Goal: Task Accomplishment & Management: Manage account settings

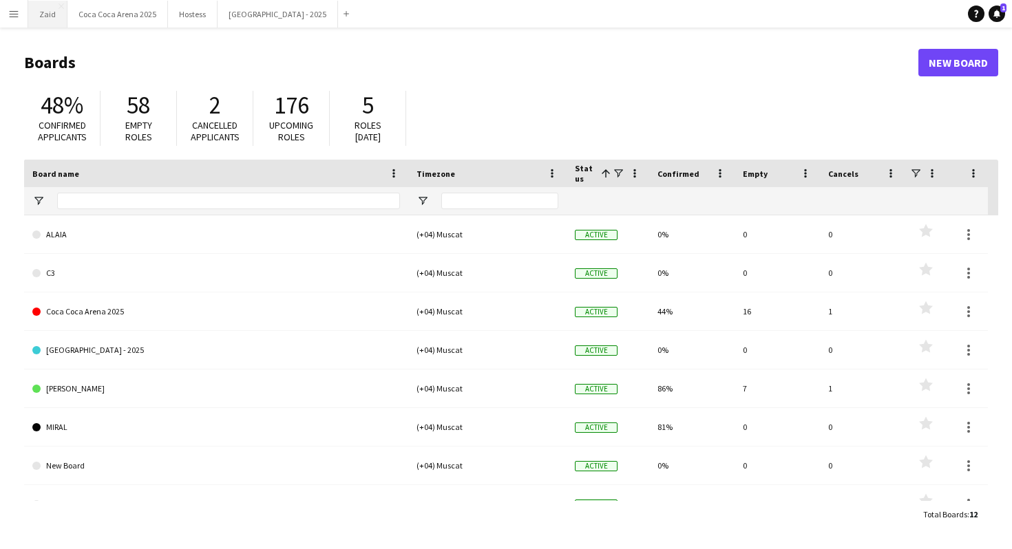
click at [43, 19] on button "Zaid Close" at bounding box center [47, 14] width 39 height 27
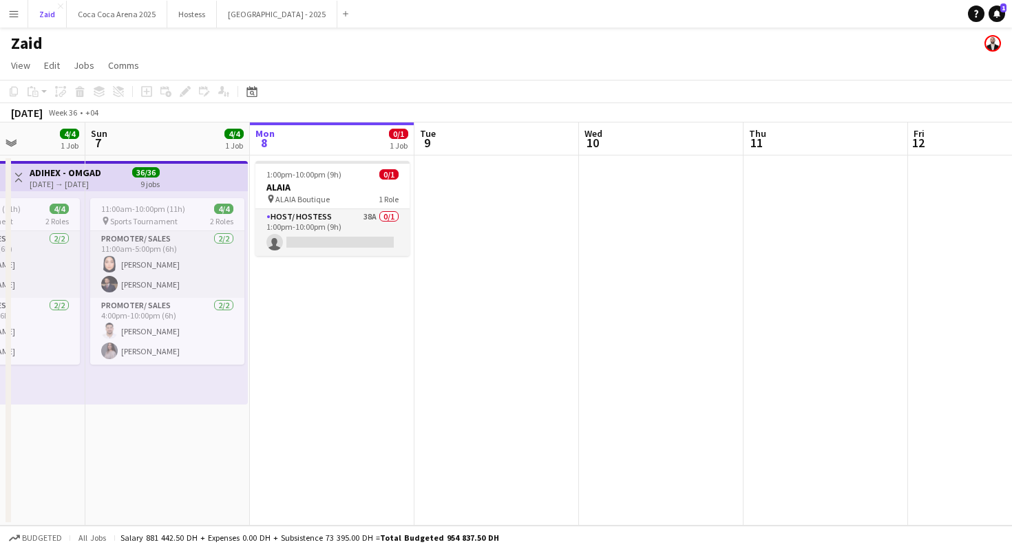
scroll to position [0, 411]
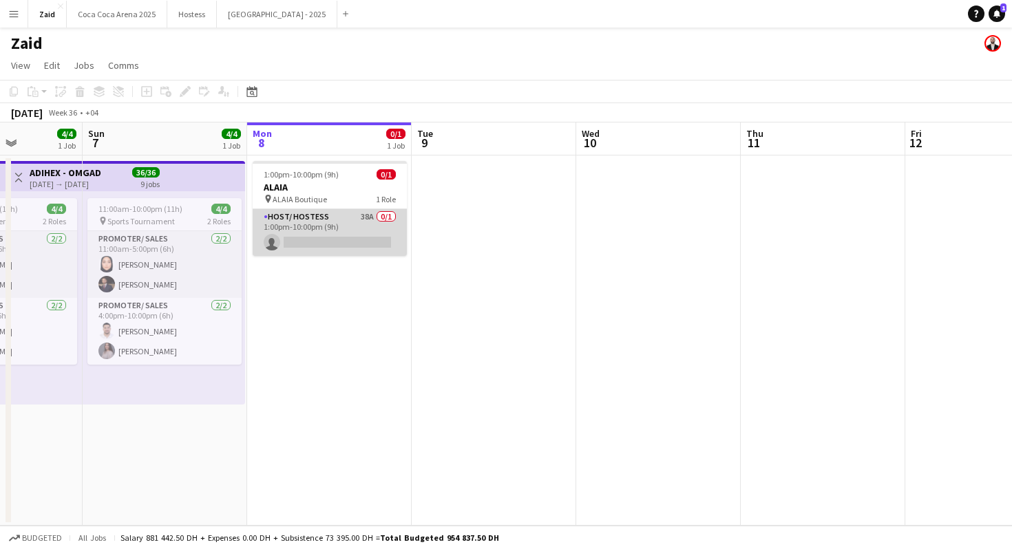
click at [335, 231] on app-card-role "Host/ Hostess 38A 0/1 1:00pm-10:00pm (9h) single-neutral-actions" at bounding box center [330, 232] width 154 height 47
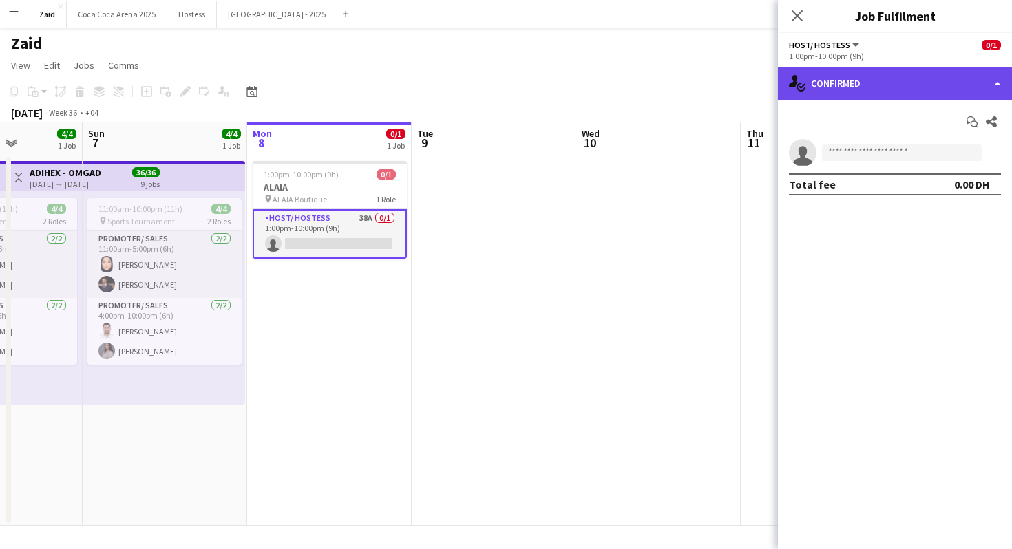
click at [845, 85] on div "single-neutral-actions-check-2 Confirmed" at bounding box center [895, 83] width 234 height 33
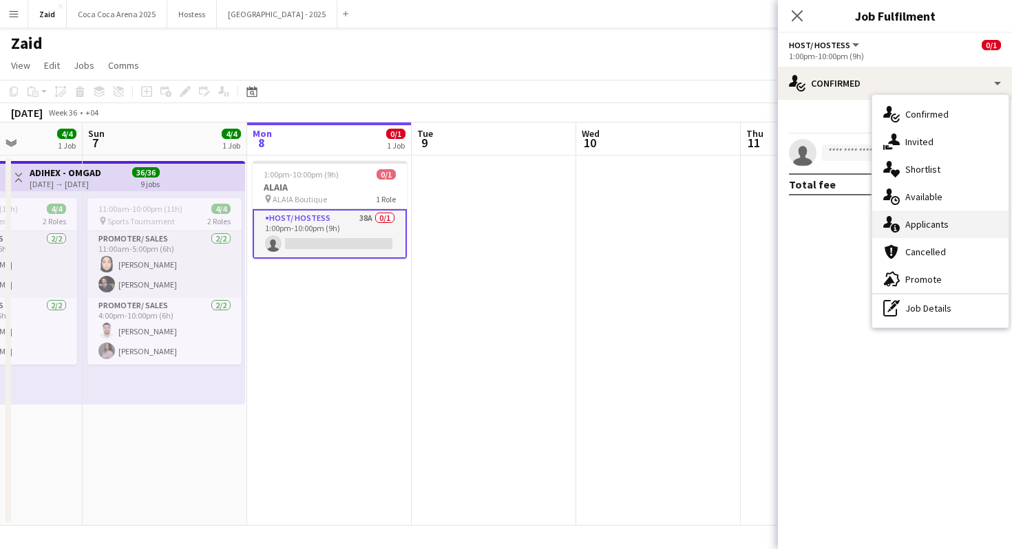
click at [930, 225] on span "Applicants" at bounding box center [926, 224] width 43 height 12
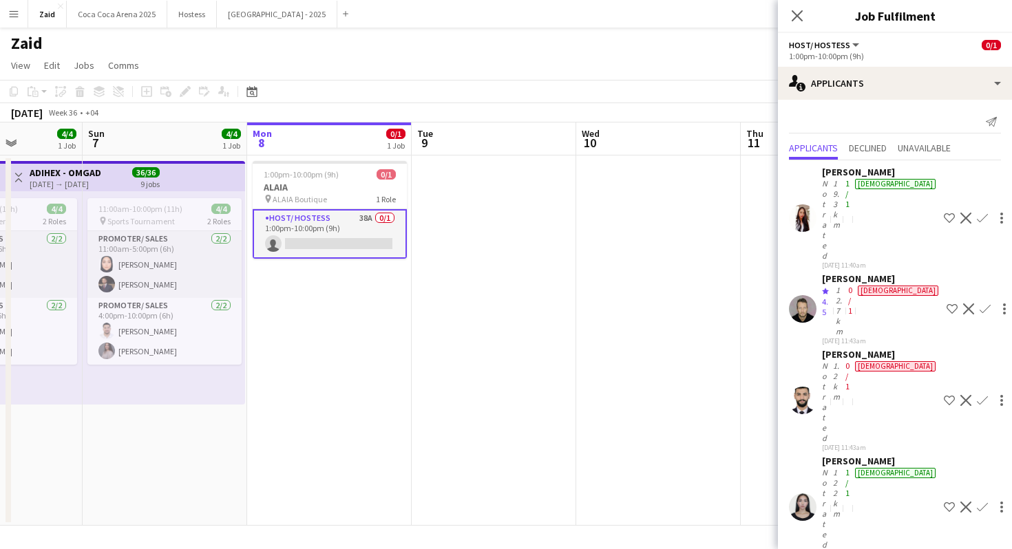
scroll to position [1190, 0]
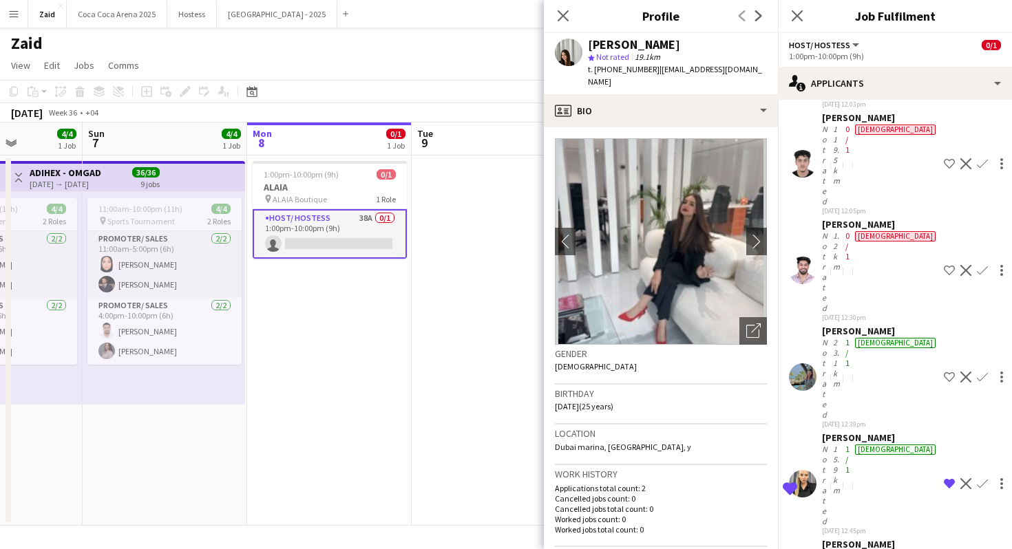
click at [463, 385] on app-date-cell at bounding box center [494, 341] width 164 height 370
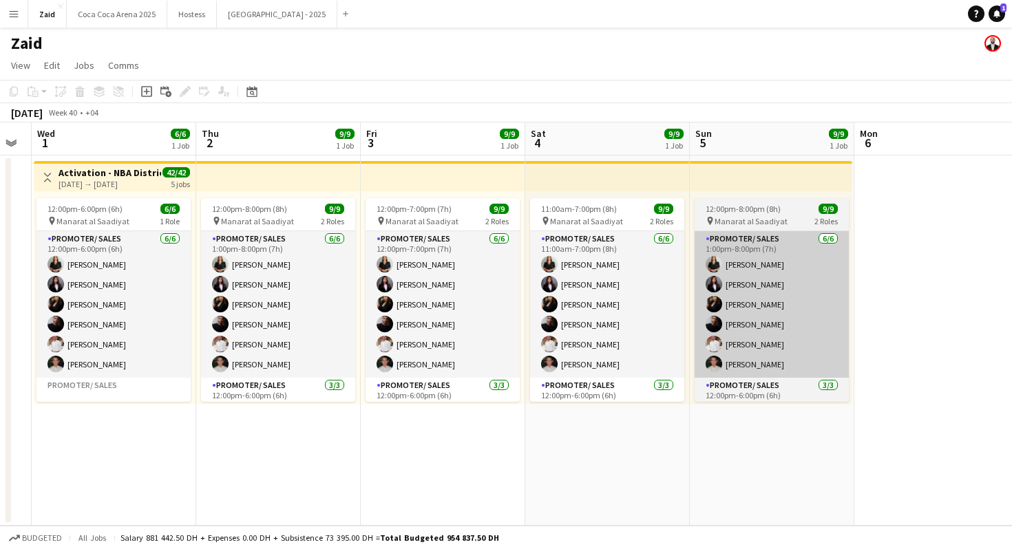
scroll to position [0, 277]
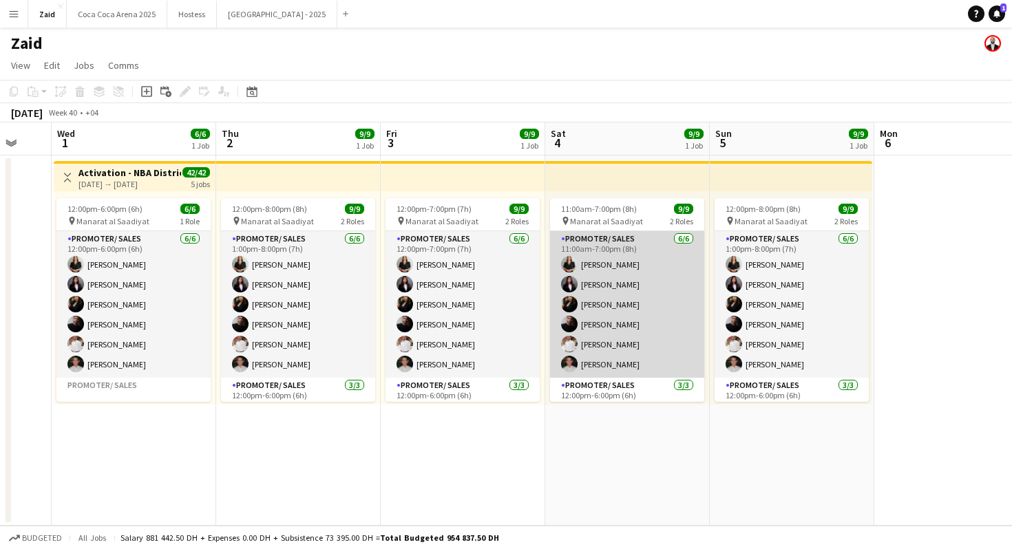
click at [642, 291] on app-card-role "Promoter/ Sales [DATE] 11:00am-7:00pm (8h) [PERSON_NAME] [PERSON_NAME] [PERSON_…" at bounding box center [627, 304] width 154 height 147
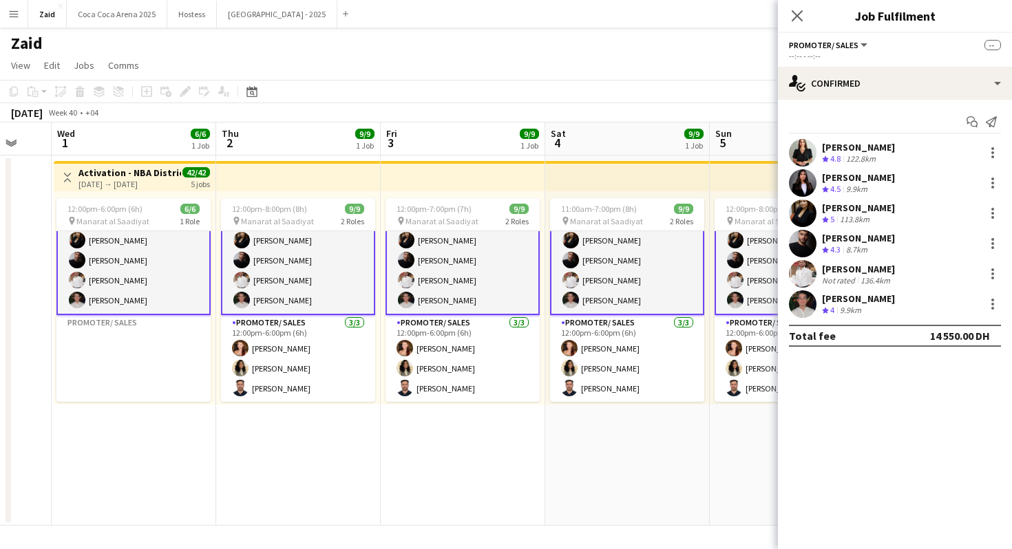
scroll to position [0, 0]
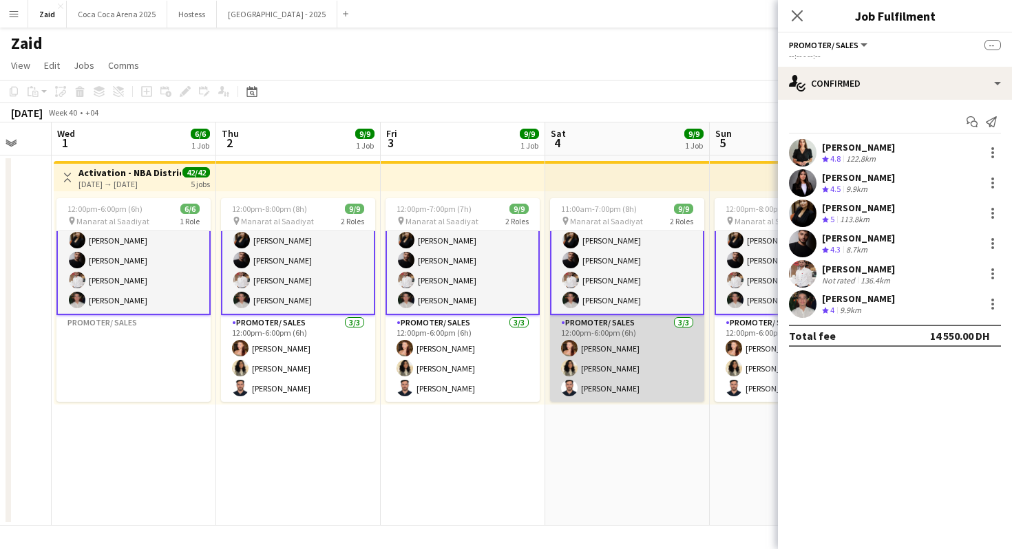
click at [653, 361] on app-card-role "Promoter/ Sales [DATE] 12:00pm-6:00pm (6h) [PERSON_NAME] Urooj [PERSON_NAME] El…" at bounding box center [627, 358] width 154 height 87
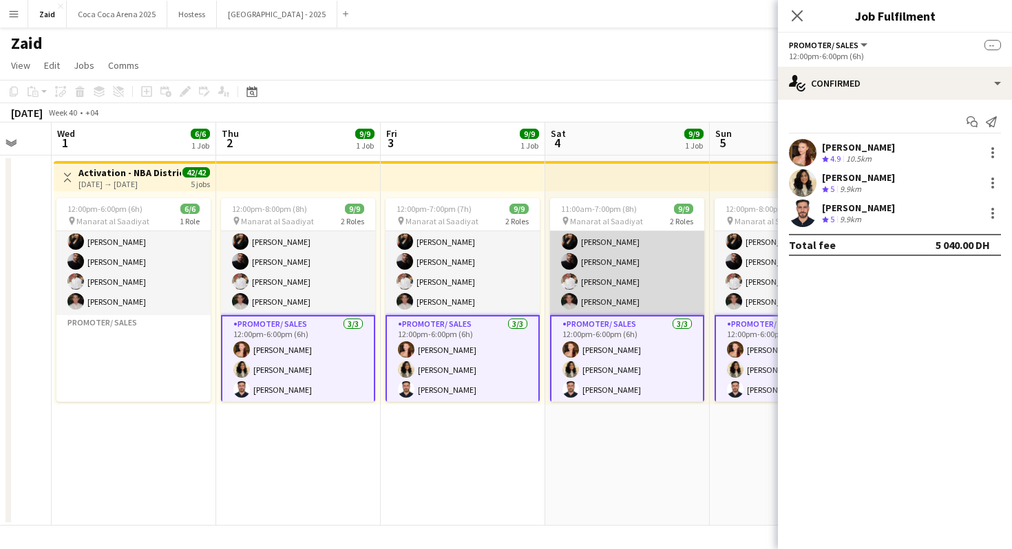
click at [645, 281] on app-card-role "Promoter/ Sales [DATE] 11:00am-7:00pm (8h) [PERSON_NAME] [PERSON_NAME] [PERSON_…" at bounding box center [627, 242] width 154 height 147
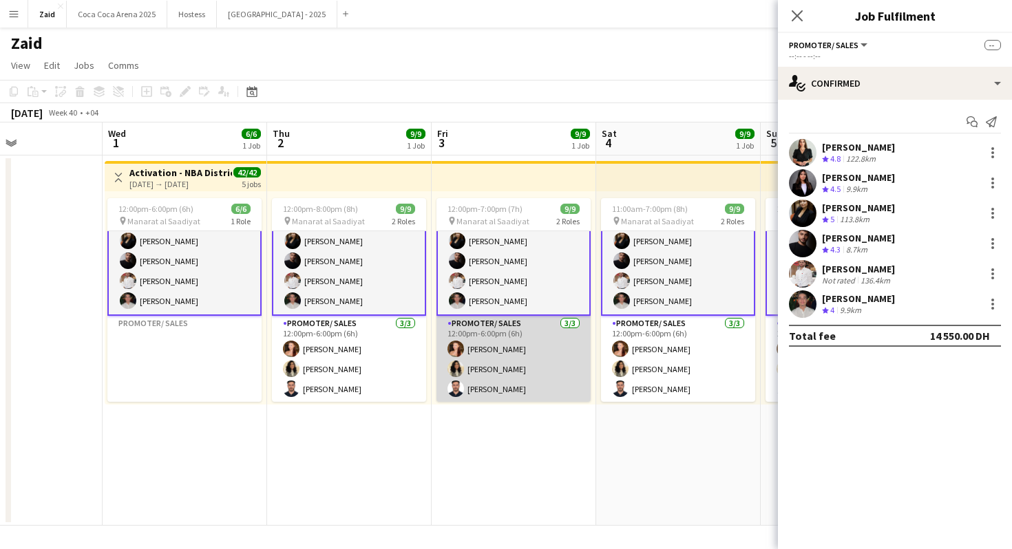
scroll to position [0, 364]
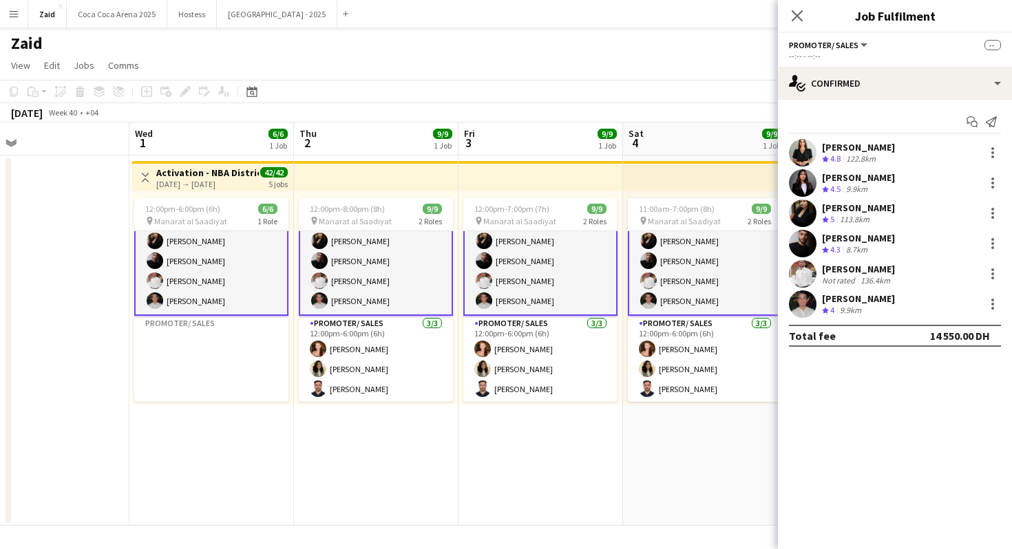
click at [551, 453] on app-date-cell "12:00pm-7:00pm (7h) 9/9 pin Manarat al Saadiyat 2 Roles Promoter/ Sales [DATE] …" at bounding box center [540, 341] width 164 height 370
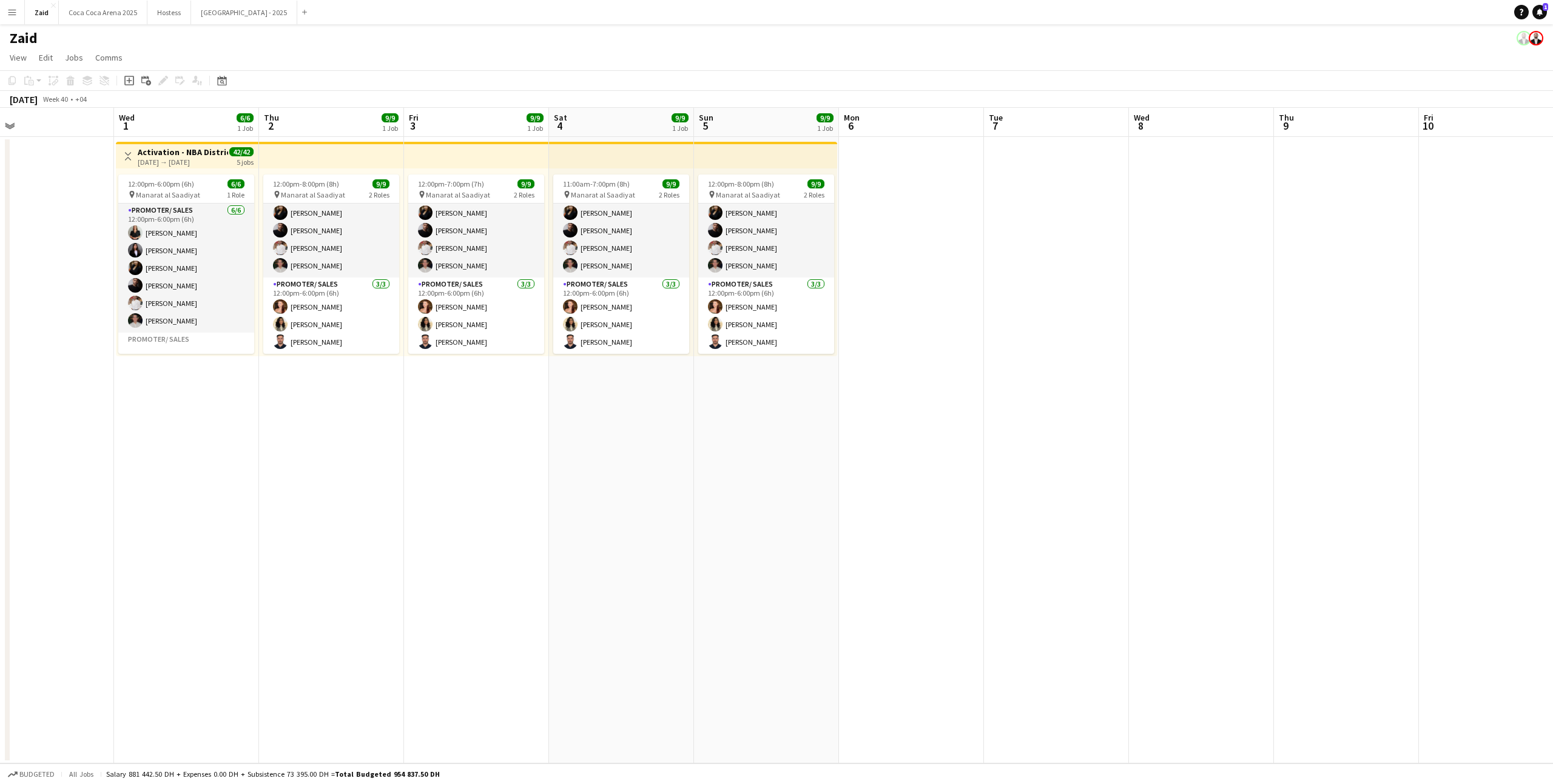
click at [11, 20] on button "Menu" at bounding box center [12, 12] width 25 height 25
click at [184, 62] on link "My Workforce" at bounding box center [183, 66] width 122 height 25
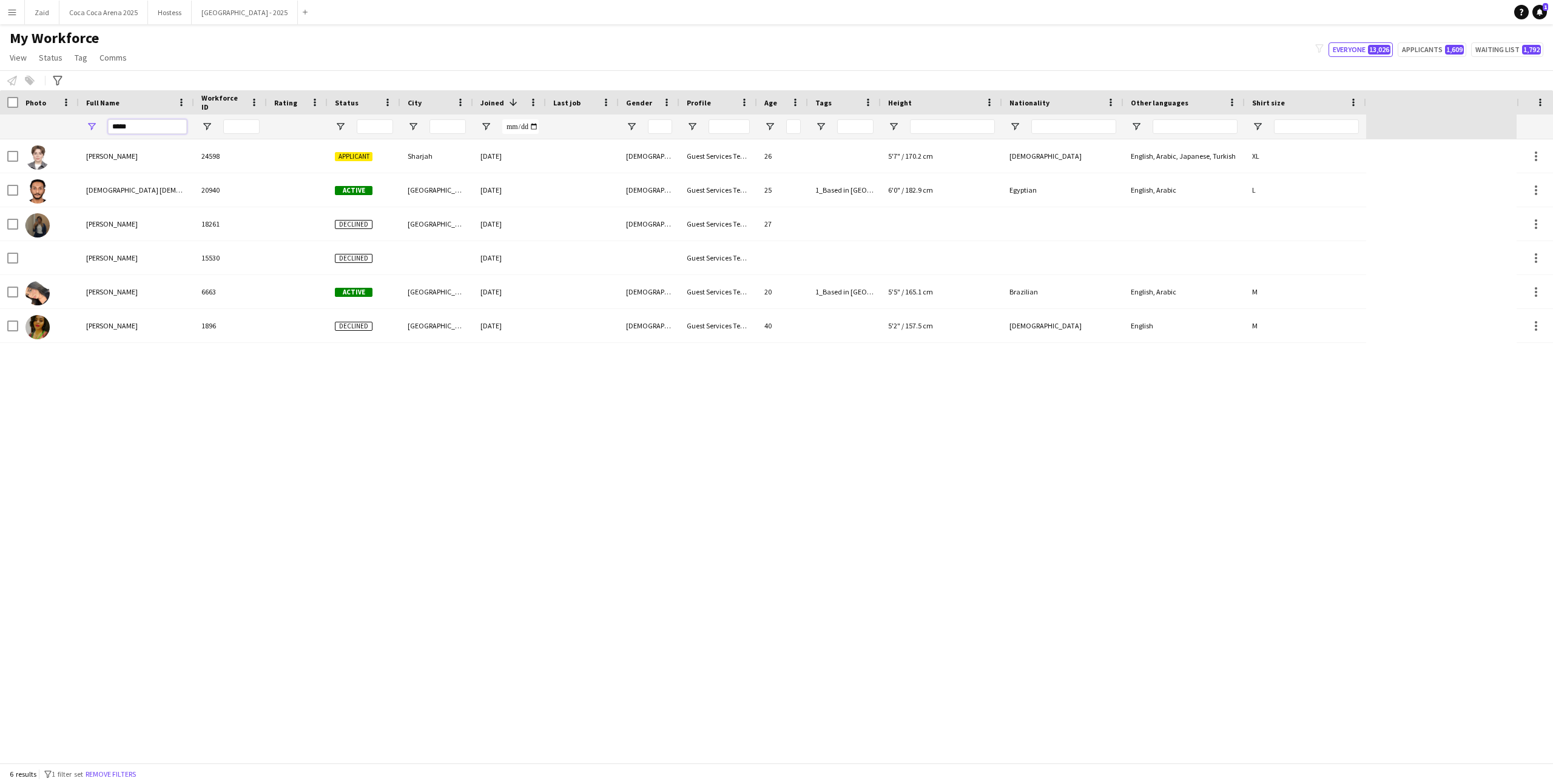
click at [162, 125] on input "*****" at bounding box center [146, 127] width 78 height 15
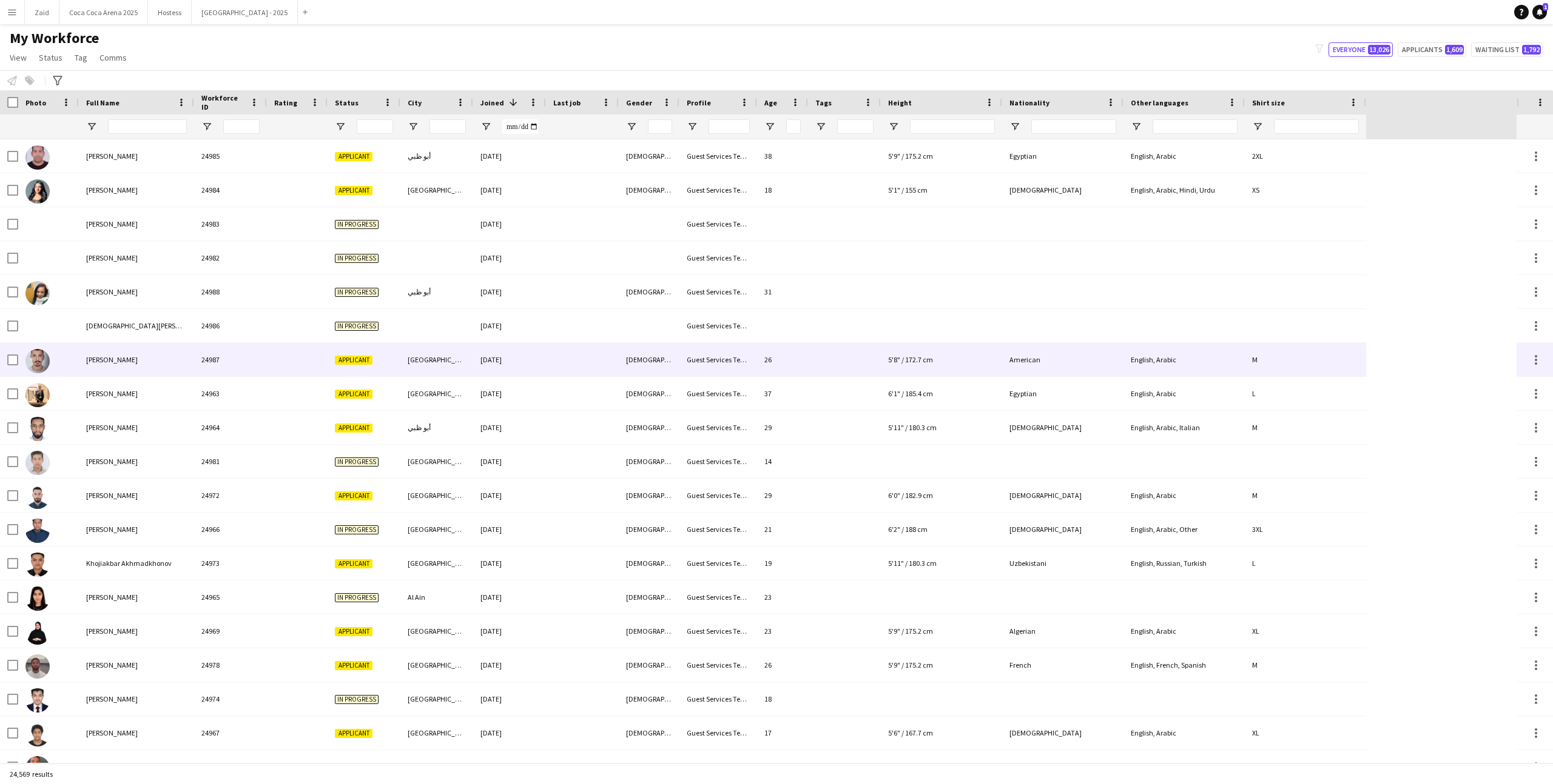
click at [208, 372] on div "24987" at bounding box center [230, 359] width 73 height 33
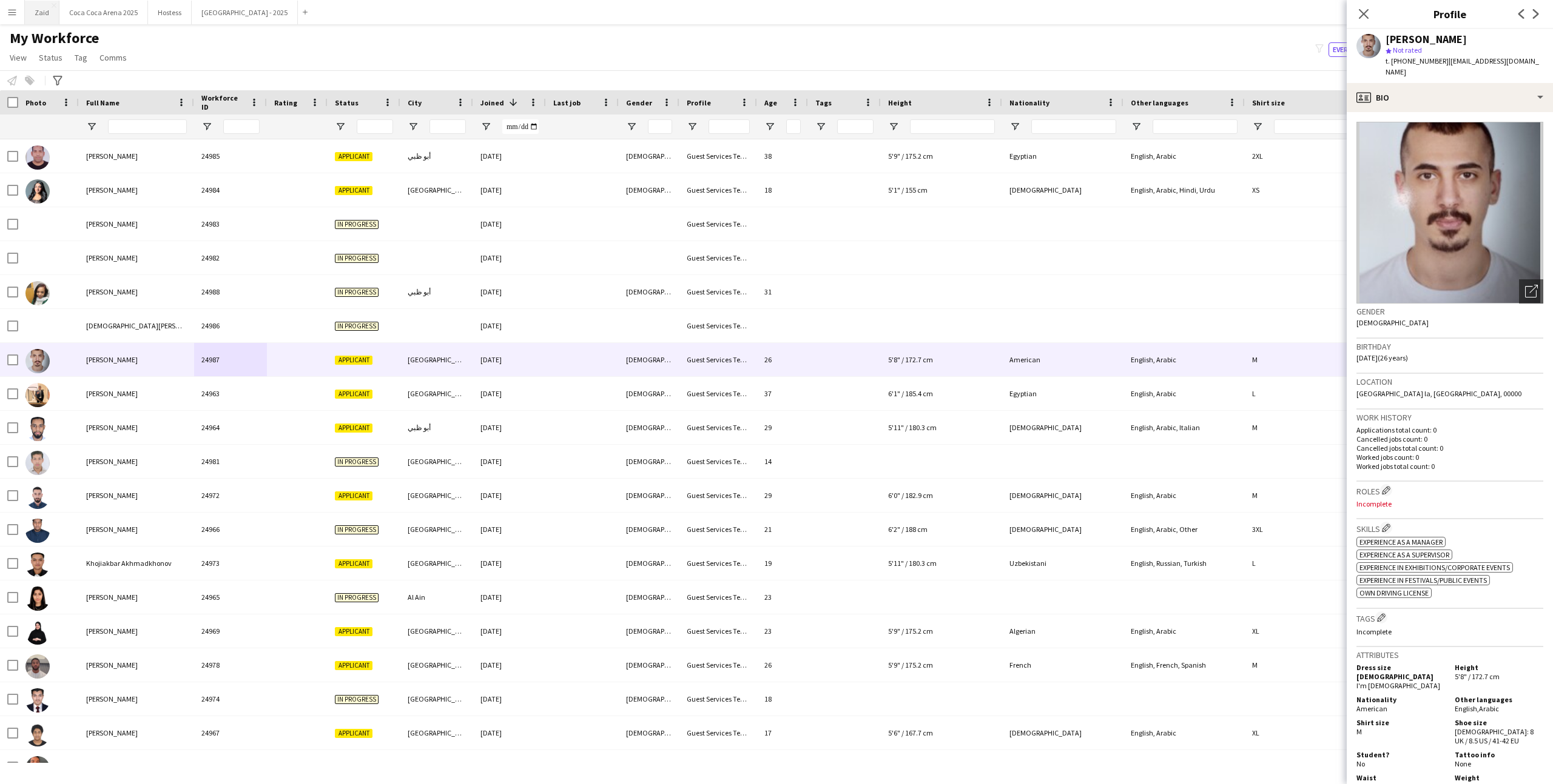
click at [48, 20] on button "Zaid Close" at bounding box center [41, 12] width 34 height 24
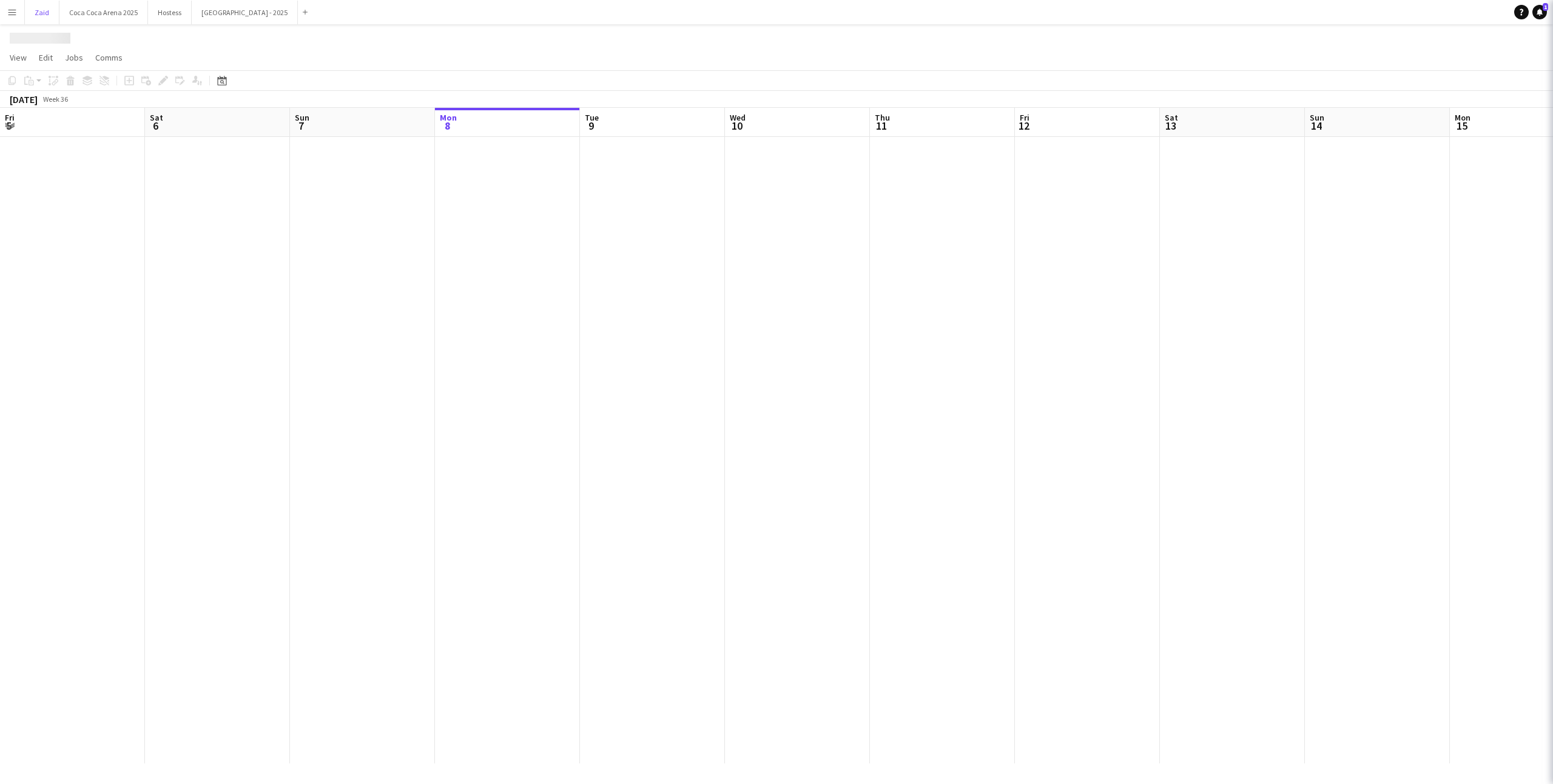
scroll to position [0, 290]
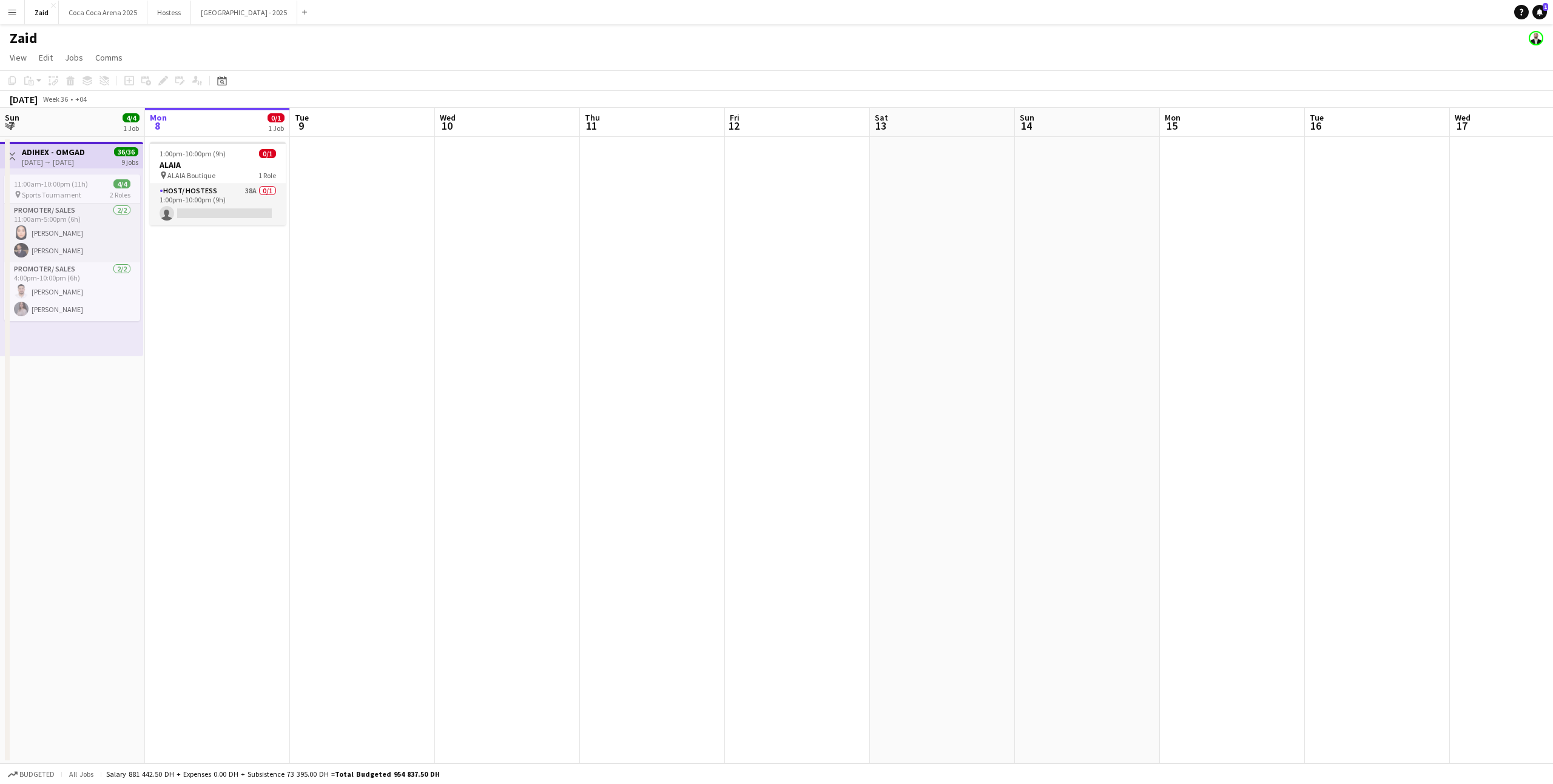
click at [19, 15] on button "Menu" at bounding box center [12, 12] width 25 height 25
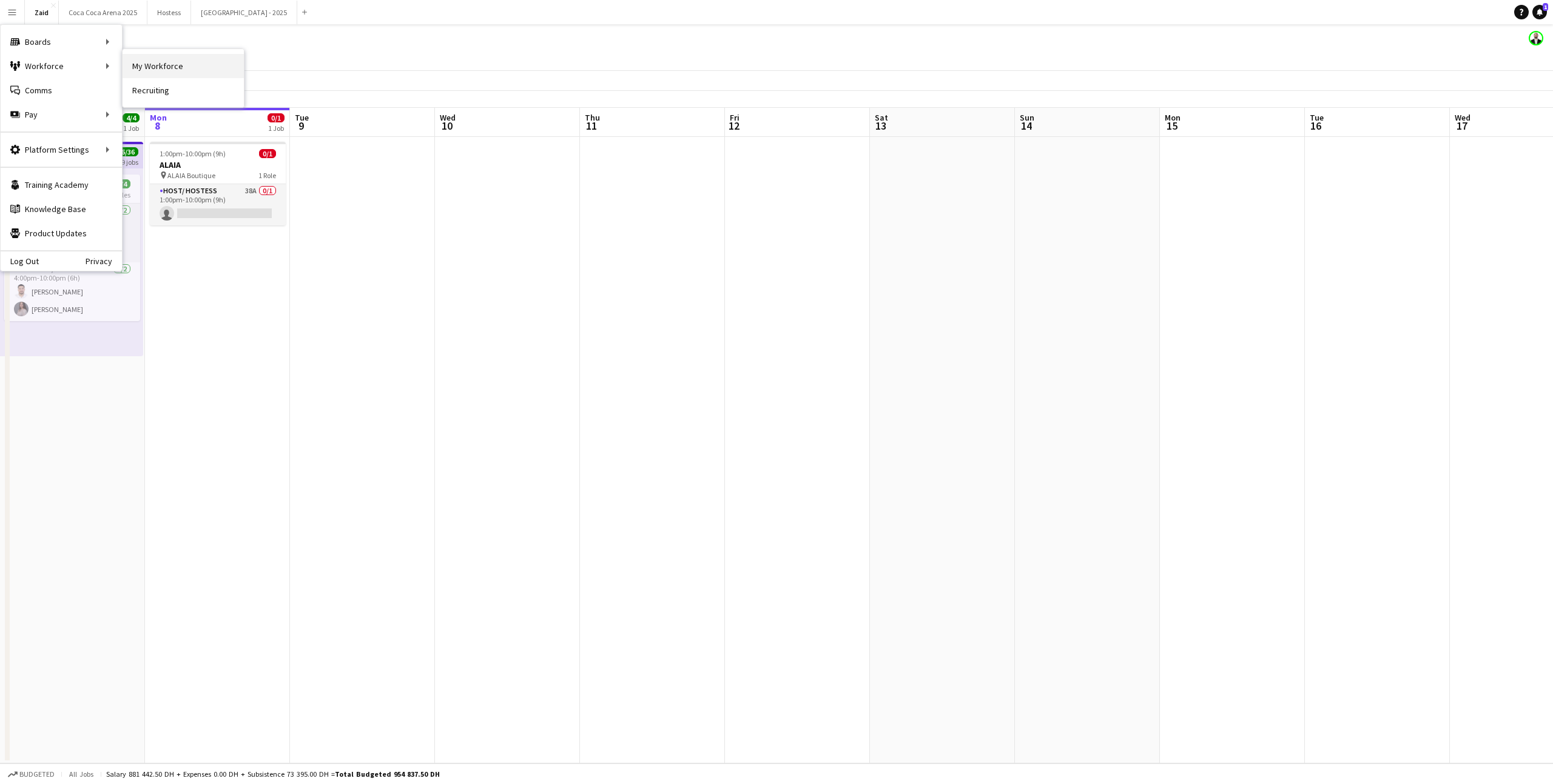
click at [137, 60] on link "My Workforce" at bounding box center [183, 66] width 122 height 25
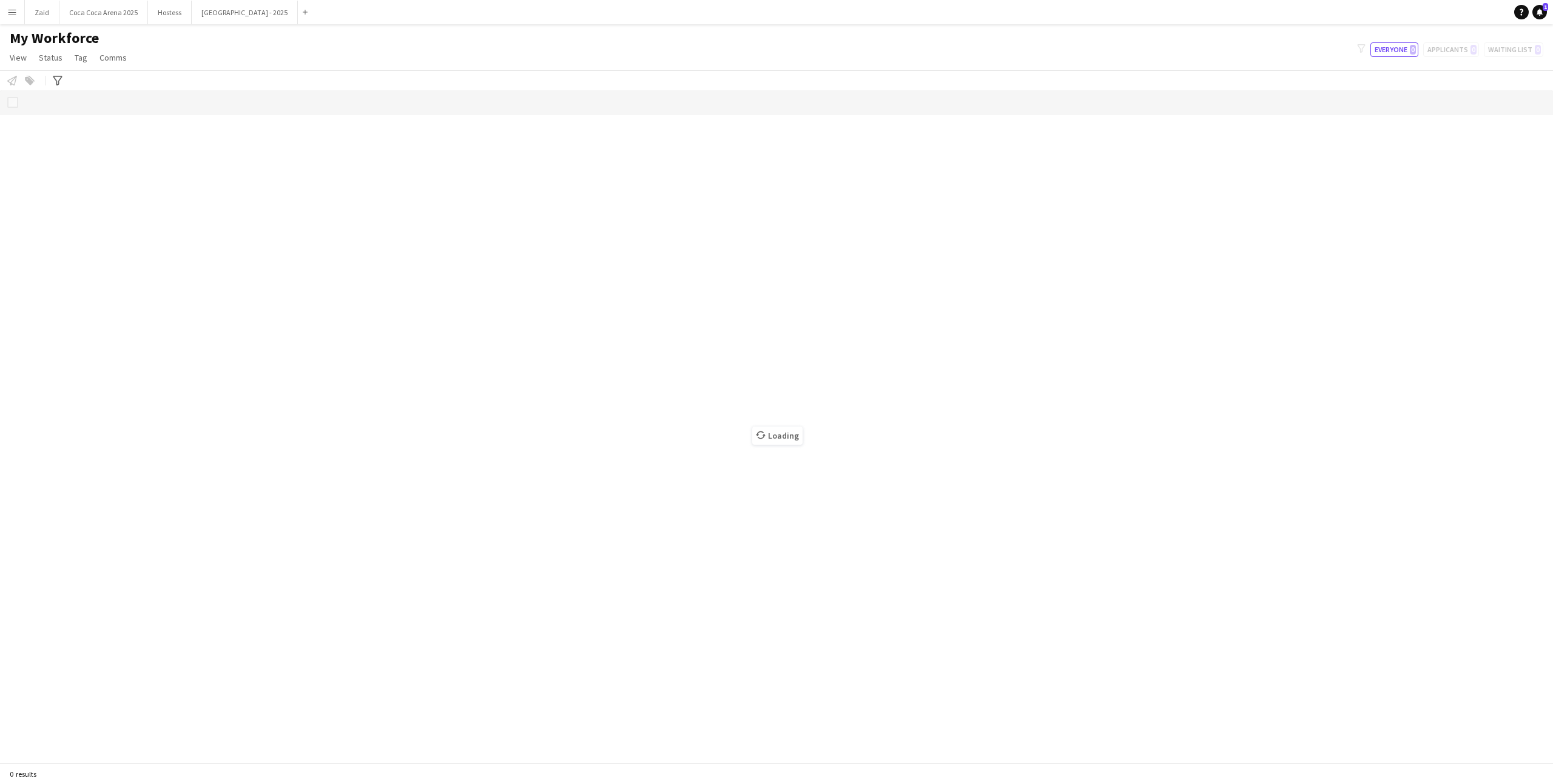
click at [17, 15] on app-icon "Menu" at bounding box center [11, 11] width 10 height 10
click at [141, 54] on link "All jobs" at bounding box center [183, 66] width 122 height 25
click at [5, 9] on button "Menu" at bounding box center [12, 12] width 25 height 25
click at [85, 34] on div "Boards Boards" at bounding box center [62, 42] width 122 height 25
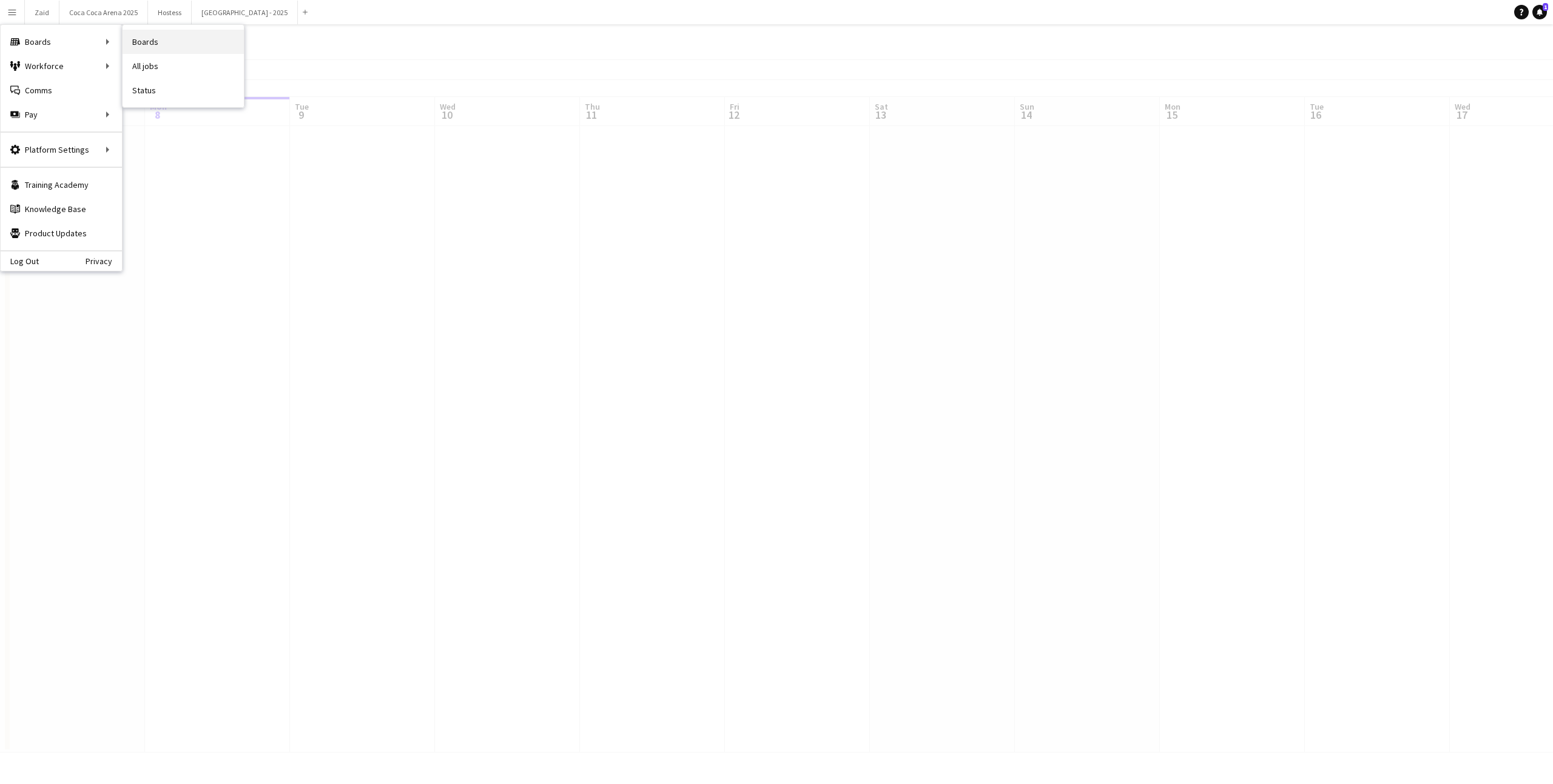
click at [129, 38] on link "Boards" at bounding box center [183, 42] width 122 height 25
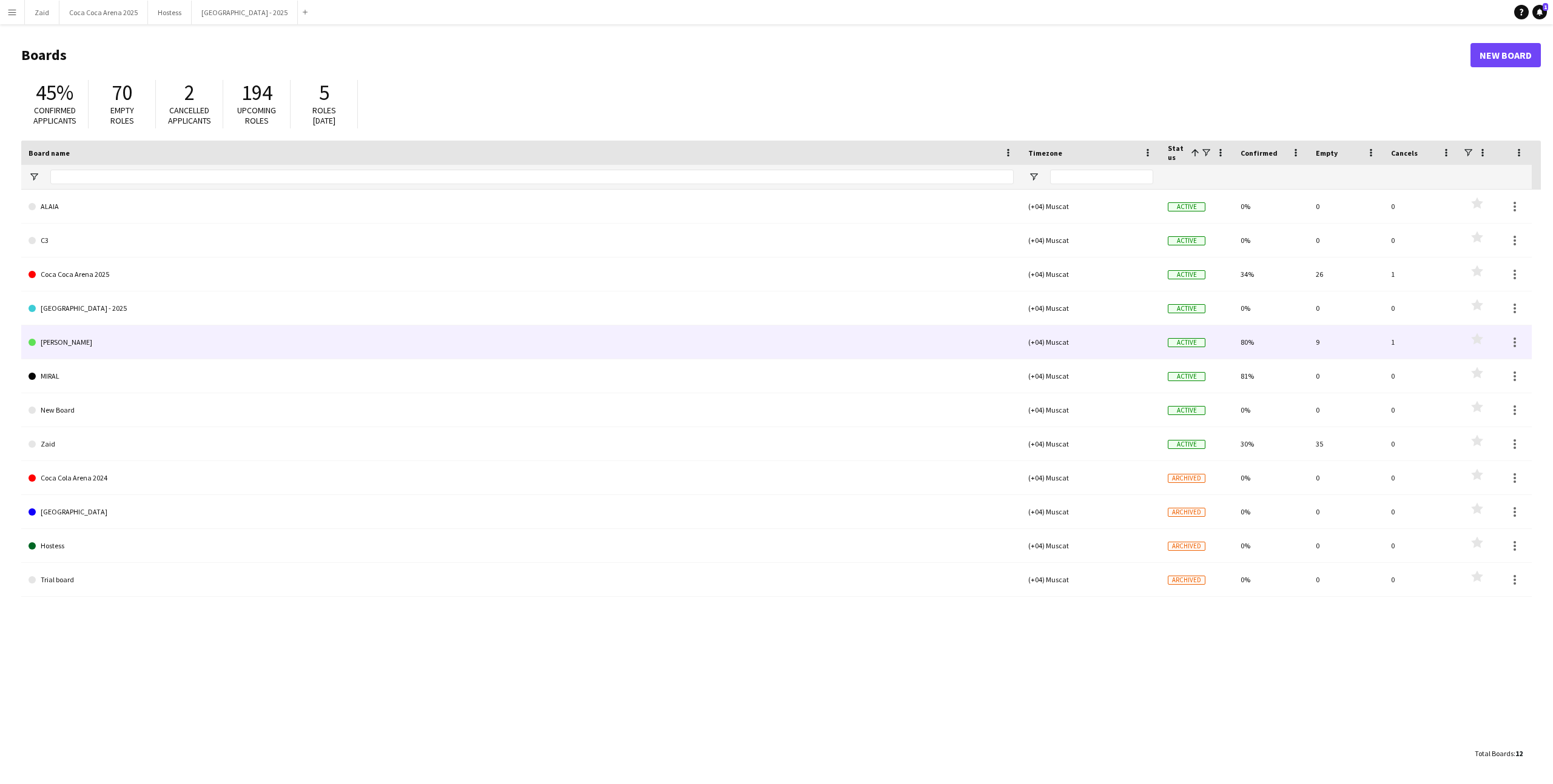
click at [130, 342] on link "[PERSON_NAME]" at bounding box center [521, 343] width 985 height 34
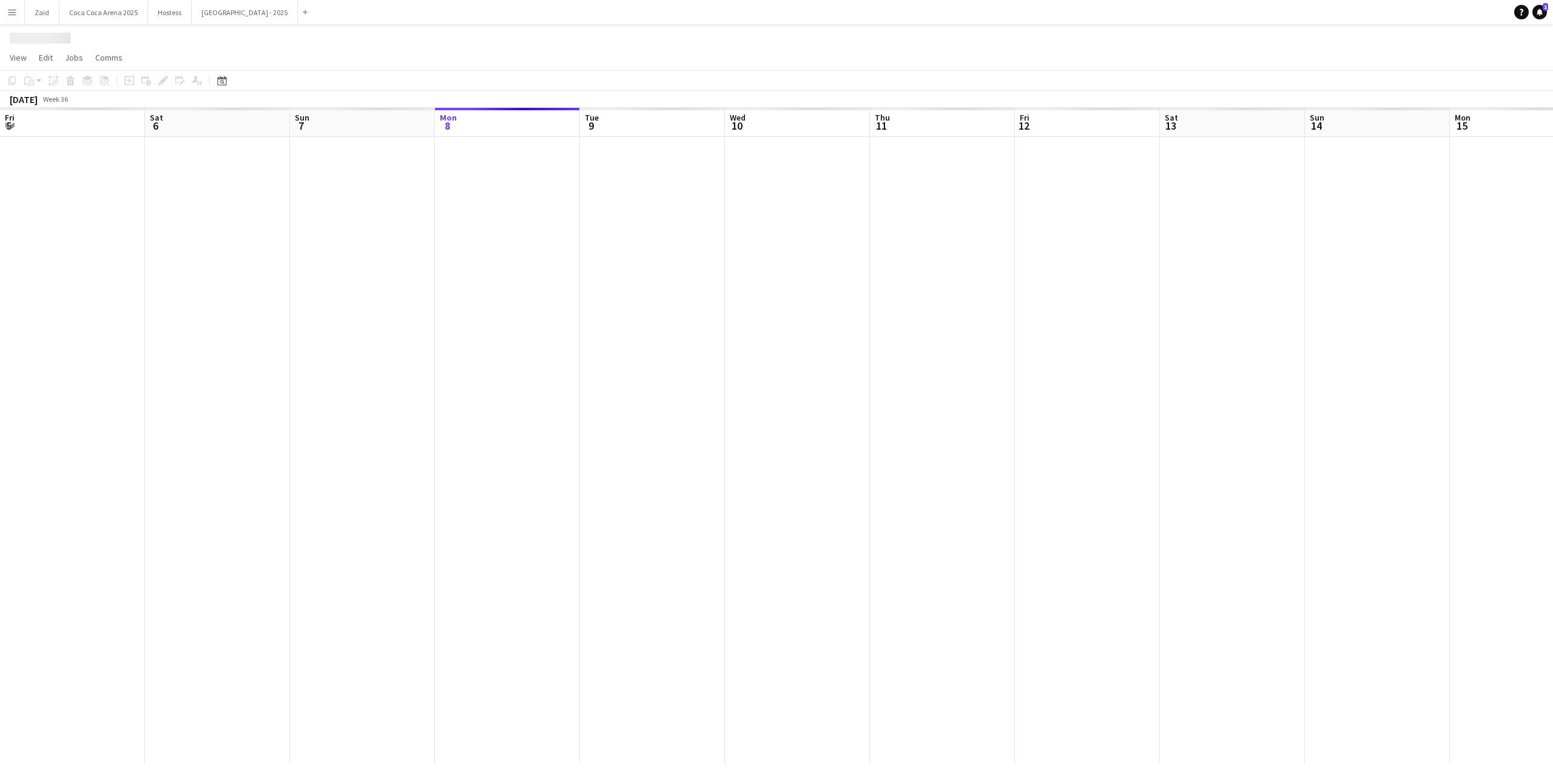
scroll to position [0, 290]
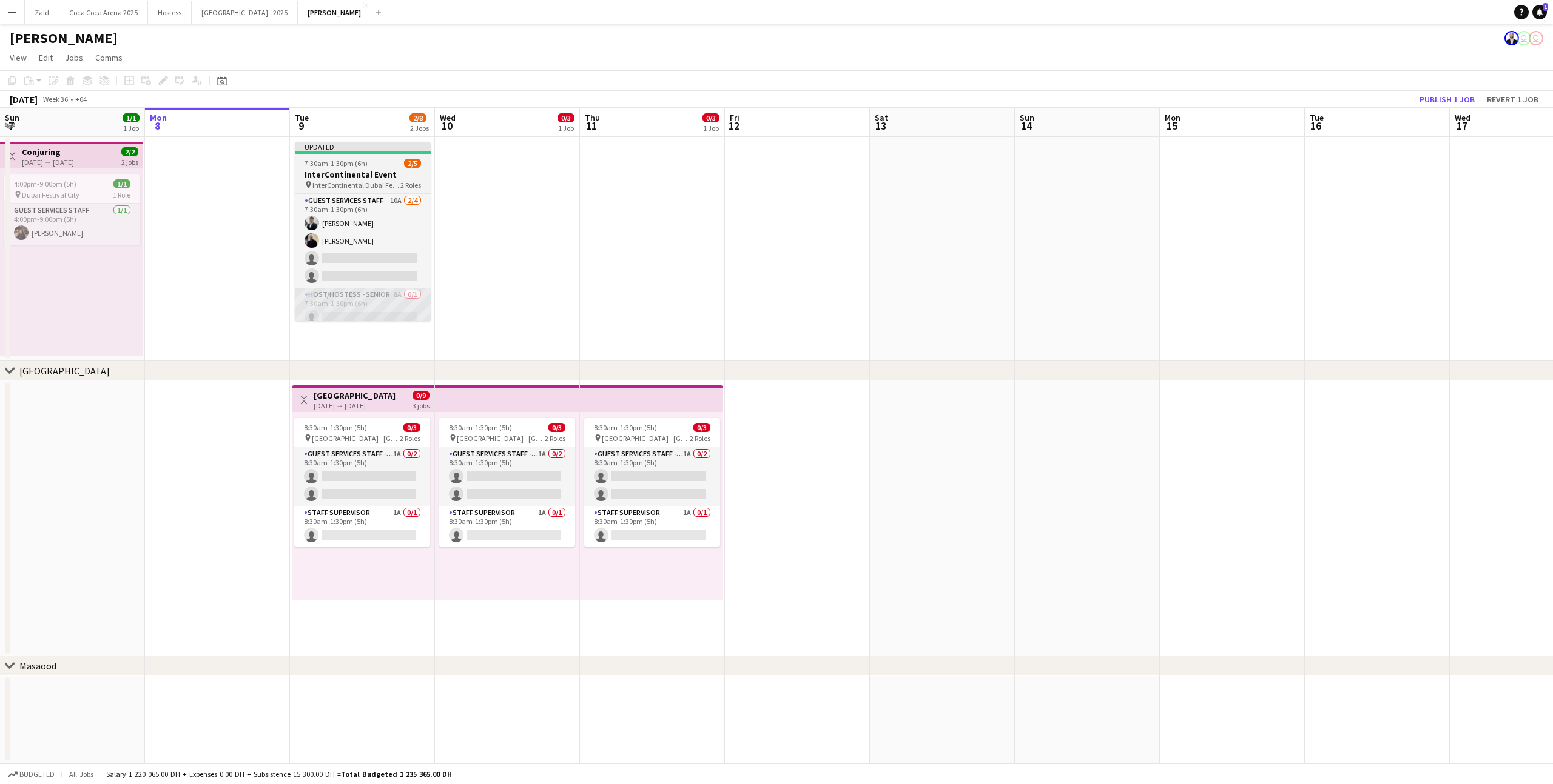
click at [375, 307] on app-card-role "Host/Hostess - Senior 8A 0/1 7:30am-1:30pm (6h) single-neutral-actions" at bounding box center [362, 308] width 136 height 41
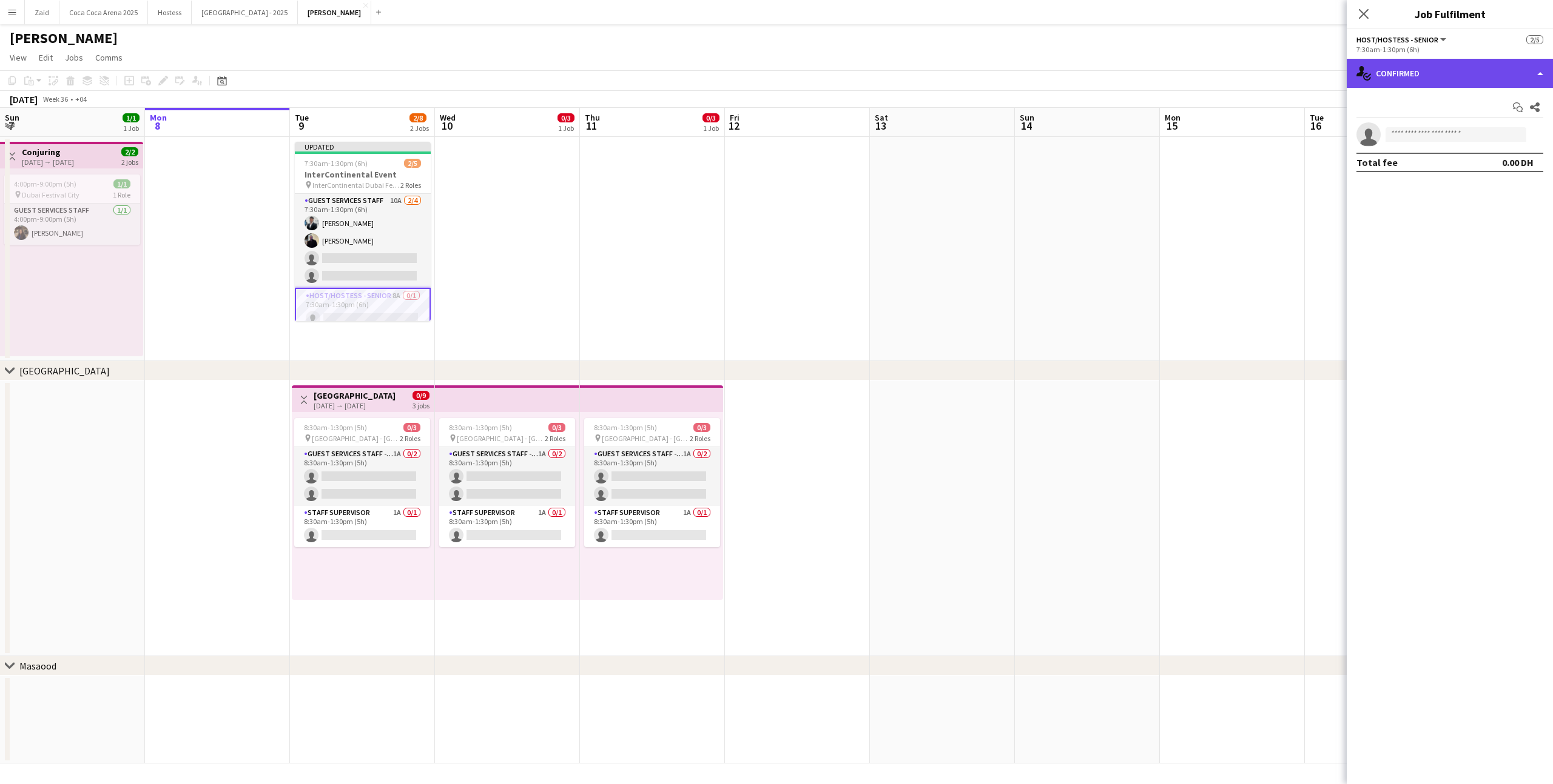
click at [891, 68] on div "single-neutral-actions-check-2 Confirmed" at bounding box center [1450, 73] width 206 height 29
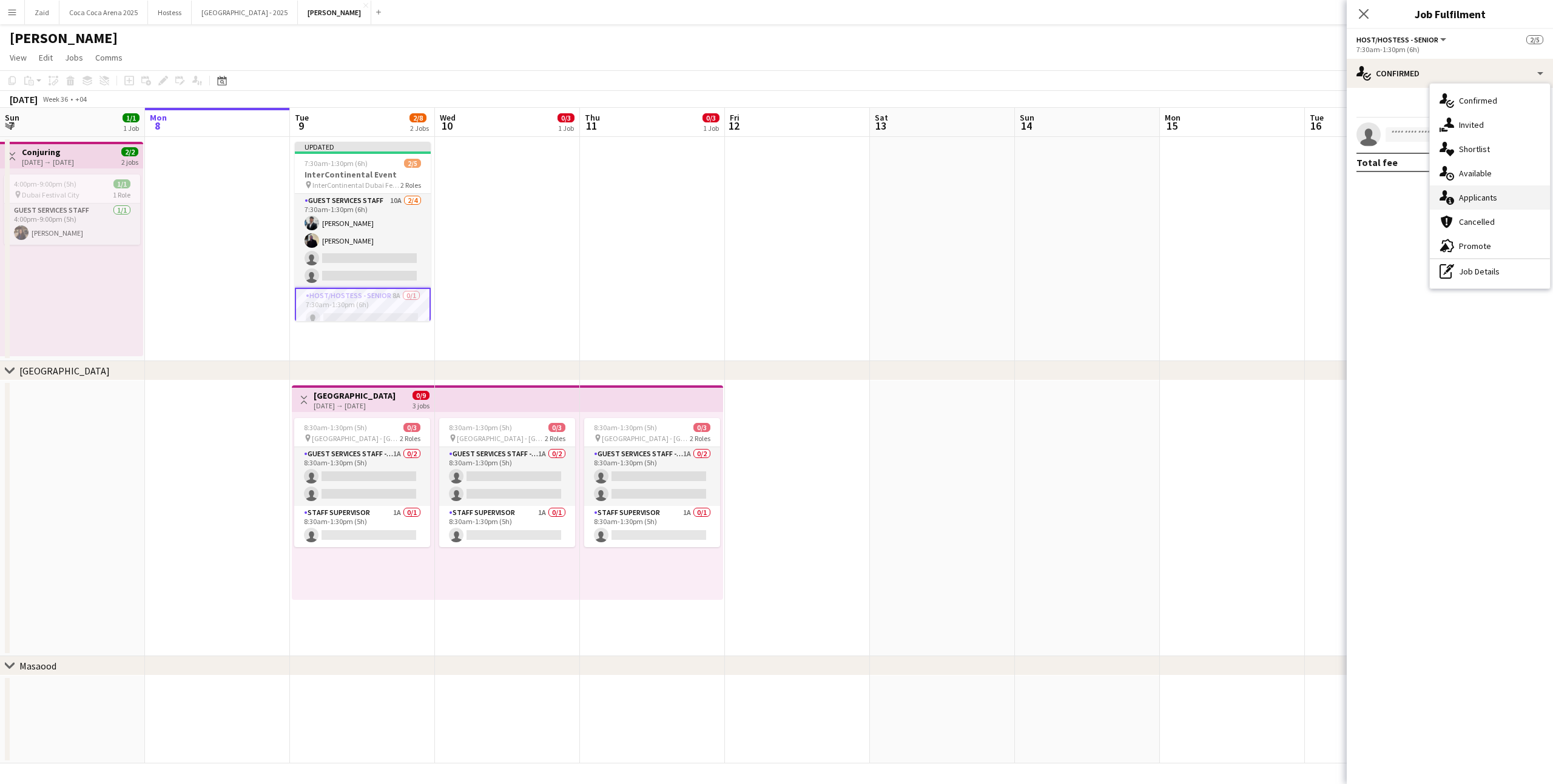
click at [891, 196] on span "Applicants" at bounding box center [1477, 197] width 38 height 11
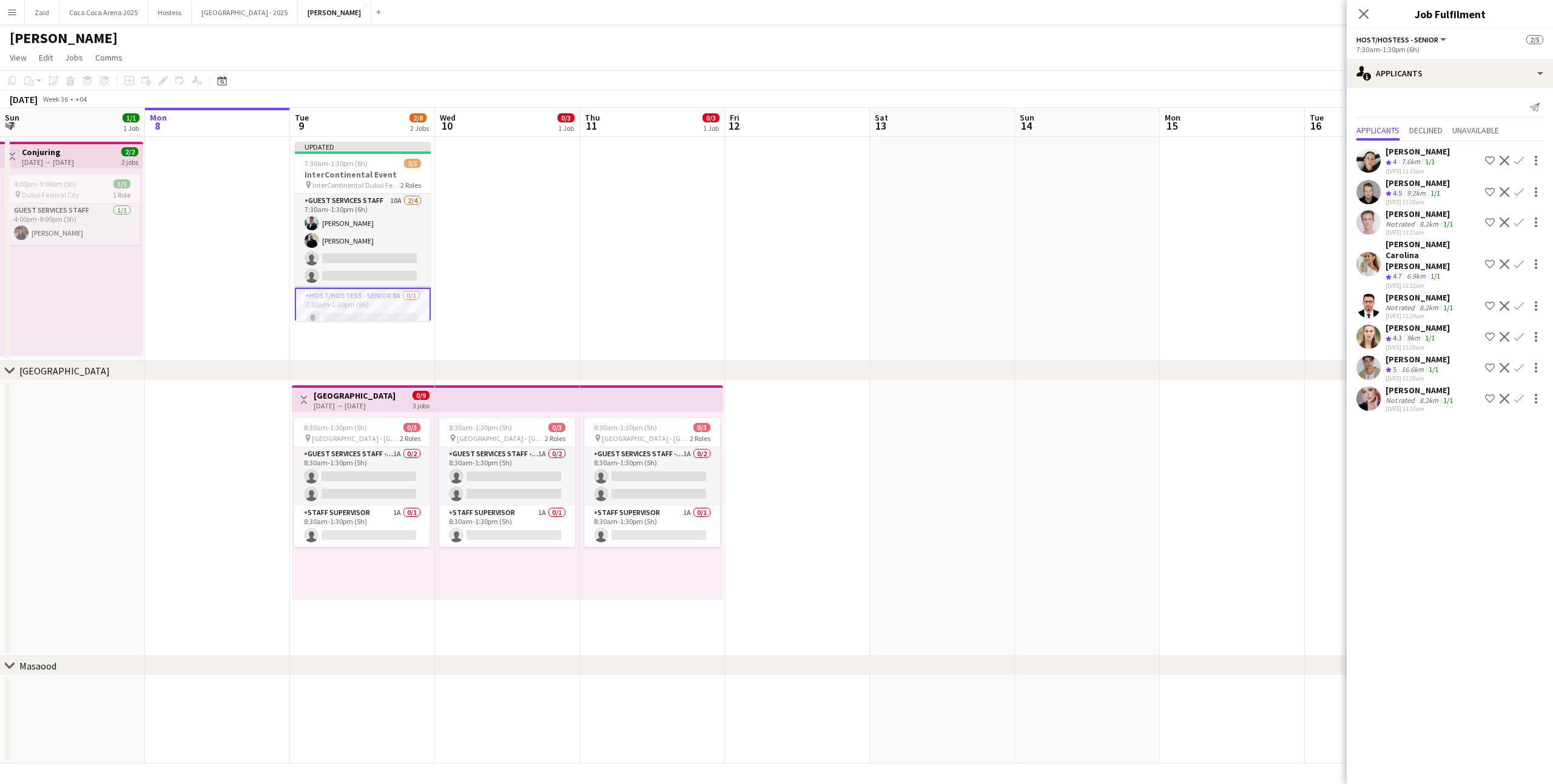
click at [891, 344] on div "[DATE] 11:29am" at bounding box center [1417, 347] width 64 height 8
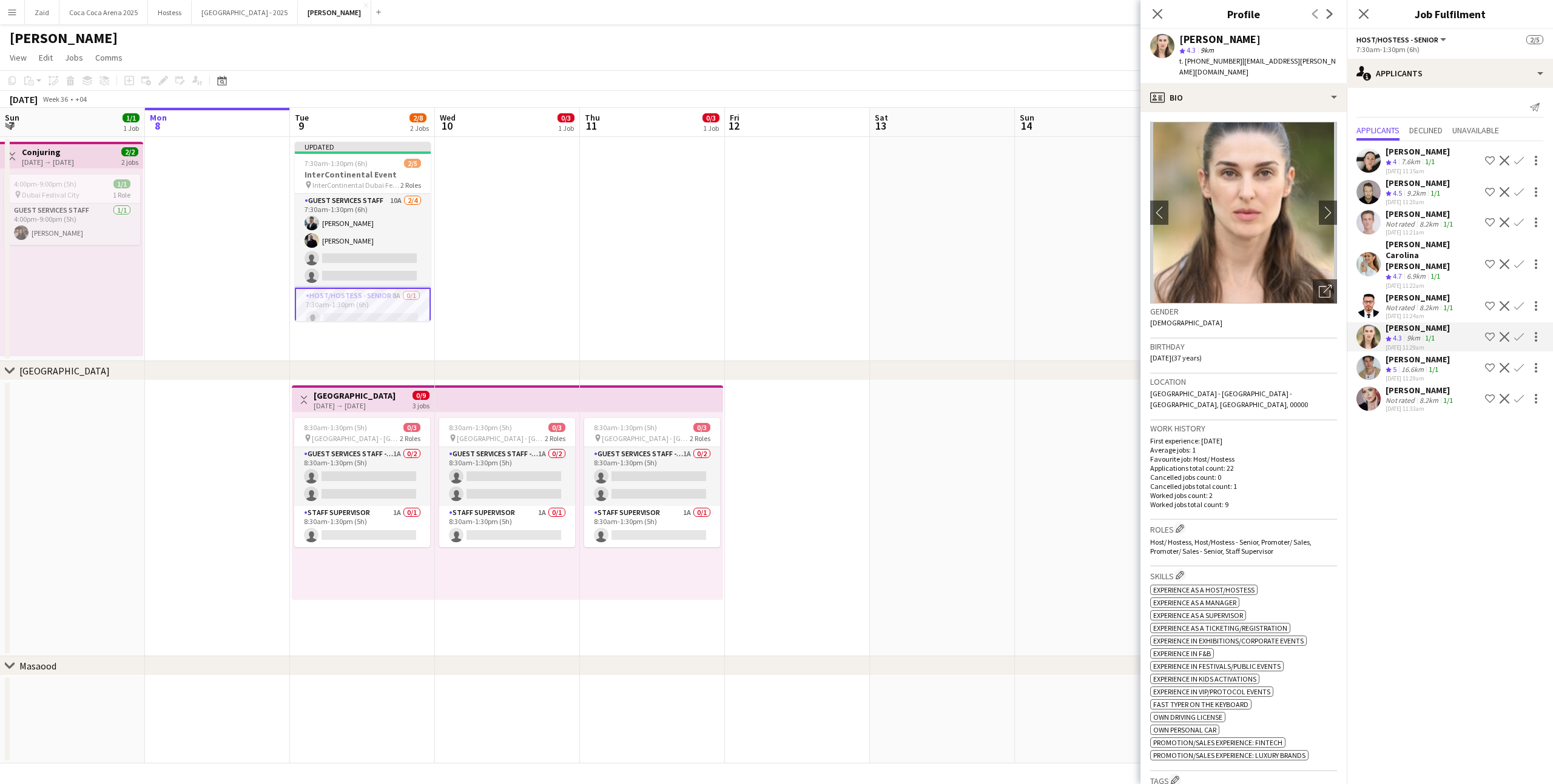
click at [891, 396] on div "1/1" at bounding box center [1447, 400] width 15 height 9
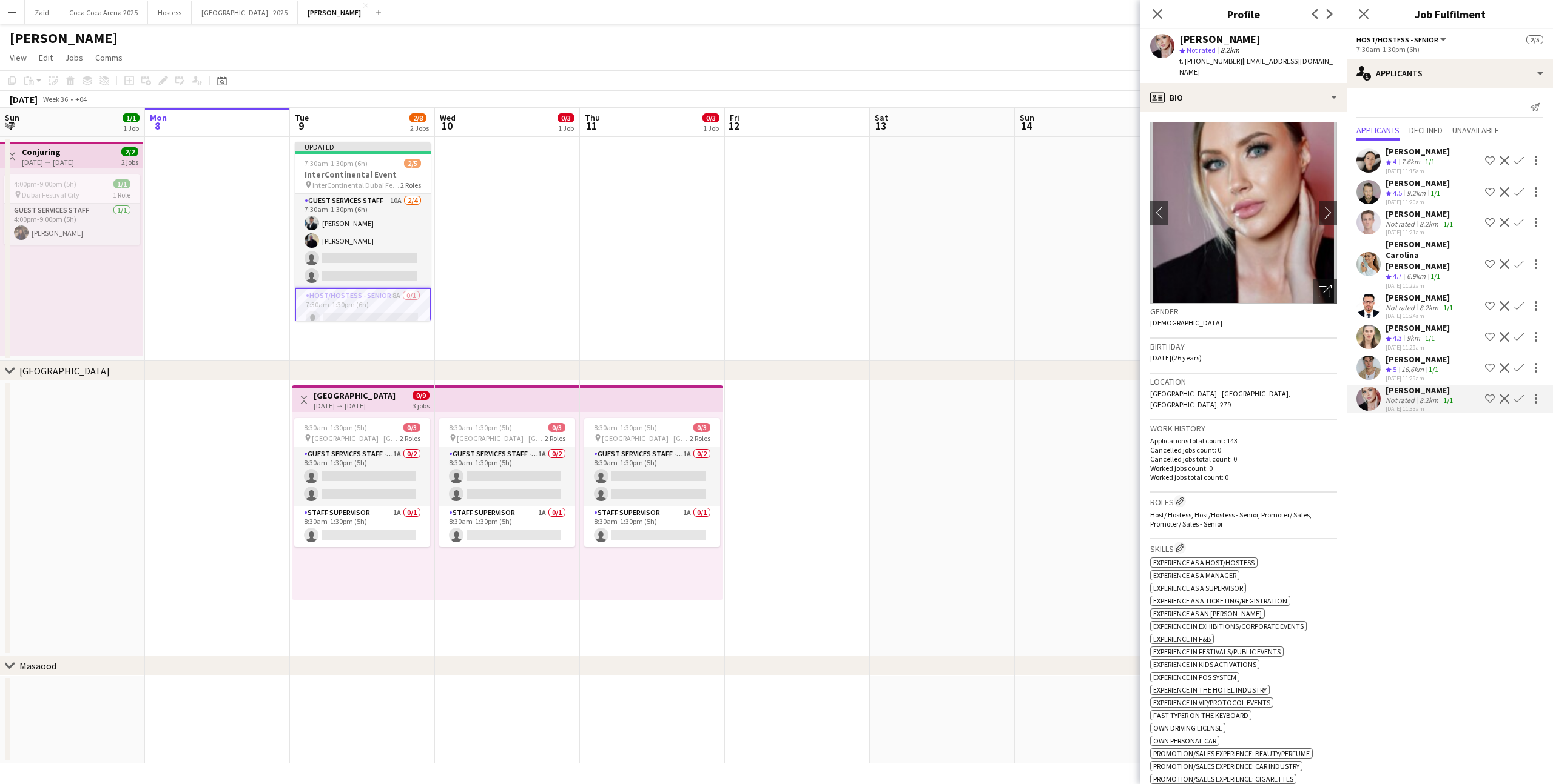
click at [891, 354] on div "[PERSON_NAME]" at bounding box center [1417, 359] width 64 height 11
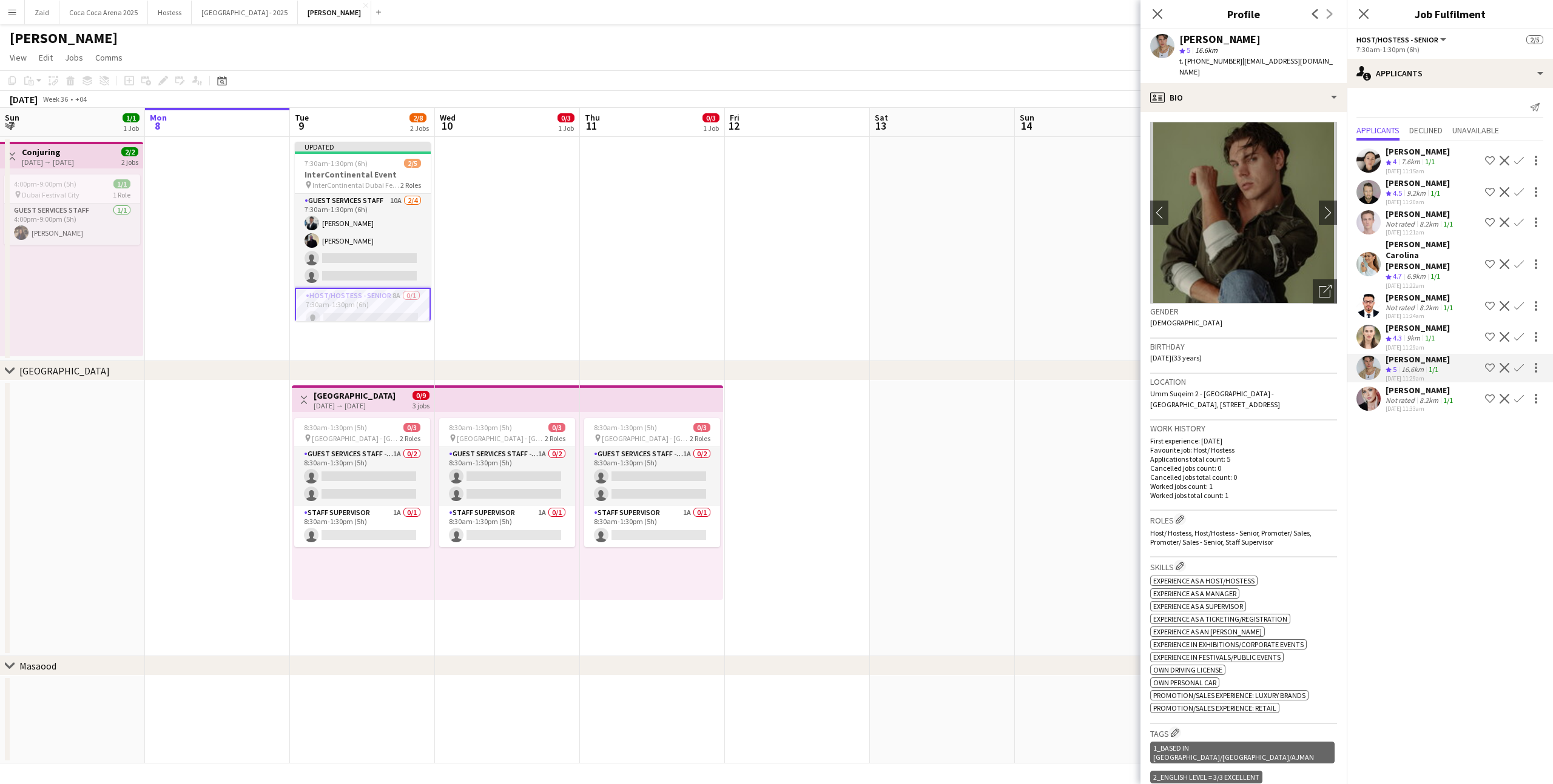
click at [891, 322] on div "[PERSON_NAME]" at bounding box center [1417, 328] width 64 height 11
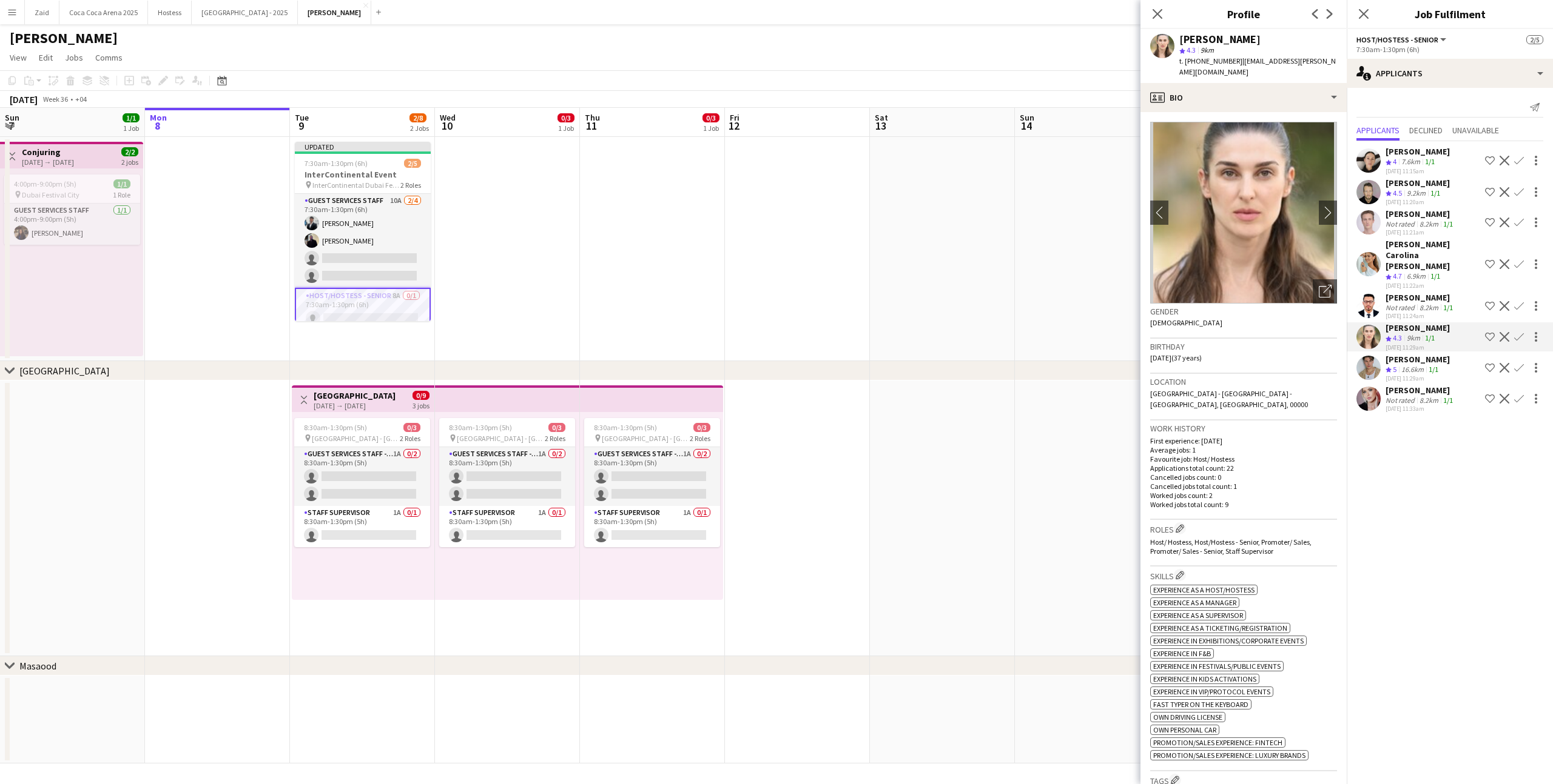
click at [891, 312] on div "[DATE] 11:24am" at bounding box center [1420, 315] width 70 height 8
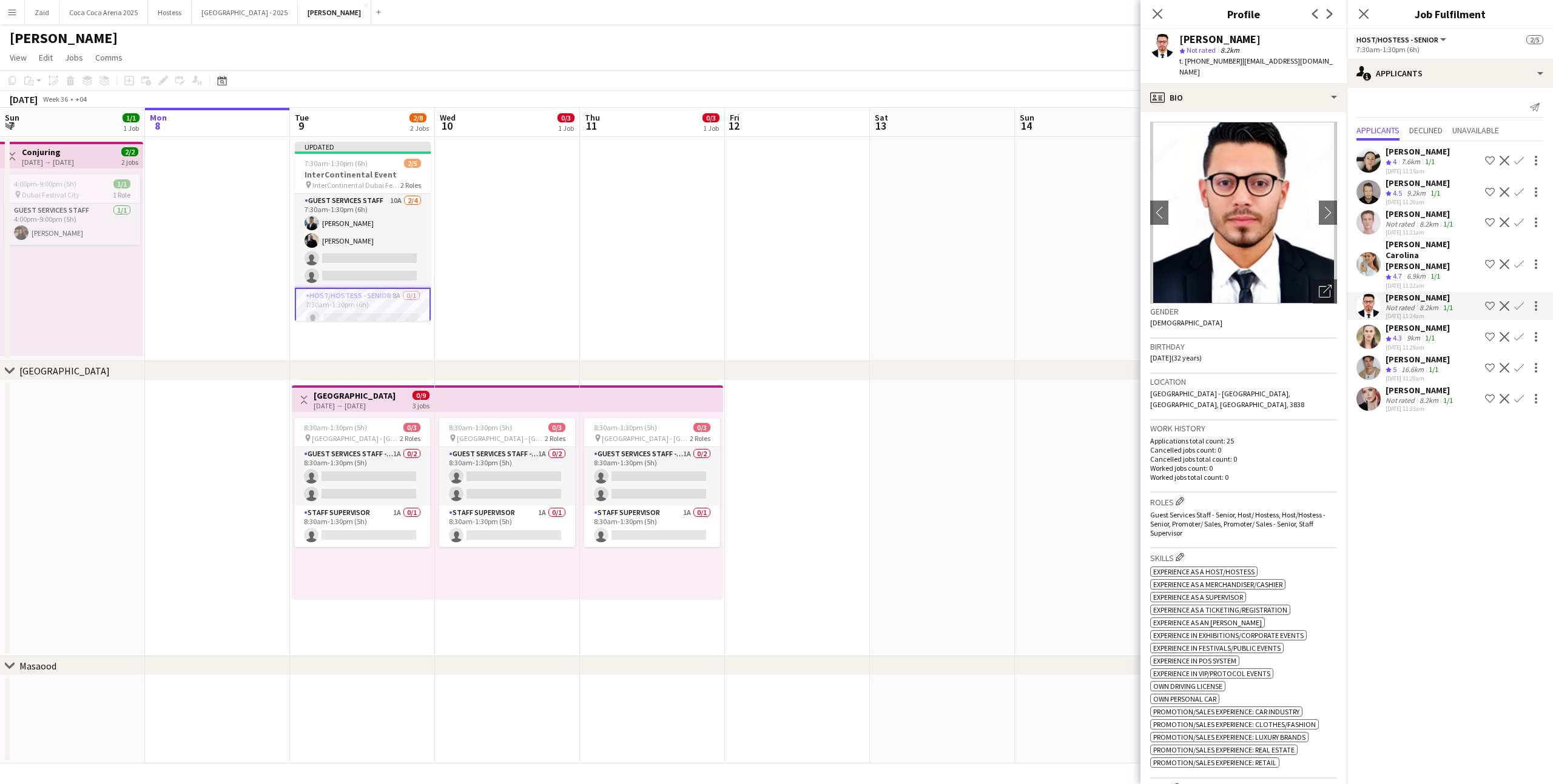
click at [891, 282] on div "[DATE] 11:22am" at bounding box center [1432, 285] width 94 height 8
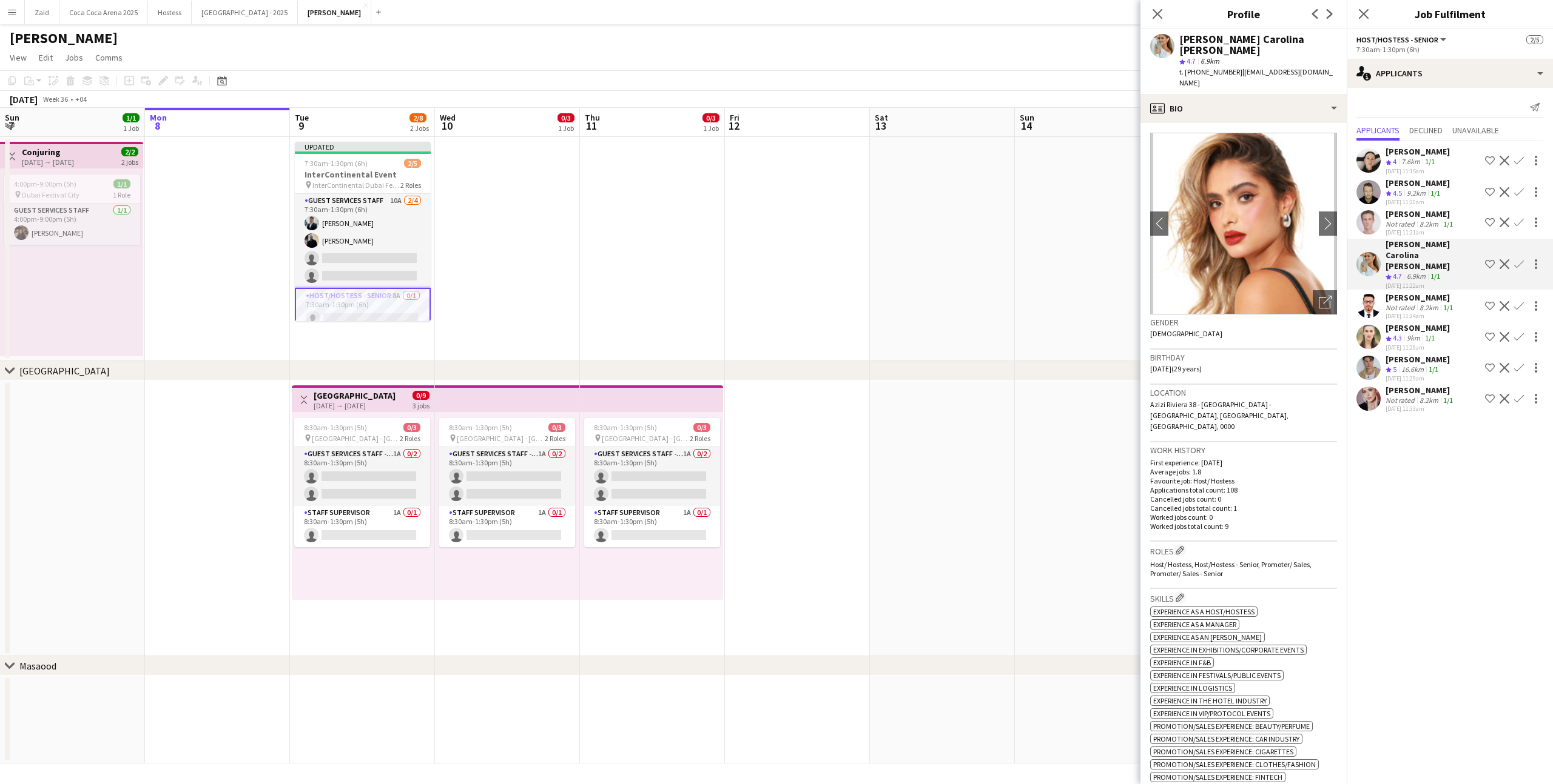
click at [891, 233] on app-date-cell at bounding box center [942, 249] width 145 height 225
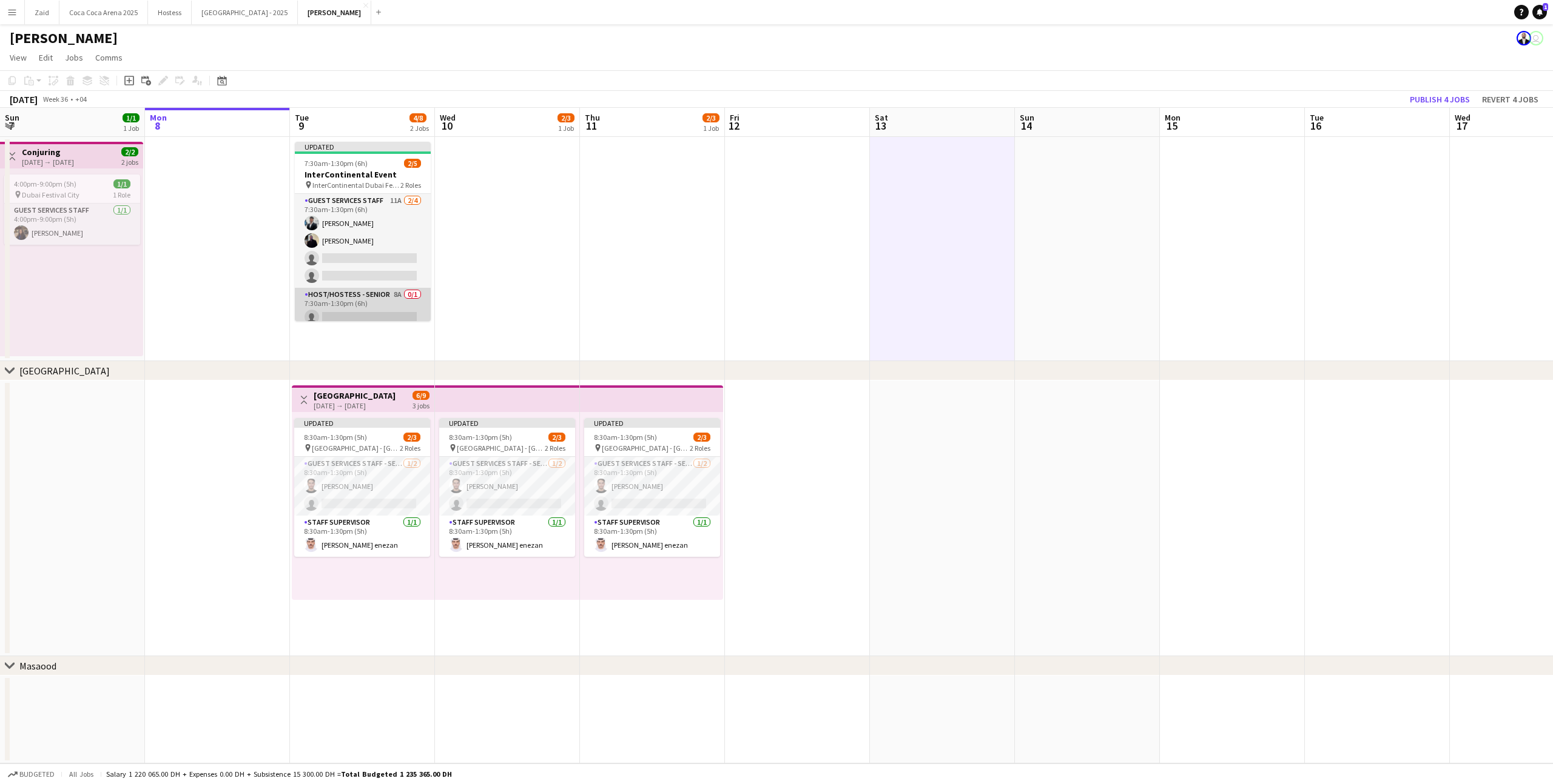
click at [391, 299] on app-card-role "Host/Hostess - Senior 8A 0/1 7:30am-1:30pm (6h) single-neutral-actions" at bounding box center [362, 308] width 136 height 41
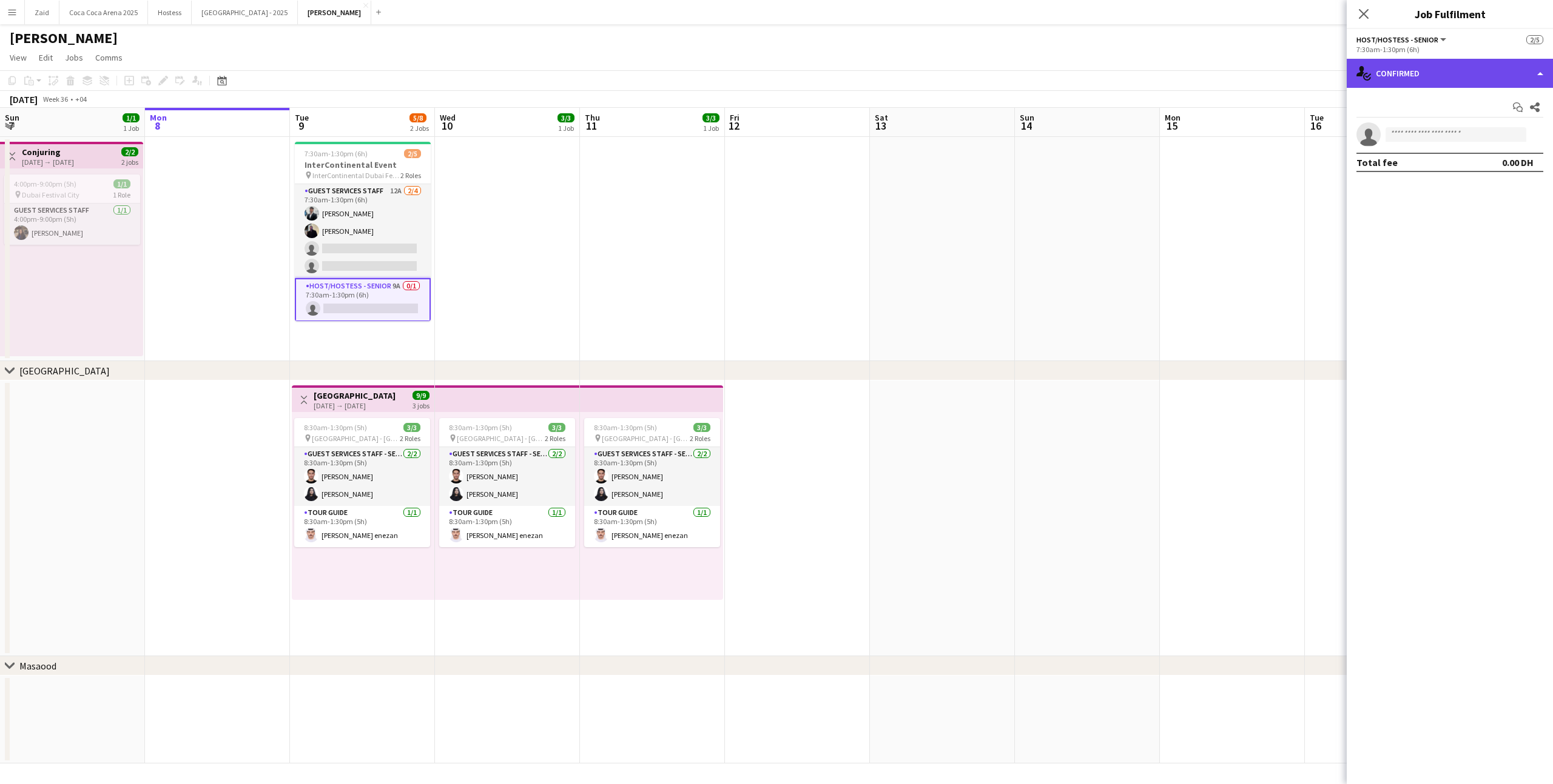
click at [891, 76] on div "single-neutral-actions-check-2 Confirmed" at bounding box center [1450, 73] width 206 height 29
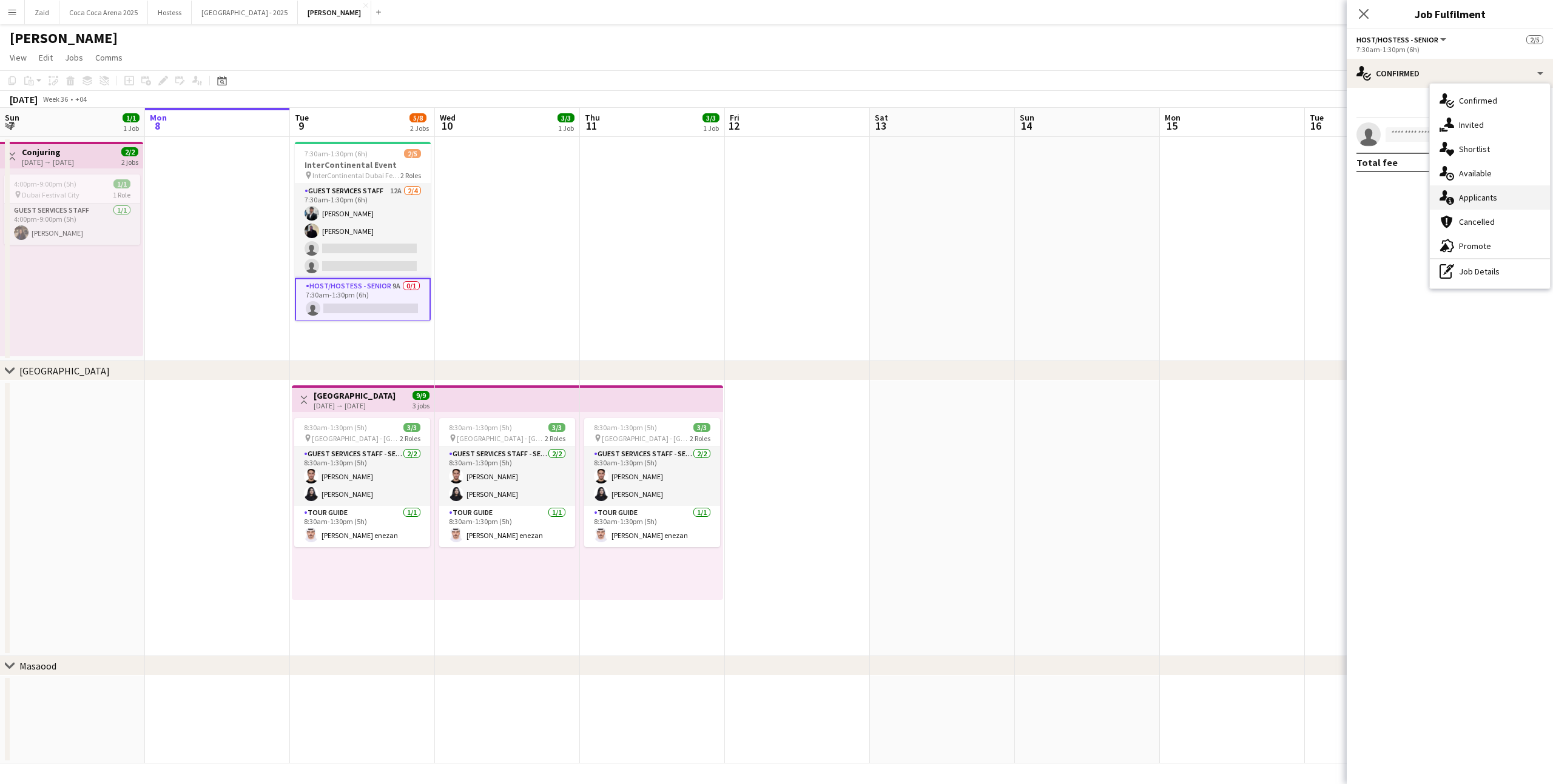
click at [891, 189] on div "single-neutral-actions-information Applicants" at bounding box center [1490, 198] width 120 height 25
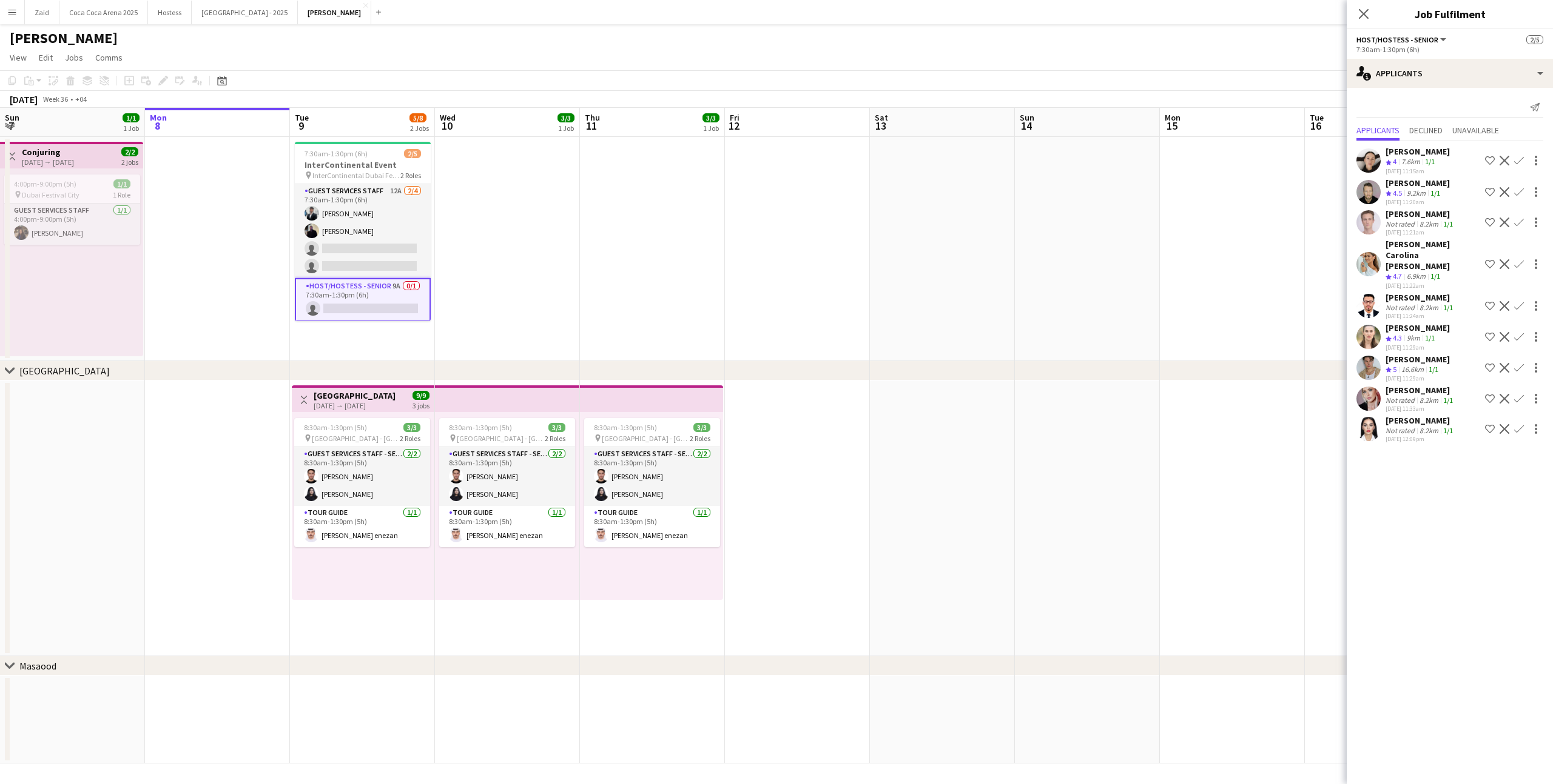
click at [891, 374] on div "[PERSON_NAME] Crew rating 4 7.6km 1/1 [DATE] 11:15am Shortlist crew Decline Con…" at bounding box center [1450, 292] width 206 height 304
click at [891, 354] on div "[PERSON_NAME]" at bounding box center [1417, 359] width 64 height 11
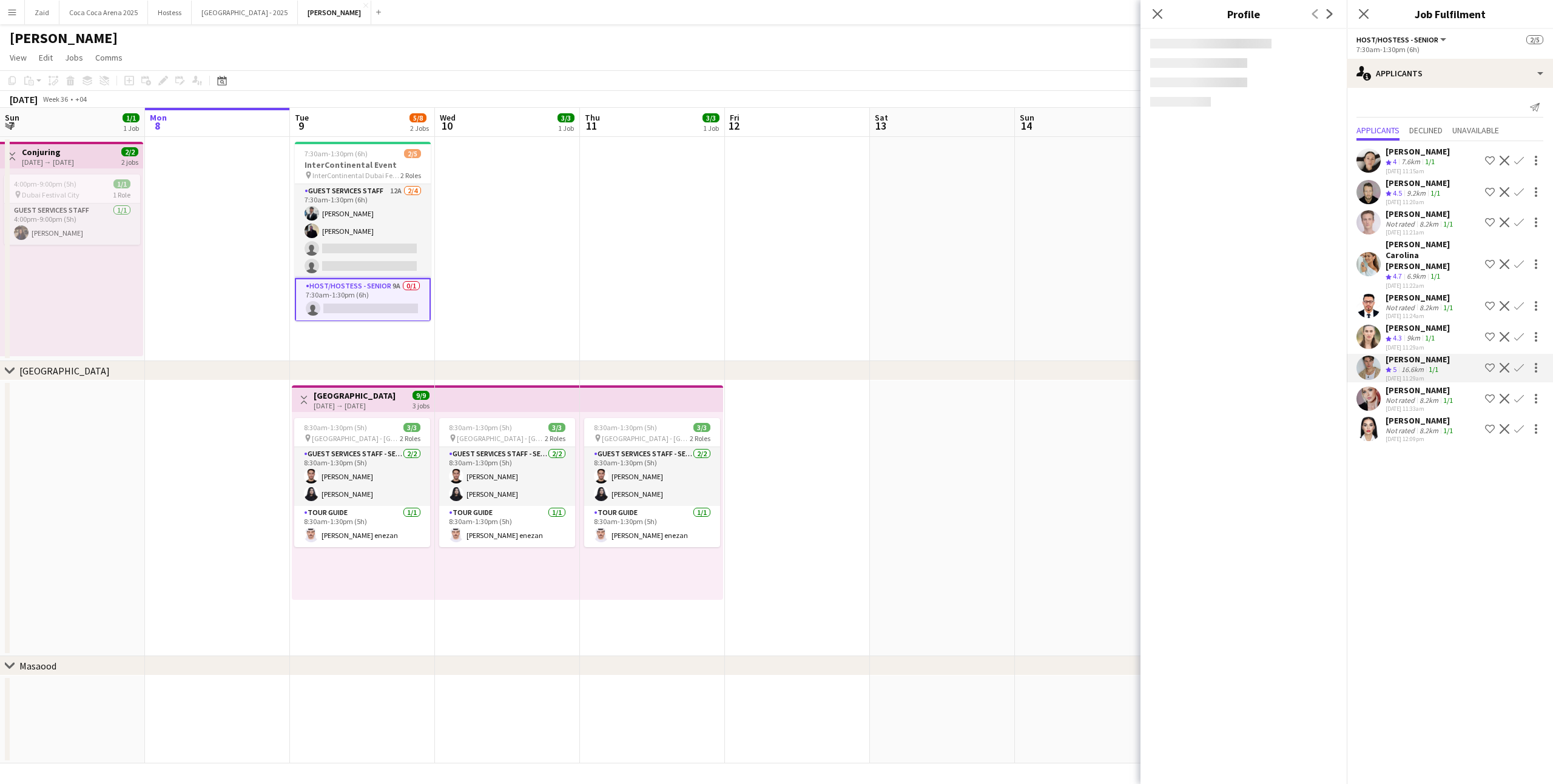
click at [891, 312] on div "[DATE] 11:24am" at bounding box center [1420, 315] width 70 height 8
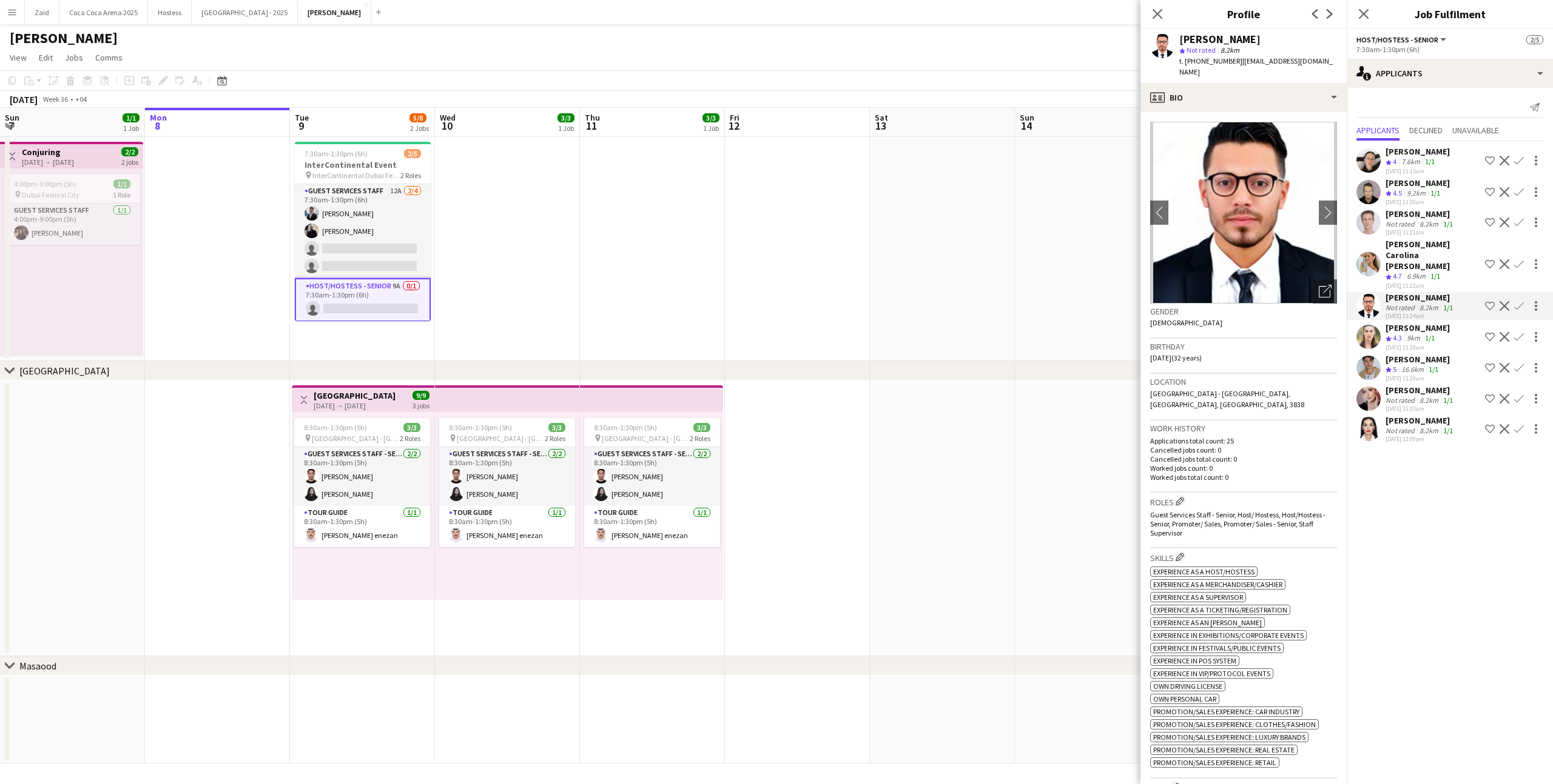
click at [891, 271] on div "6.9km" at bounding box center [1416, 277] width 24 height 11
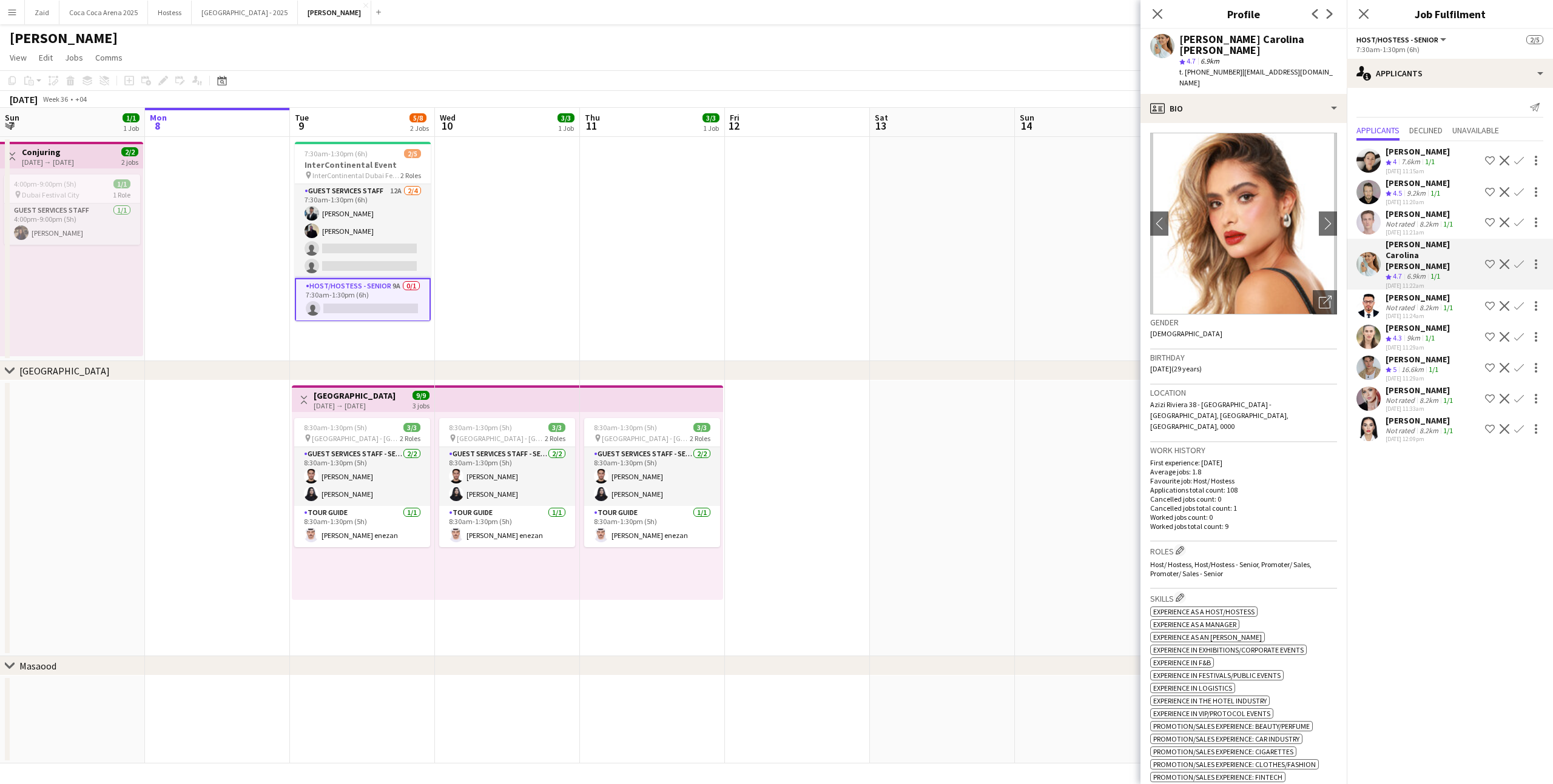
click at [891, 207] on div "[PERSON_NAME] Crew rating 4 7.6km 1/1 [DATE] 11:15am Shortlist crew Decline Con…" at bounding box center [1450, 292] width 206 height 304
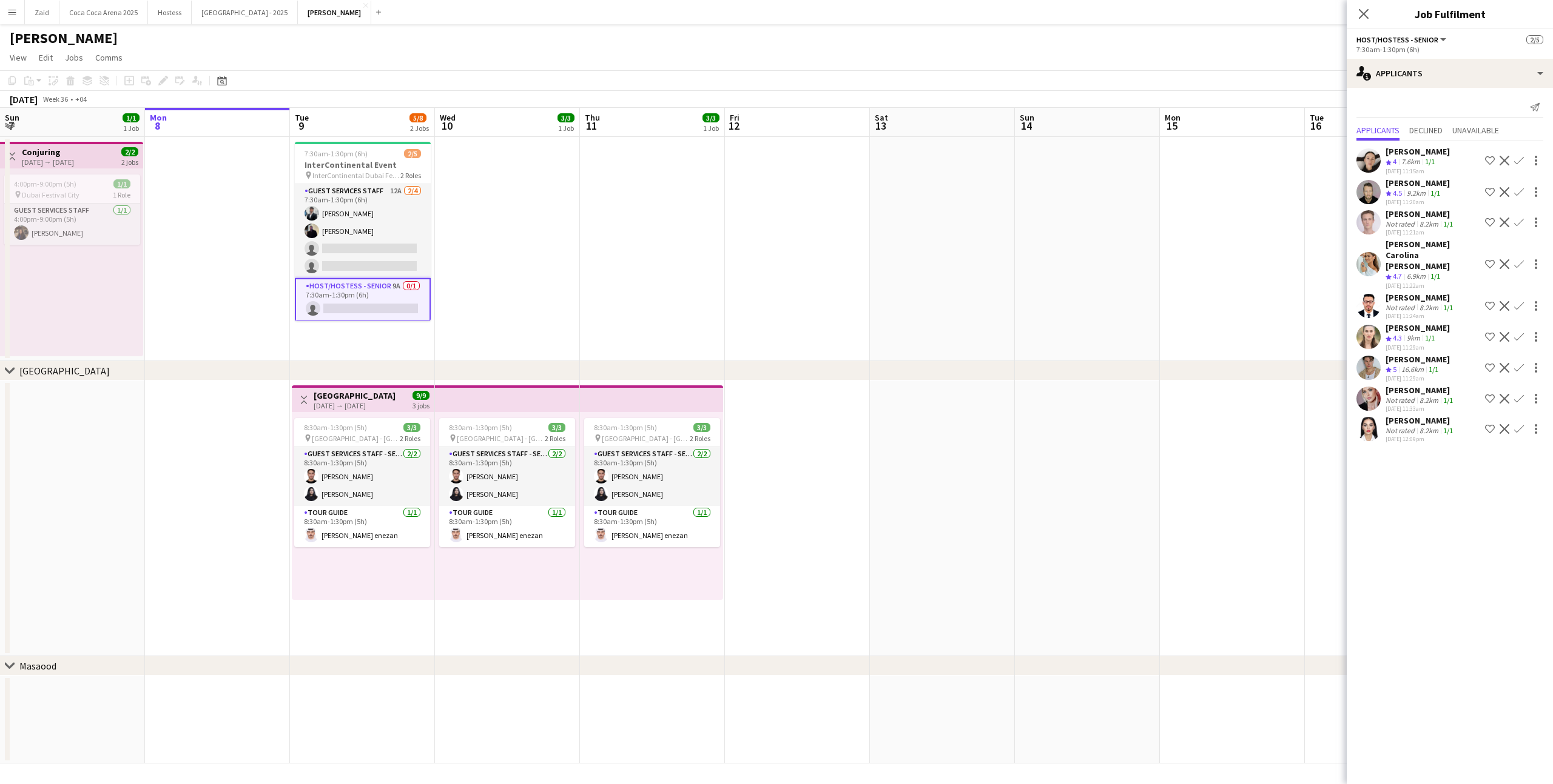
click at [891, 171] on div "[DATE] 11:15am" at bounding box center [1417, 171] width 64 height 8
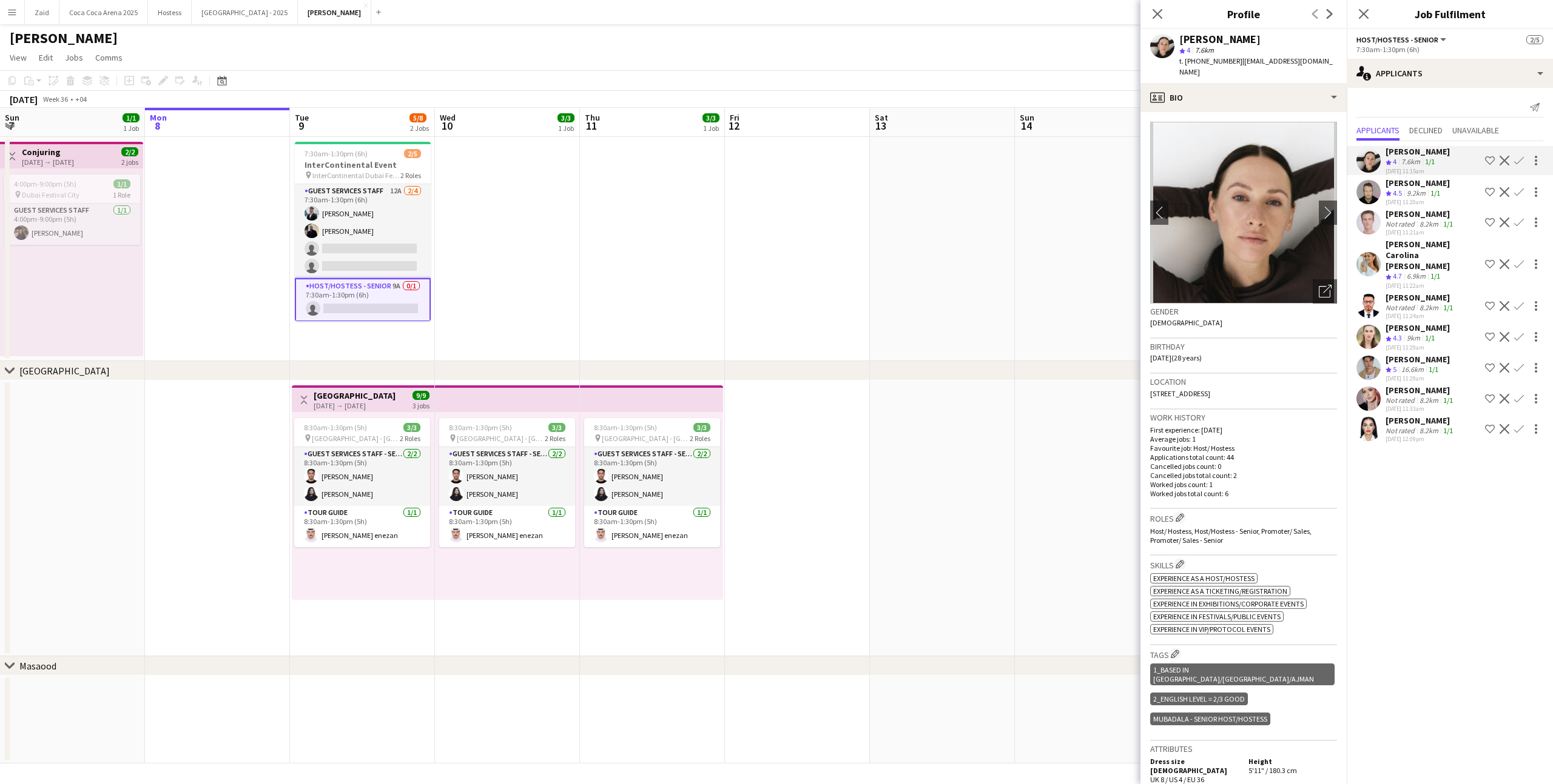
click at [891, 415] on div "[PERSON_NAME]" at bounding box center [1420, 420] width 70 height 11
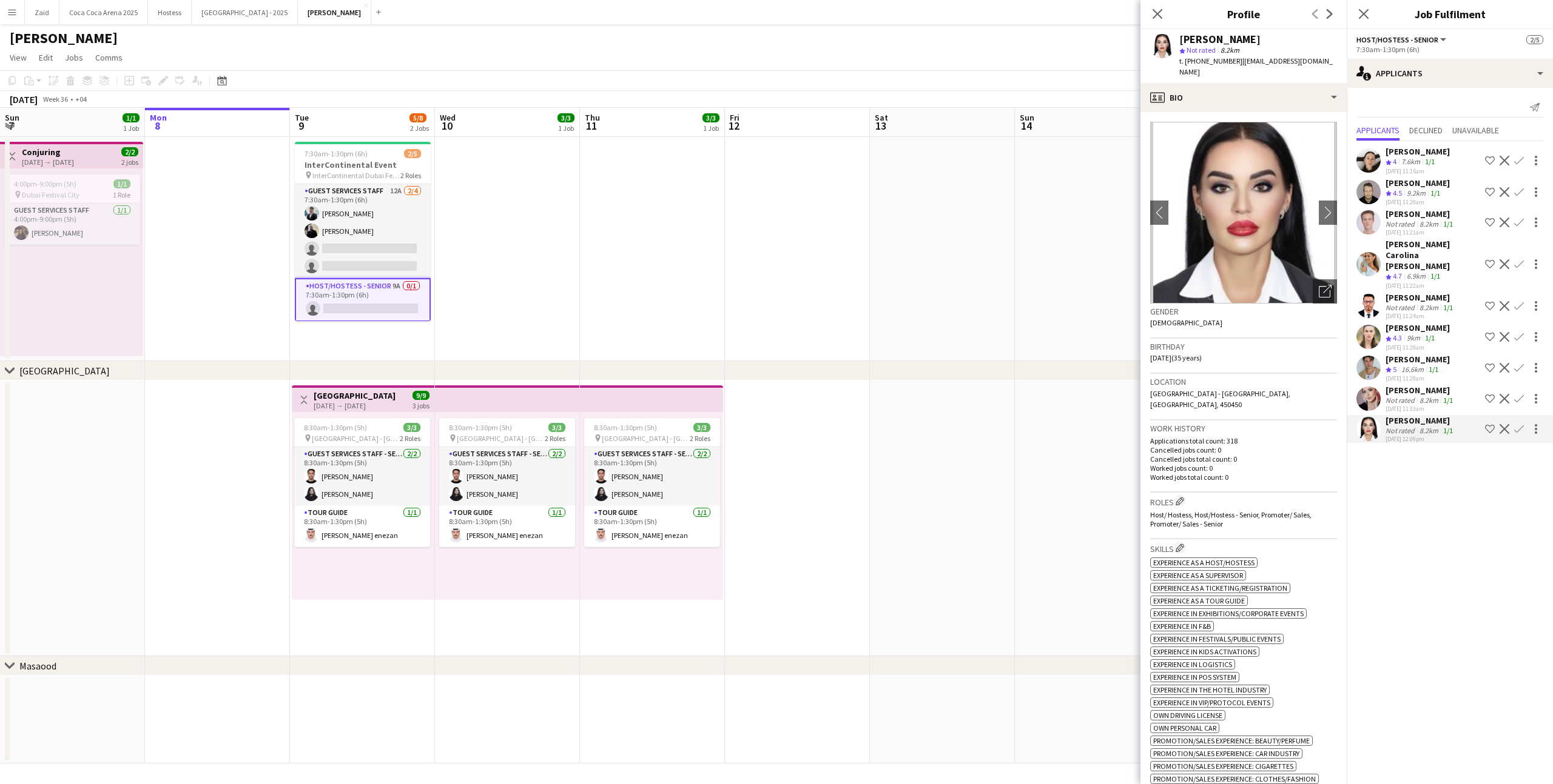
click at [891, 396] on div "Not rated" at bounding box center [1401, 400] width 32 height 9
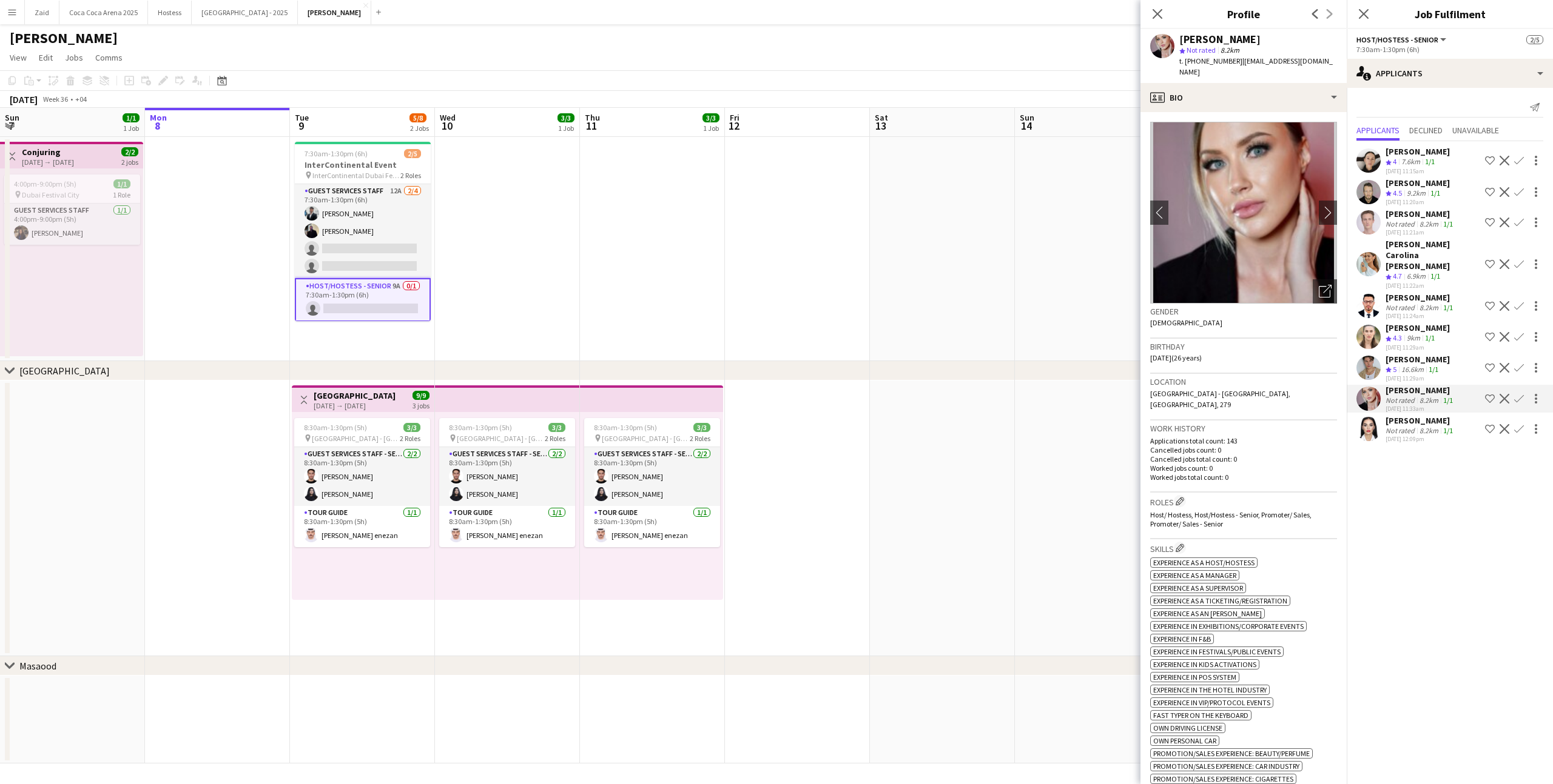
click at [891, 374] on div "[DATE] 11:29am" at bounding box center [1417, 378] width 64 height 8
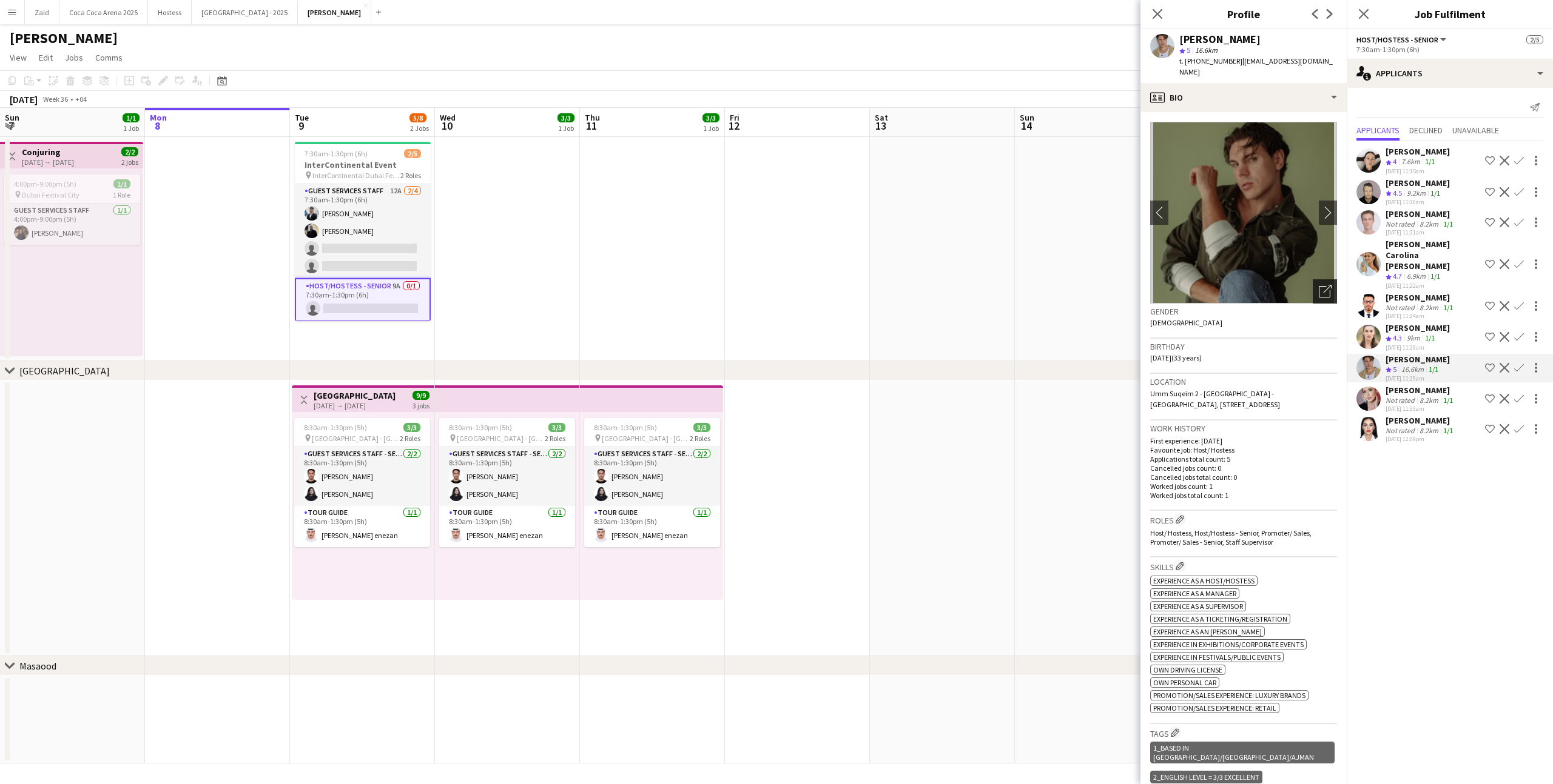
click at [891, 290] on div "Open photos pop-in" at bounding box center [1325, 292] width 25 height 25
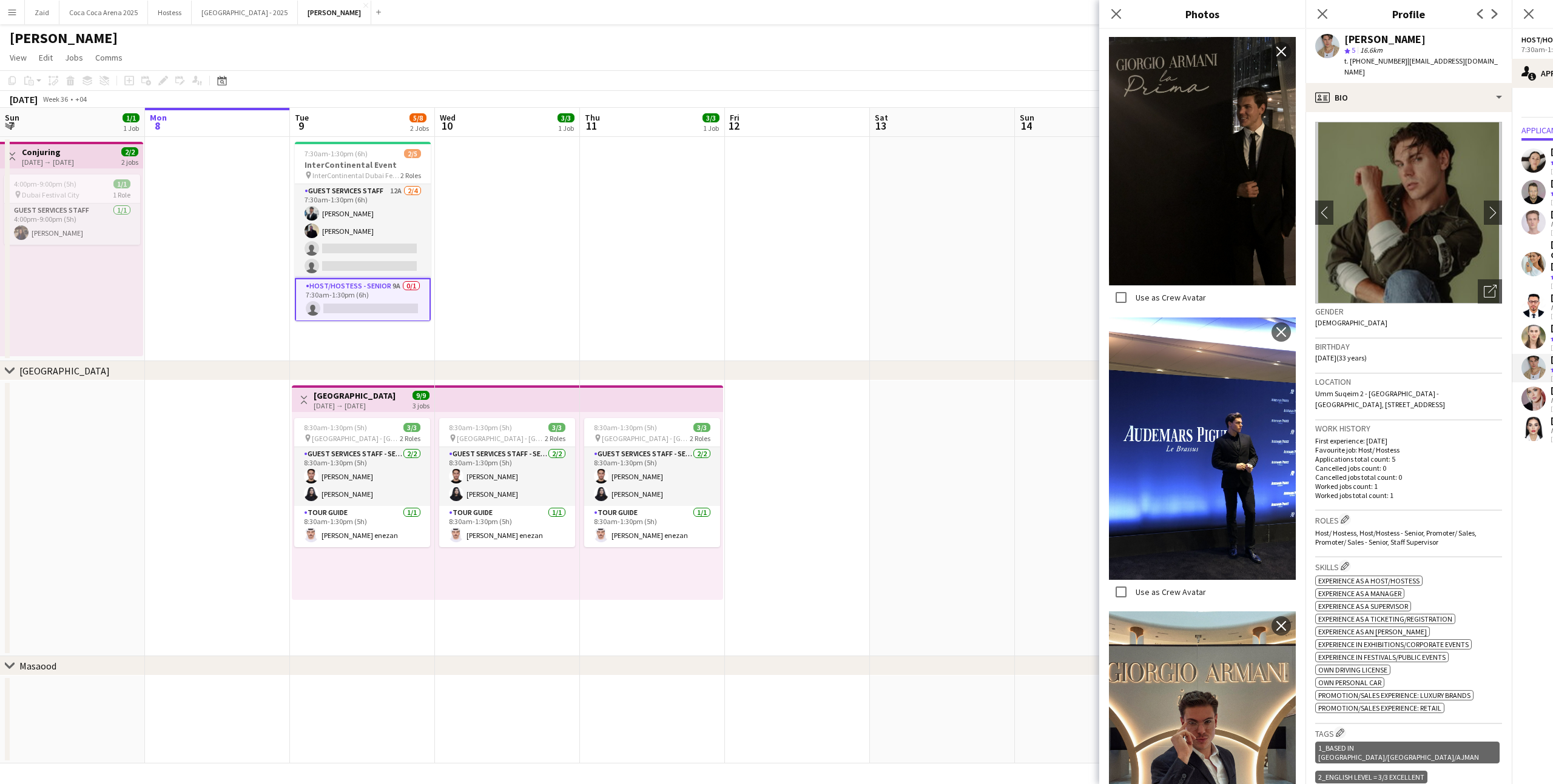
scroll to position [3065, 0]
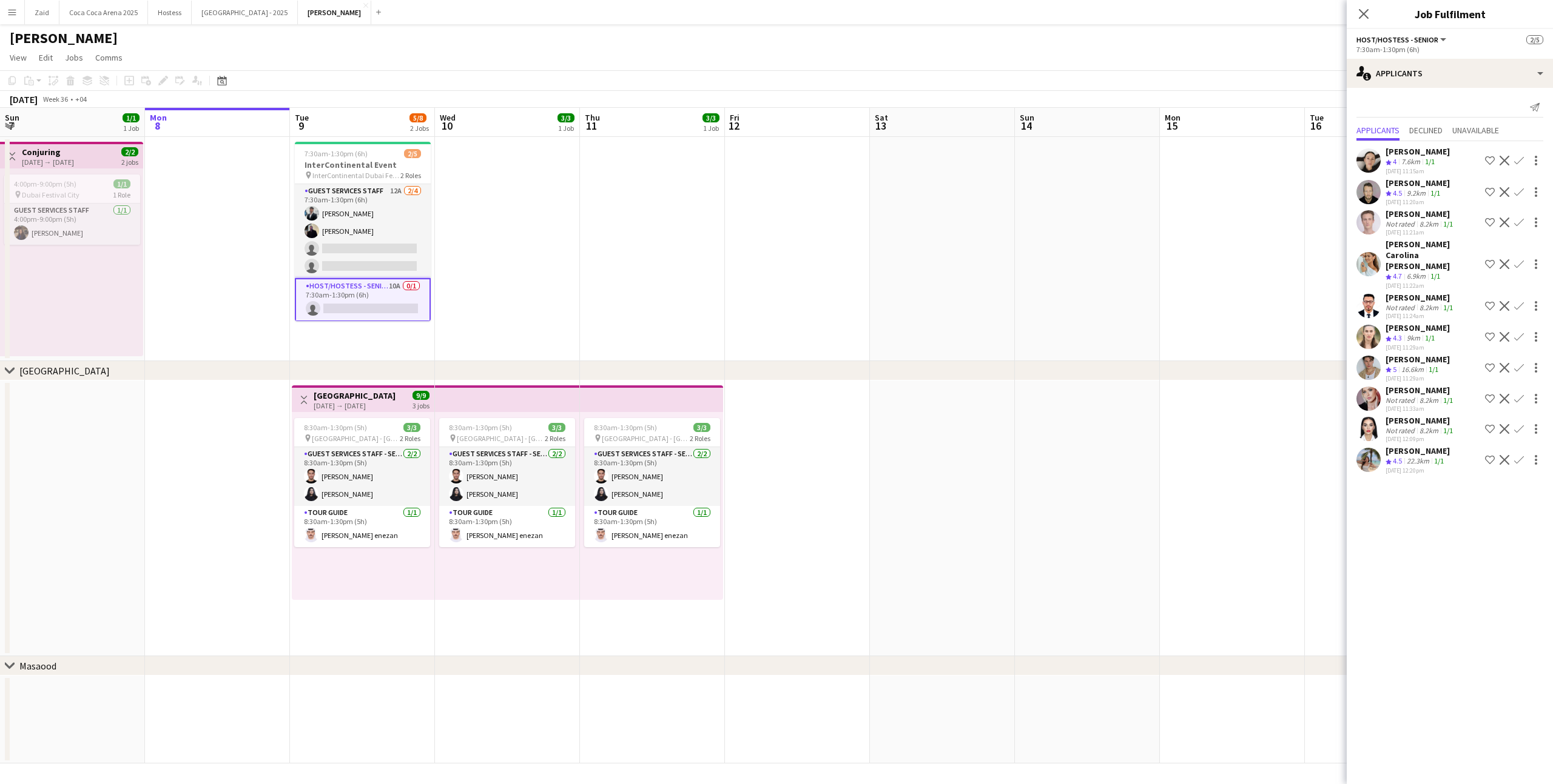
click at [891, 339] on app-date-cell at bounding box center [1232, 249] width 145 height 225
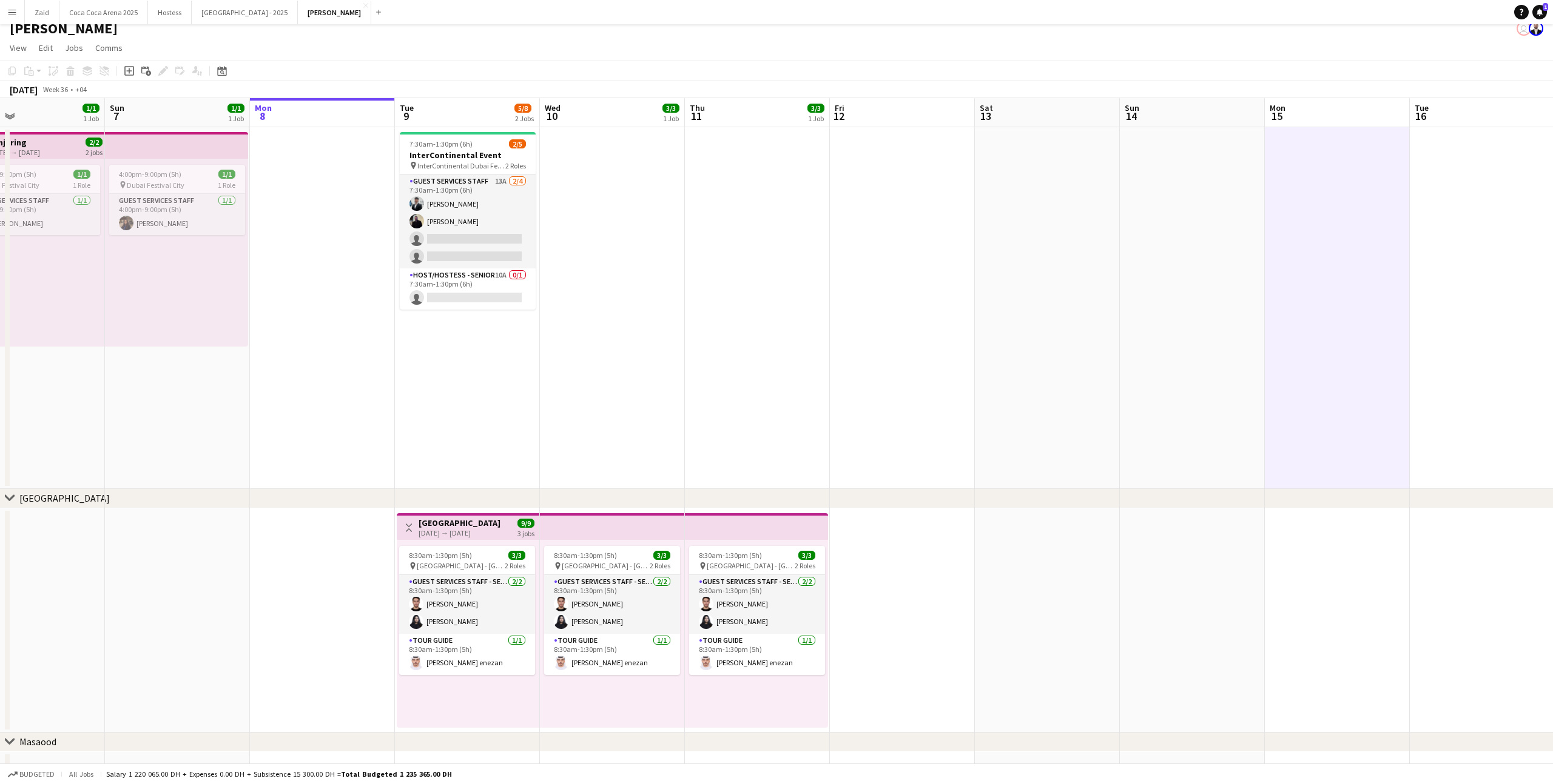
scroll to position [0, 322]
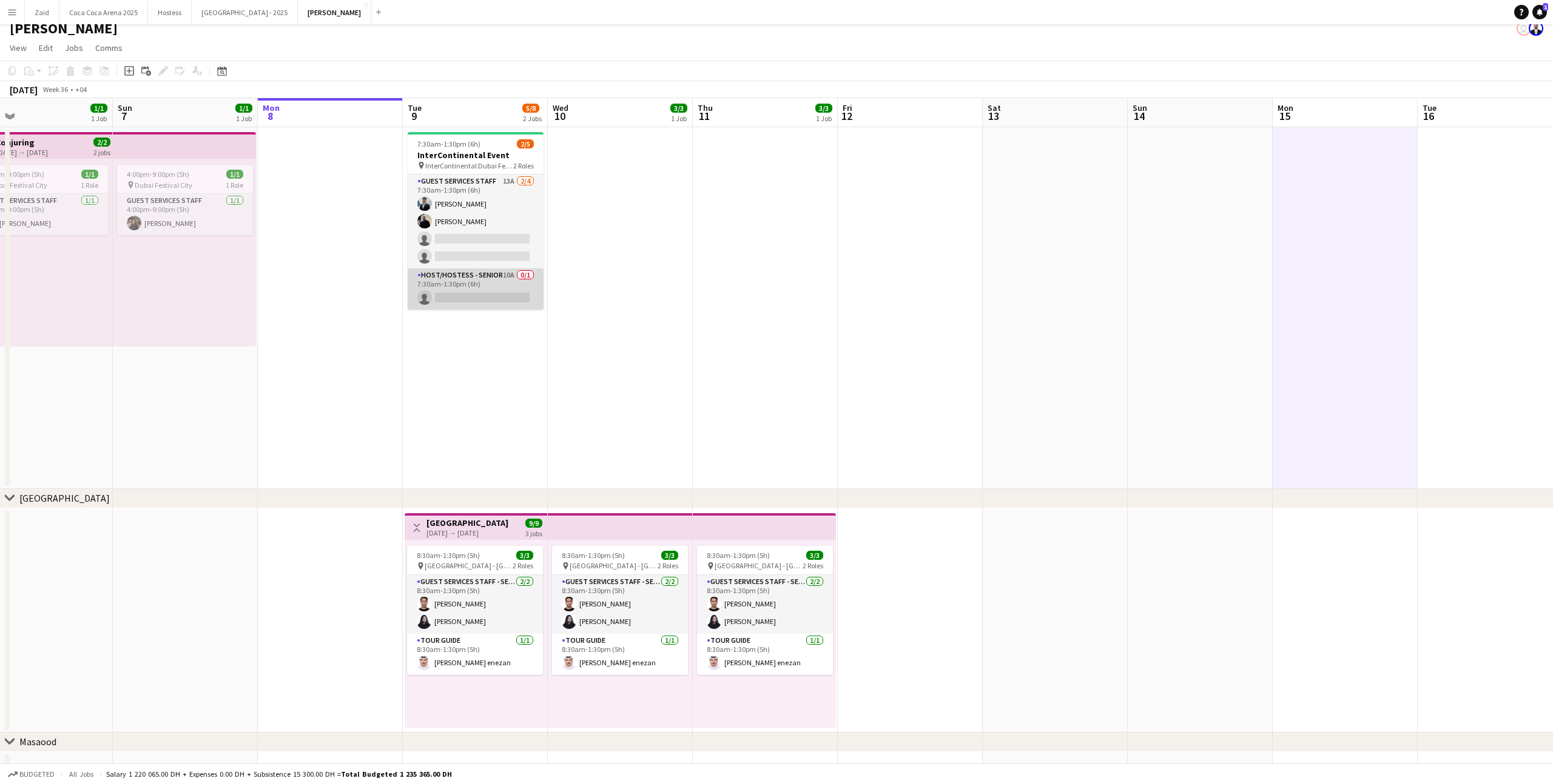
click at [502, 285] on app-card-role "Host/Hostess - Senior 10A 0/1 7:30am-1:30pm (6h) single-neutral-actions" at bounding box center [475, 289] width 136 height 41
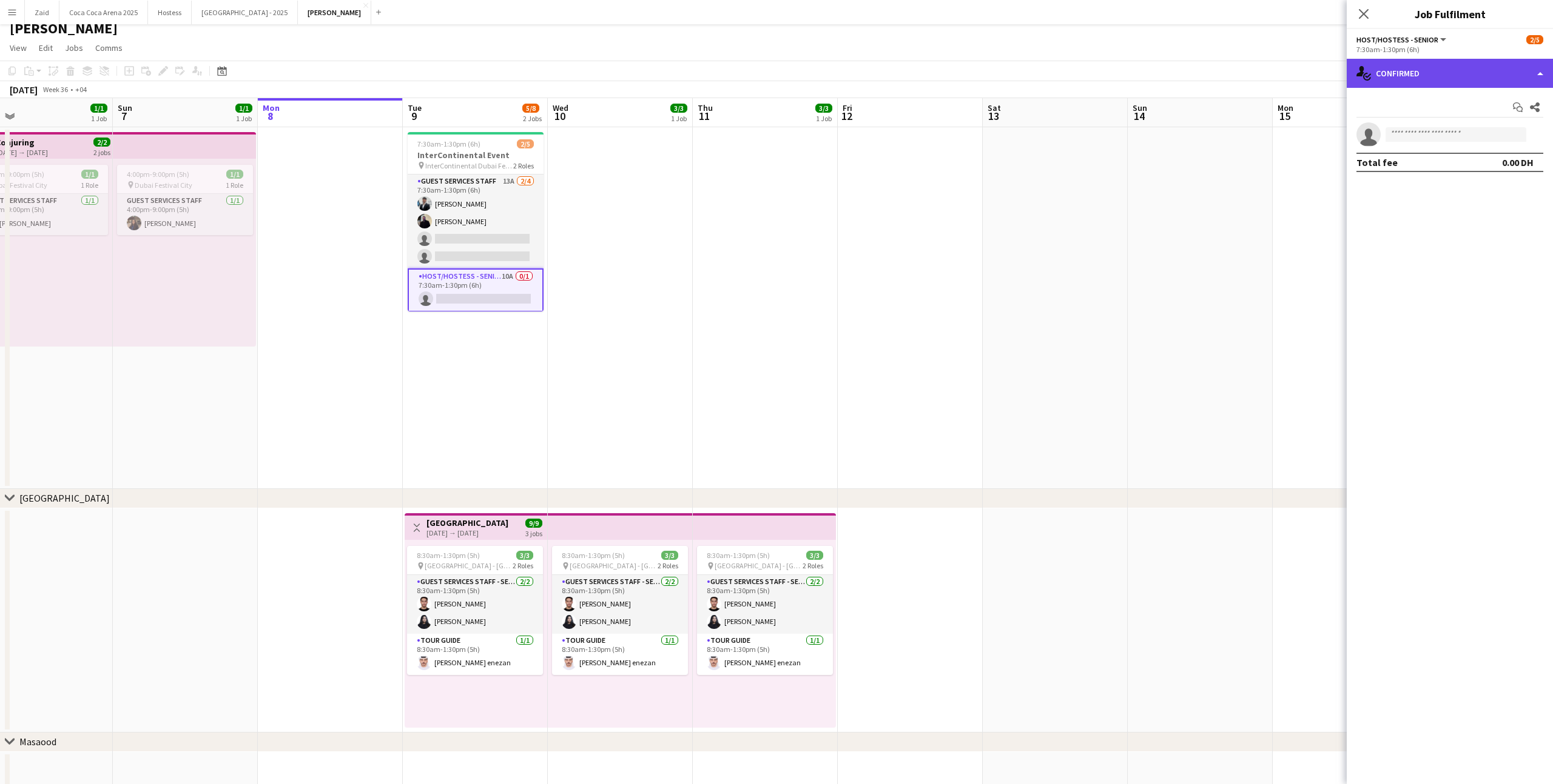
click at [891, 70] on div "single-neutral-actions-check-2 Confirmed" at bounding box center [1450, 73] width 206 height 29
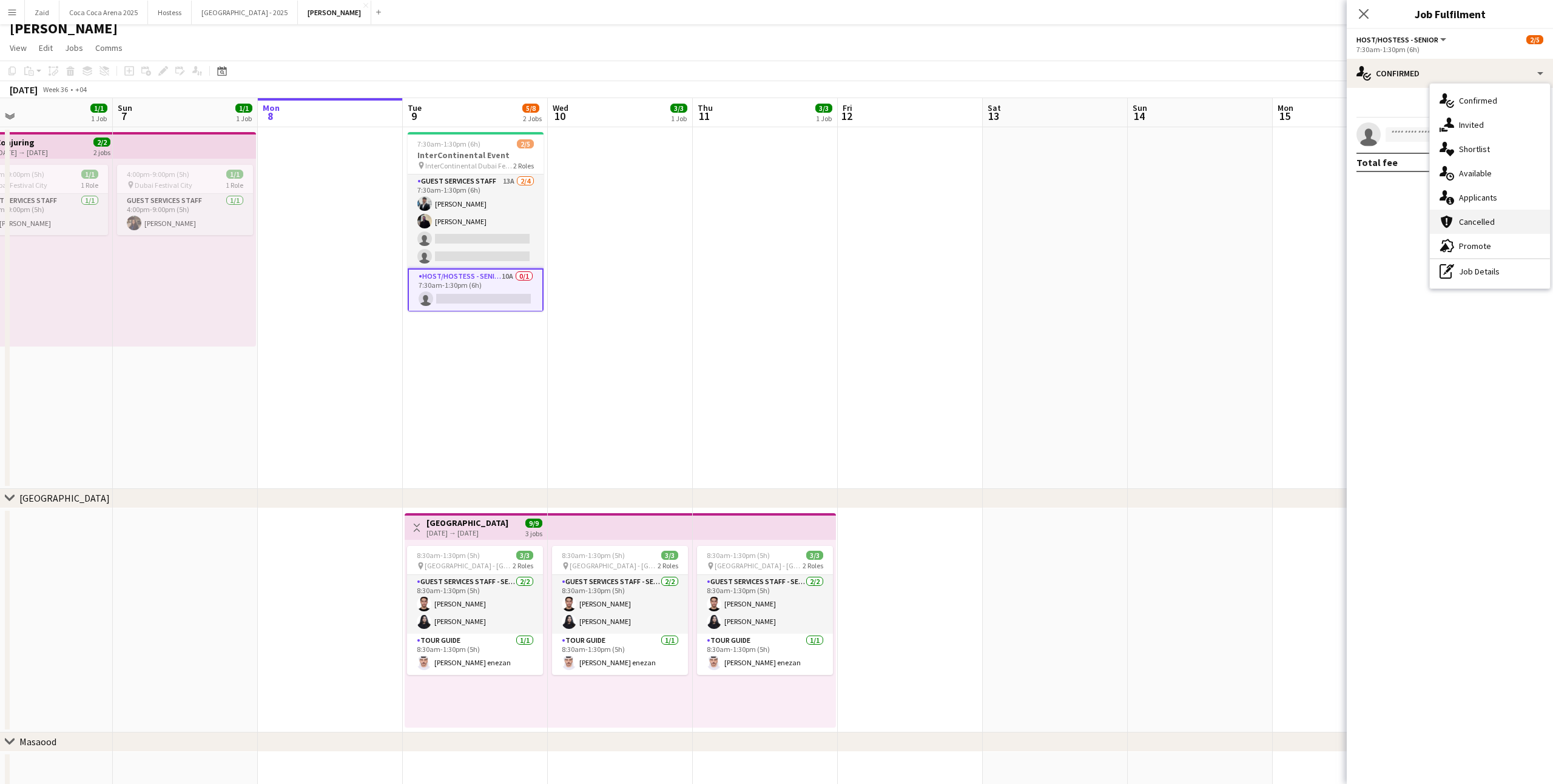
click at [891, 211] on div "cancellation Cancelled" at bounding box center [1490, 222] width 120 height 25
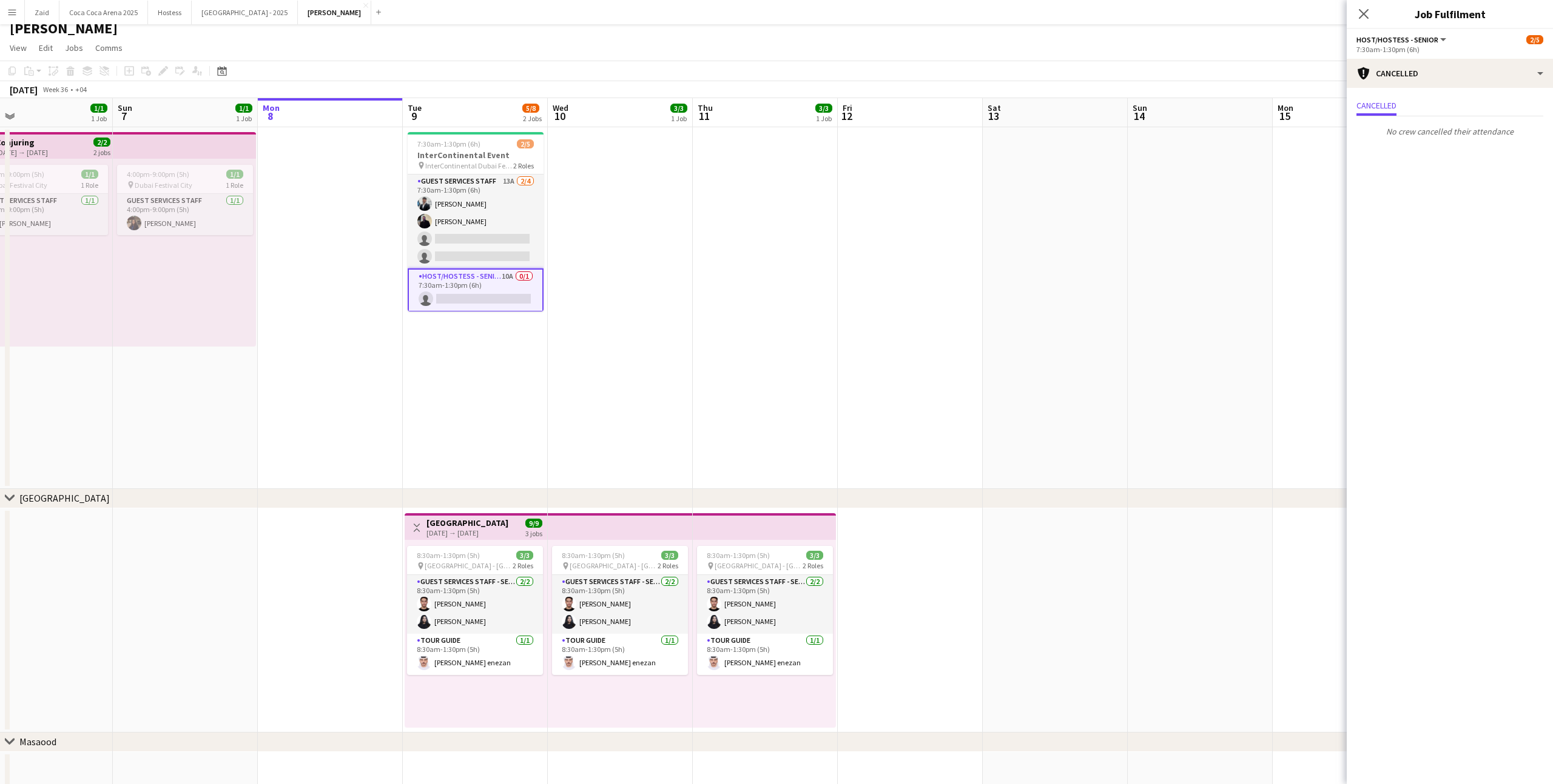
drag, startPoint x: 1496, startPoint y: 211, endPoint x: 1485, endPoint y: 155, distance: 57.1
click at [891, 155] on mat-expansion-panel "Cancellations Cancellations Cancelled No crew cancelled their attendance" at bounding box center [1450, 436] width 206 height 697
click at [891, 81] on div "cancellation Cancelled" at bounding box center [1450, 73] width 206 height 29
click at [891, 206] on div "single-neutral-actions-information Applicants" at bounding box center [1490, 198] width 120 height 25
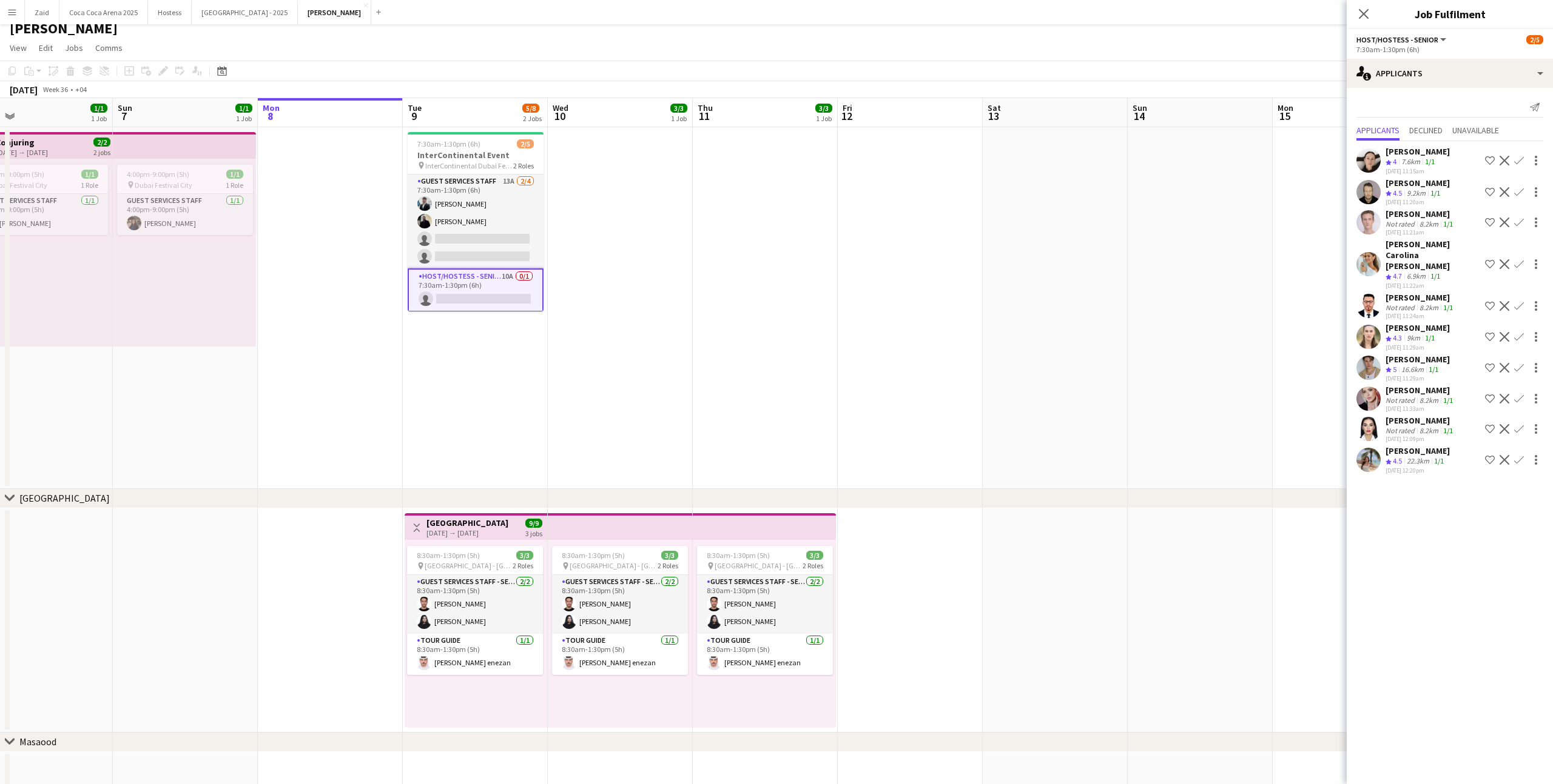
click at [353, 396] on app-date-cell at bounding box center [330, 308] width 145 height 362
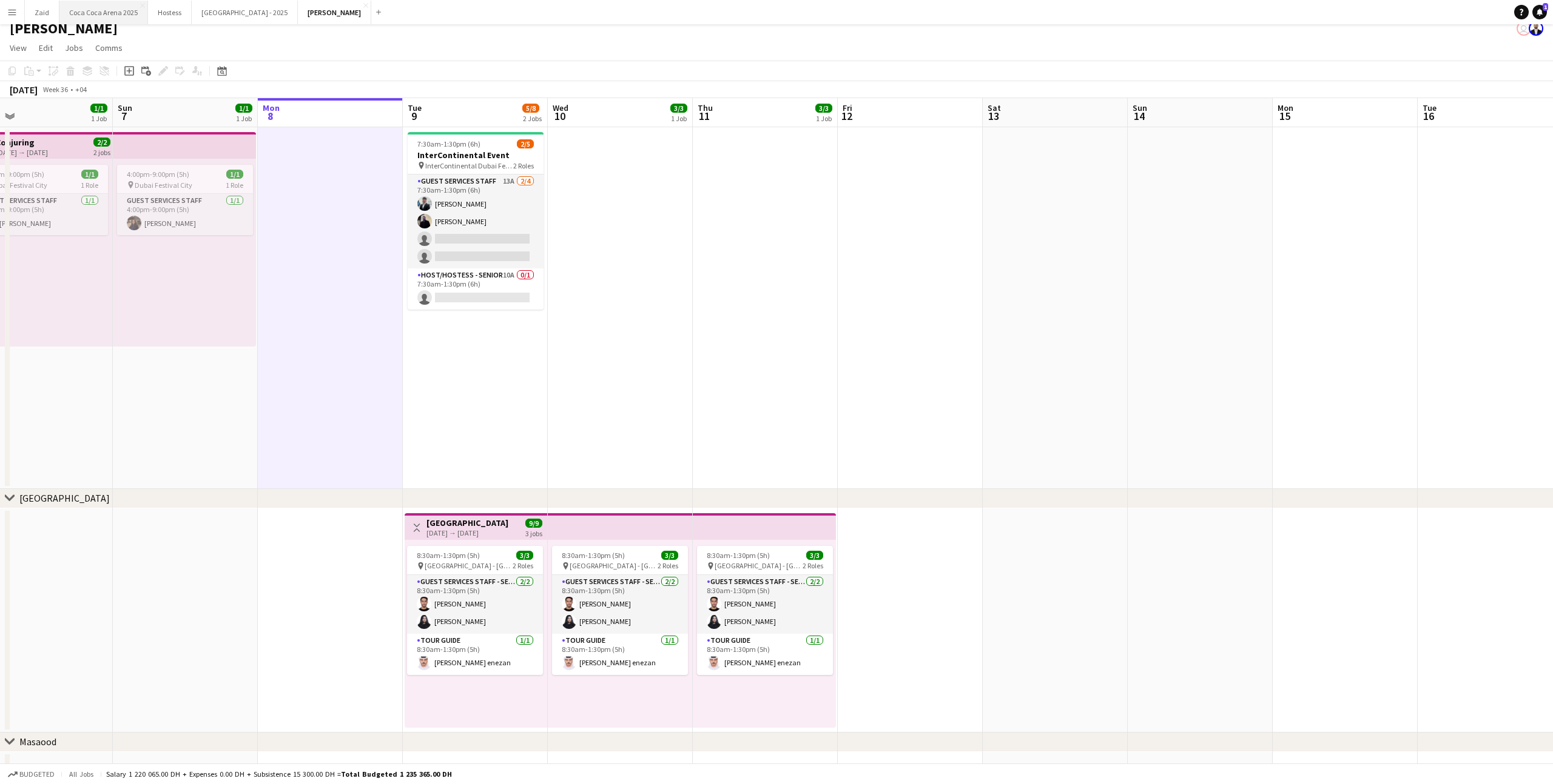
click at [88, 9] on button "[GEOGRAPHIC_DATA] 2025 Close" at bounding box center [103, 12] width 88 height 24
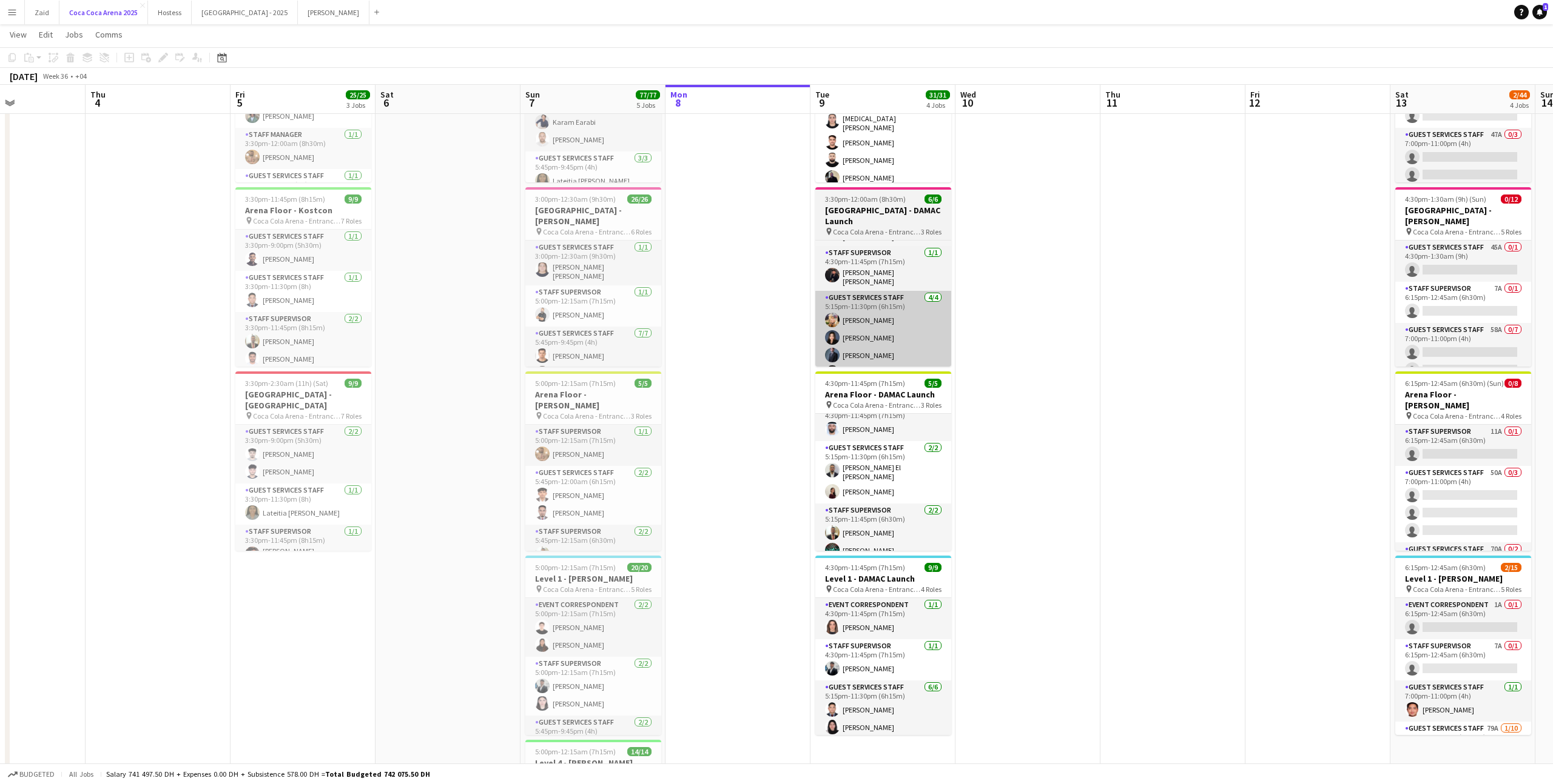
scroll to position [22, 0]
click at [891, 455] on app-card-role "Guest Services Staff [DATE] 5:15pm-11:30pm (6h15m) [PERSON_NAME] El [PERSON_NAM…" at bounding box center [883, 464] width 136 height 63
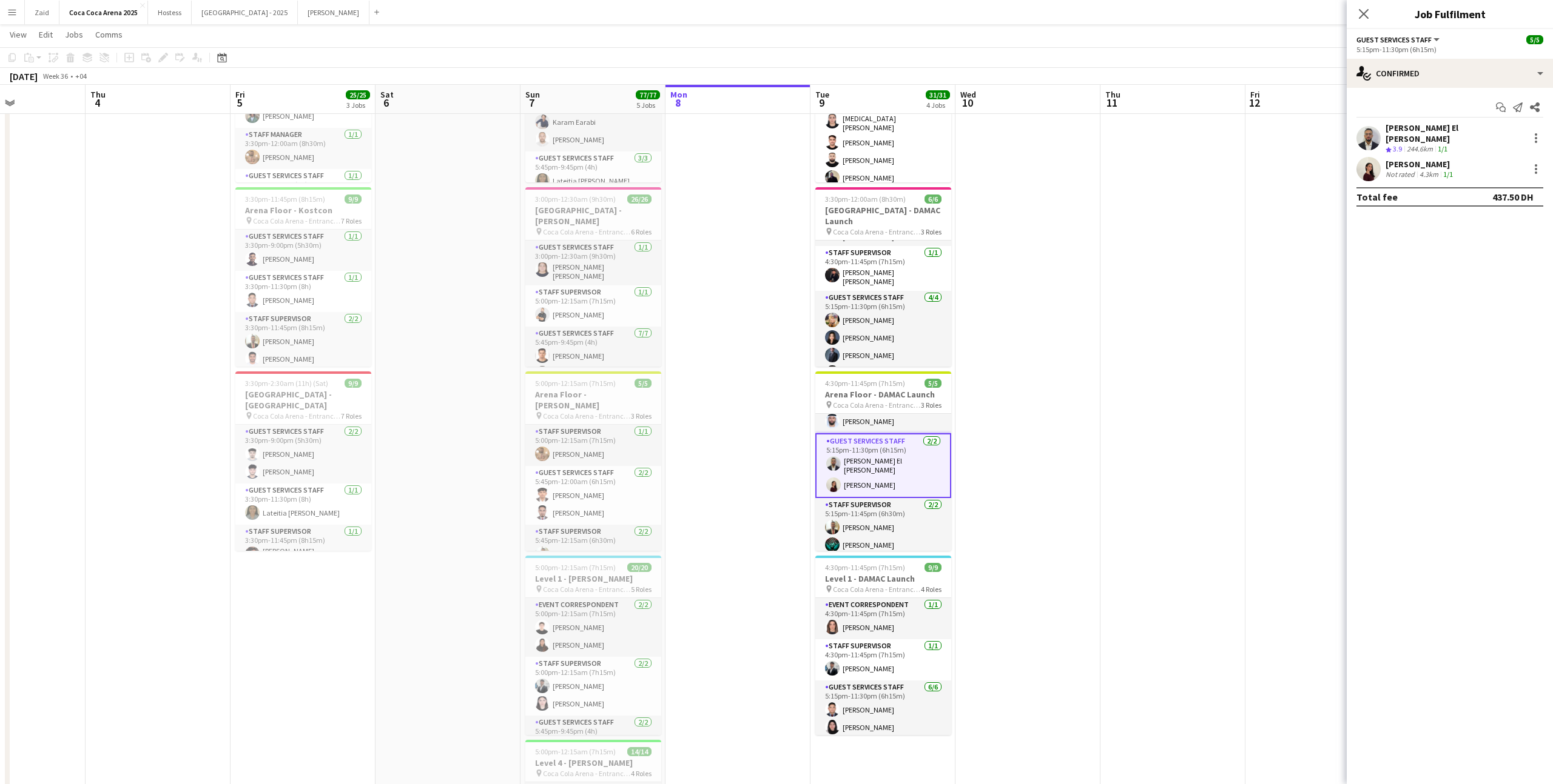
click at [891, 172] on div "[PERSON_NAME] Not rated 4.3km 1/1" at bounding box center [1450, 169] width 206 height 25
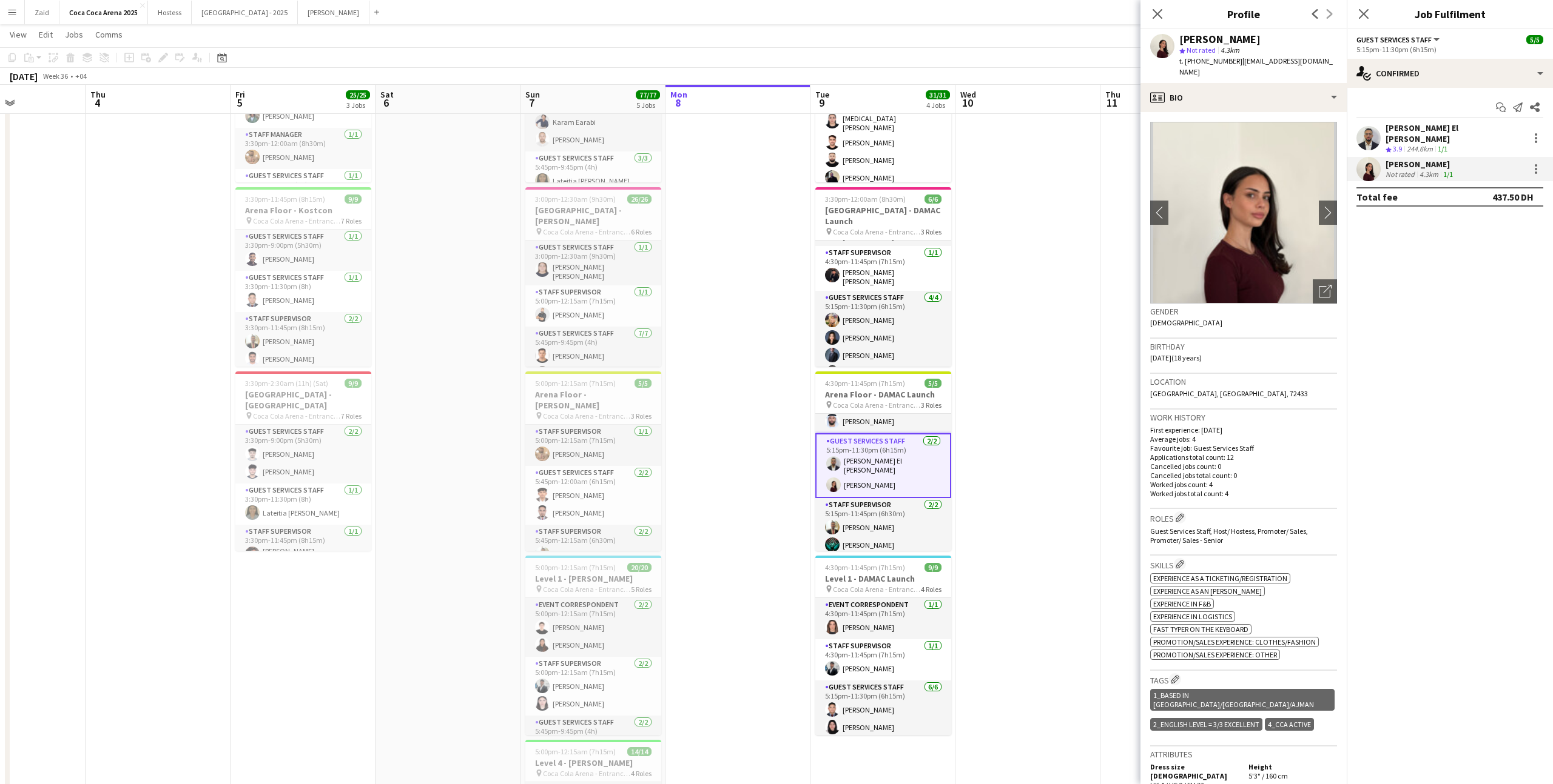
click at [891, 443] on app-date-cell at bounding box center [1028, 471] width 145 height 946
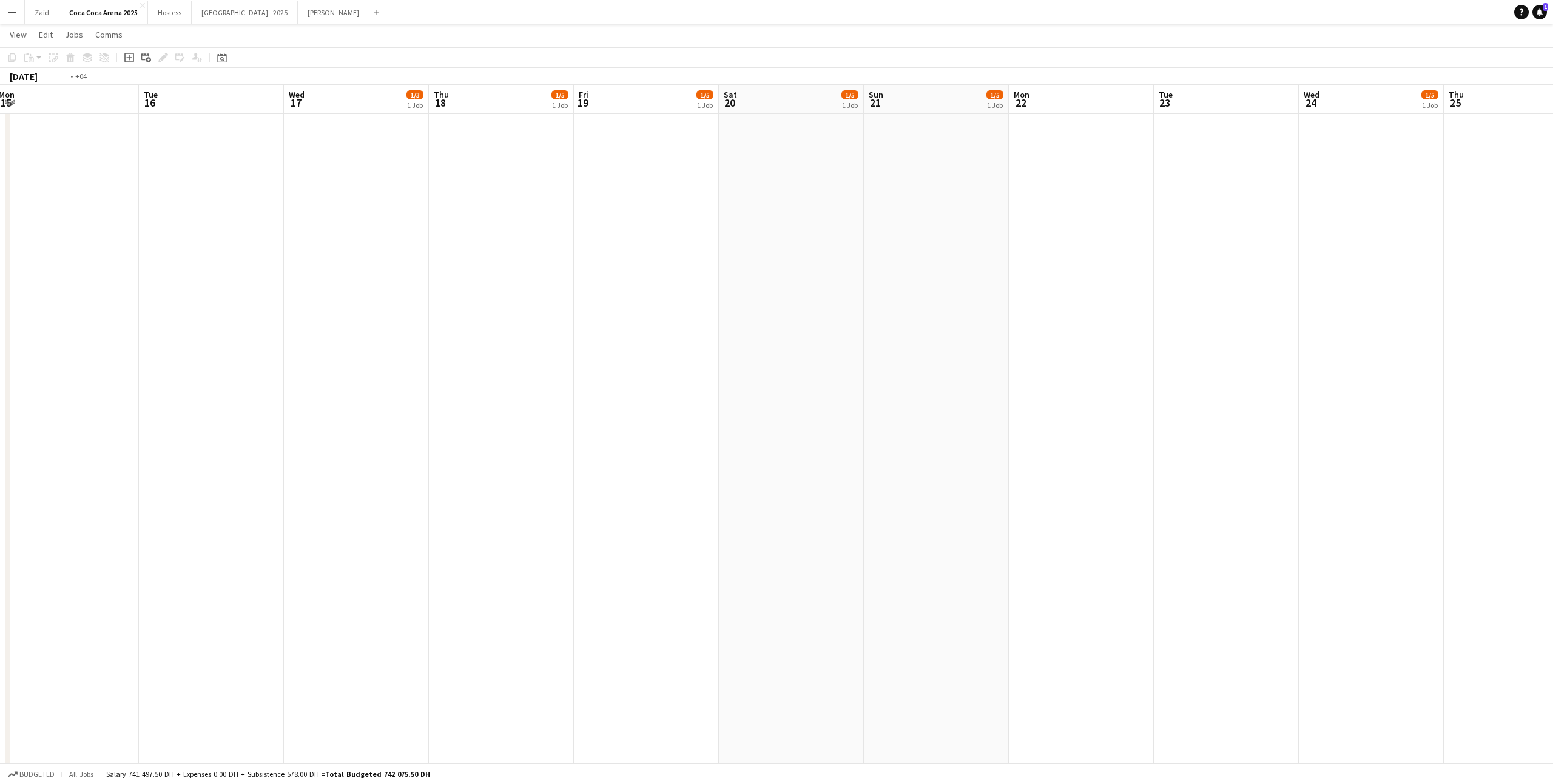
scroll to position [77, 0]
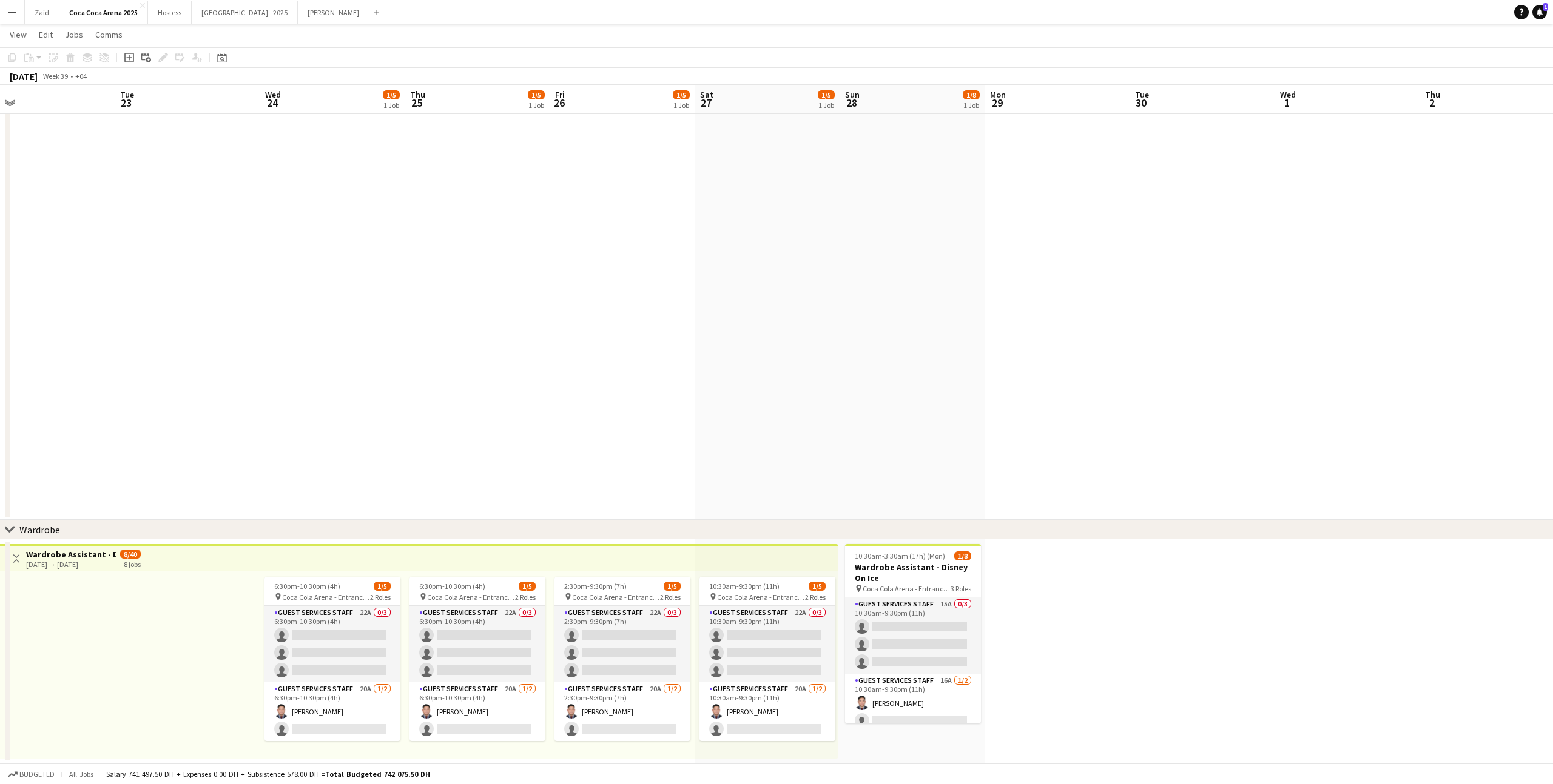
click at [752, 483] on app-card-role "Guest Services Staff 22A 0/3 10:30am-9:30pm (11h) single-neutral-actions single…" at bounding box center [767, 644] width 136 height 77
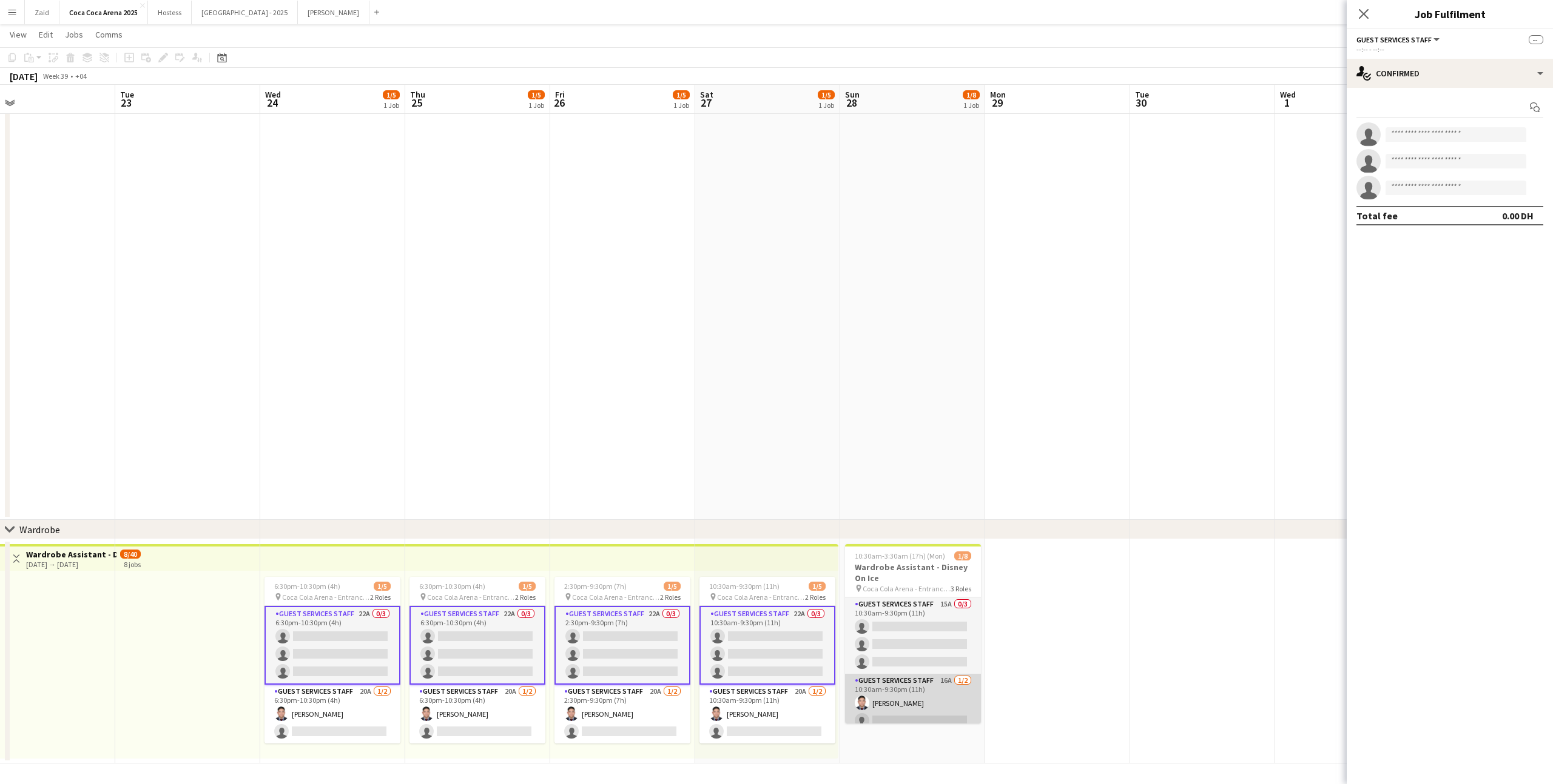
click at [891, 483] on app-card-role "Guest Services Staff 16A [DATE] 10:30am-9:30pm (11h) [PERSON_NAME] single-neutr…" at bounding box center [913, 703] width 136 height 59
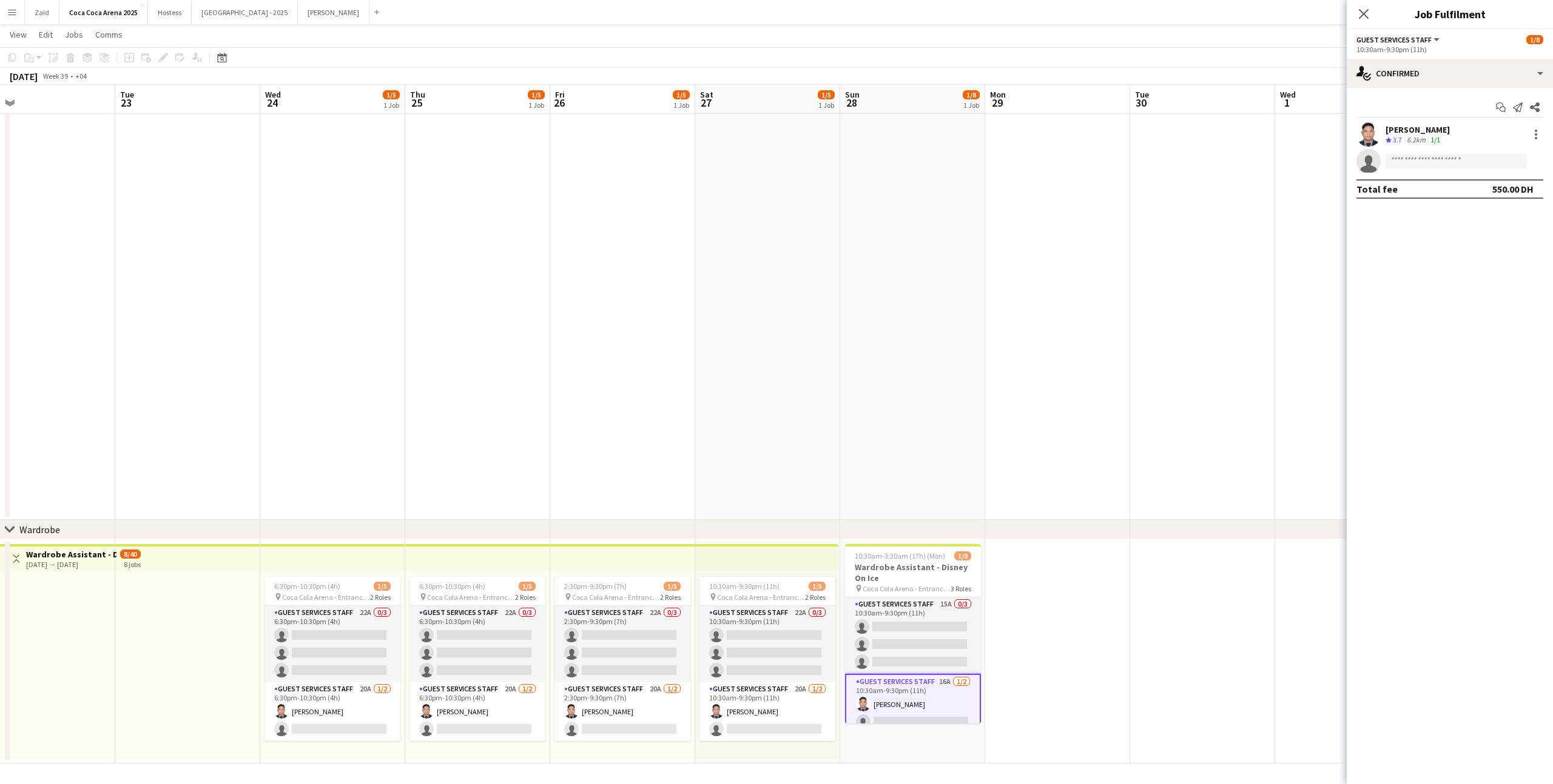
click at [891, 324] on app-date-cell at bounding box center [1202, 48] width 145 height 946
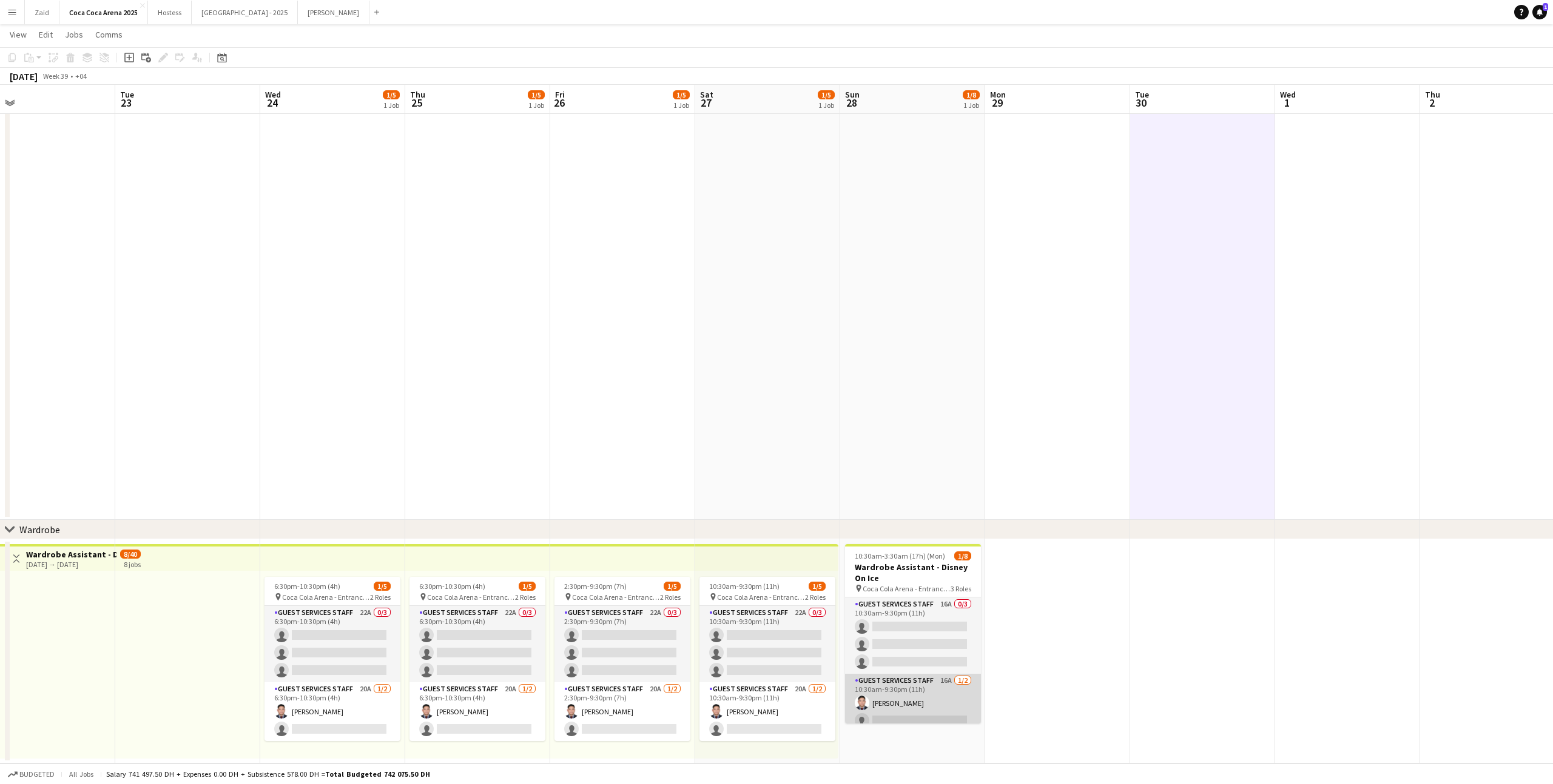
click at [891, 483] on app-card-role "Guest Services Staff 16A [DATE] 10:30am-9:30pm (11h) [PERSON_NAME] single-neutr…" at bounding box center [913, 703] width 136 height 59
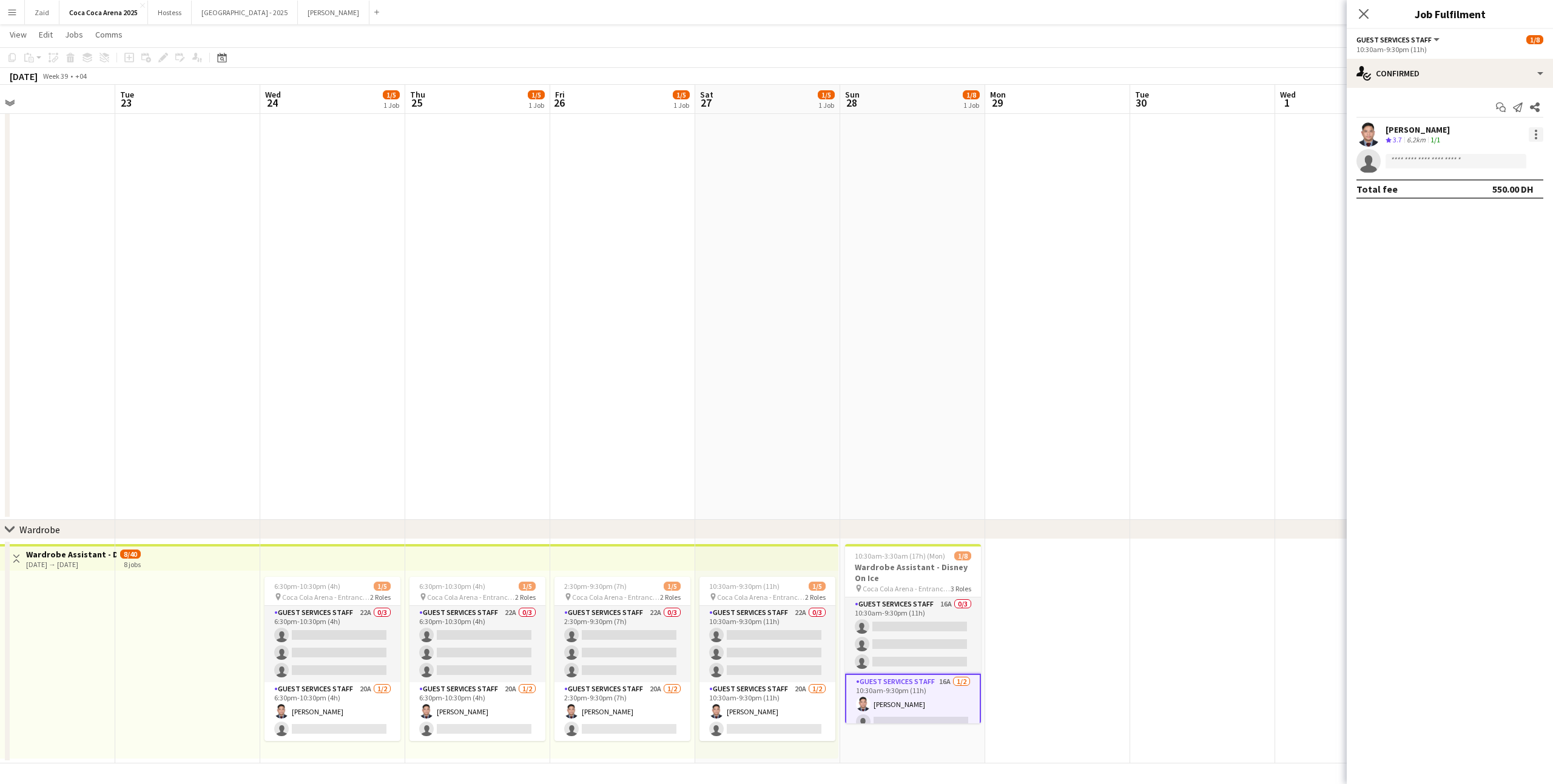
click at [891, 130] on div at bounding box center [1535, 135] width 15 height 15
click at [891, 162] on button "Edit fee" at bounding box center [1495, 157] width 94 height 29
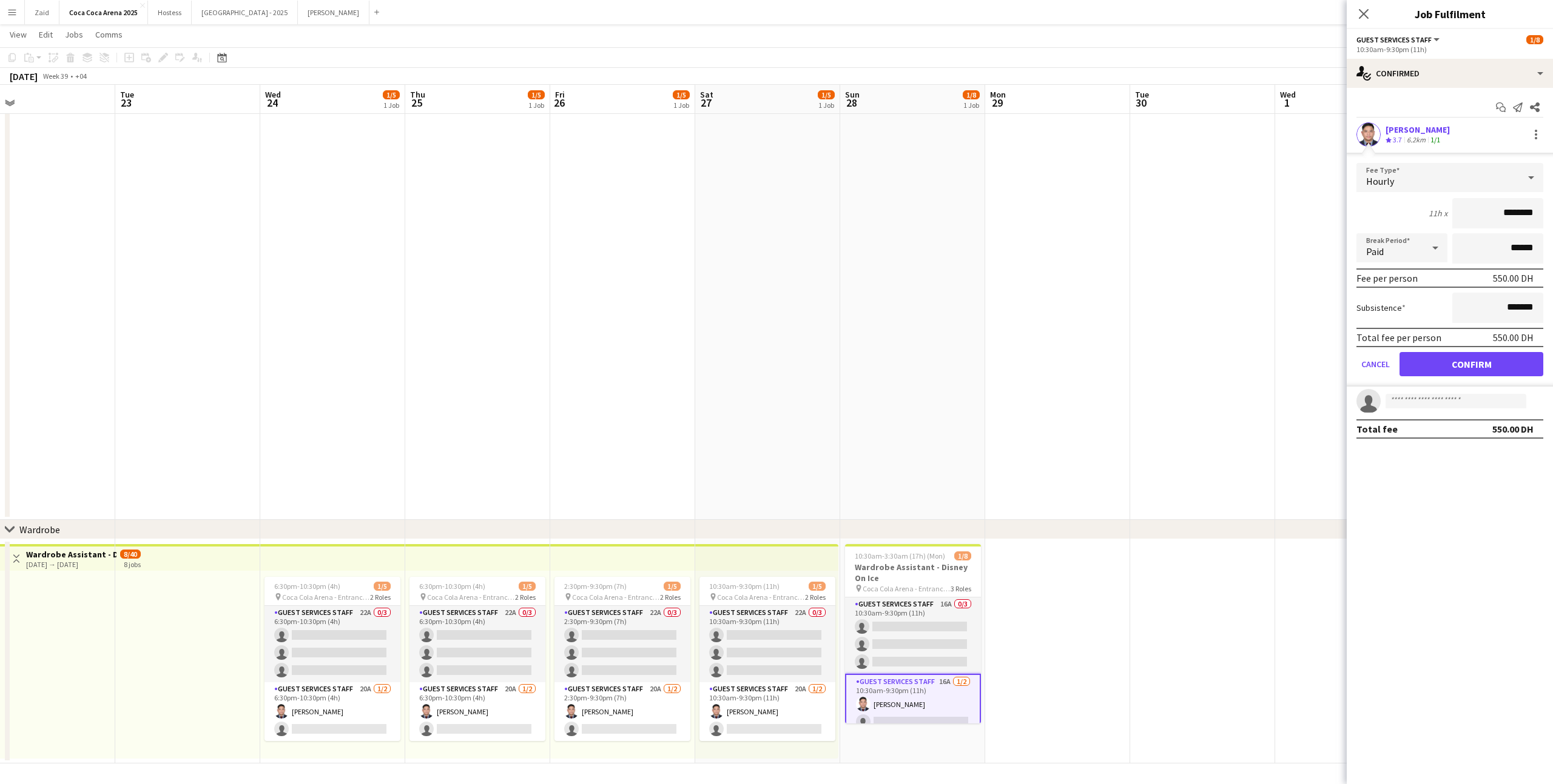
click at [891, 335] on app-date-cell at bounding box center [1202, 48] width 145 height 946
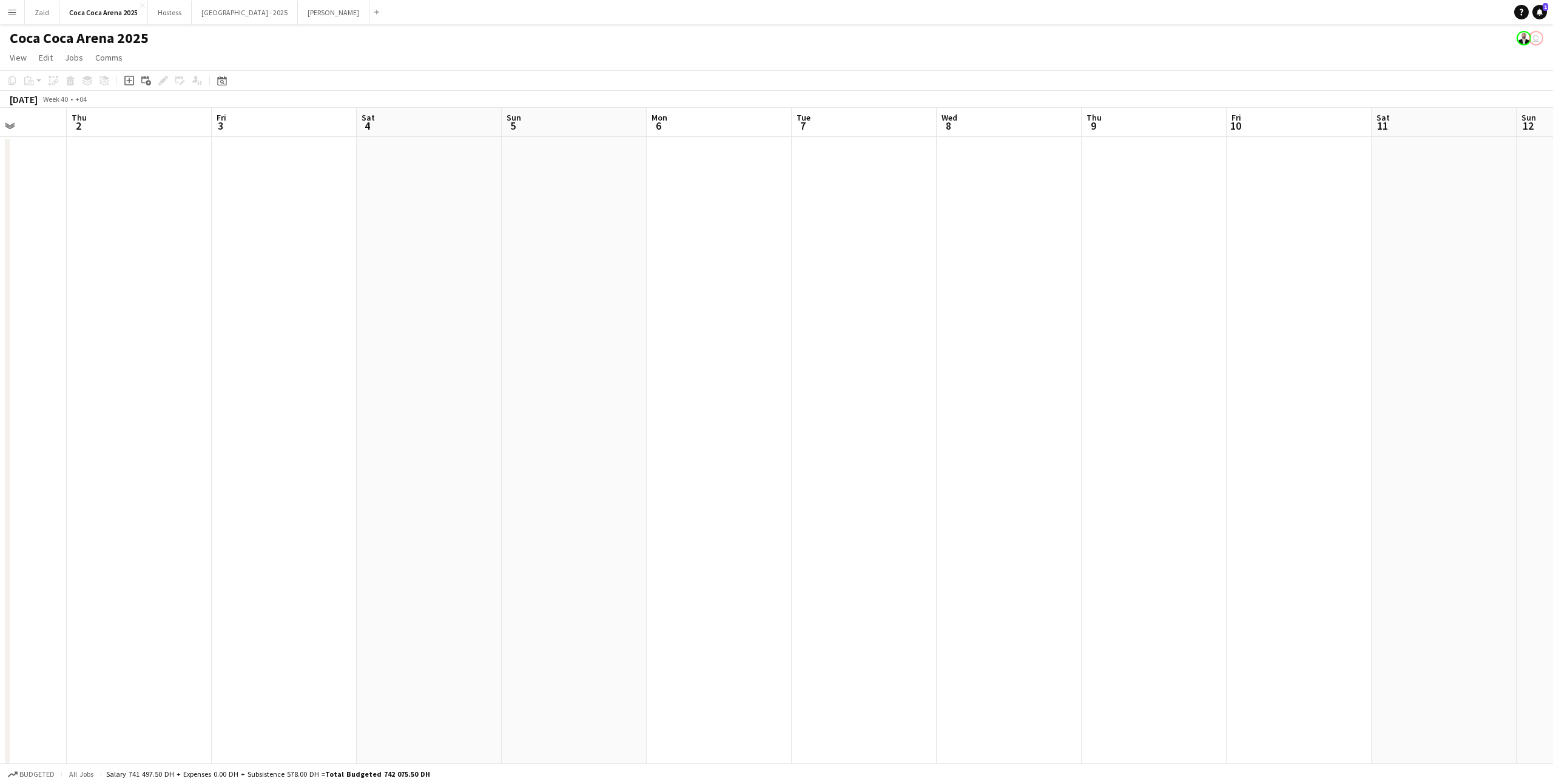
scroll to position [0, 368]
click at [702, 402] on app-date-cell at bounding box center [718, 610] width 145 height 946
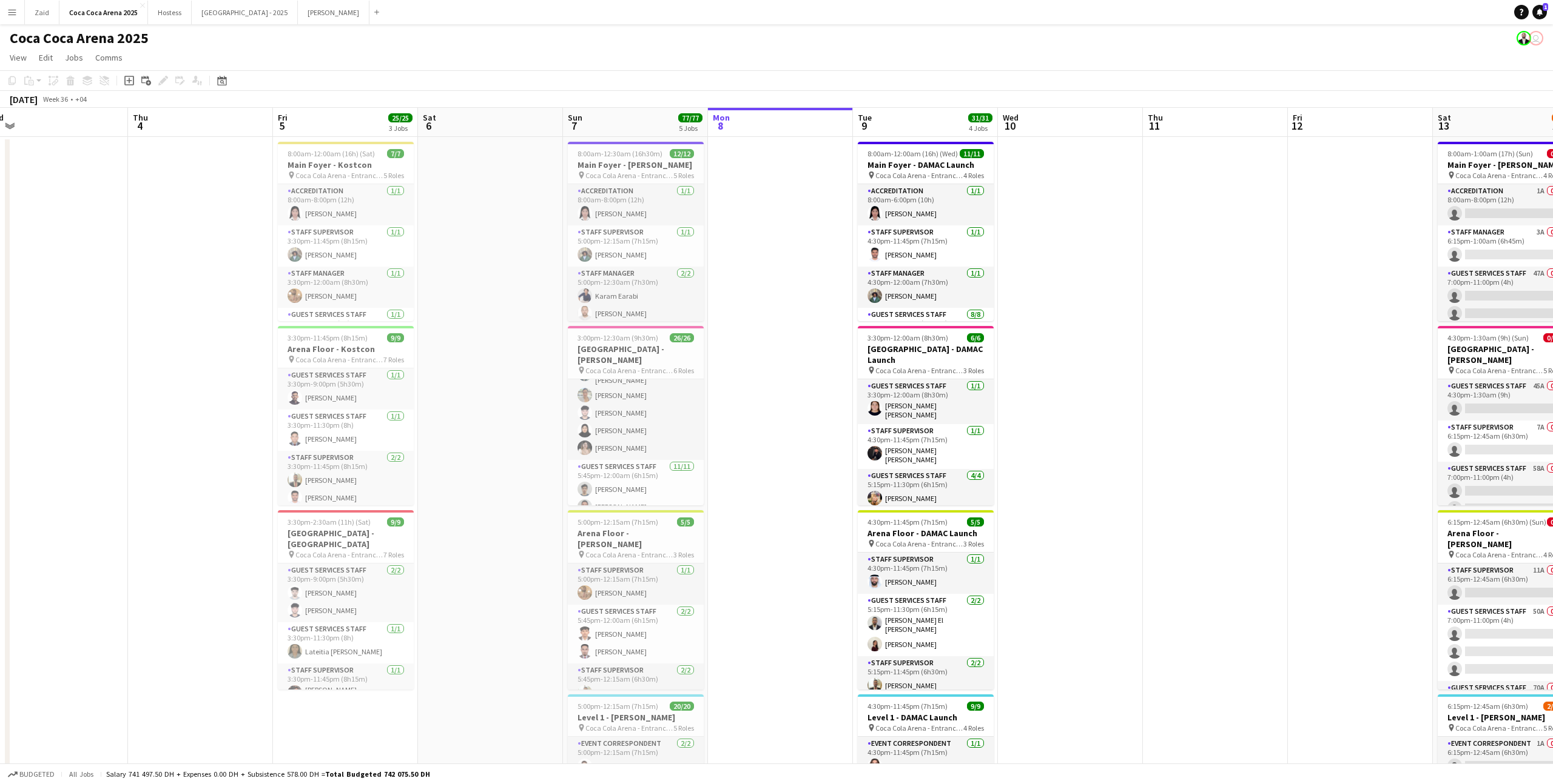
scroll to position [159, 0]
click at [843, 483] on app-date-cell at bounding box center [780, 610] width 145 height 946
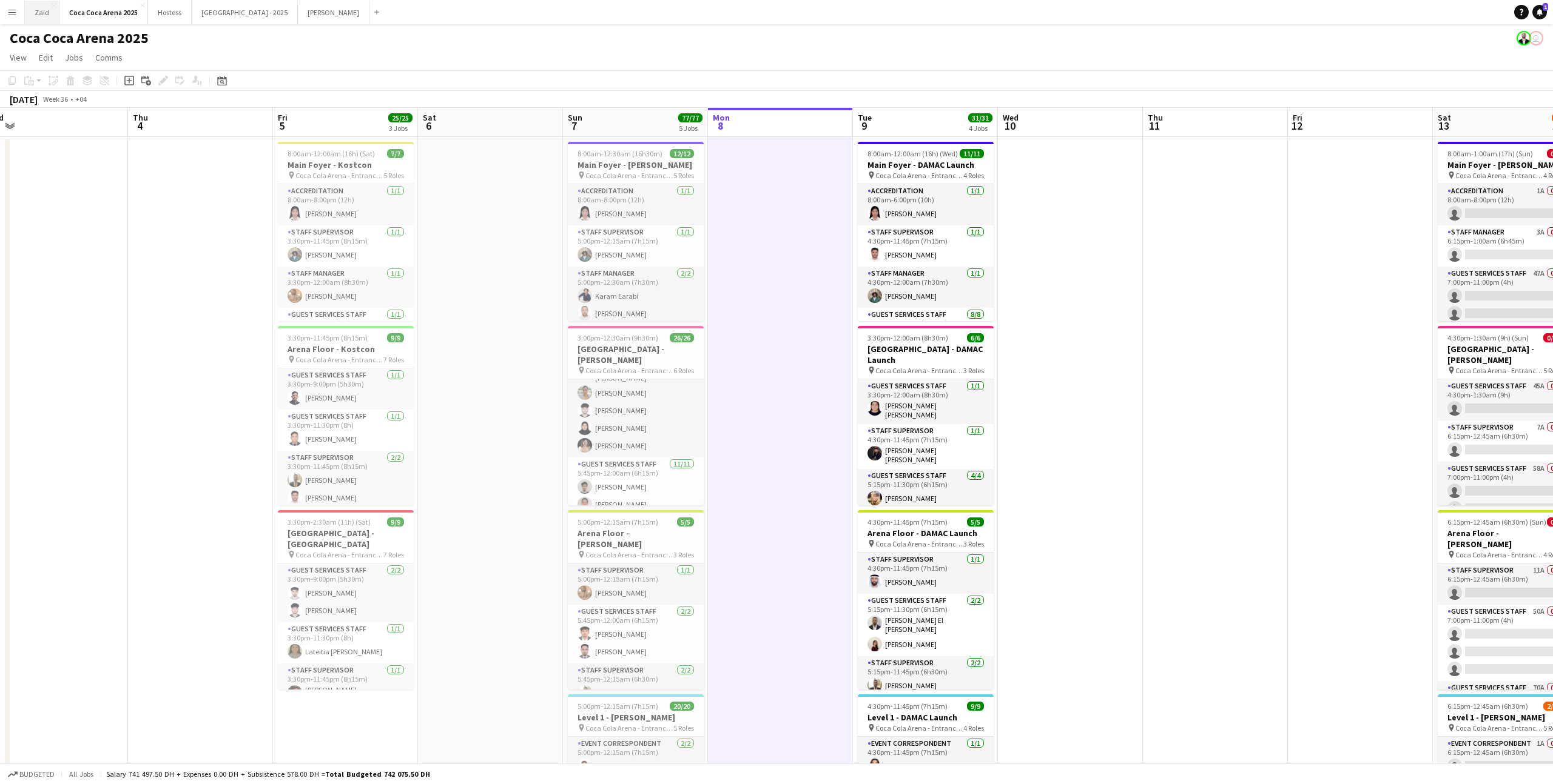
click at [41, 14] on button "Zaid Close" at bounding box center [41, 12] width 34 height 24
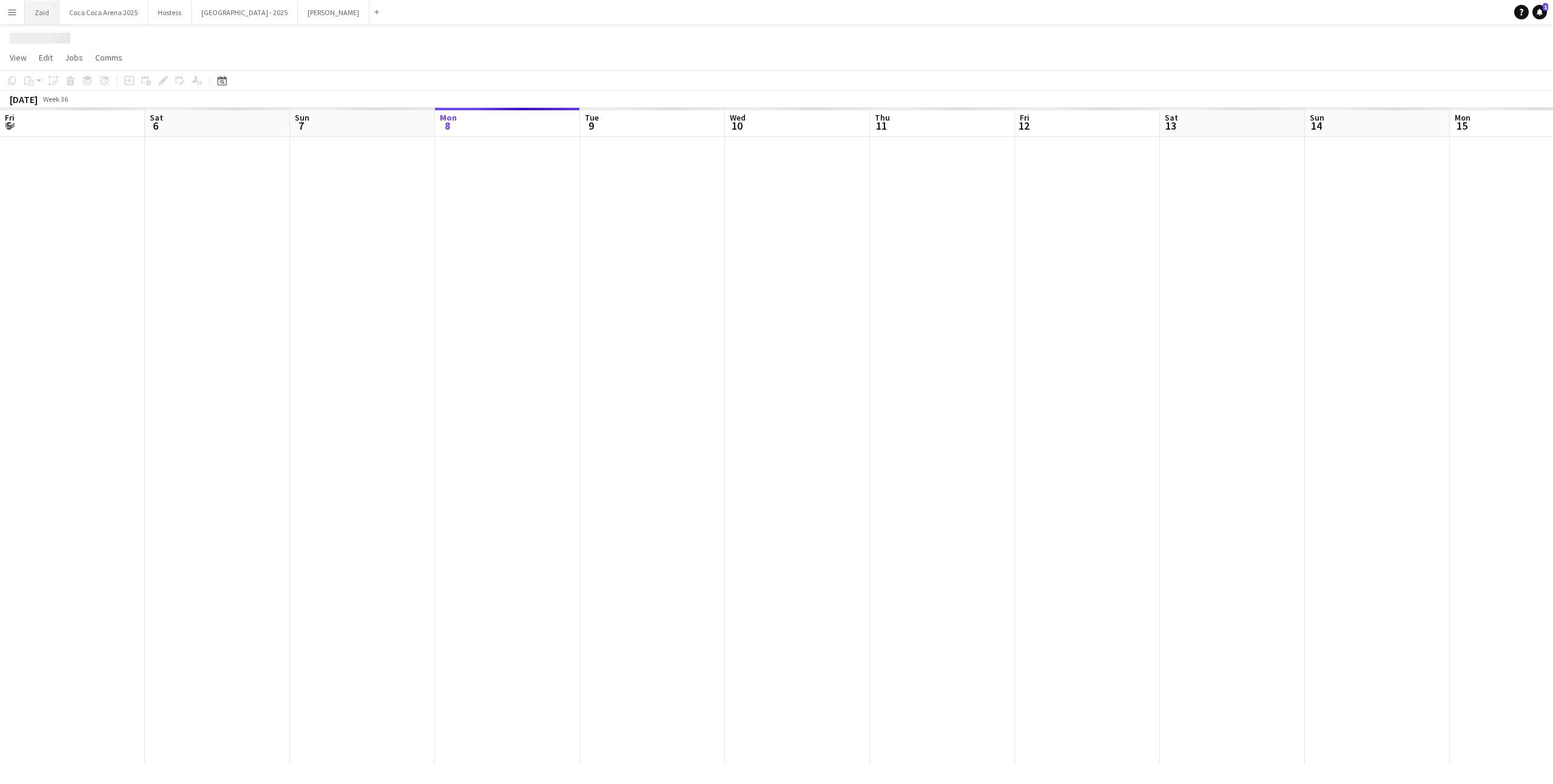
scroll to position [0, 290]
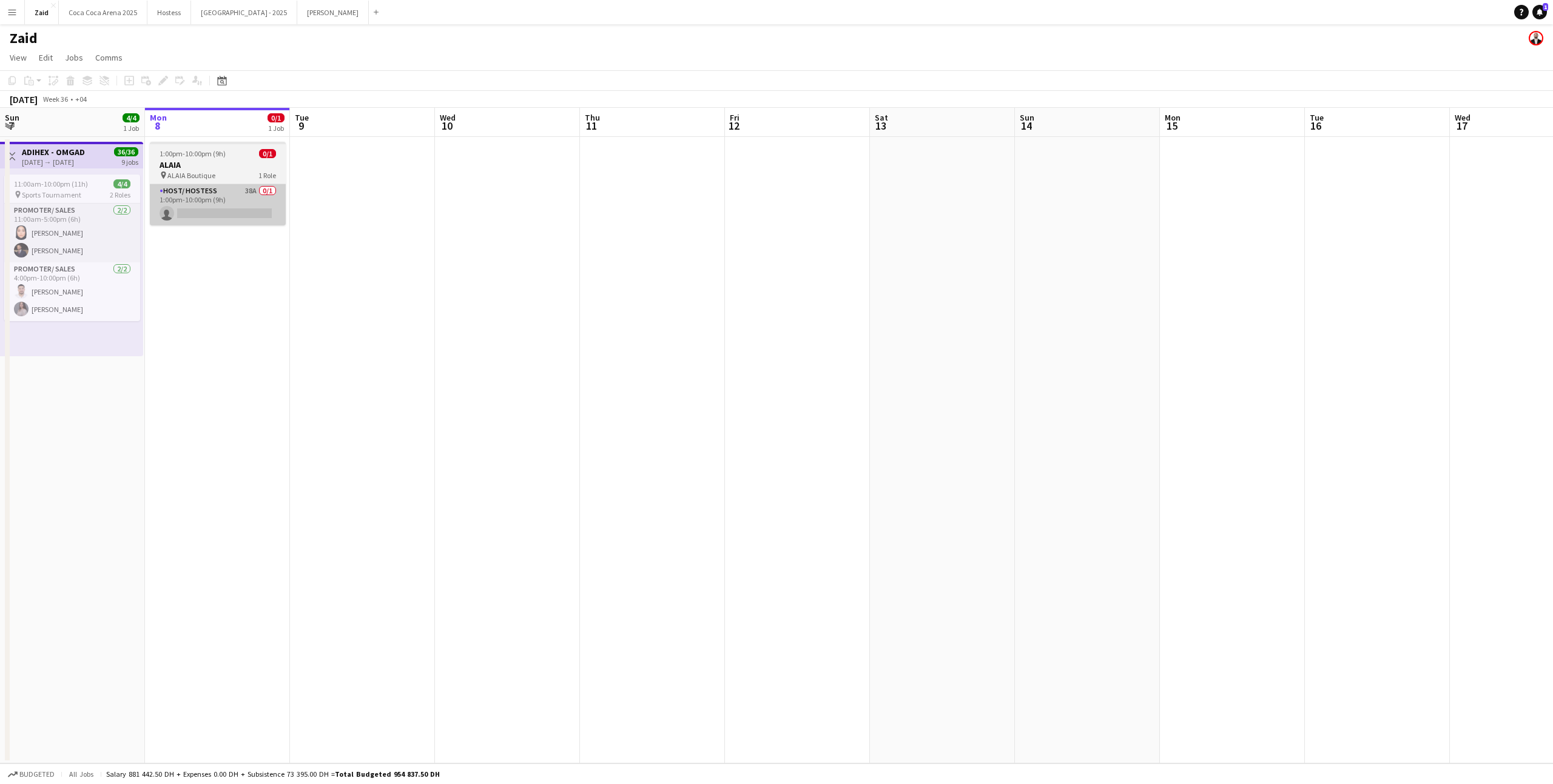
click at [263, 219] on app-card-role "Host/ Hostess 38A 0/1 1:00pm-10:00pm (9h) single-neutral-actions" at bounding box center [218, 204] width 136 height 41
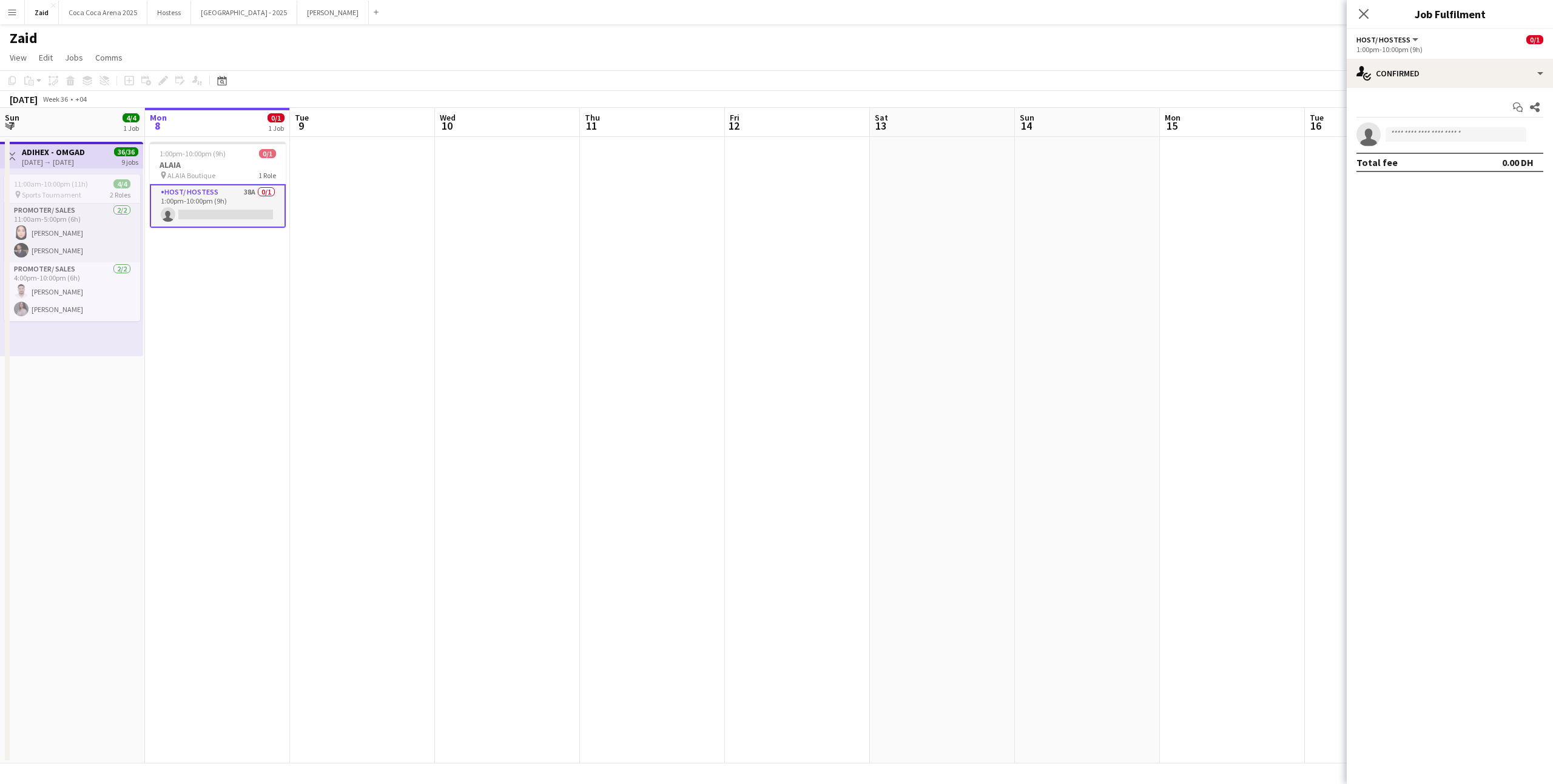
click at [387, 286] on app-date-cell at bounding box center [362, 451] width 145 height 627
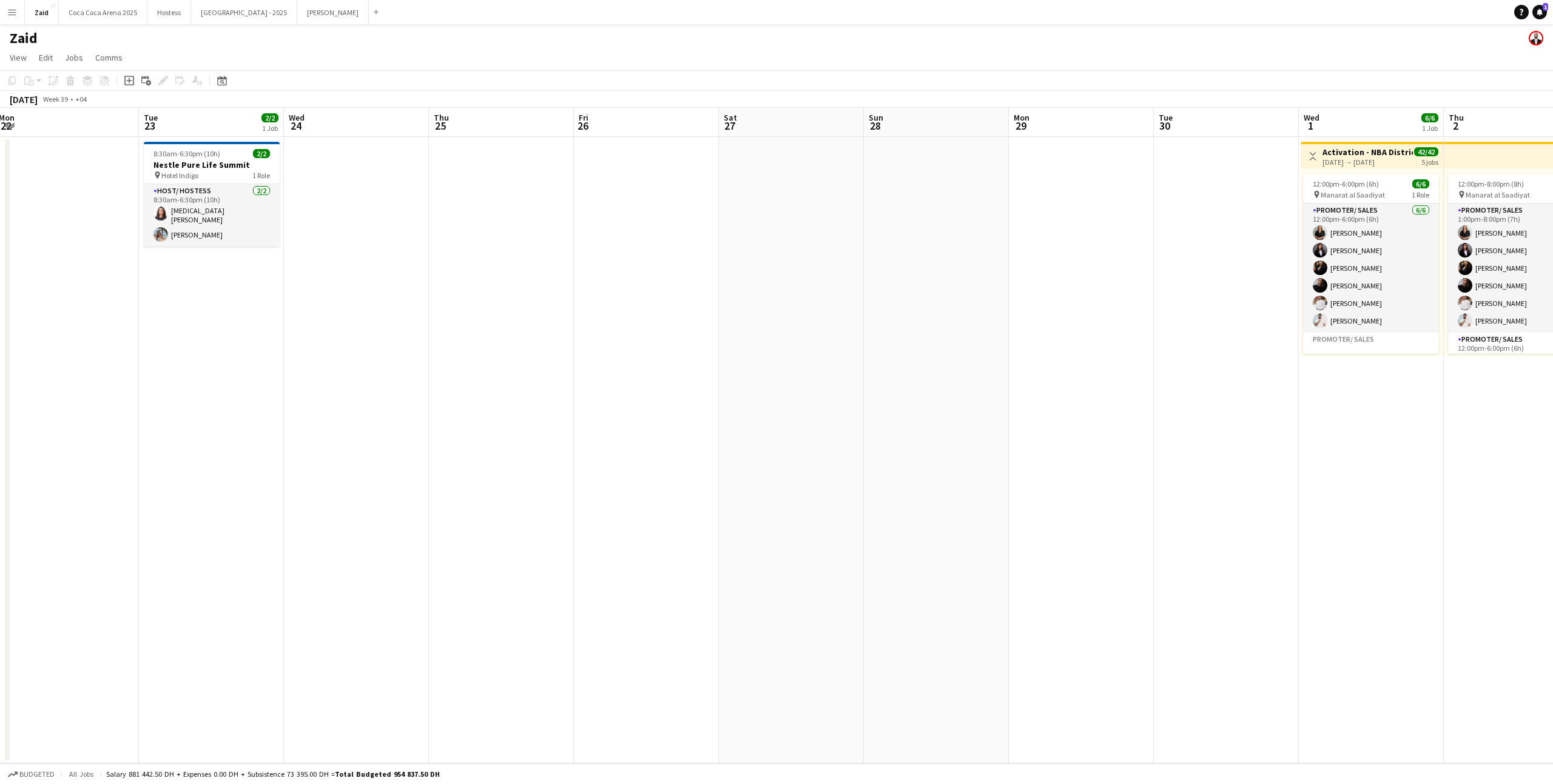
scroll to position [0, 441]
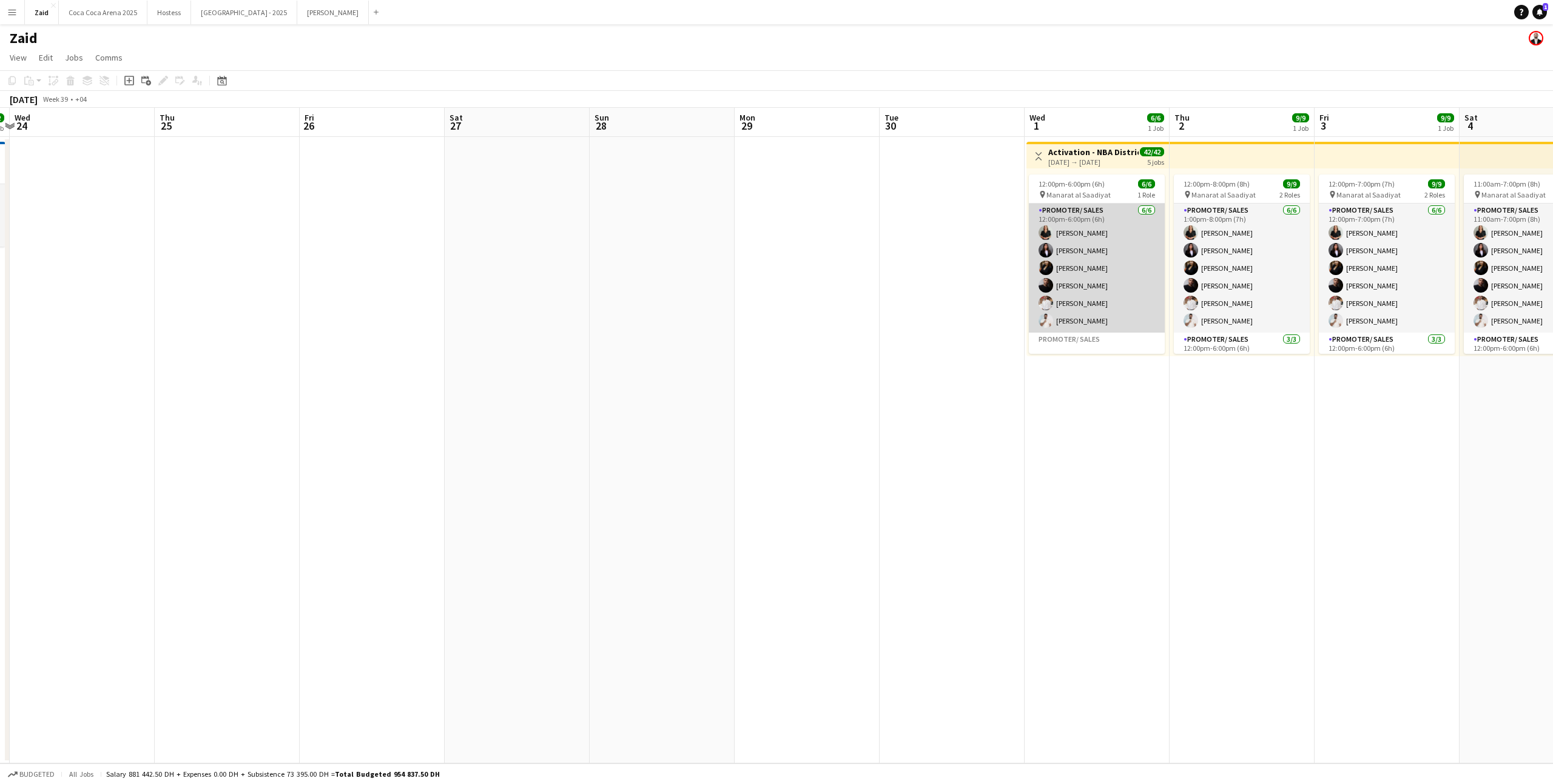
click at [891, 270] on app-card-role "Promoter/ Sales [DATE] 12:00pm-6:00pm (6h) [PERSON_NAME] [PERSON_NAME] [PERSON_…" at bounding box center [1096, 268] width 136 height 129
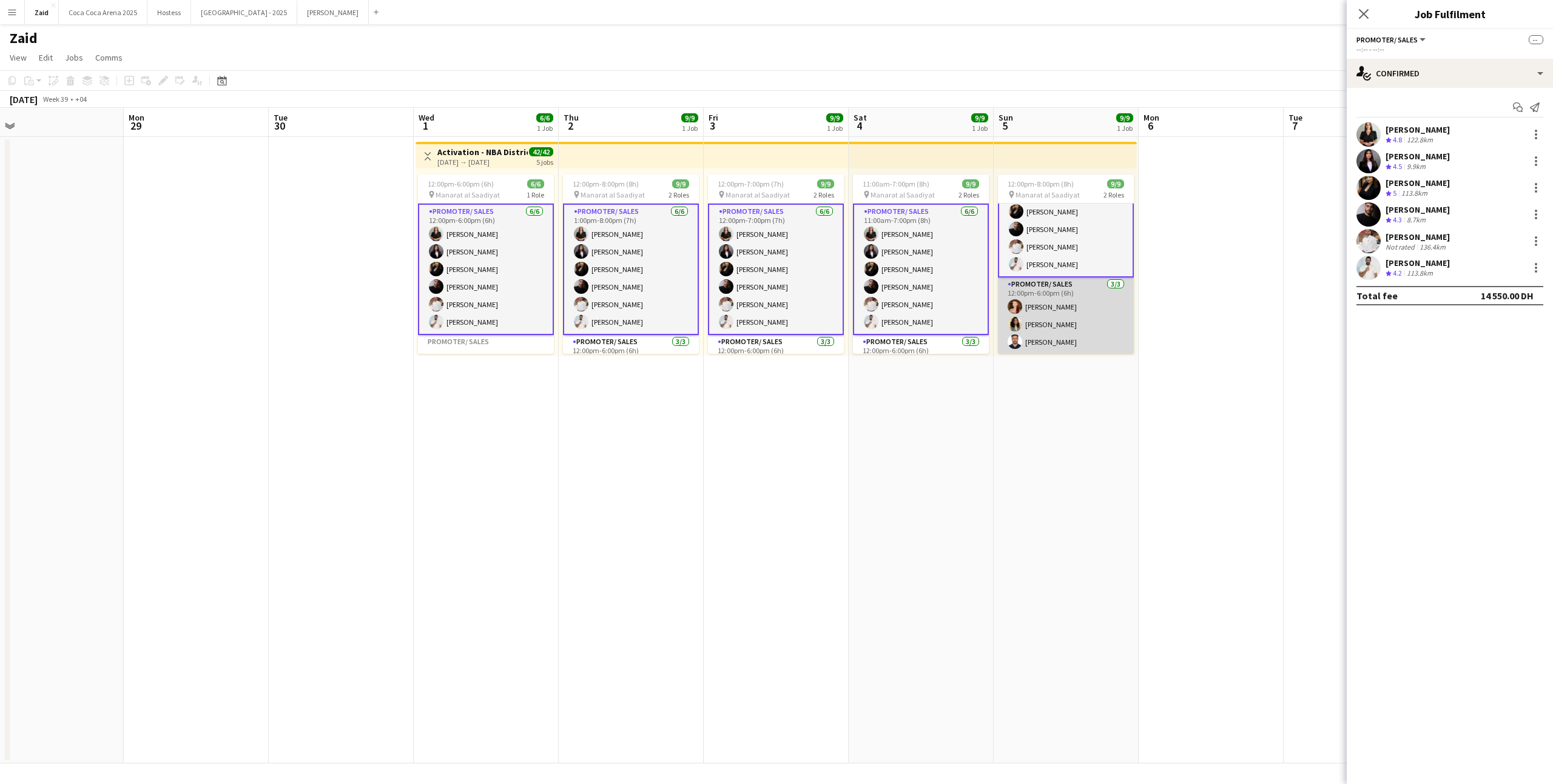
scroll to position [57, 0]
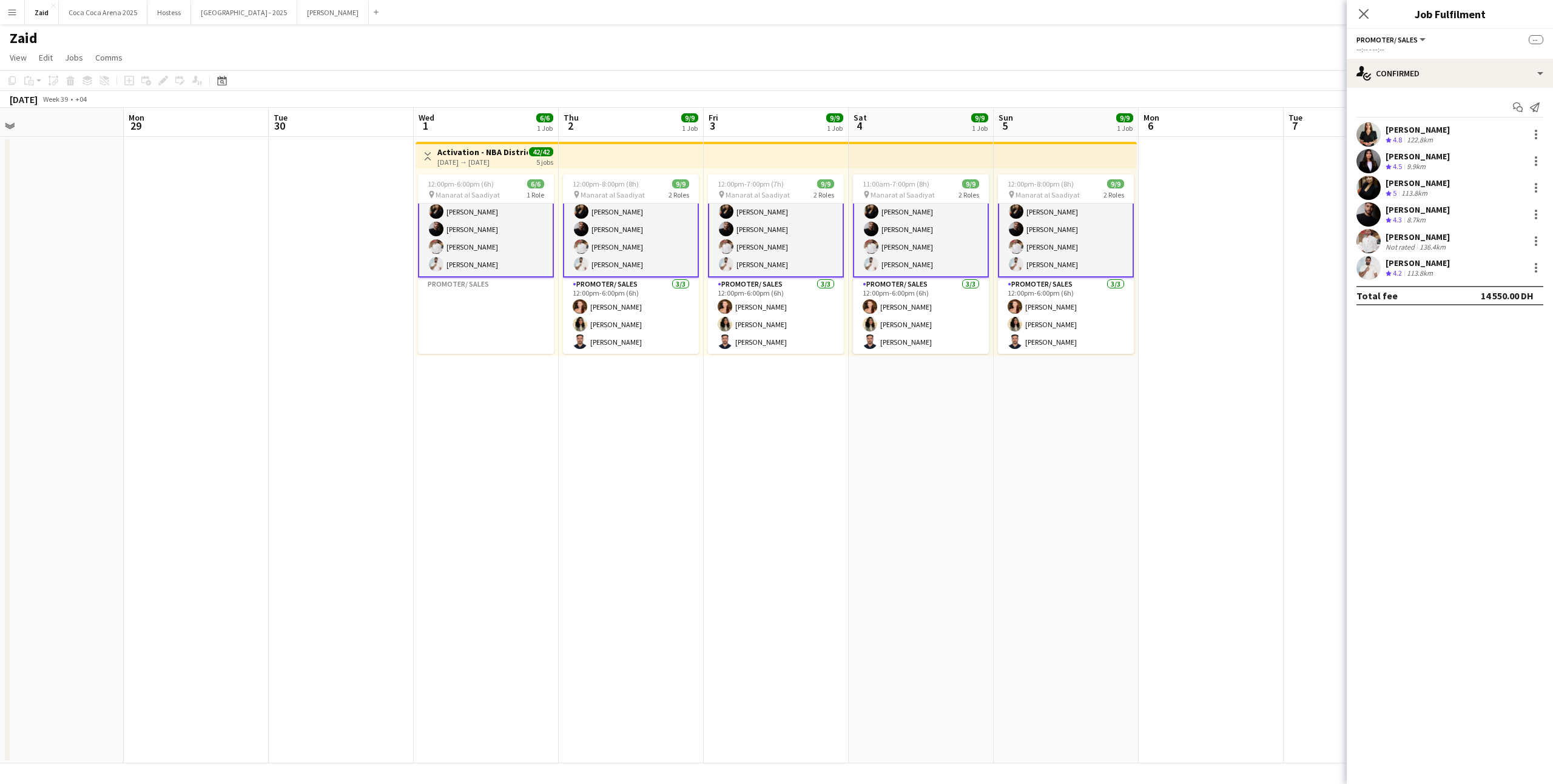
click at [891, 327] on app-date-cell at bounding box center [1211, 451] width 145 height 627
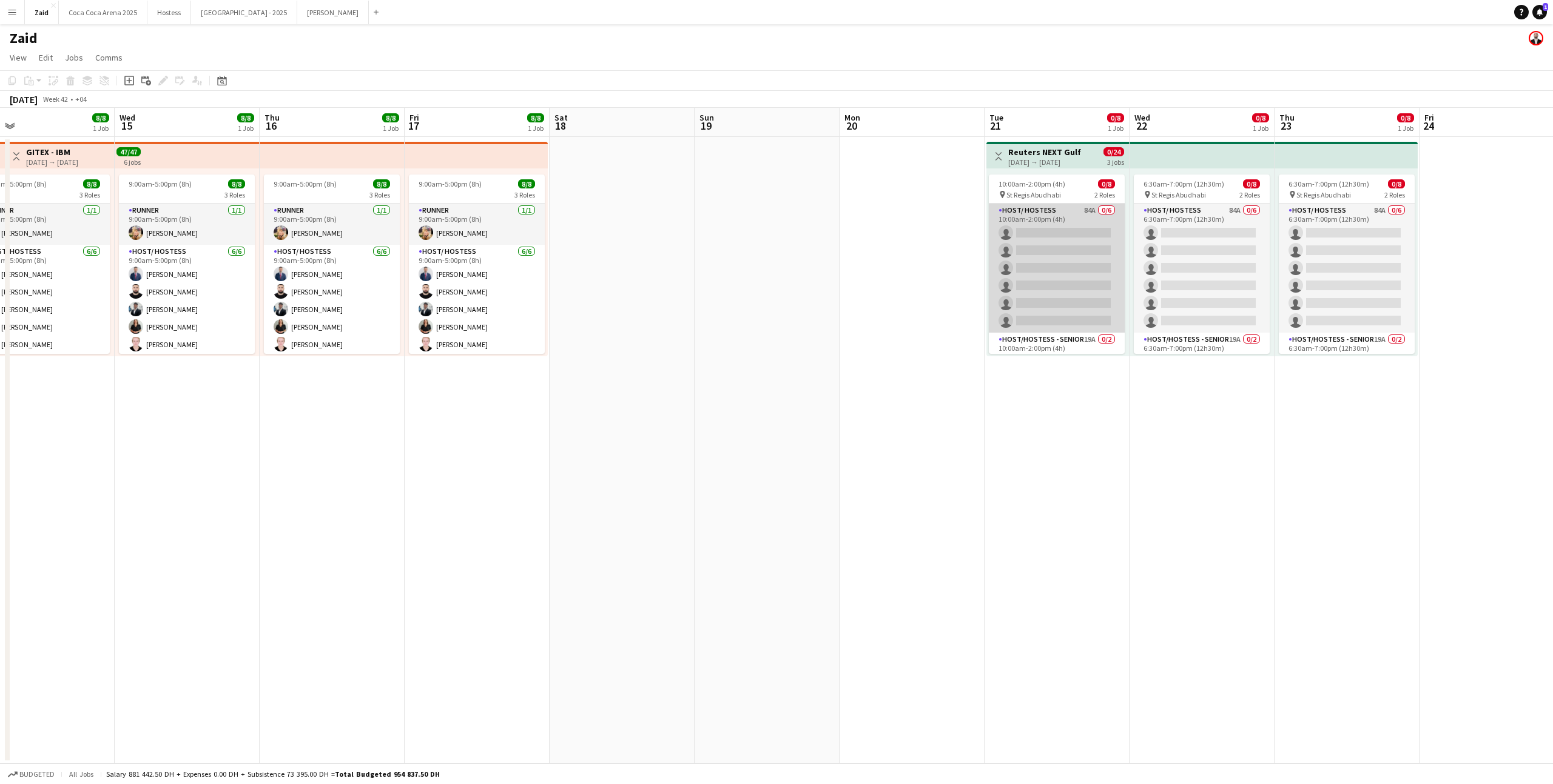
scroll to position [38, 0]
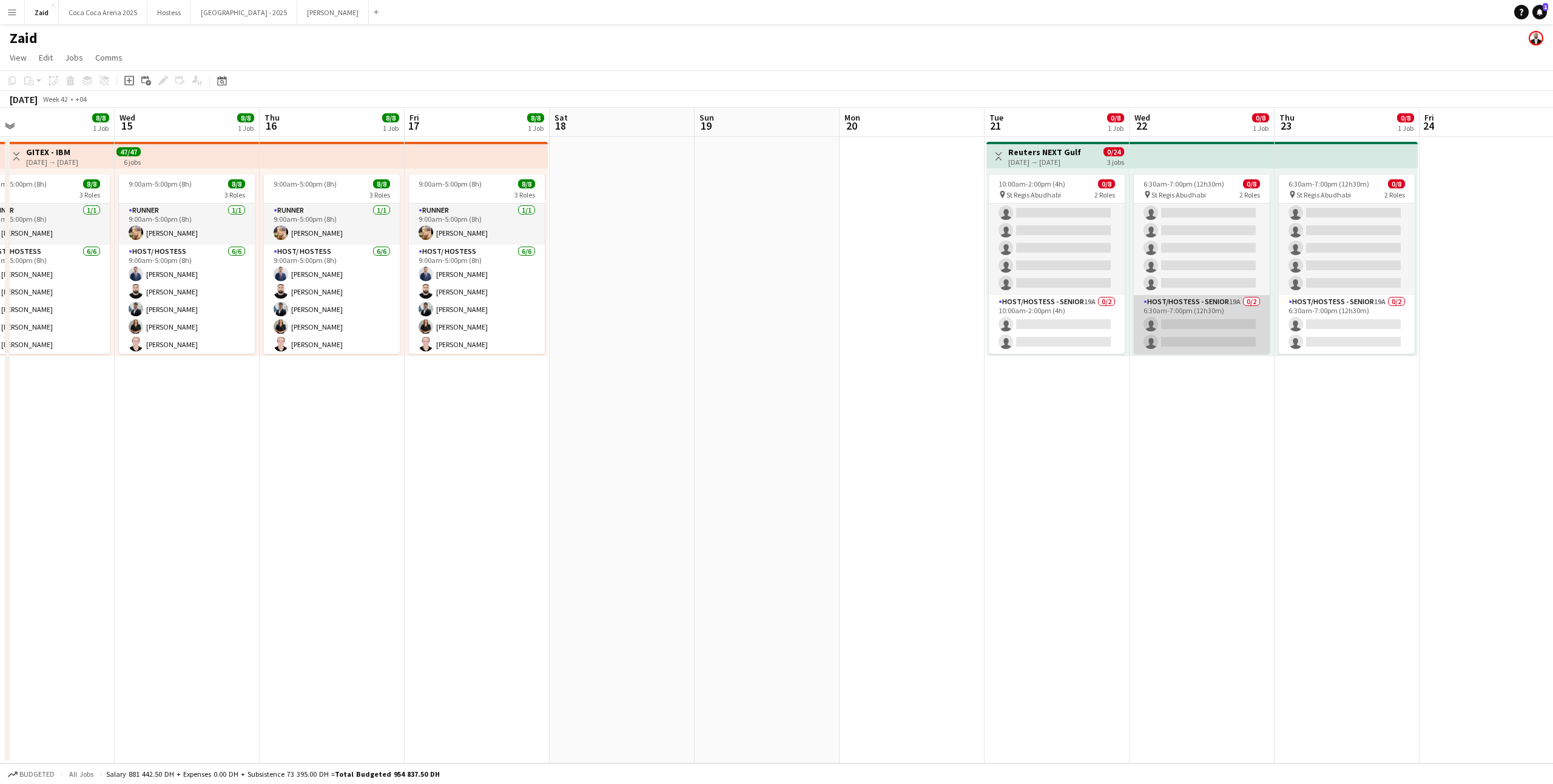
click at [891, 300] on app-card-role "Host/Hostess - Senior 19A 0/2 6:30am-7:00pm (12h30m) single-neutral-actions sin…" at bounding box center [1201, 324] width 136 height 59
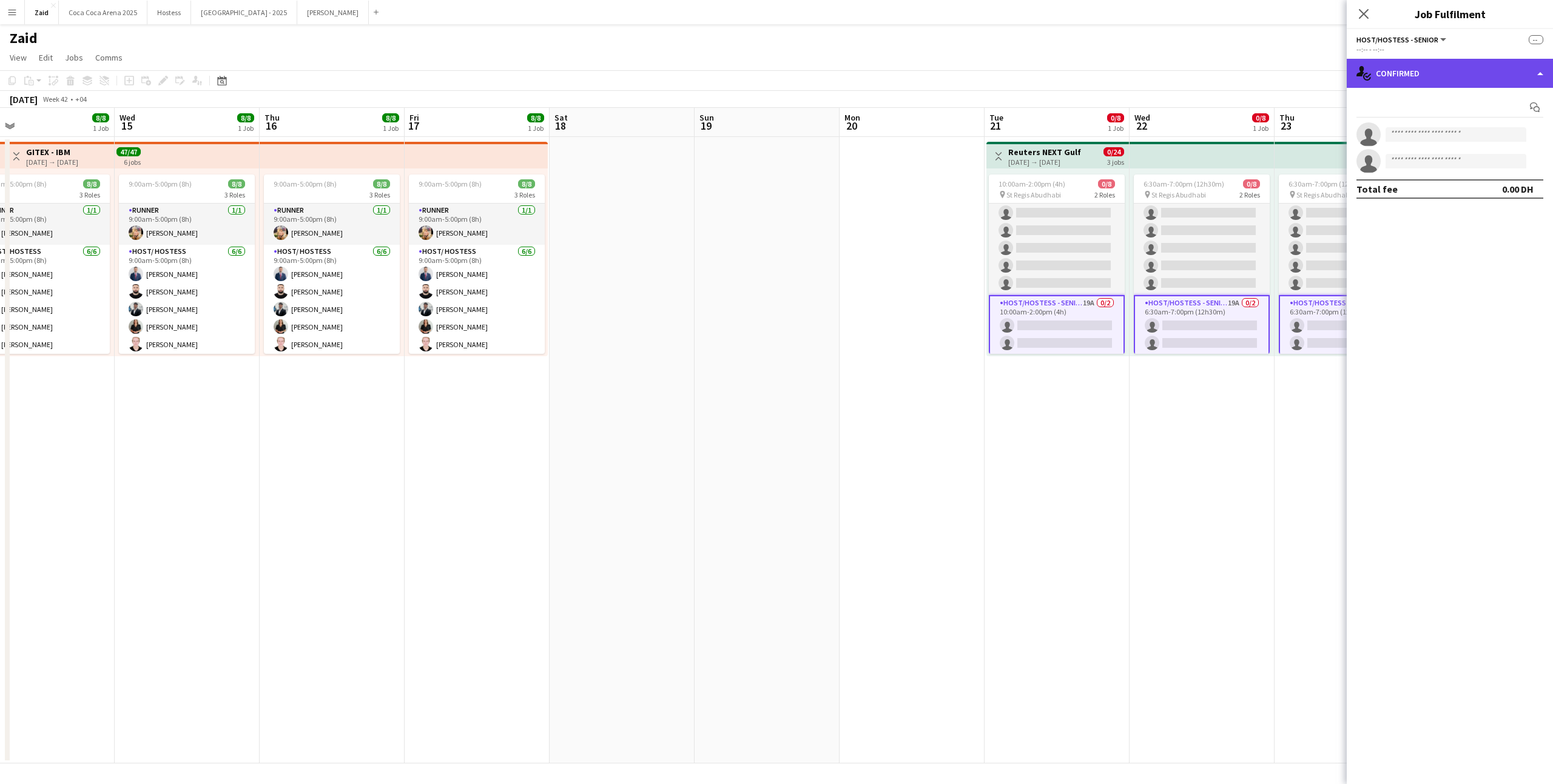
click at [891, 83] on div "single-neutral-actions-check-2 Confirmed" at bounding box center [1450, 73] width 206 height 29
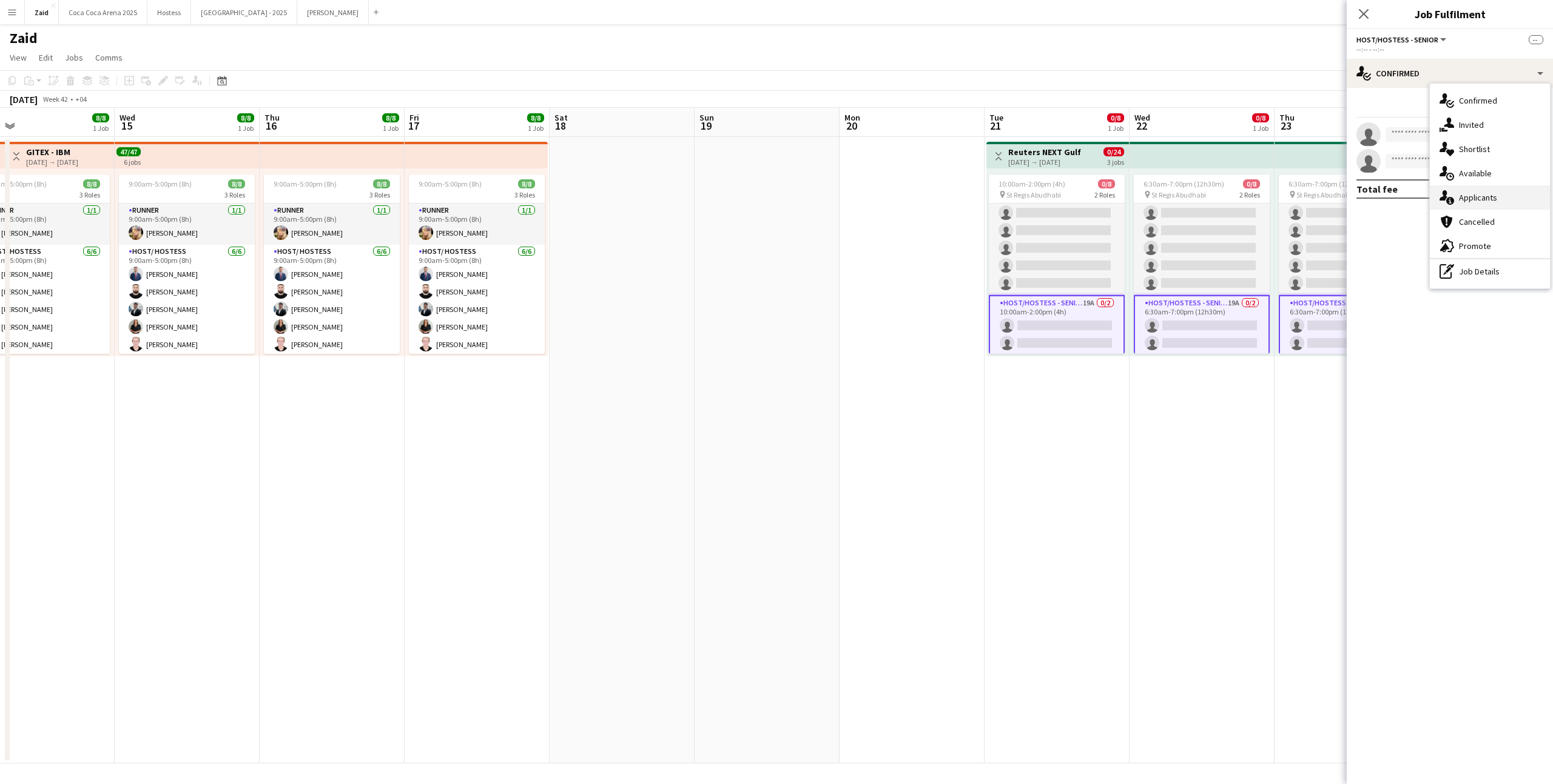
click at [891, 197] on div "single-neutral-actions-information Applicants" at bounding box center [1490, 198] width 120 height 25
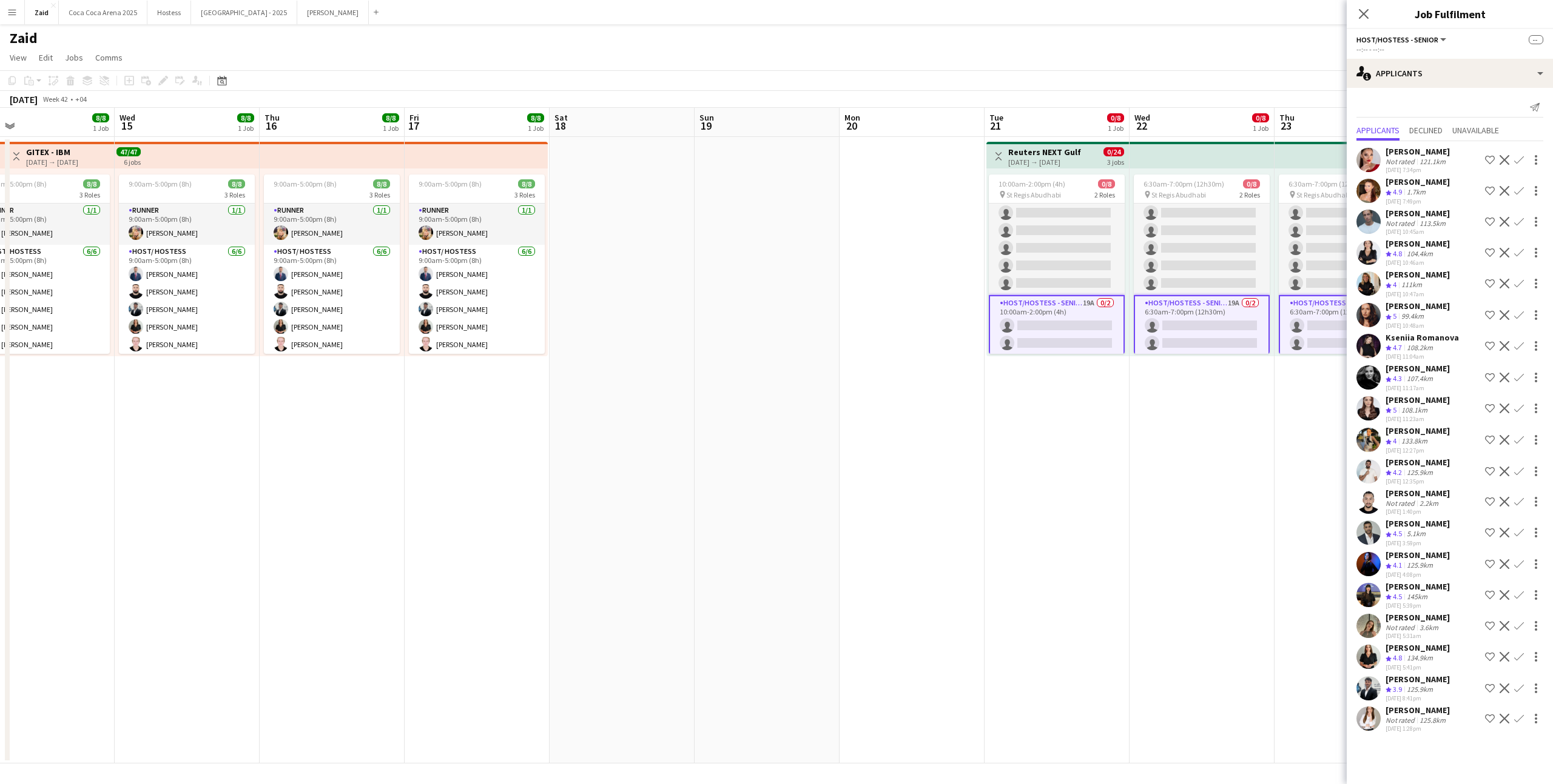
click at [891, 358] on app-date-cell "6:30am-7:00pm (12h30m) 0/8 pin St Regis Abudhabi 2 Roles Host/ Hostess 84A 0/6 …" at bounding box center [1347, 451] width 145 height 627
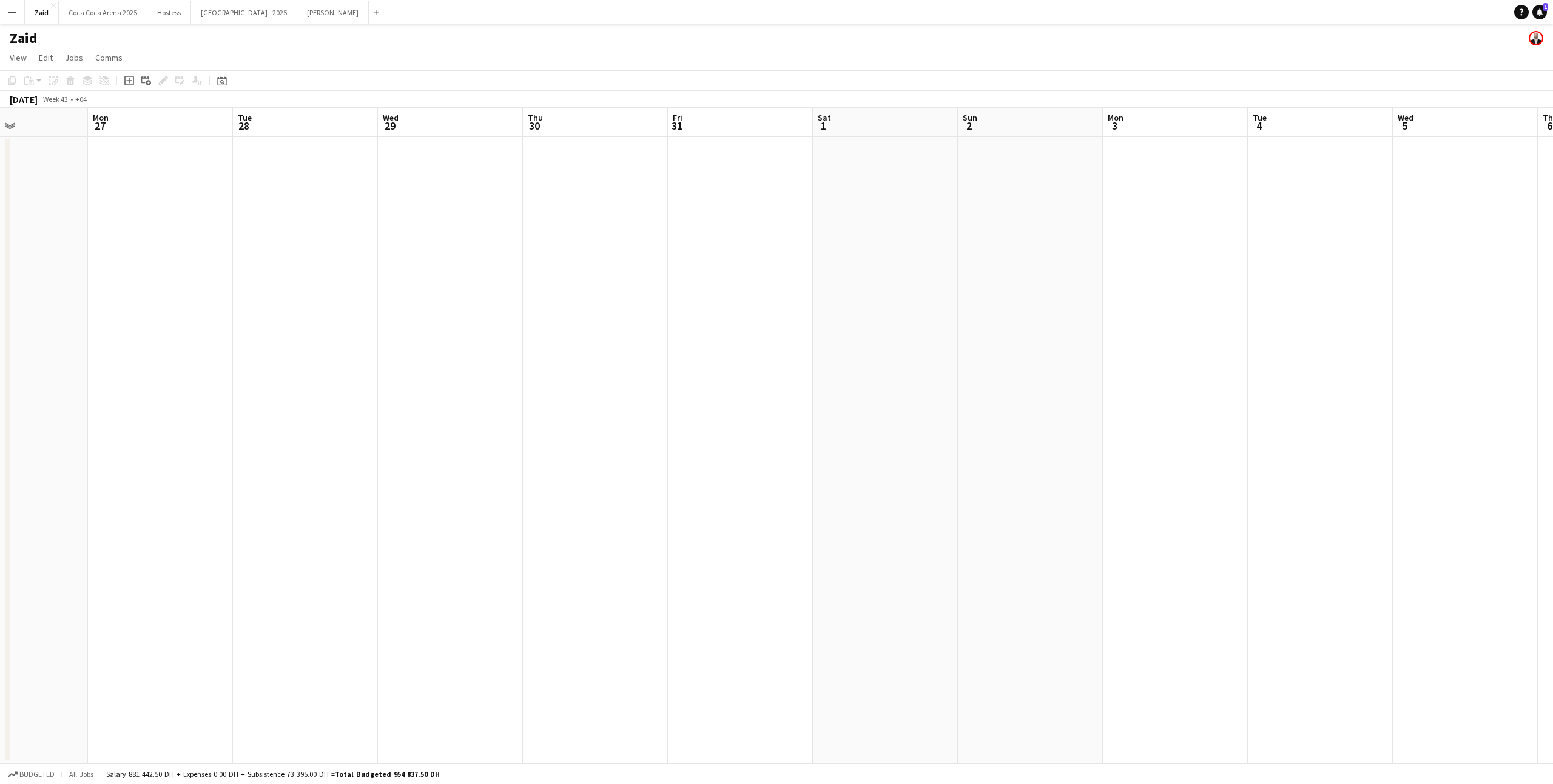
scroll to position [0, 507]
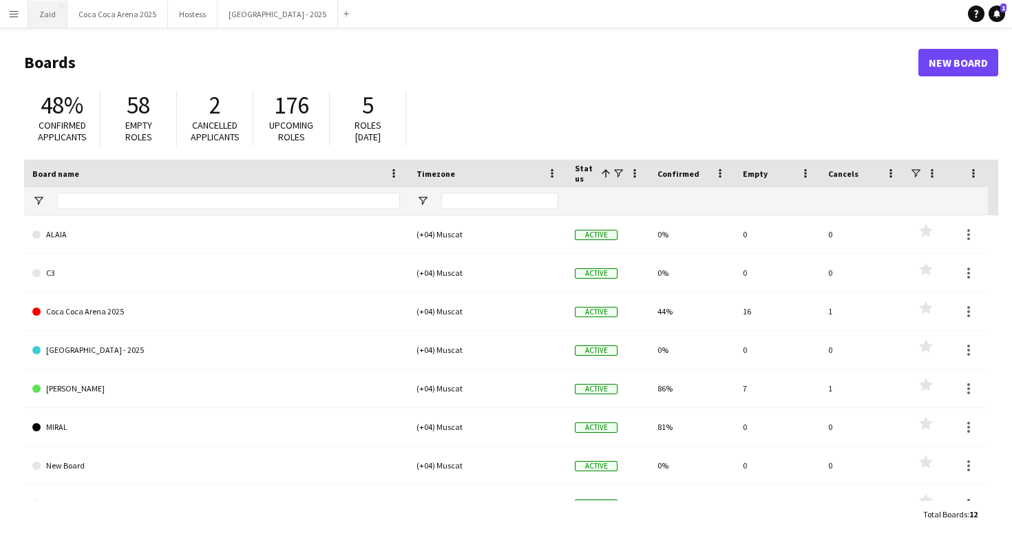
click at [43, 15] on button "Zaid Close" at bounding box center [47, 14] width 39 height 27
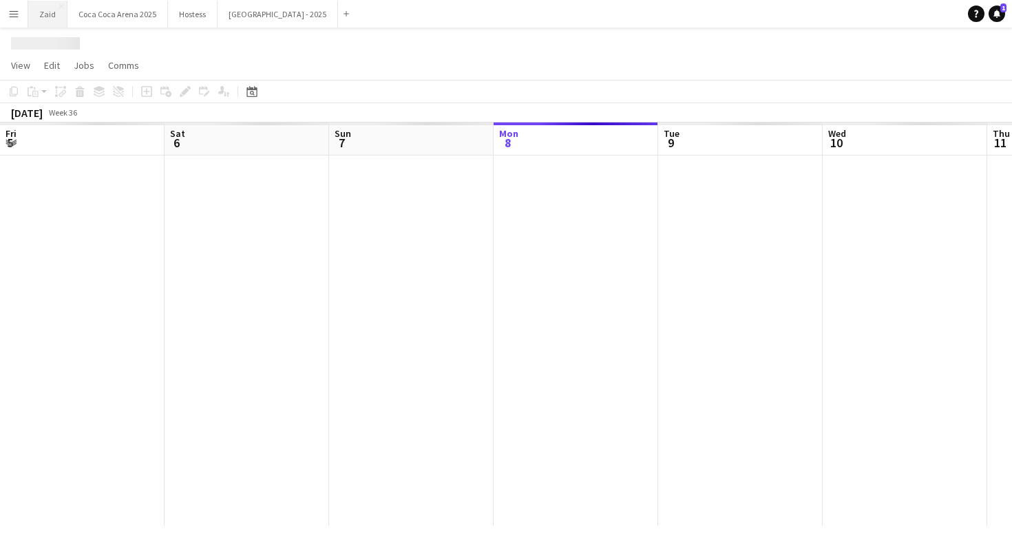
scroll to position [0, 329]
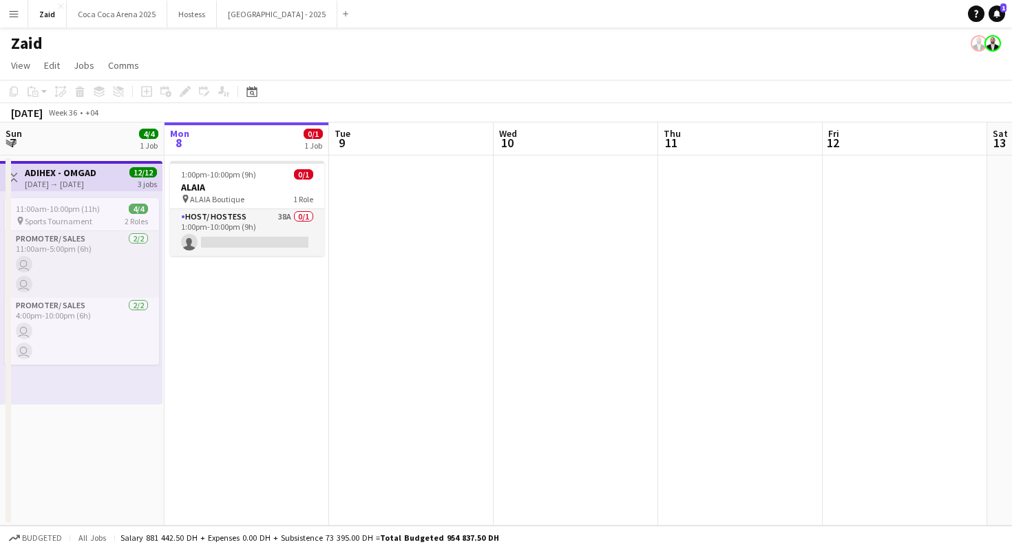
click at [13, 16] on app-icon "Menu" at bounding box center [13, 13] width 11 height 11
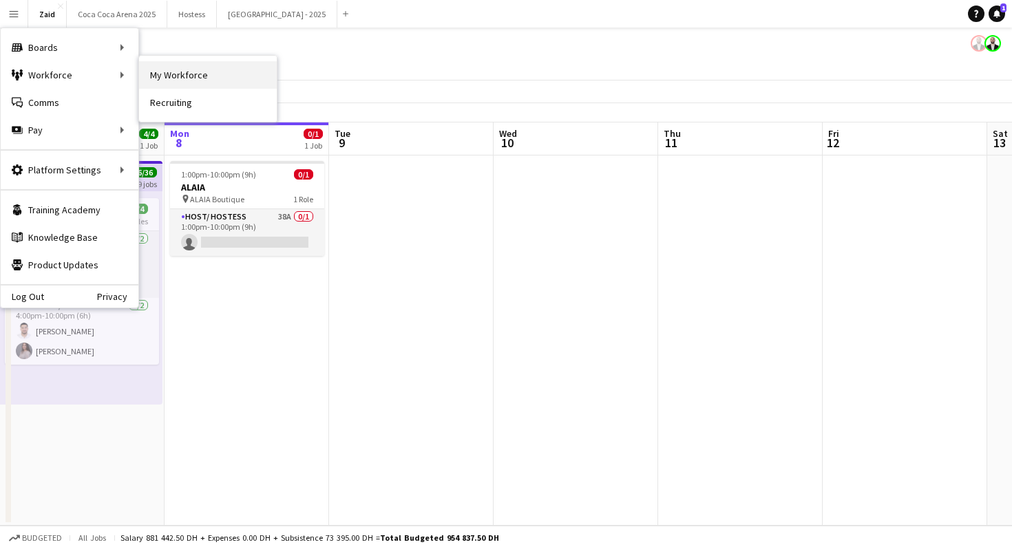
click at [158, 76] on link "My Workforce" at bounding box center [208, 75] width 138 height 28
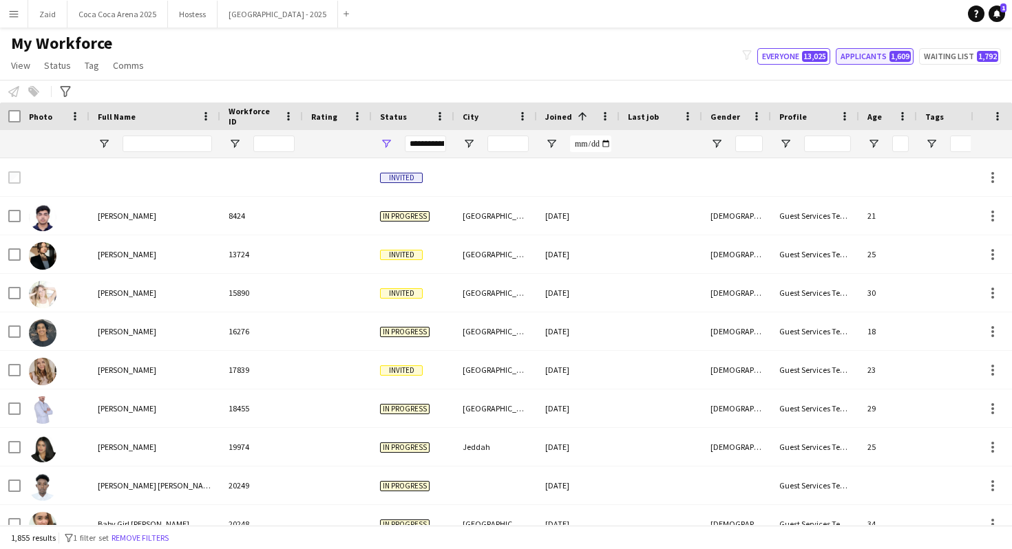
click at [901, 53] on span "1,609" at bounding box center [899, 56] width 21 height 11
type input "**********"
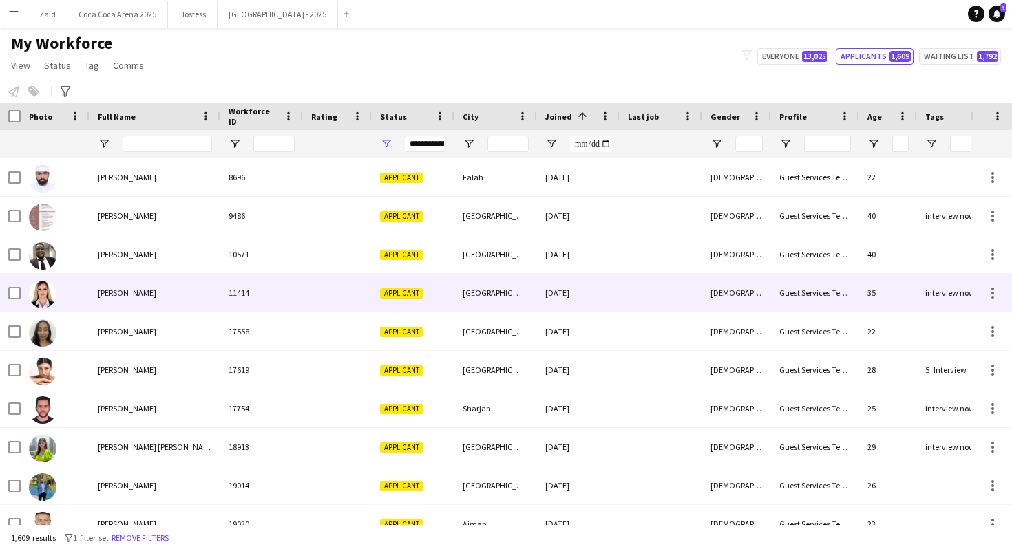
click at [326, 284] on div at bounding box center [337, 293] width 69 height 38
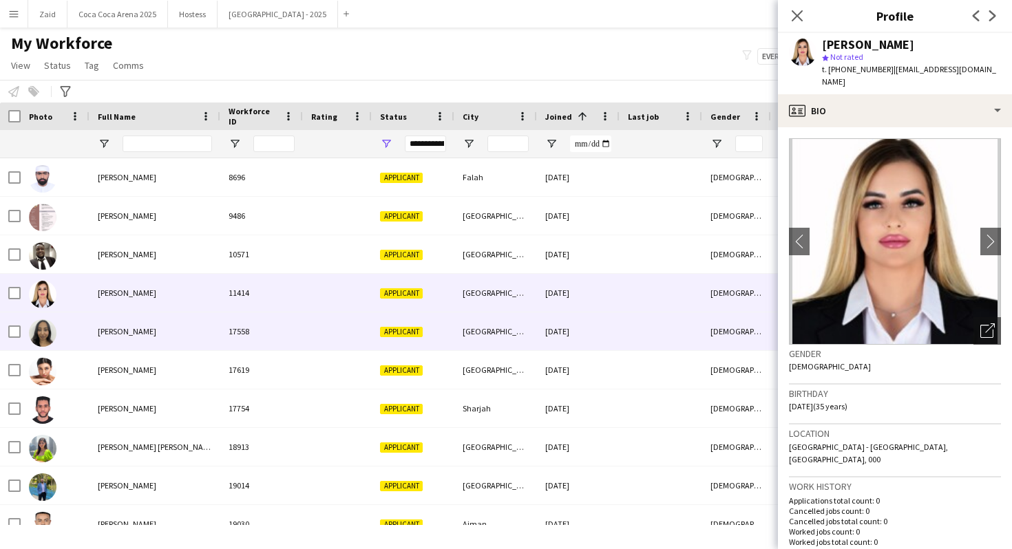
click at [312, 339] on div at bounding box center [337, 331] width 69 height 38
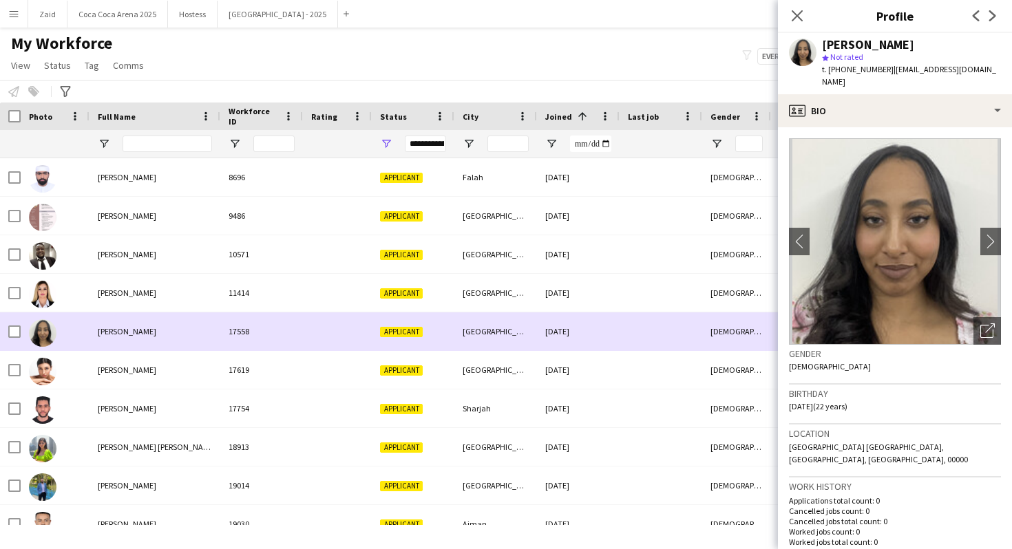
click at [312, 350] on div "douaa awad 17558 Applicant Riyadh 15-11-2024 Female Guest Services Team 22 5'4"…" at bounding box center [775, 331] width 1550 height 39
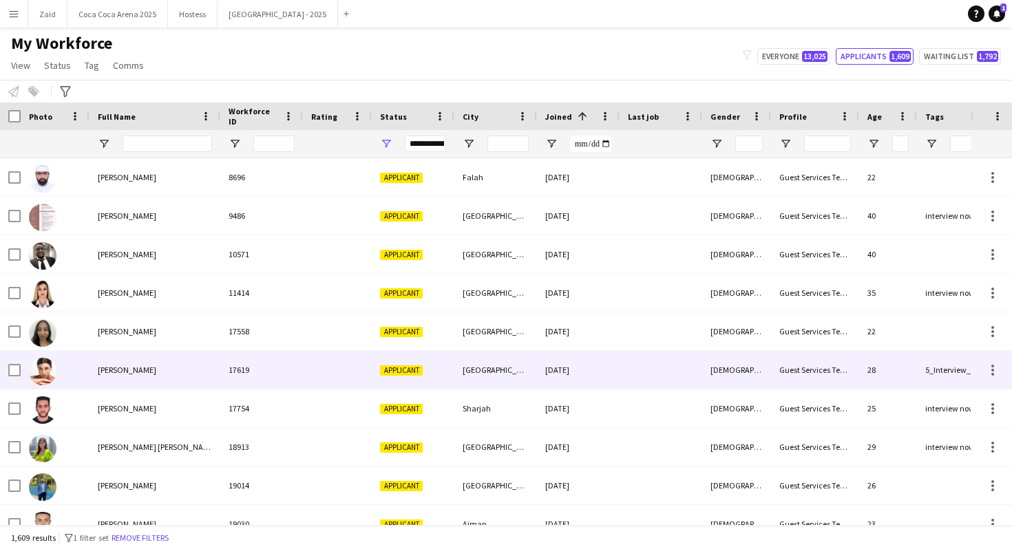
click at [312, 359] on div at bounding box center [337, 370] width 69 height 38
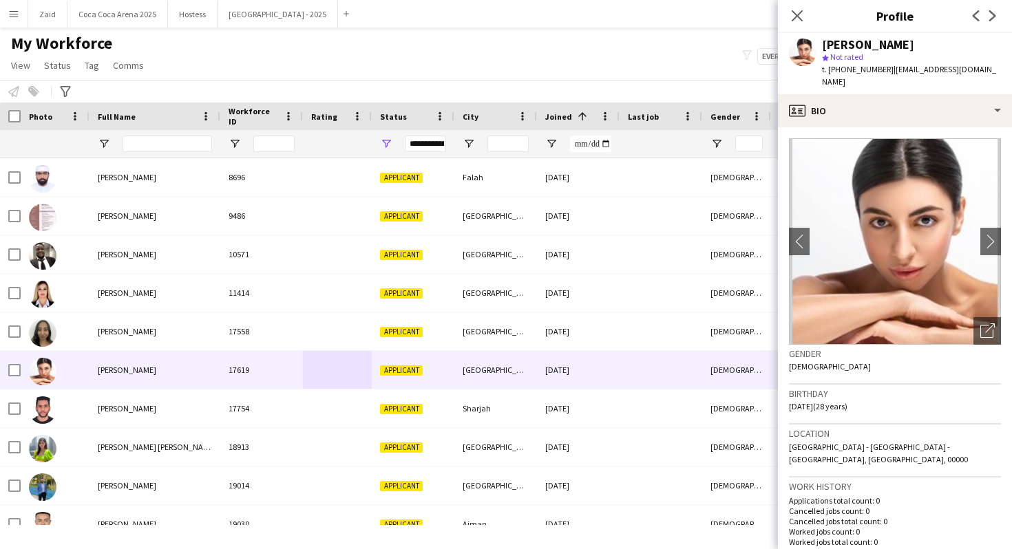
click at [987, 299] on img at bounding box center [895, 241] width 212 height 206
click at [988, 323] on icon "Open photos pop-in" at bounding box center [987, 330] width 14 height 14
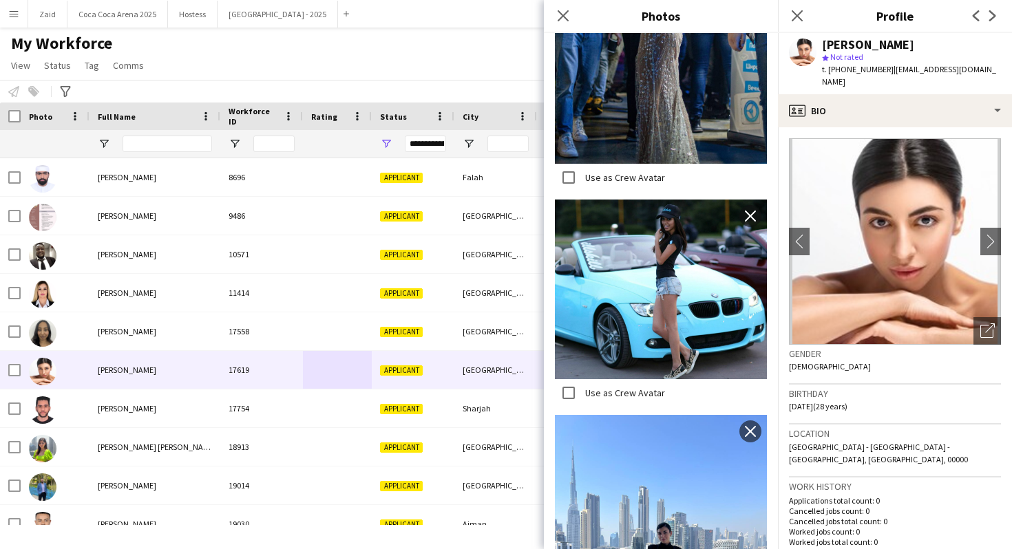
scroll to position [2440, 0]
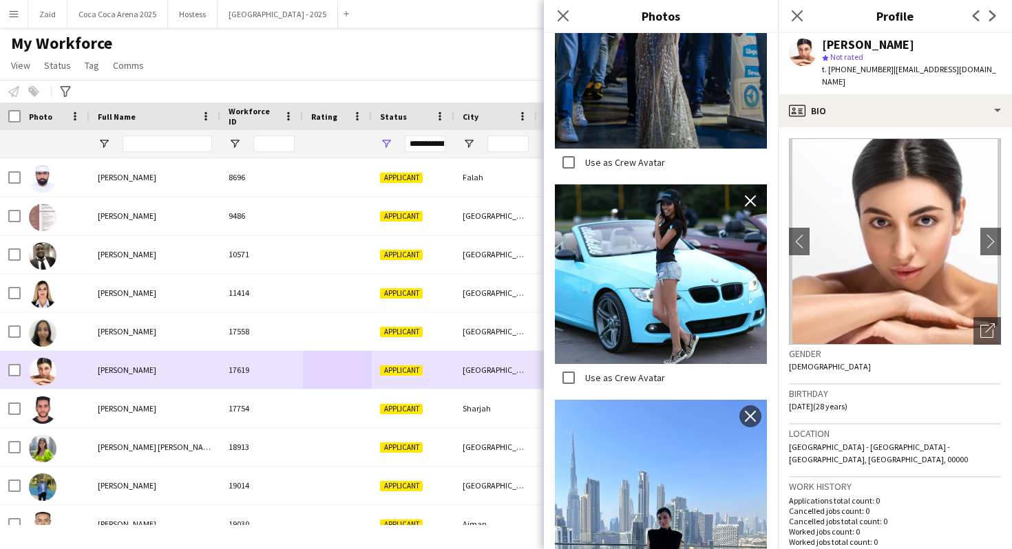
click at [306, 382] on div at bounding box center [337, 370] width 69 height 38
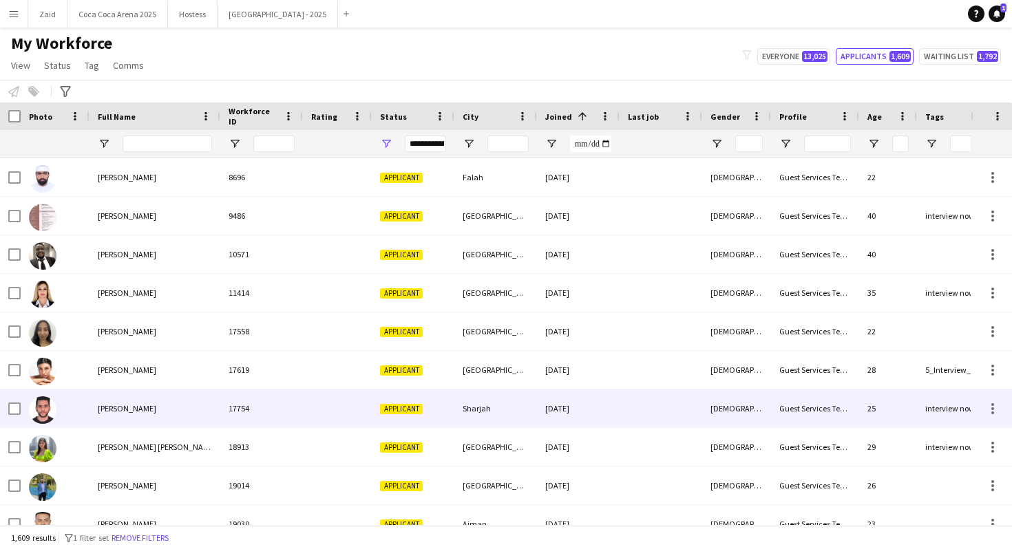
click at [272, 394] on div "17754" at bounding box center [261, 408] width 83 height 38
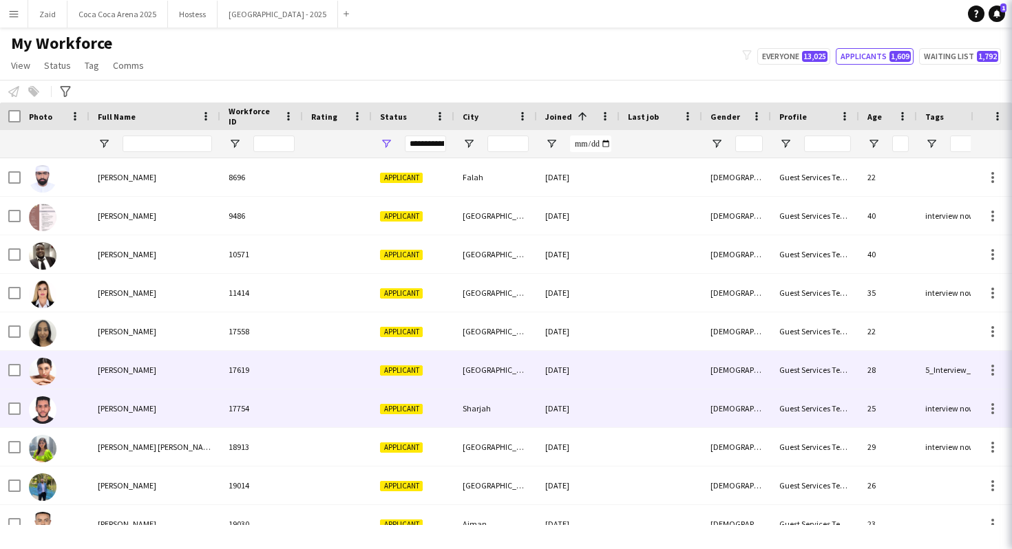
click at [253, 381] on div "17619" at bounding box center [261, 370] width 83 height 38
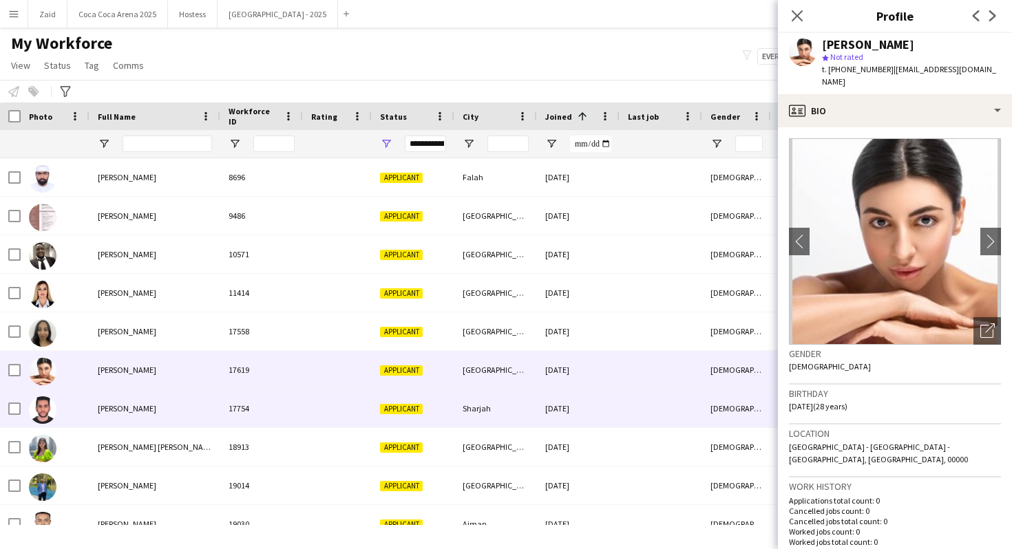
scroll to position [58, 0]
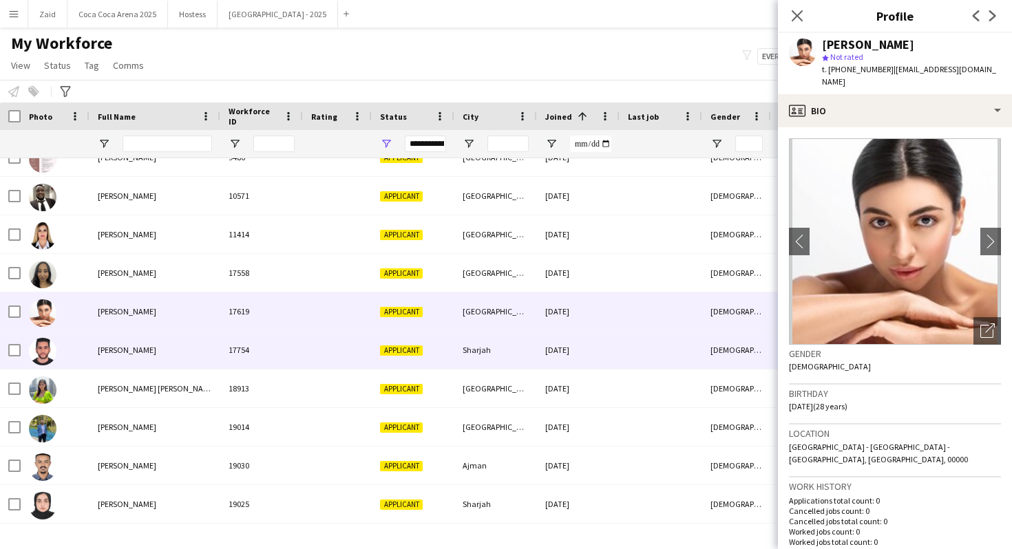
click at [248, 363] on div "17754" at bounding box center [261, 350] width 83 height 38
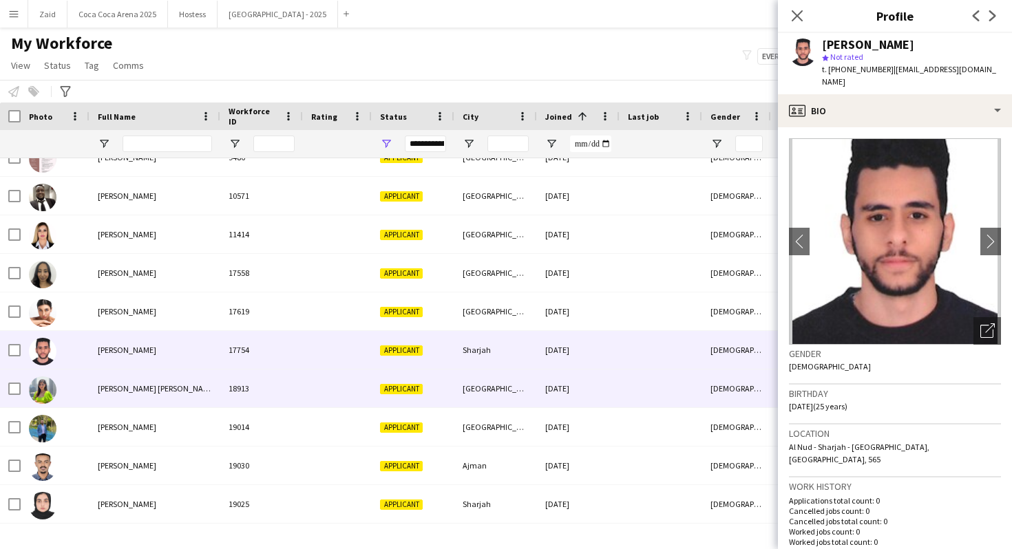
click at [252, 373] on div "18913" at bounding box center [261, 389] width 83 height 38
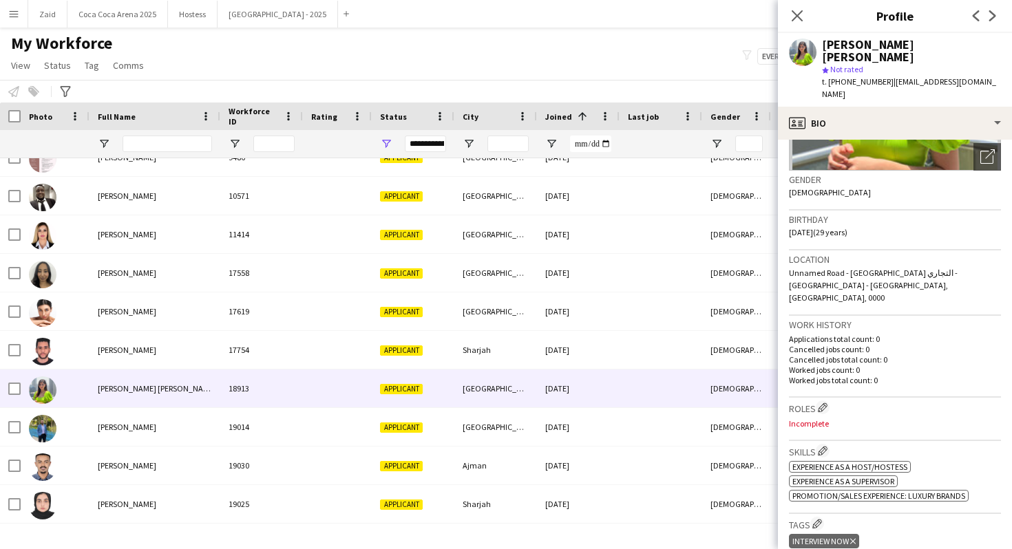
scroll to position [0, 0]
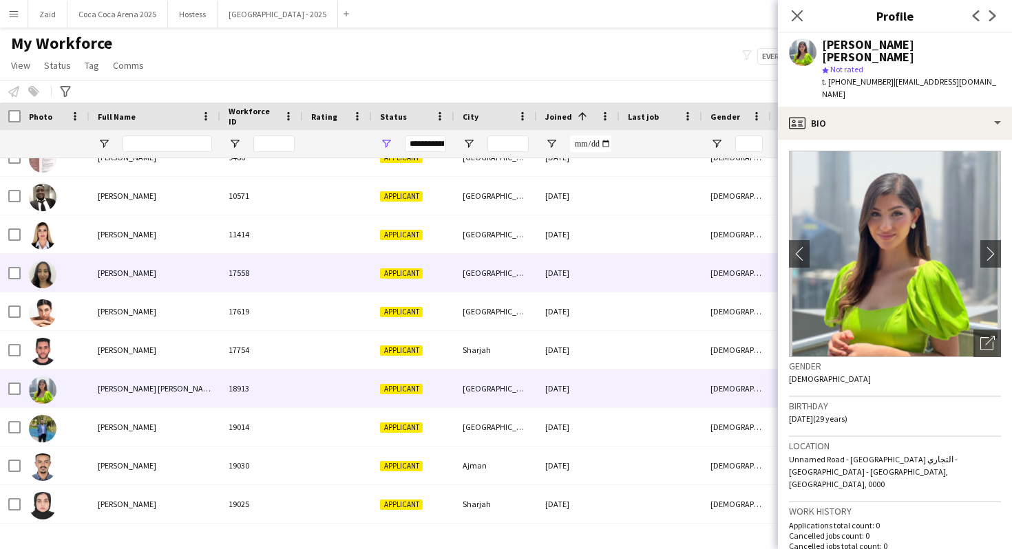
click at [694, 284] on div at bounding box center [660, 273] width 83 height 38
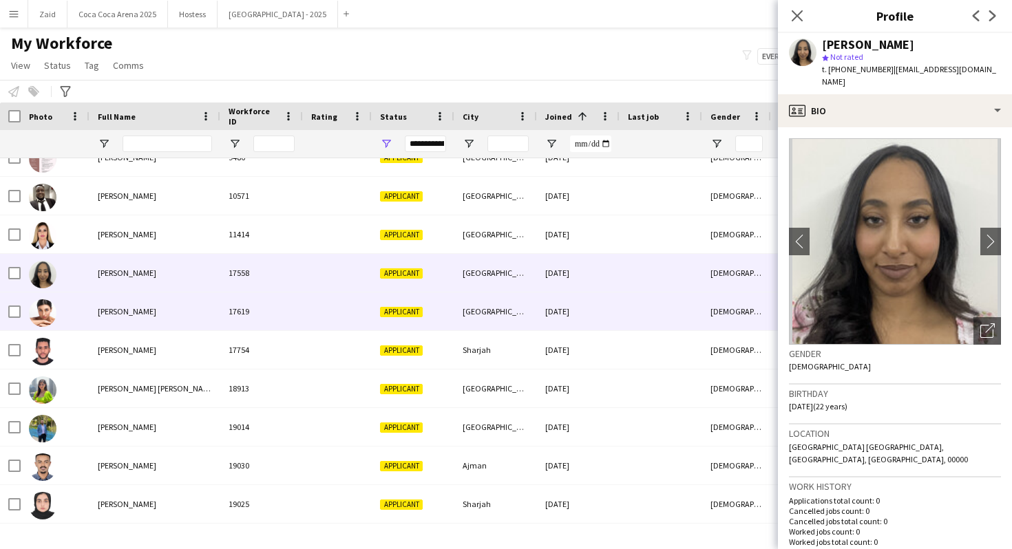
click at [692, 306] on div at bounding box center [660, 311] width 83 height 38
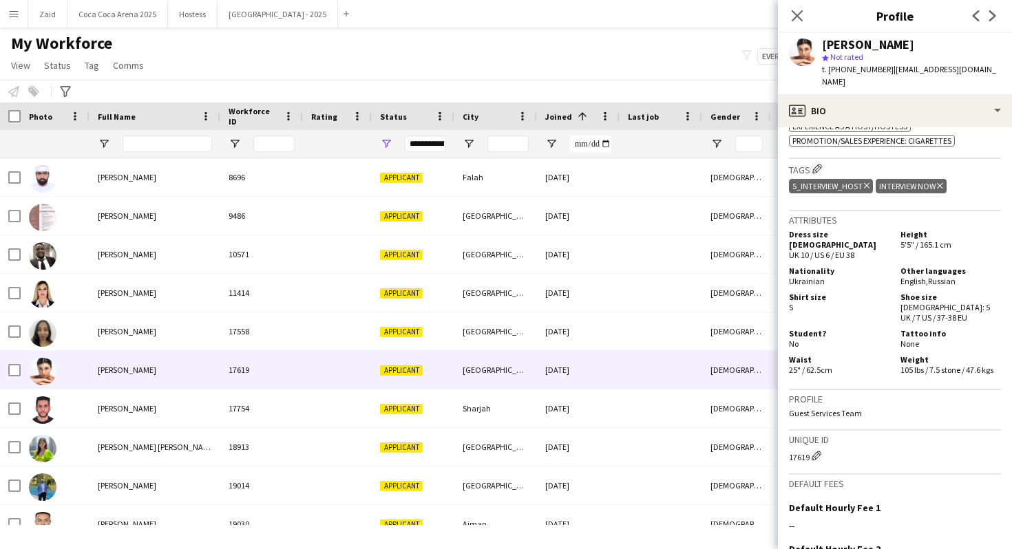
click at [455, 91] on div "Notify workforce Add to tag Select at least one crew to tag him or her. Advance…" at bounding box center [506, 91] width 1012 height 23
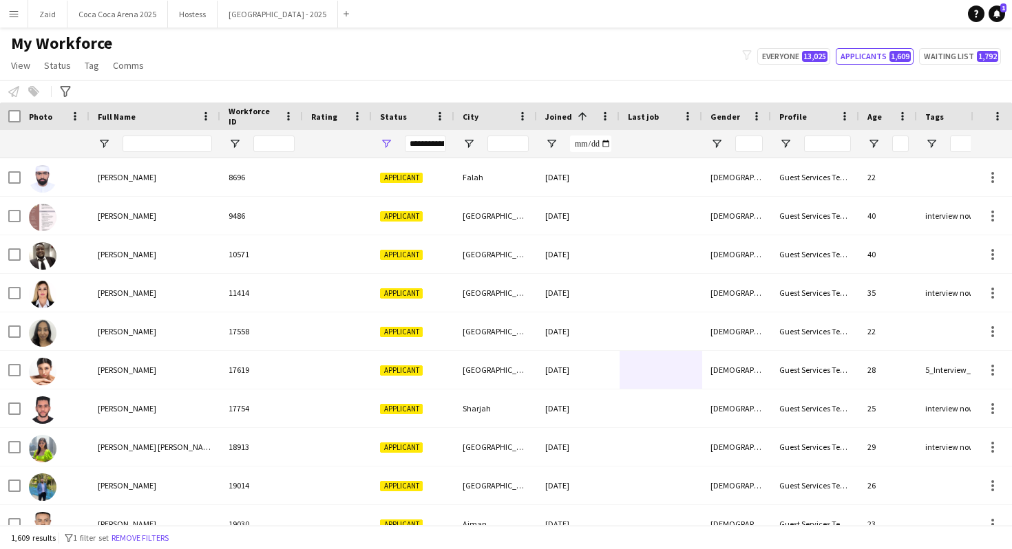
click at [552, 122] on div "Joined 1" at bounding box center [570, 116] width 50 height 21
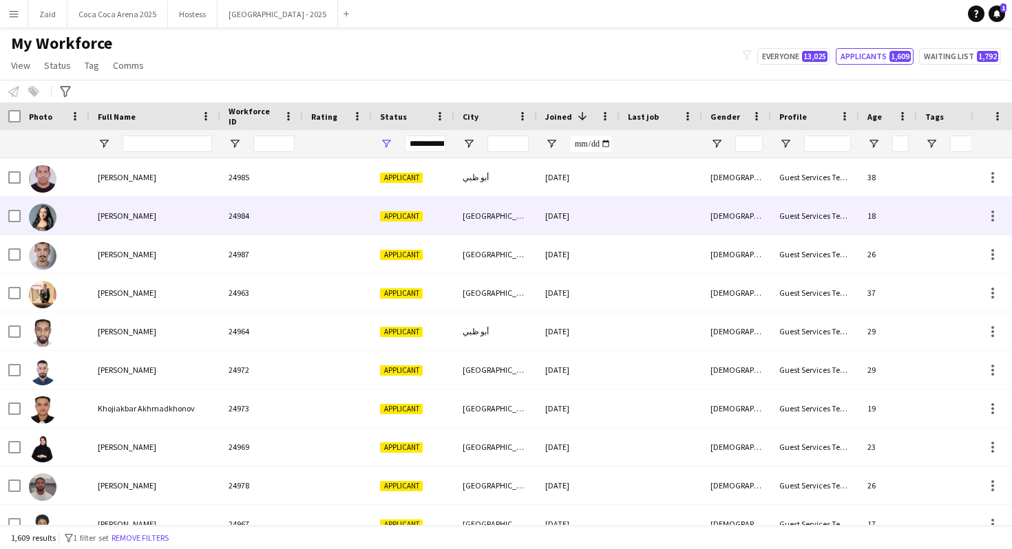
click at [200, 199] on div "[PERSON_NAME]" at bounding box center [154, 216] width 131 height 38
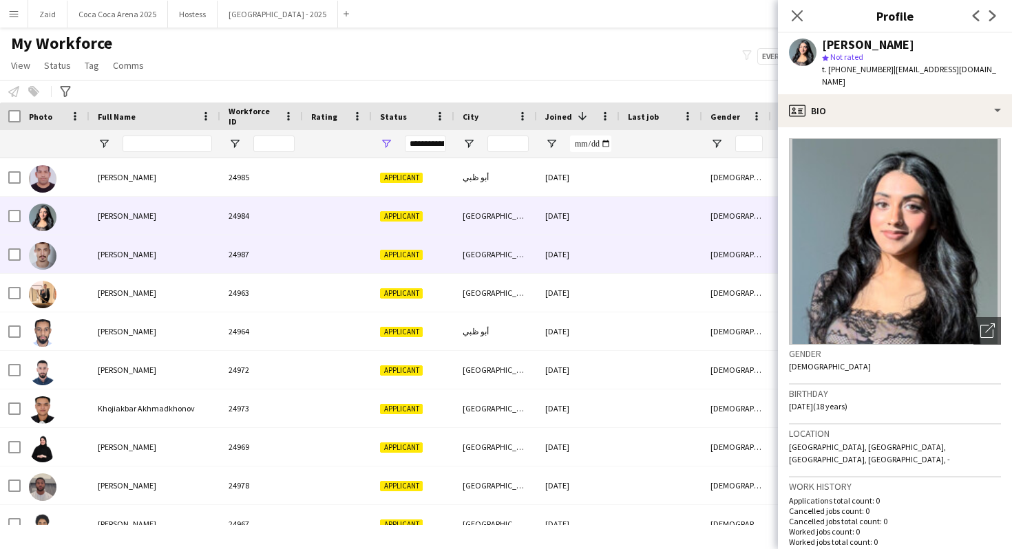
click at [192, 247] on div "[PERSON_NAME]" at bounding box center [154, 254] width 131 height 38
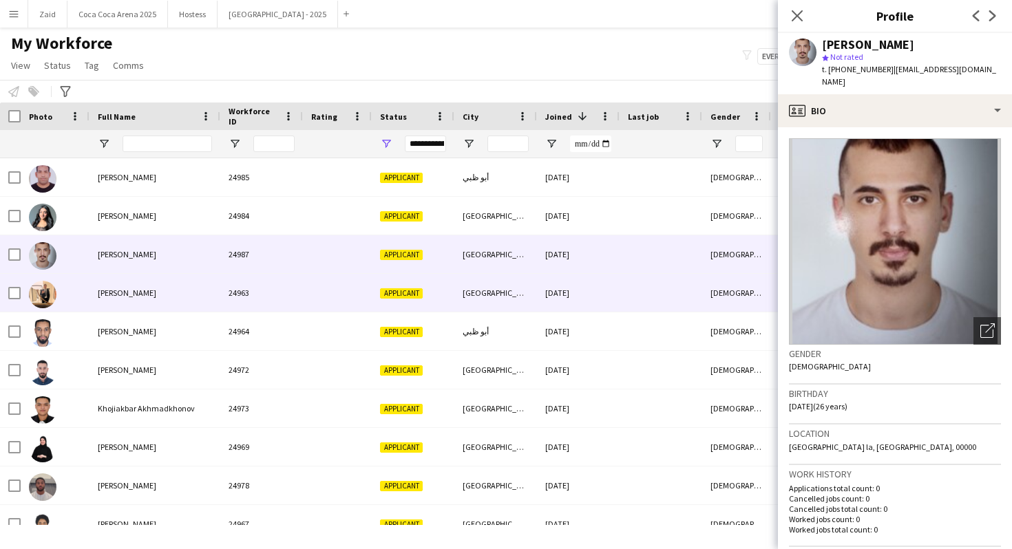
click at [204, 291] on div "[PERSON_NAME]" at bounding box center [154, 293] width 131 height 38
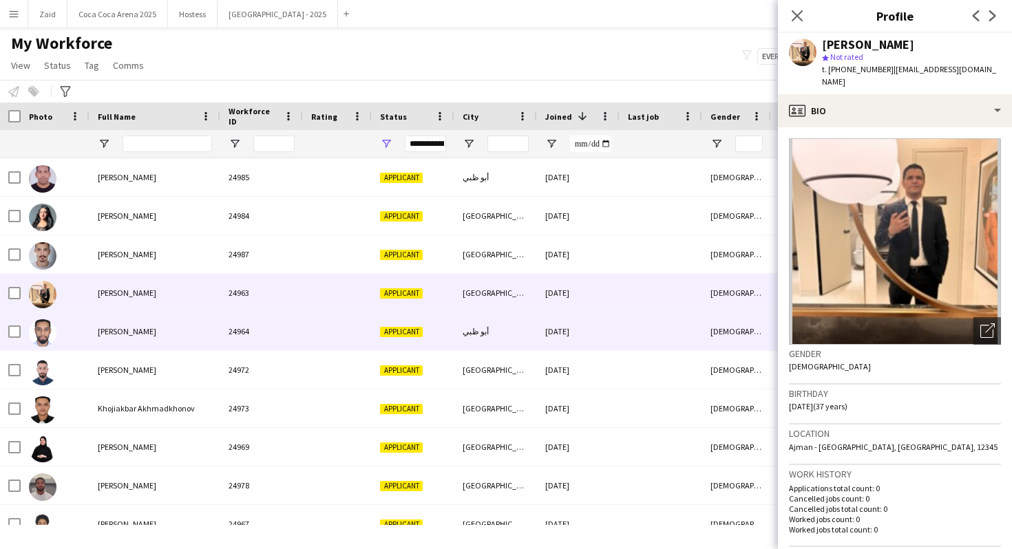
click at [189, 321] on div "[PERSON_NAME]" at bounding box center [154, 331] width 131 height 38
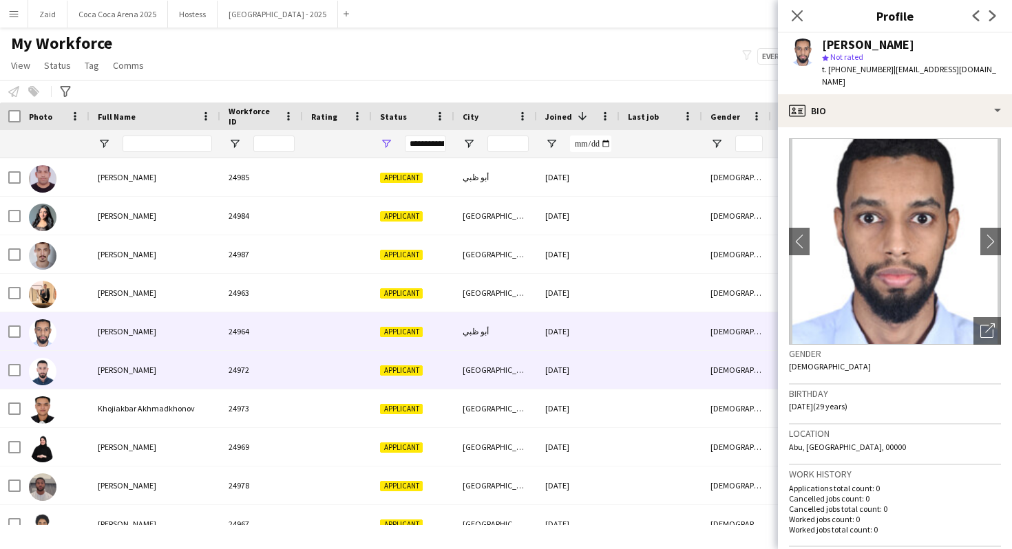
click at [195, 363] on div "[PERSON_NAME]" at bounding box center [154, 370] width 131 height 38
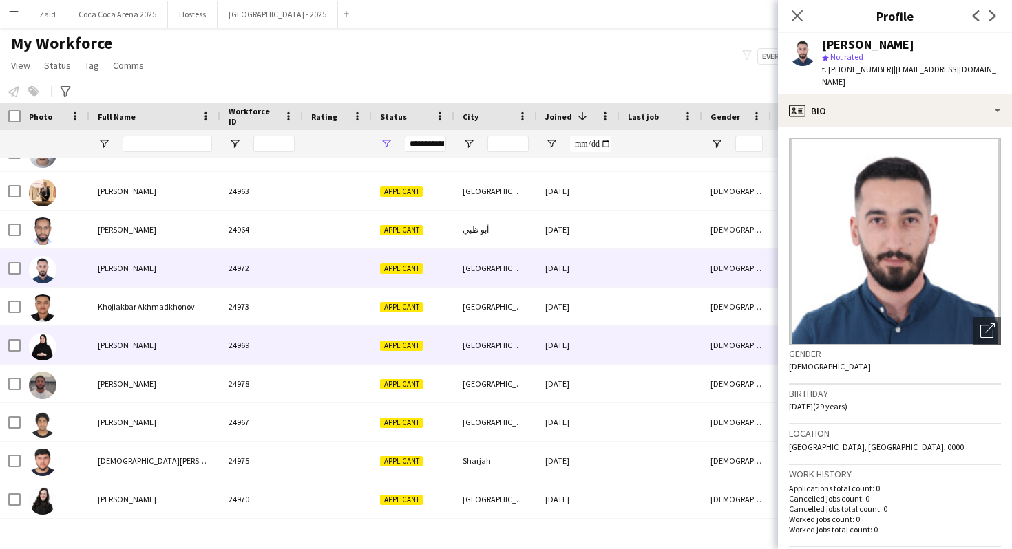
scroll to position [100, 0]
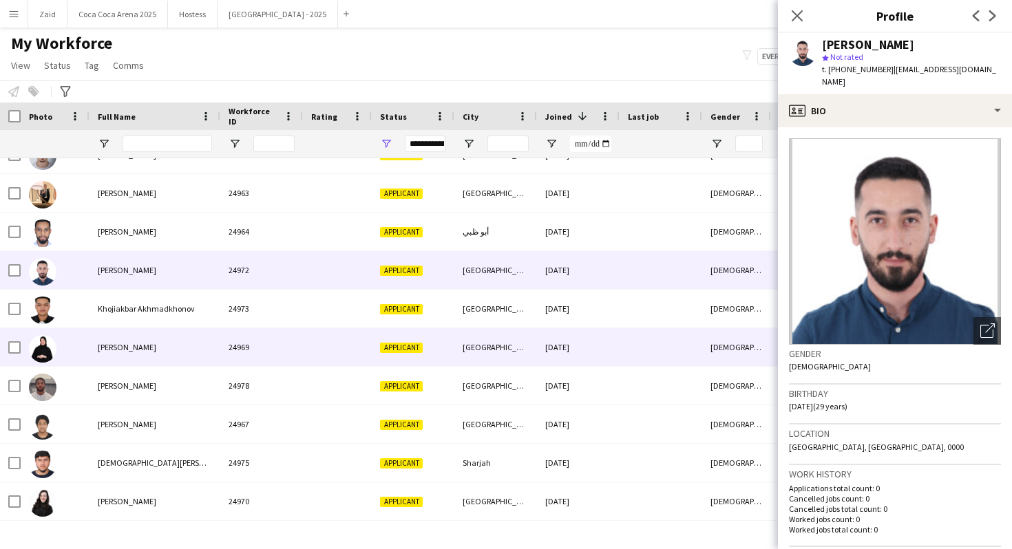
click at [191, 352] on div "[PERSON_NAME]" at bounding box center [154, 347] width 131 height 38
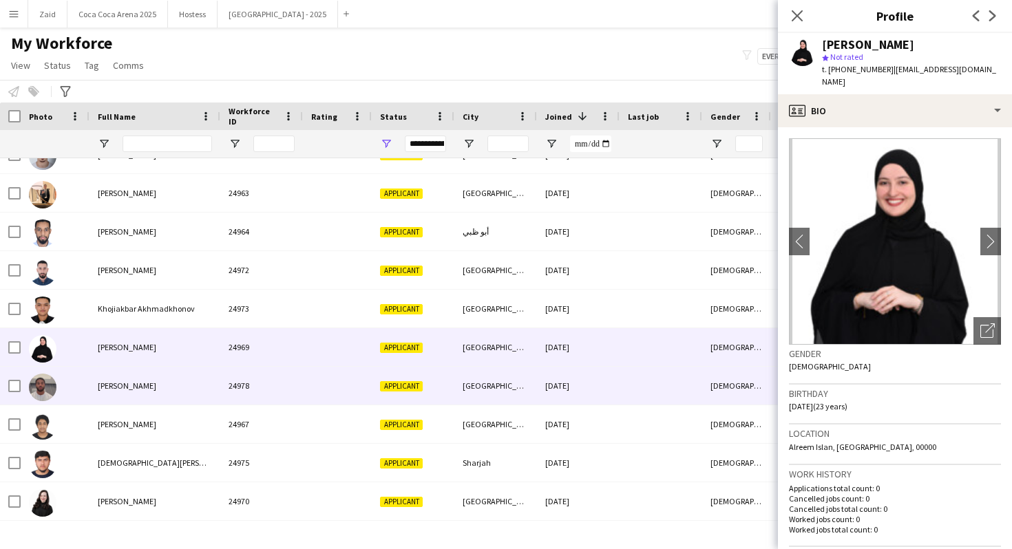
click at [197, 378] on div "[PERSON_NAME]" at bounding box center [154, 386] width 131 height 38
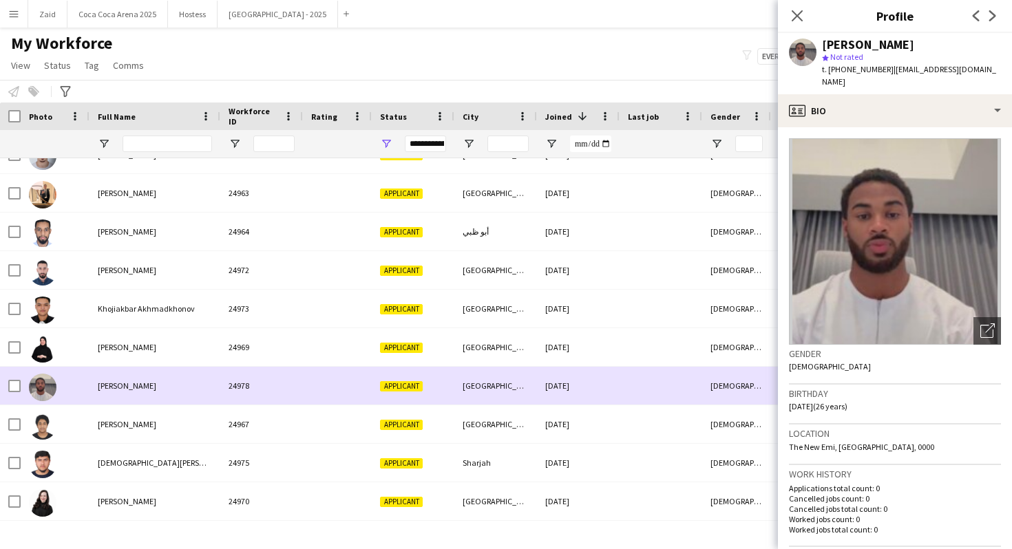
click at [197, 407] on div "[PERSON_NAME]" at bounding box center [154, 424] width 131 height 38
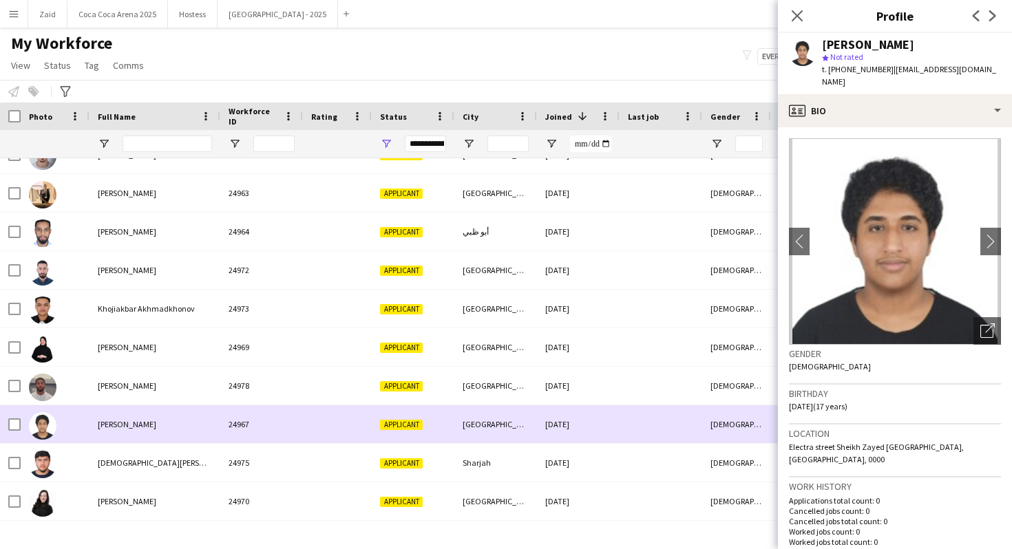
click at [203, 419] on div "[PERSON_NAME]" at bounding box center [154, 424] width 131 height 38
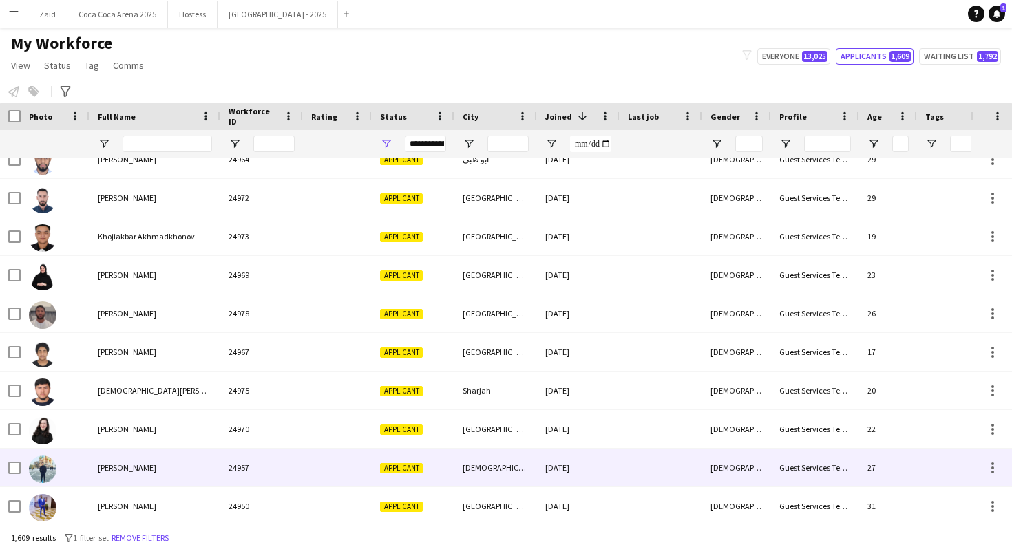
scroll to position [189, 0]
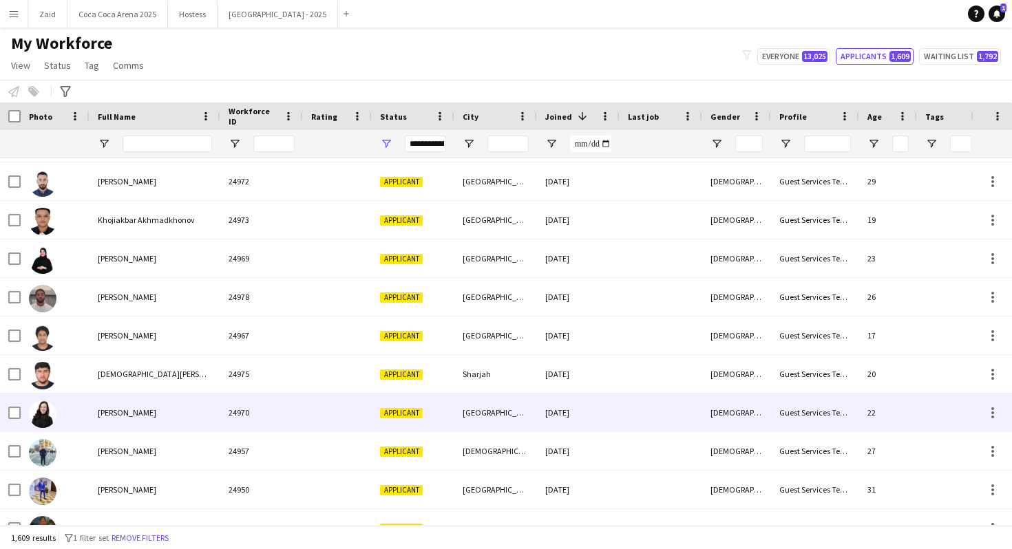
click at [191, 415] on div "[PERSON_NAME]" at bounding box center [154, 413] width 131 height 38
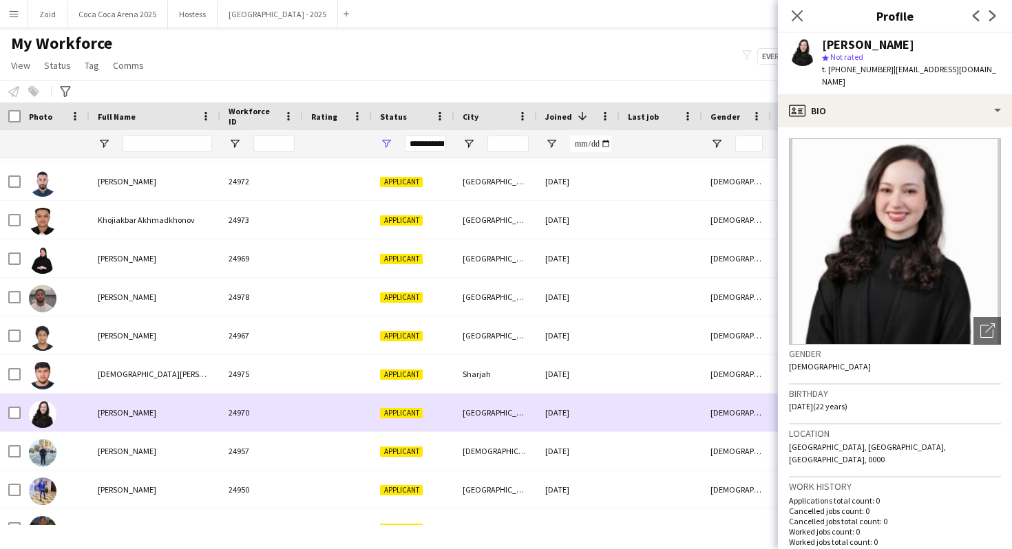
scroll to position [0, 0]
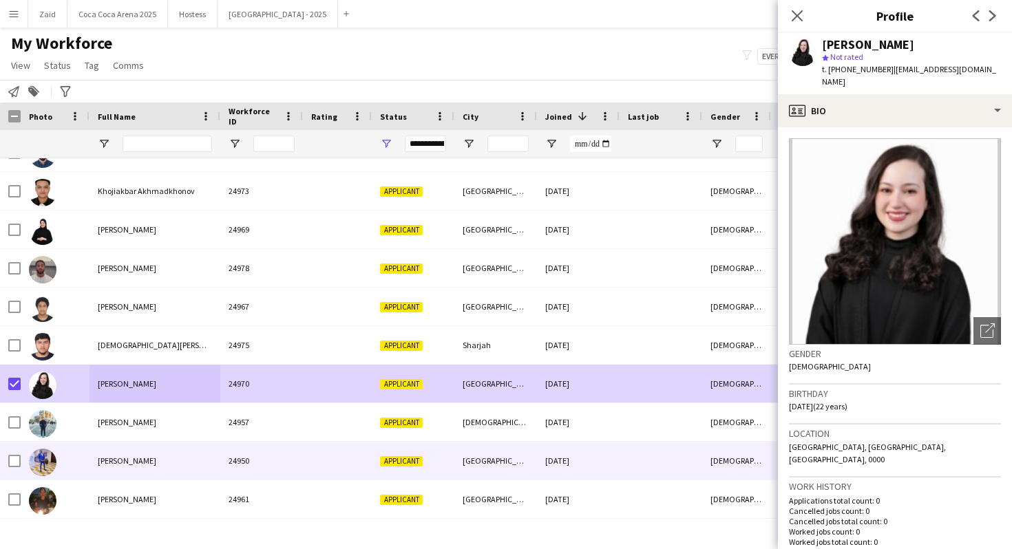
click at [146, 463] on span "CLETUS OKORO" at bounding box center [127, 461] width 58 height 10
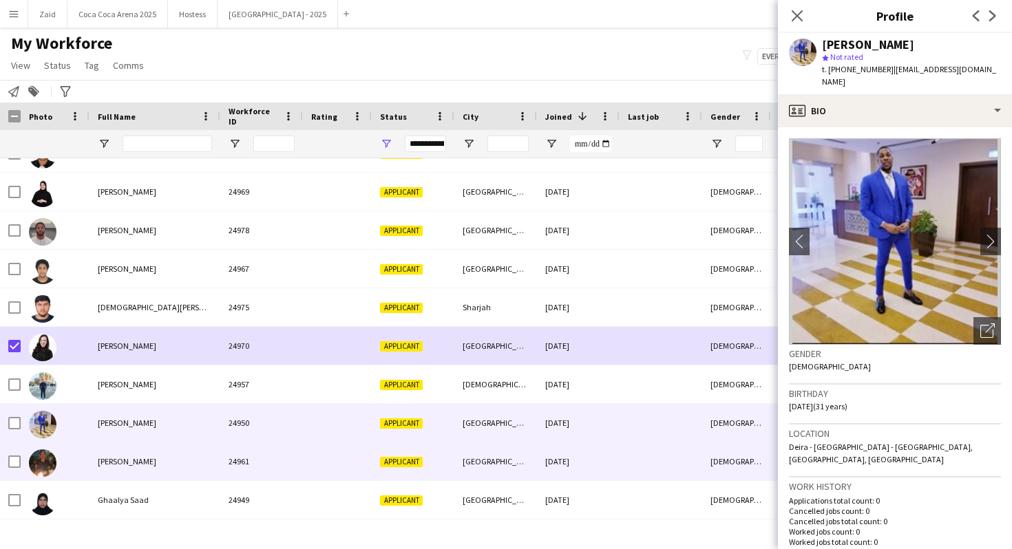
click at [146, 463] on span "Diteboho Muthali" at bounding box center [127, 461] width 58 height 10
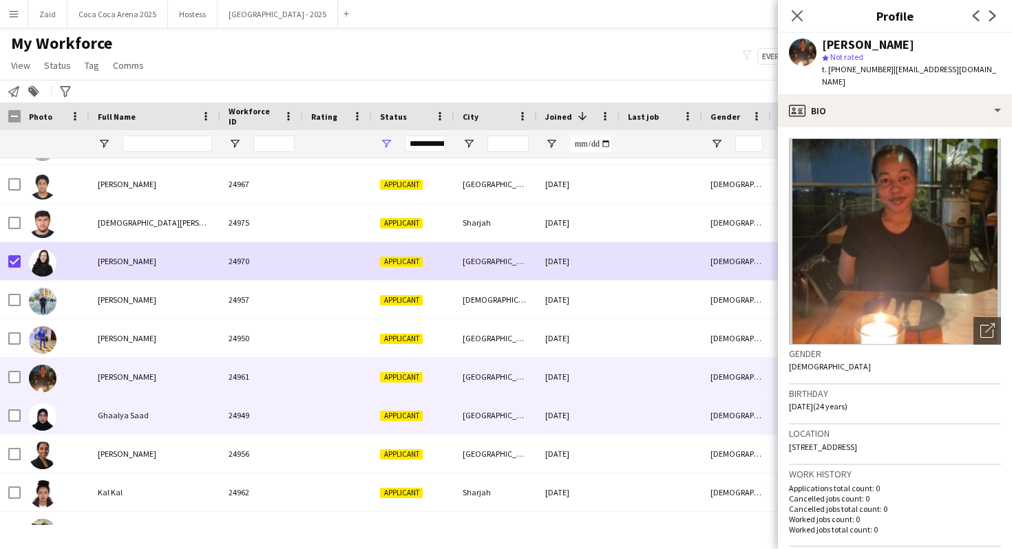
scroll to position [362, 0]
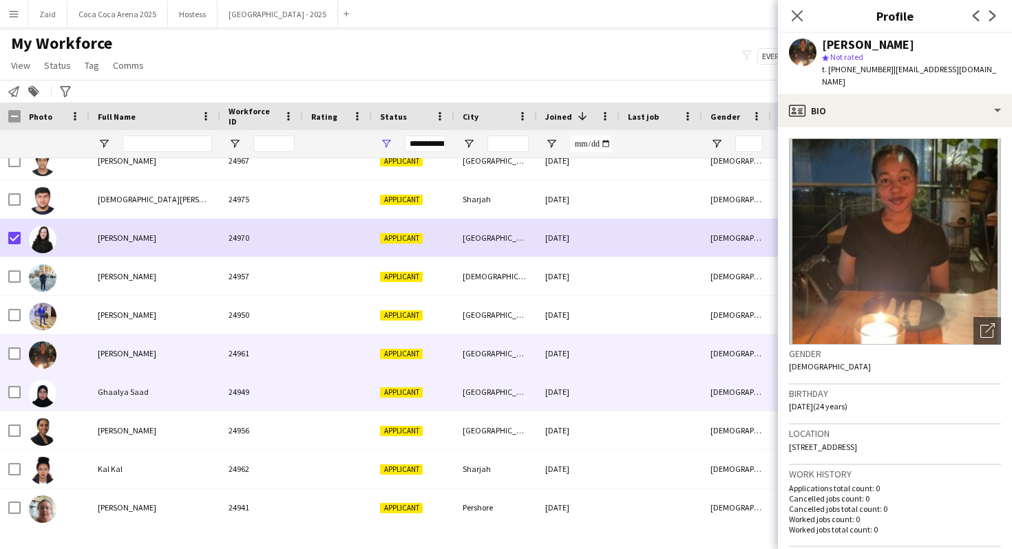
click at [120, 398] on div "Ghaalya Saad" at bounding box center [154, 392] width 131 height 38
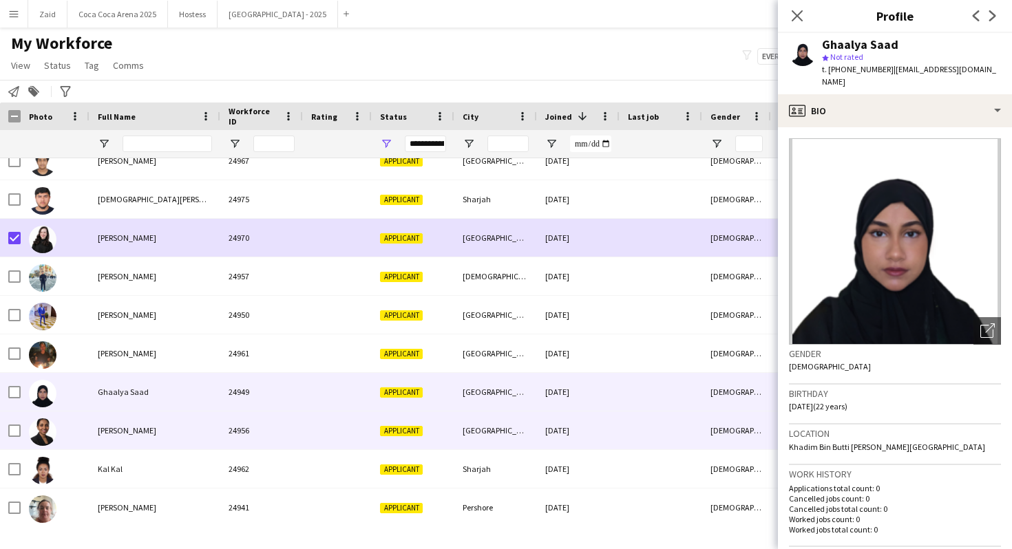
click at [134, 423] on div "Hansani Madhurani" at bounding box center [154, 431] width 131 height 38
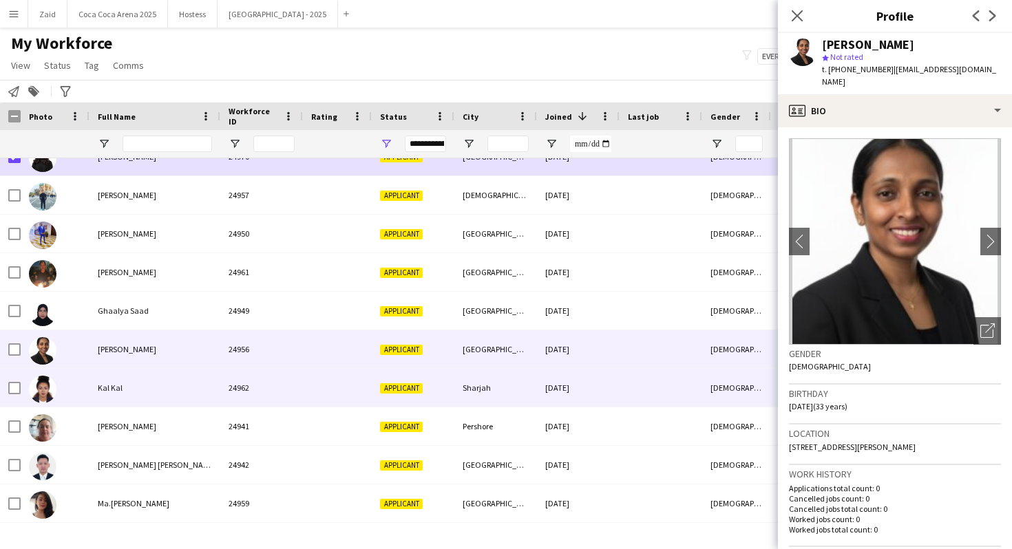
click at [131, 406] on div "Kal Kal" at bounding box center [154, 388] width 131 height 38
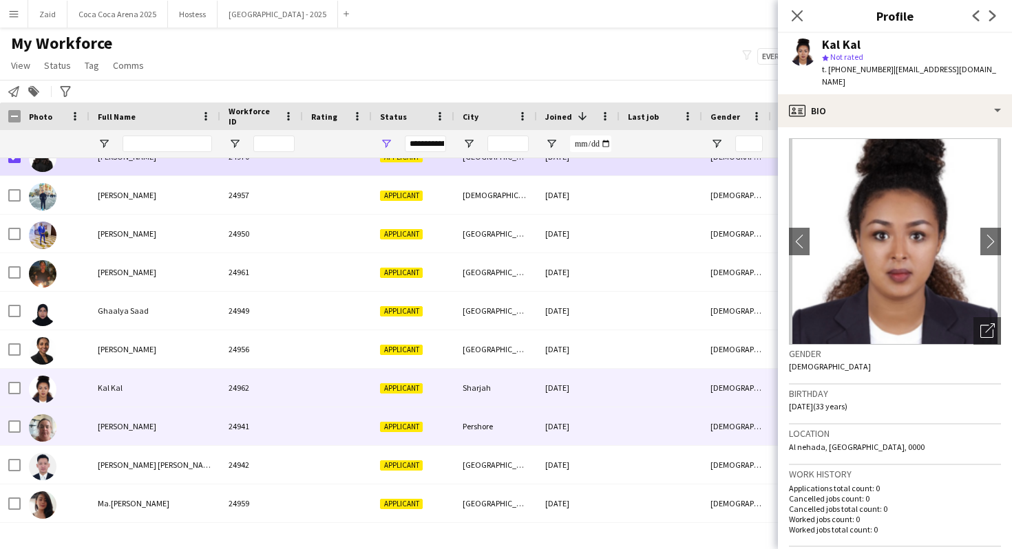
click at [147, 424] on span "Katherine Read" at bounding box center [127, 426] width 58 height 10
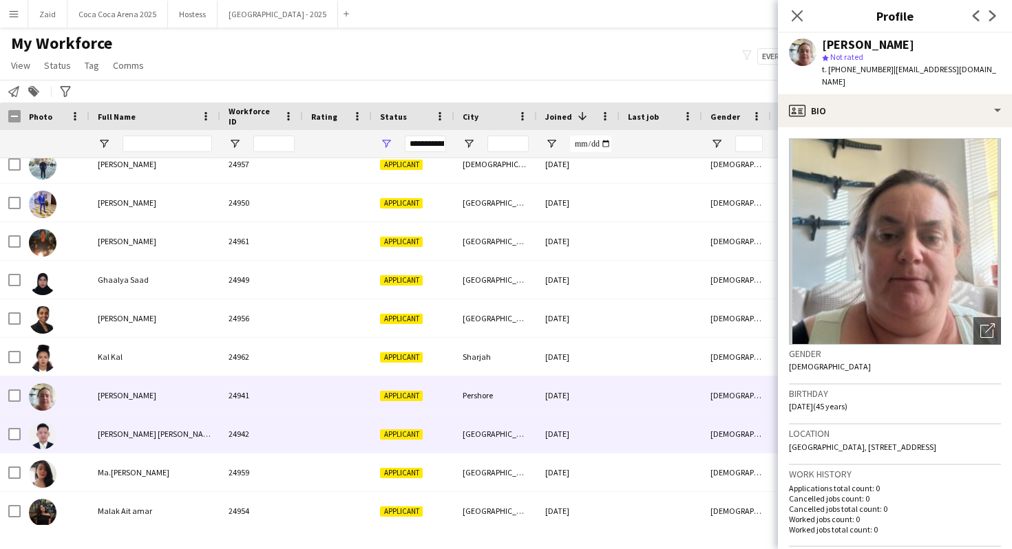
click at [143, 430] on span "Kent Mark Biag" at bounding box center [157, 434] width 118 height 10
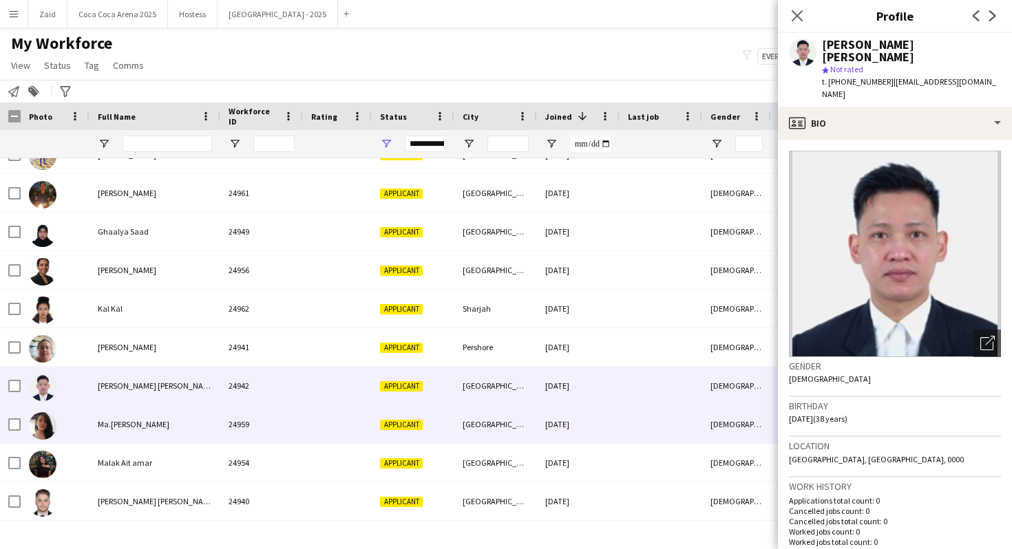
click at [143, 430] on div "Ma.Cristina Jean Legada" at bounding box center [154, 424] width 131 height 38
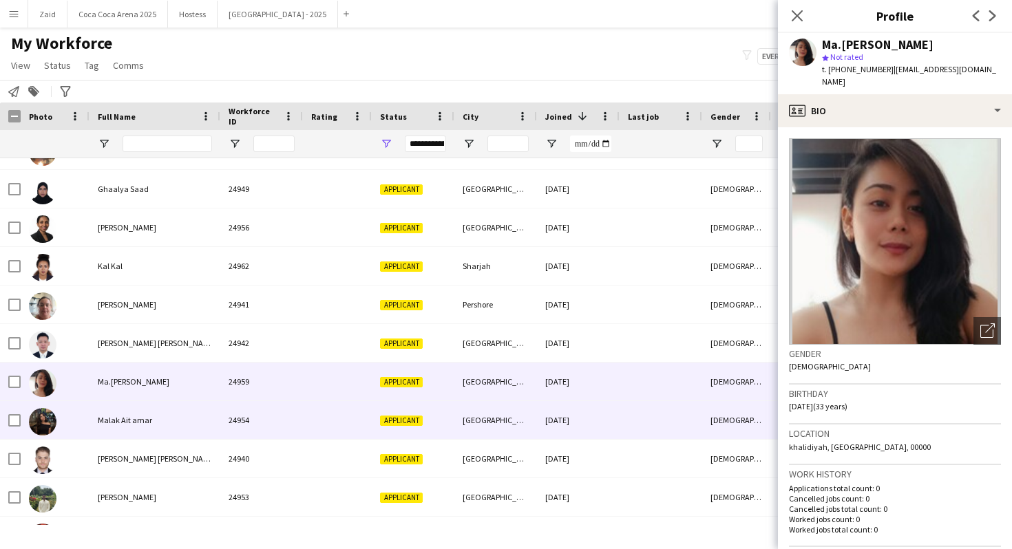
click at [143, 430] on div "Malak Ait amar" at bounding box center [154, 420] width 131 height 38
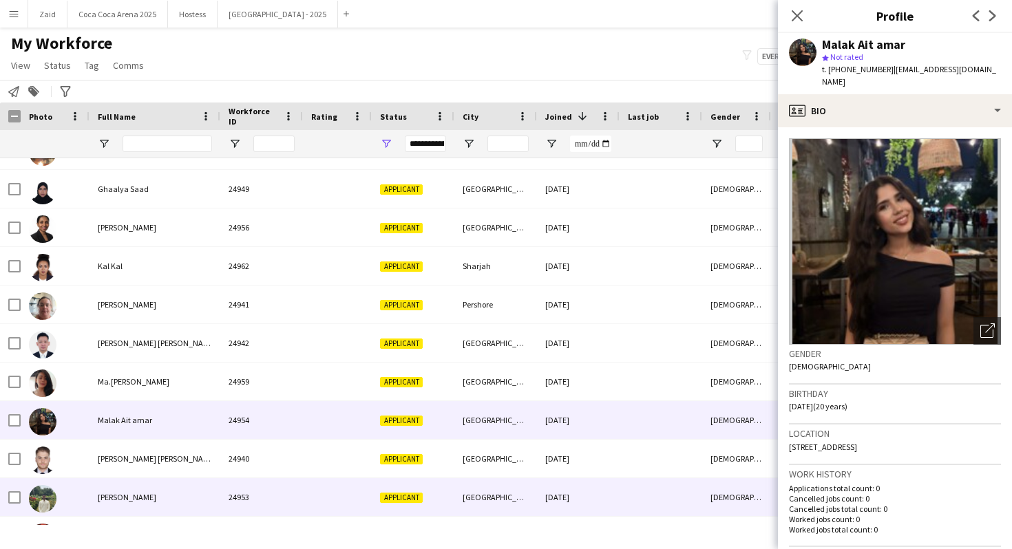
click at [156, 500] on span "Pavan Reddy Dumbala" at bounding box center [127, 497] width 58 height 10
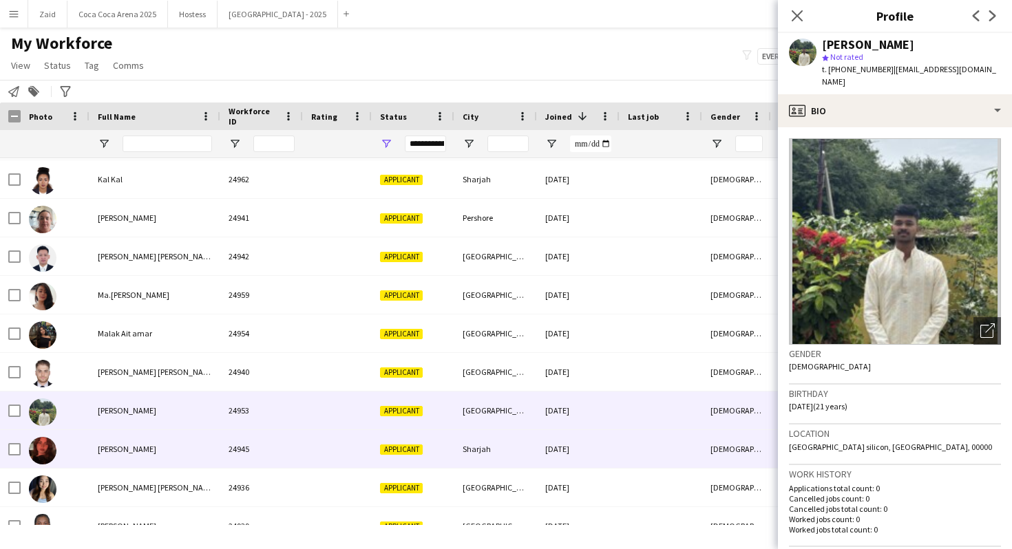
click at [214, 462] on div "Rayan Dokmak" at bounding box center [154, 449] width 131 height 38
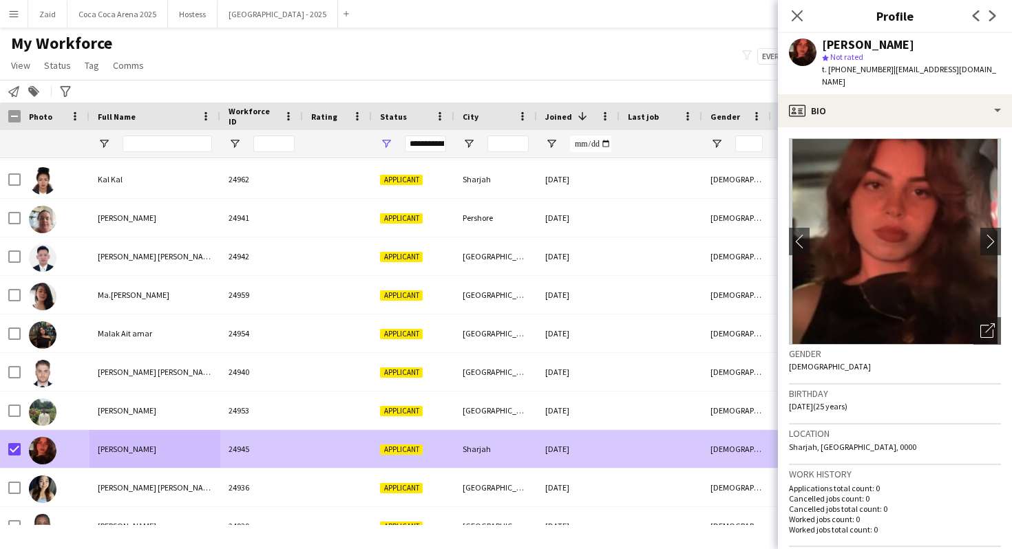
click at [118, 475] on div "Rea Nicole Delos Reyes" at bounding box center [154, 488] width 131 height 38
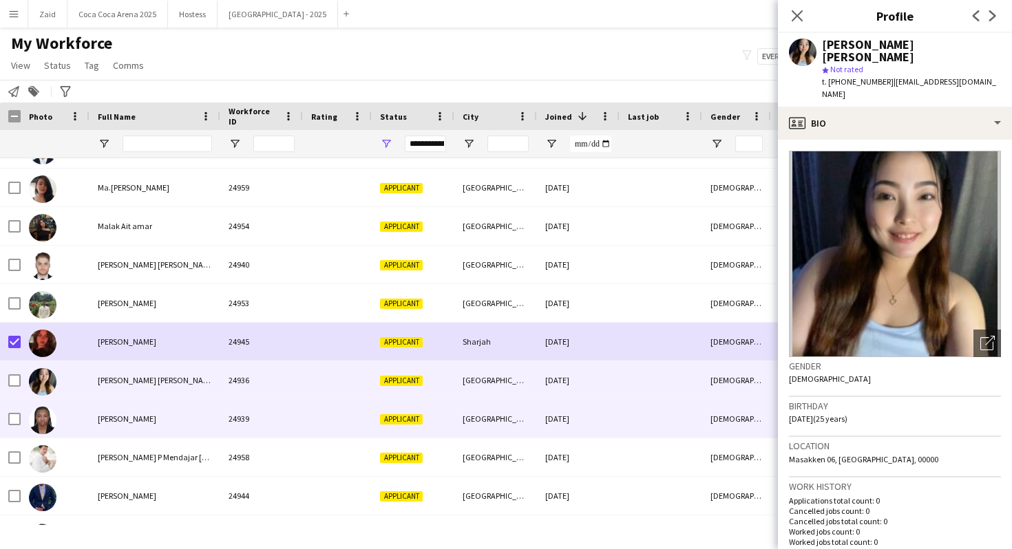
click at [134, 418] on span "Rose Ekoue" at bounding box center [127, 419] width 58 height 10
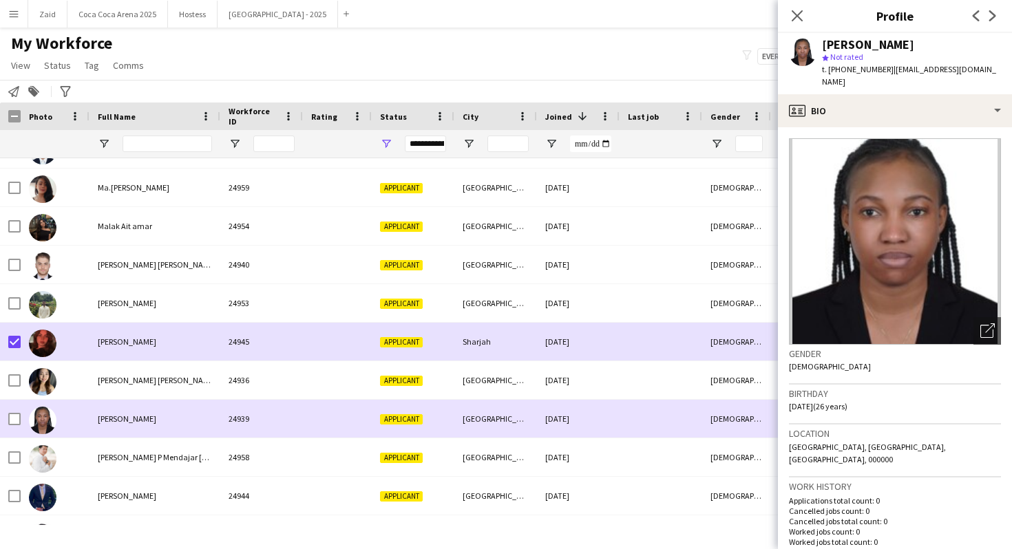
click at [200, 448] on div "Rufino Jr P Mendajar Bhong" at bounding box center [154, 457] width 131 height 38
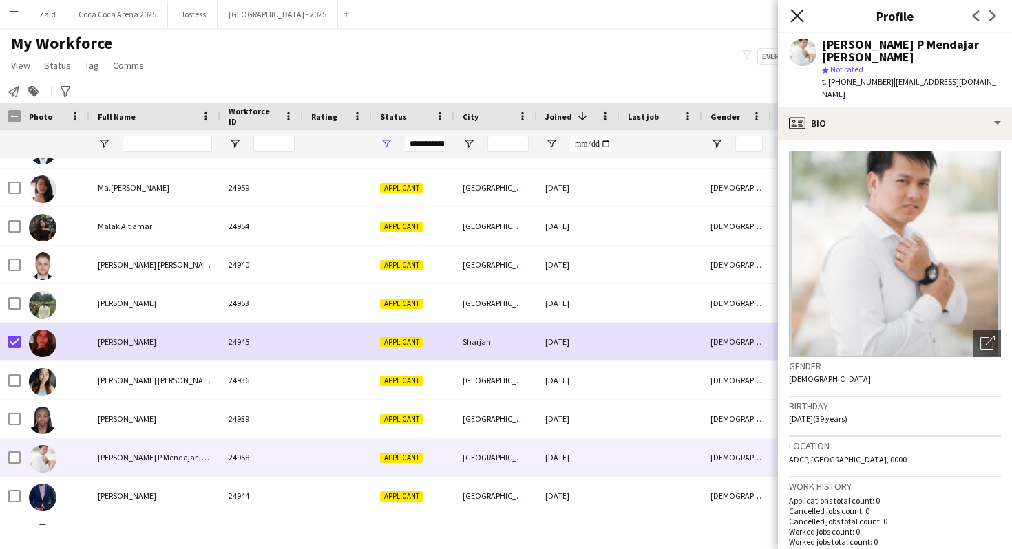
click at [798, 13] on icon "Close pop-in" at bounding box center [796, 15] width 13 height 13
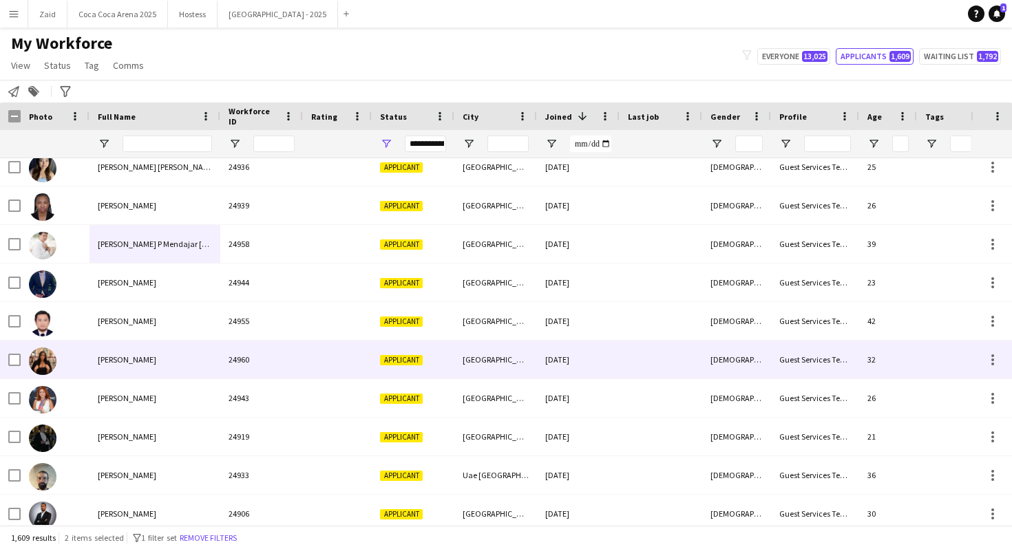
click at [230, 365] on div "24960" at bounding box center [261, 360] width 83 height 38
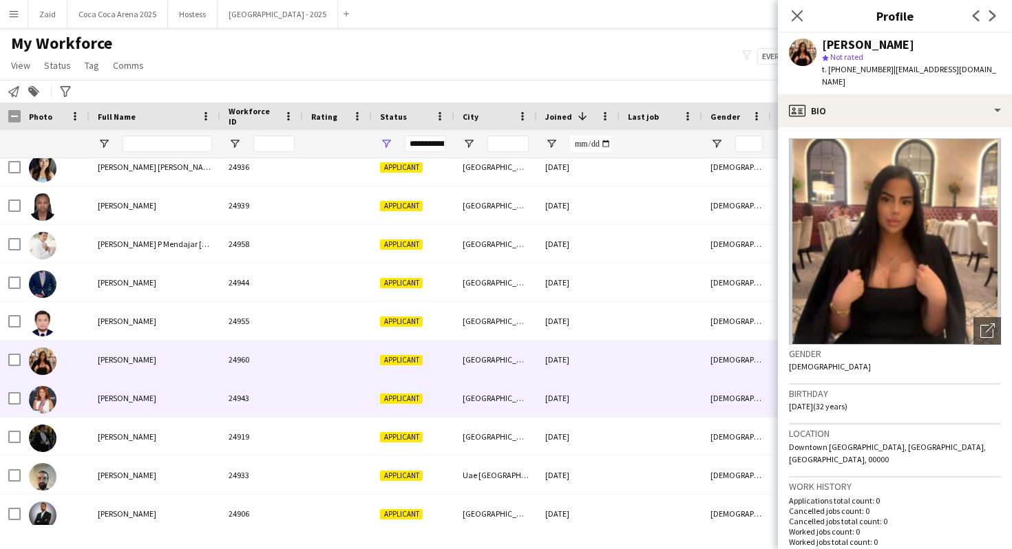
click at [148, 397] on div "Zineb Berrada" at bounding box center [154, 398] width 131 height 38
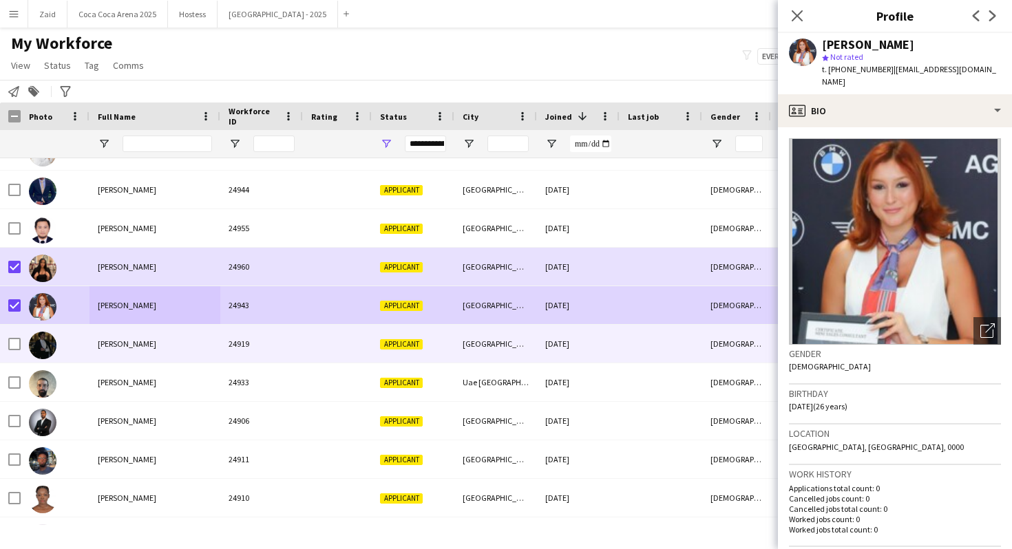
click at [52, 341] on img at bounding box center [43, 346] width 28 height 28
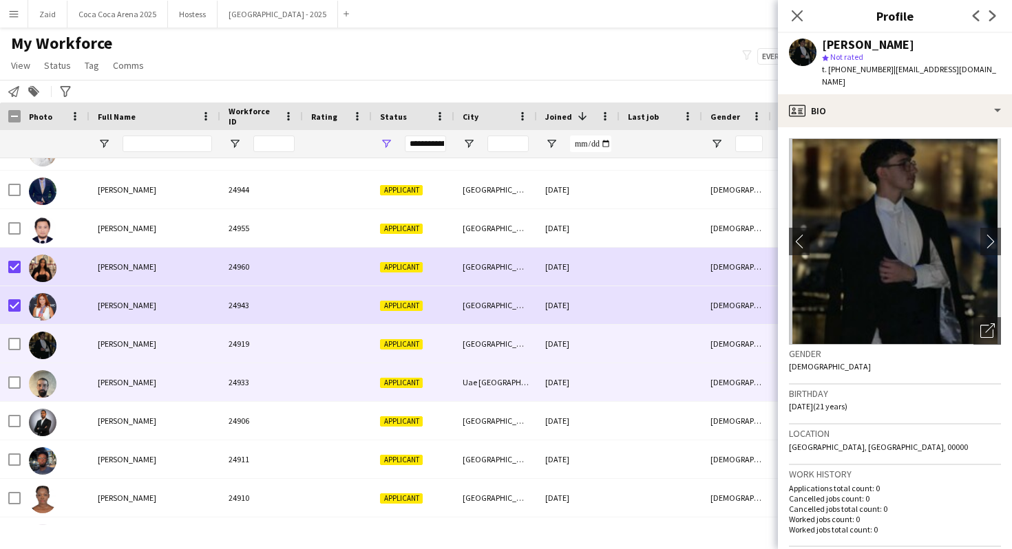
click at [96, 372] on div "Ahmad Merii" at bounding box center [154, 382] width 131 height 38
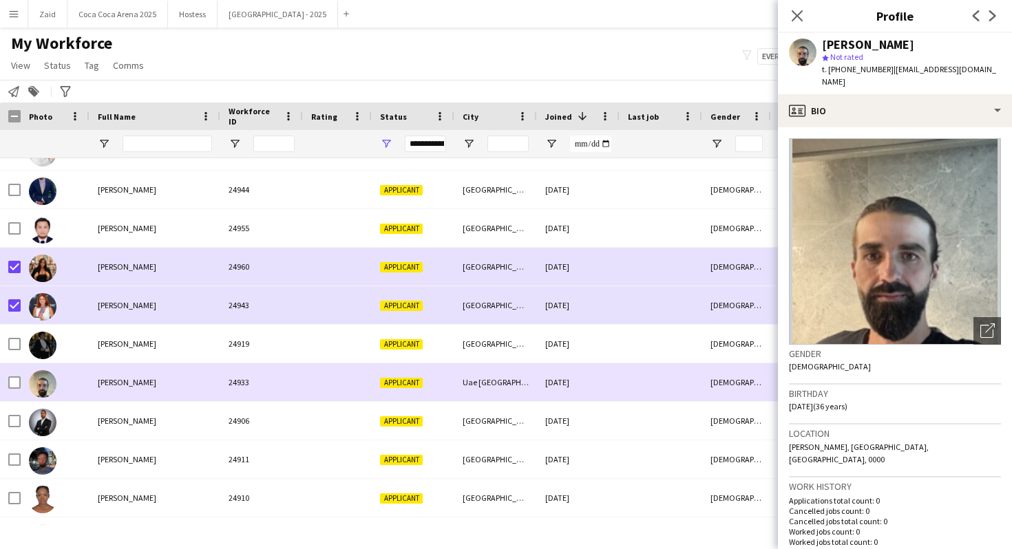
click at [224, 398] on div "24933" at bounding box center [261, 382] width 83 height 38
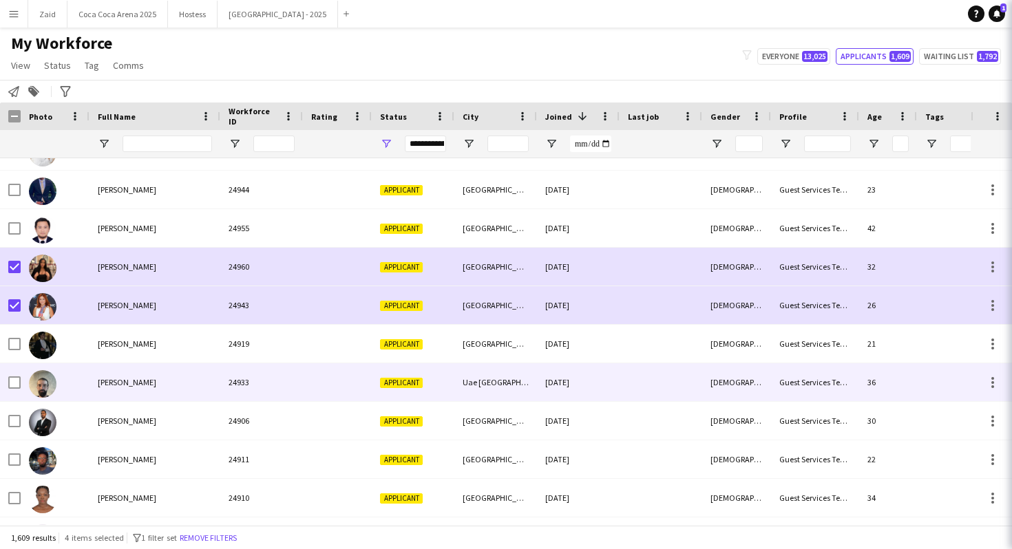
click at [225, 408] on div "24906" at bounding box center [261, 421] width 83 height 38
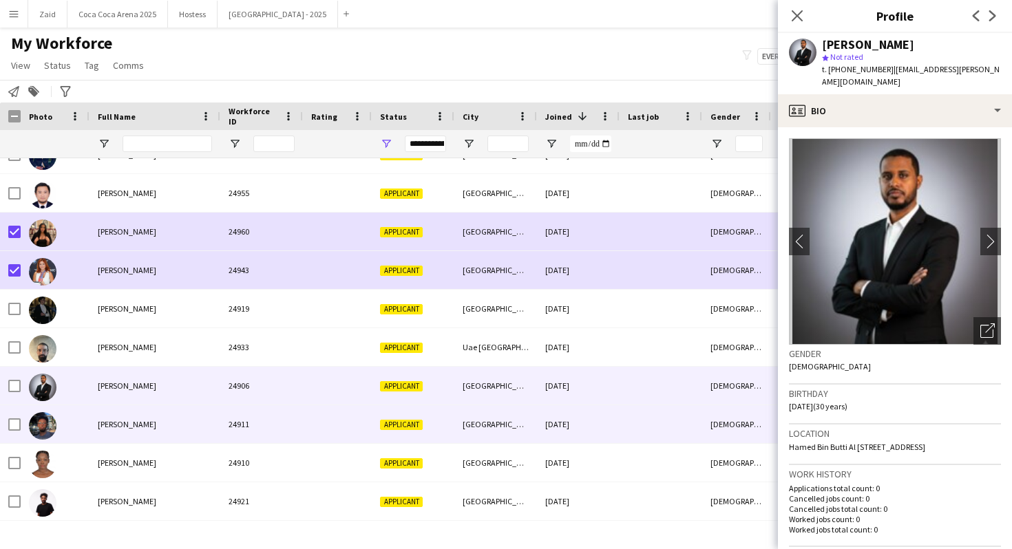
scroll to position [1103, 0]
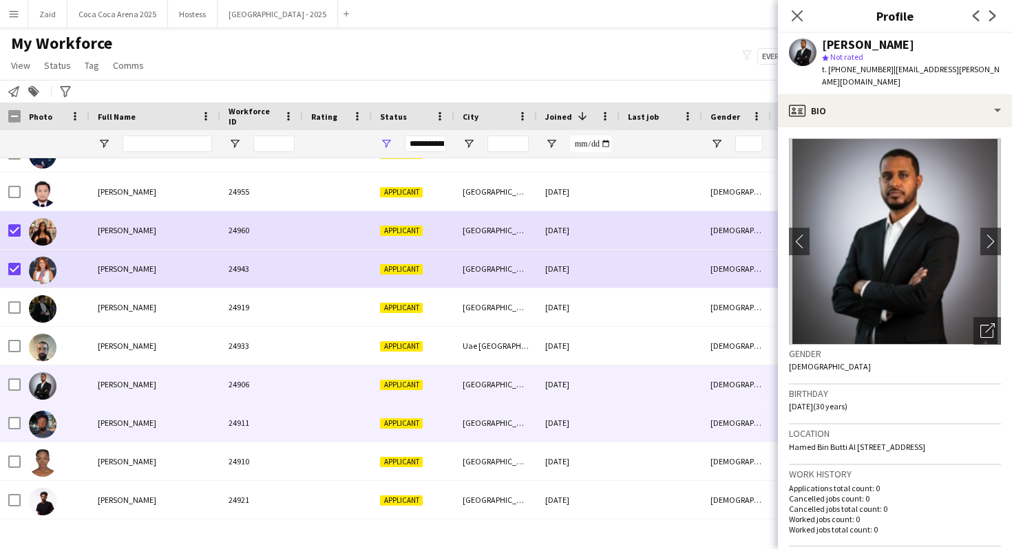
click at [228, 412] on div "24911" at bounding box center [261, 423] width 83 height 38
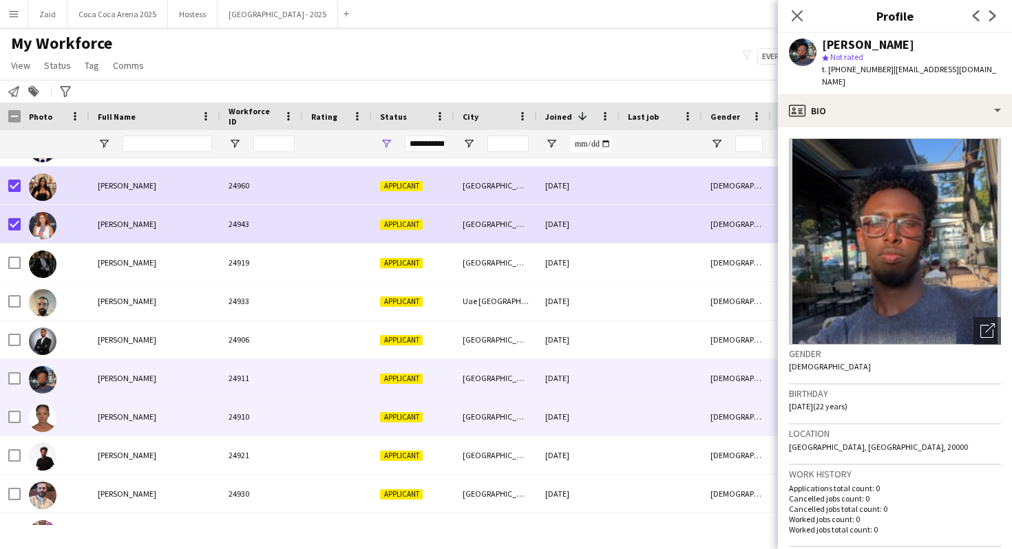
scroll to position [1149, 0]
click at [228, 412] on div "24910" at bounding box center [261, 416] width 83 height 38
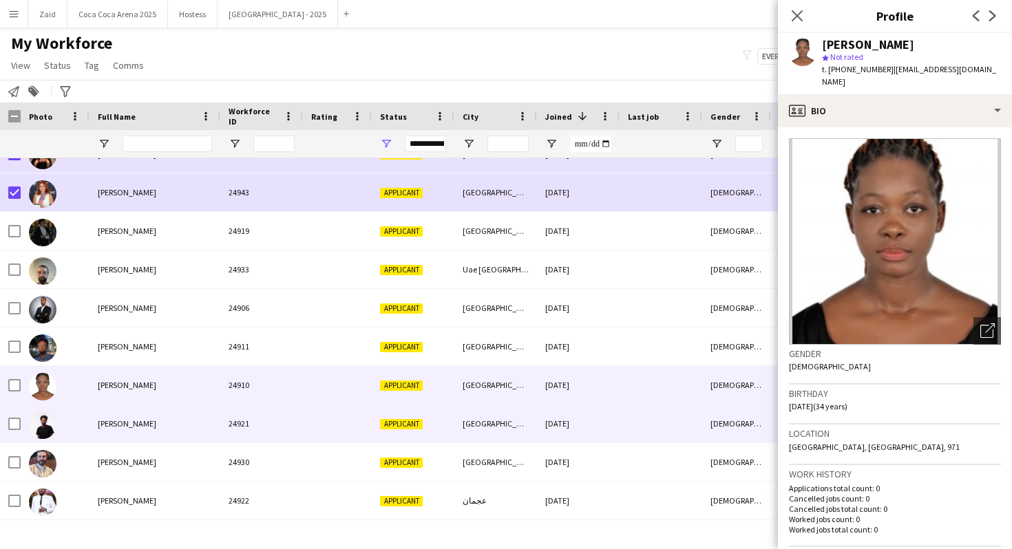
scroll to position [1181, 0]
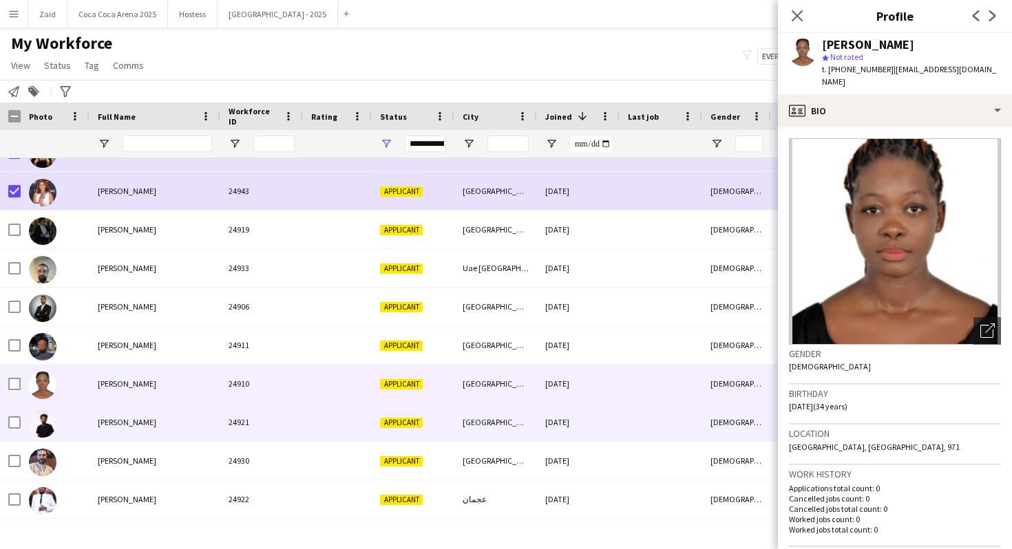
click at [227, 415] on div "24921" at bounding box center [261, 422] width 83 height 38
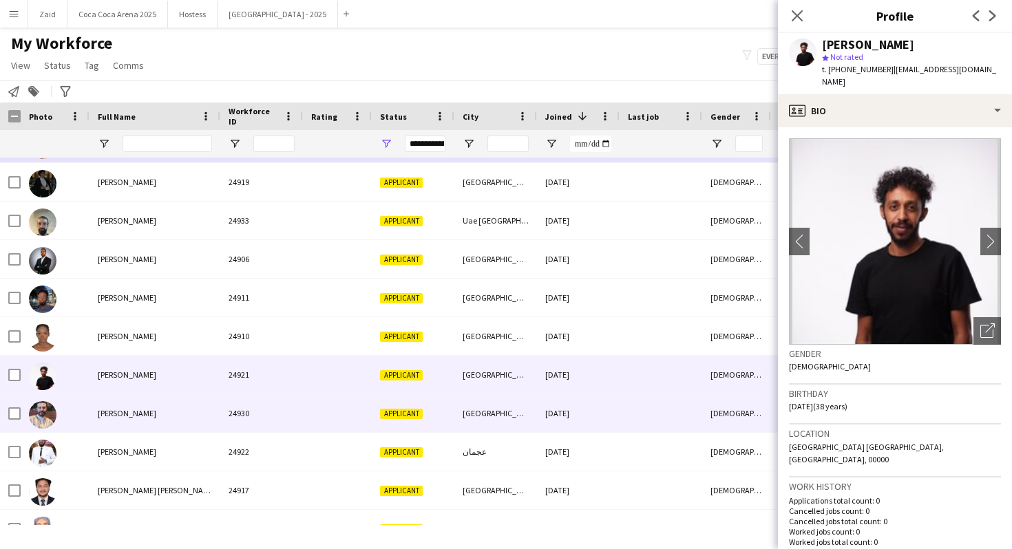
scroll to position [1234, 0]
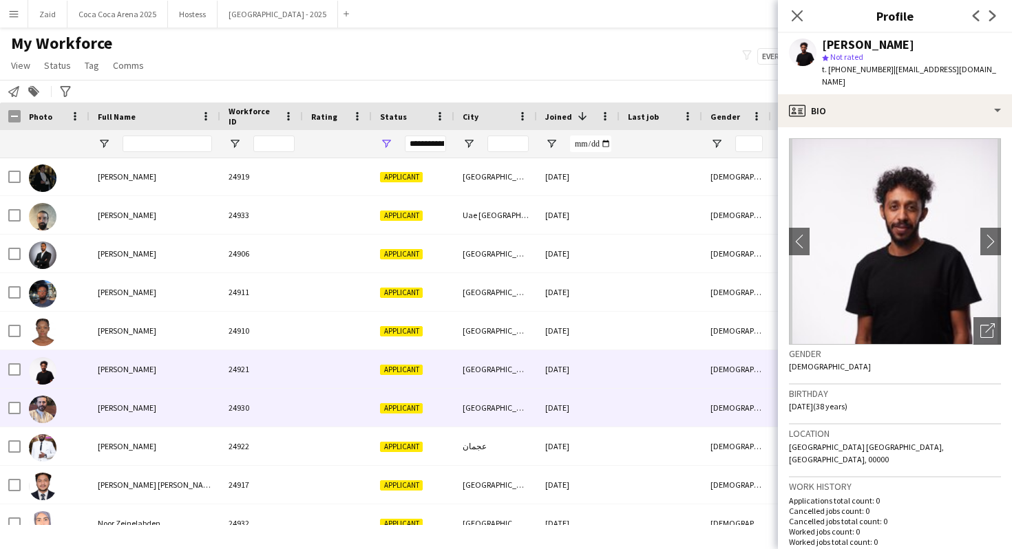
click at [228, 417] on div "24930" at bounding box center [261, 408] width 83 height 38
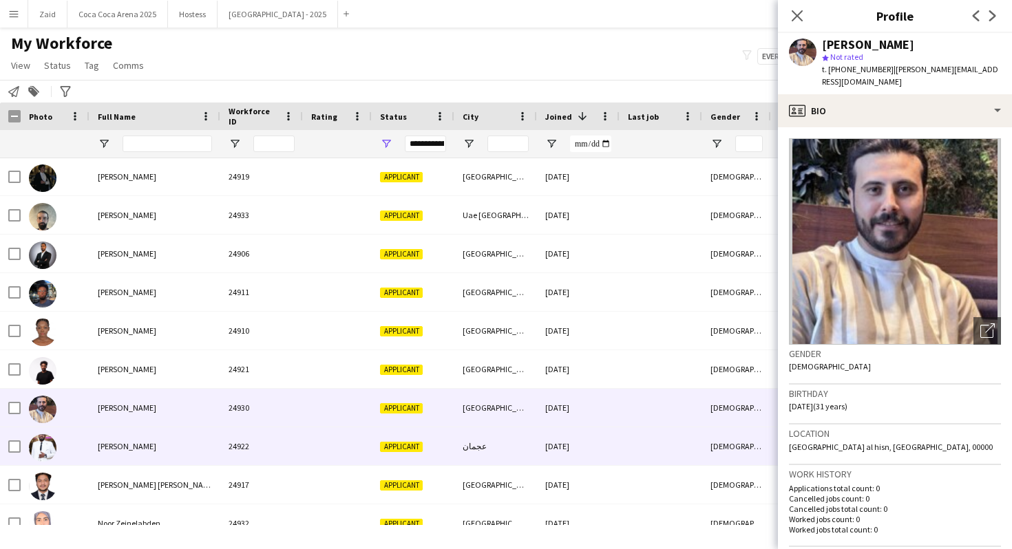
click at [239, 442] on div "24922" at bounding box center [261, 446] width 83 height 38
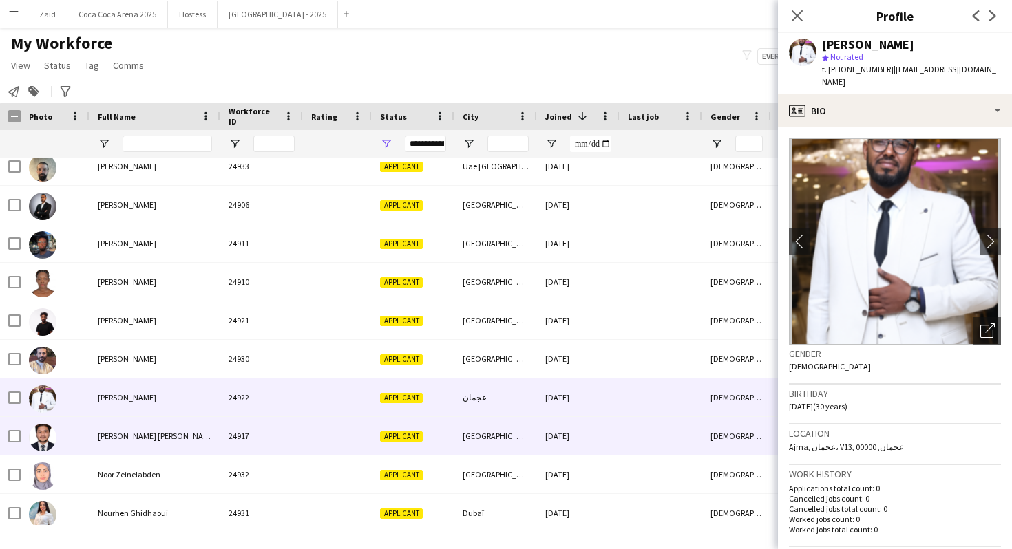
click at [239, 442] on div "24917" at bounding box center [261, 436] width 83 height 38
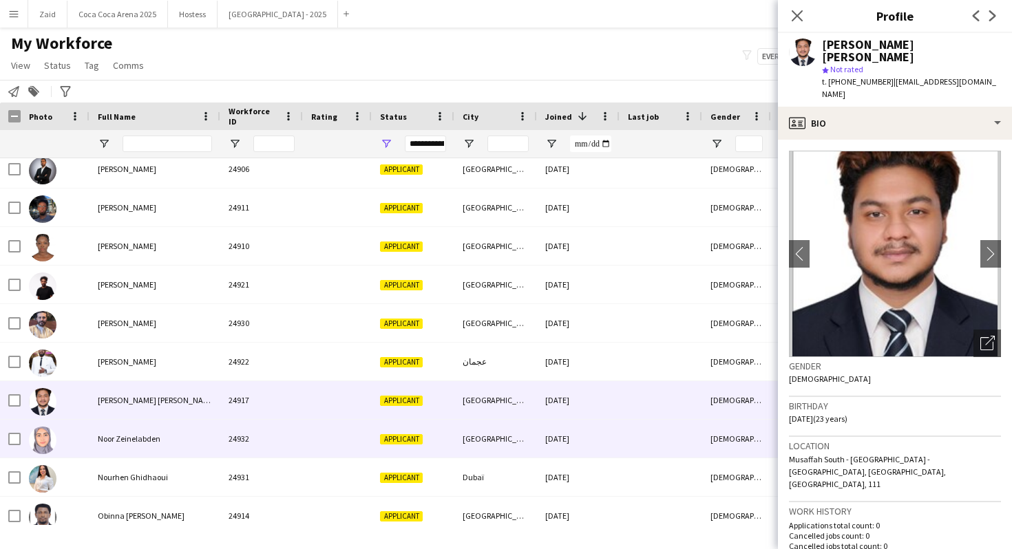
click at [239, 443] on div "24932" at bounding box center [261, 439] width 83 height 38
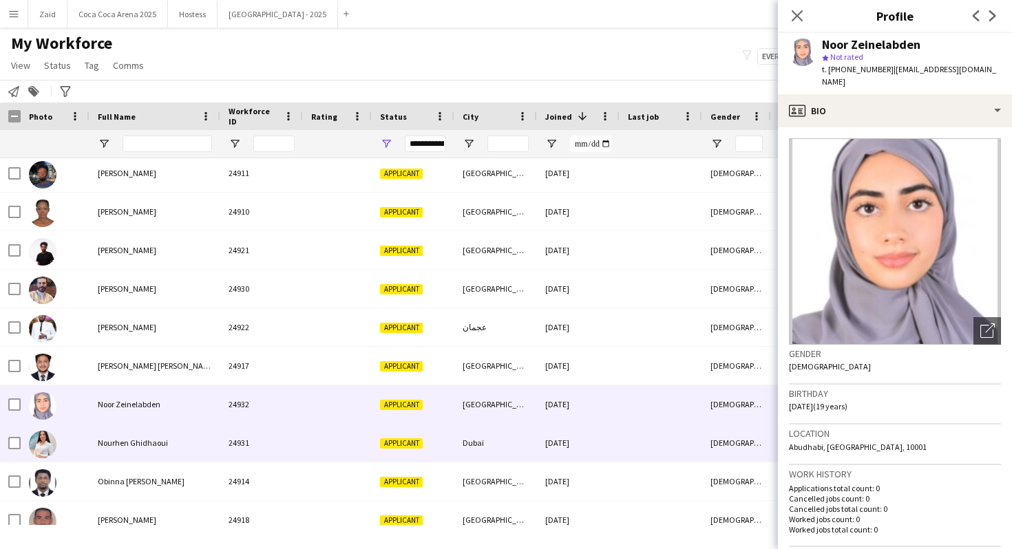
click at [239, 443] on div "24931" at bounding box center [261, 443] width 83 height 38
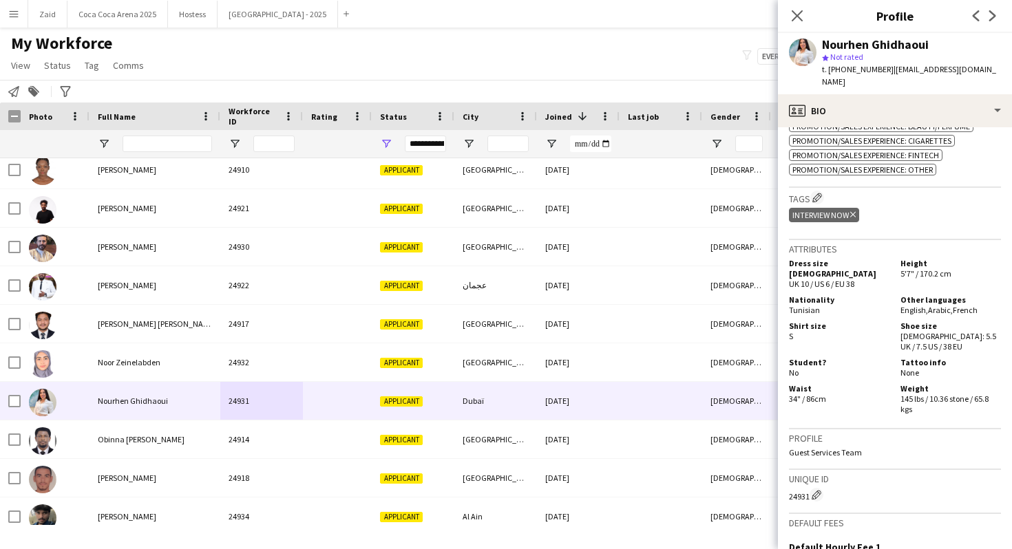
drag, startPoint x: 810, startPoint y: 483, endPoint x: 792, endPoint y: 485, distance: 18.0
click at [792, 488] on div "24931 Edit crew unique ID" at bounding box center [895, 495] width 212 height 14
click at [789, 488] on div "24931 Edit crew unique ID" at bounding box center [895, 495] width 212 height 14
drag, startPoint x: 789, startPoint y: 484, endPoint x: 811, endPoint y: 485, distance: 22.0
click at [811, 488] on div "24931 Edit crew unique ID" at bounding box center [895, 495] width 212 height 14
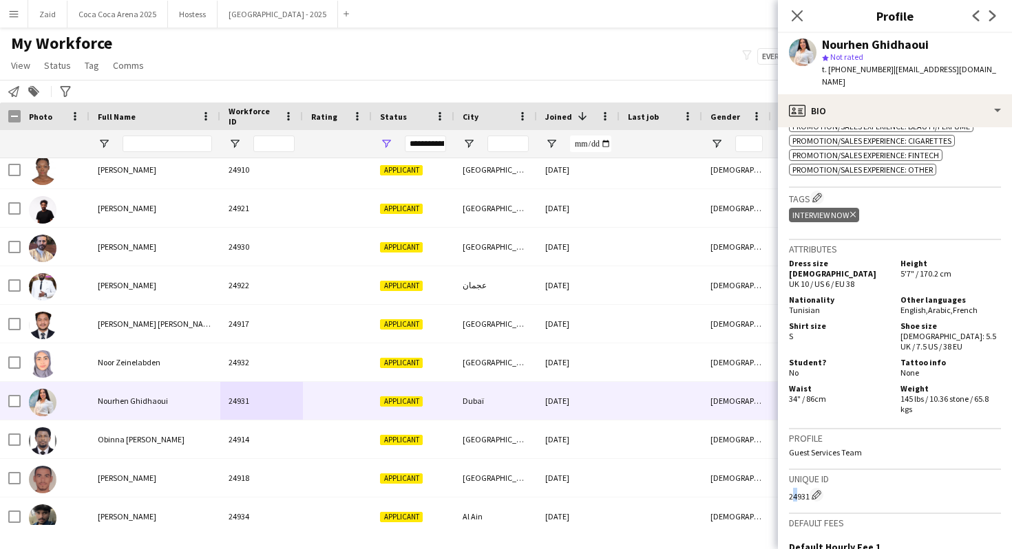
copy div "24931"
click at [160, 140] on input "Full Name Filter Input" at bounding box center [166, 144] width 89 height 17
click at [795, 19] on icon "Close pop-in" at bounding box center [796, 15] width 13 height 13
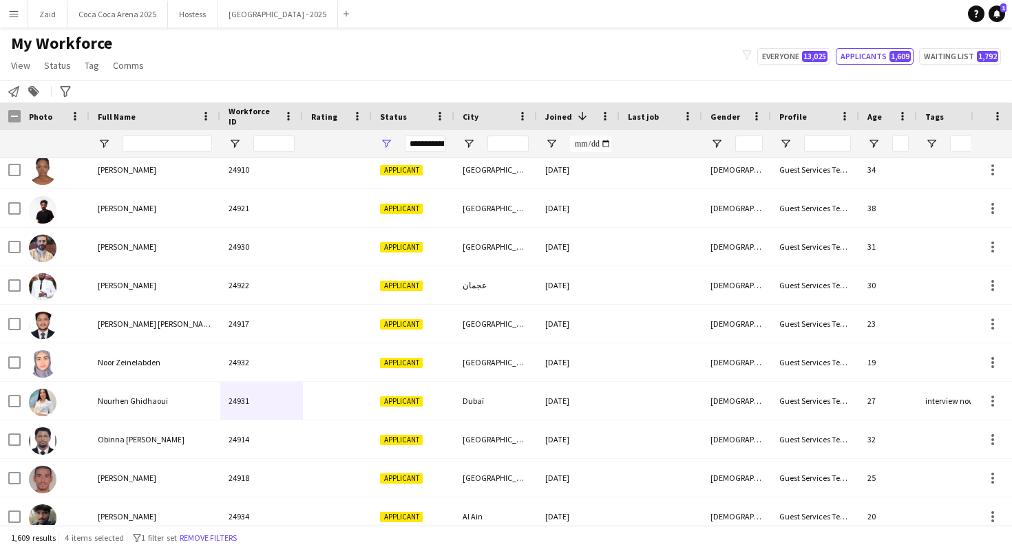
click at [239, 539] on button "Remove filters" at bounding box center [208, 538] width 63 height 15
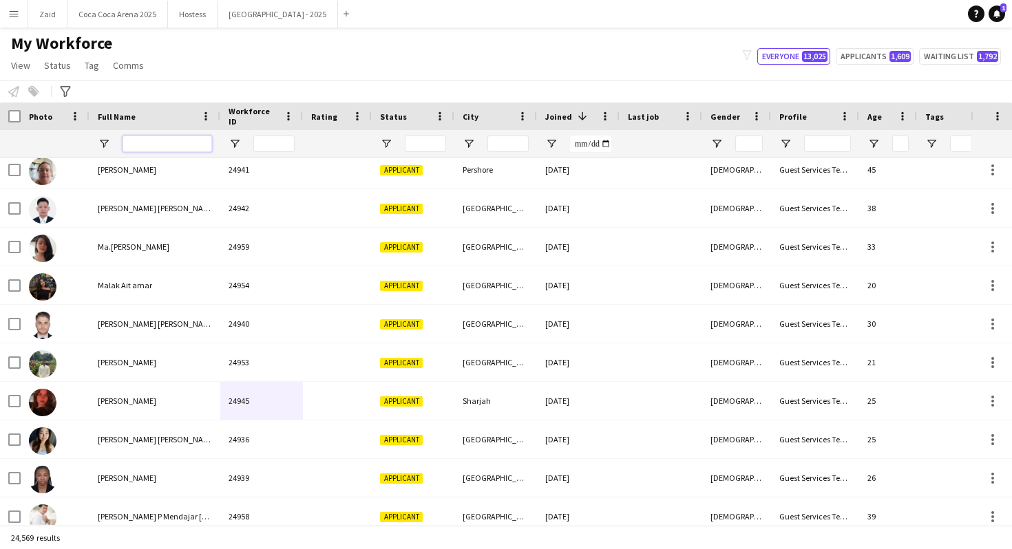
click at [167, 145] on input "Full Name Filter Input" at bounding box center [166, 144] width 89 height 17
type input "*"
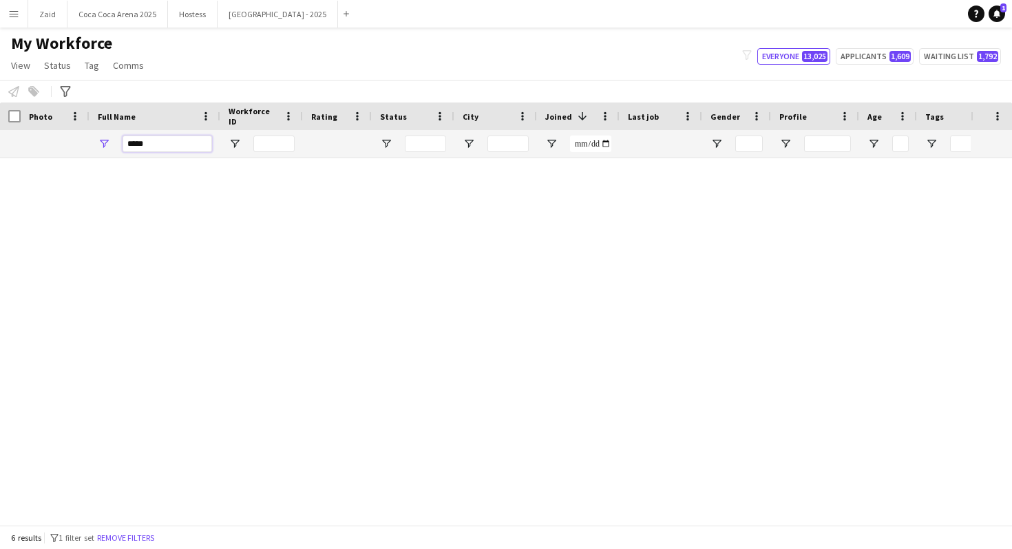
scroll to position [0, 0]
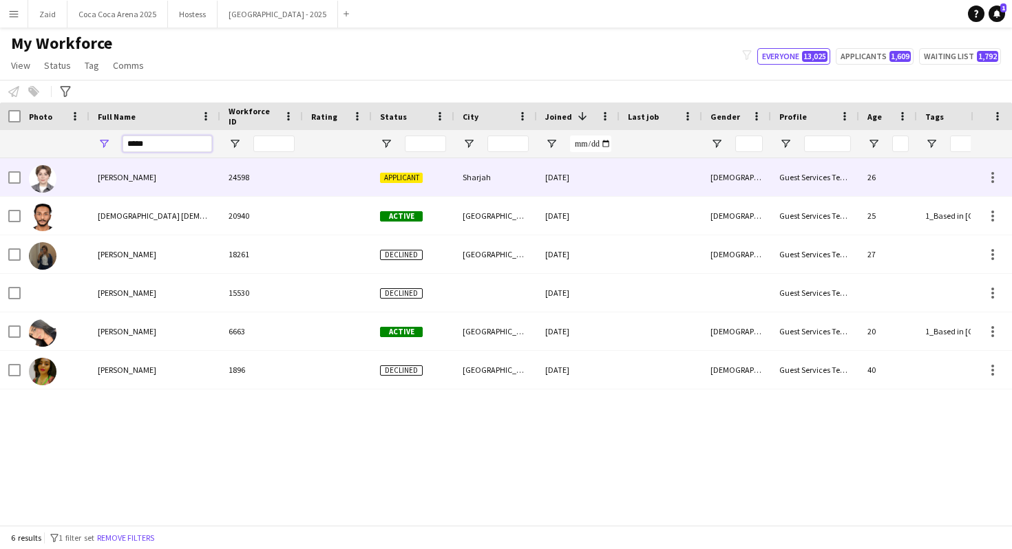
type input "*****"
click at [205, 188] on div "[PERSON_NAME]" at bounding box center [154, 177] width 131 height 38
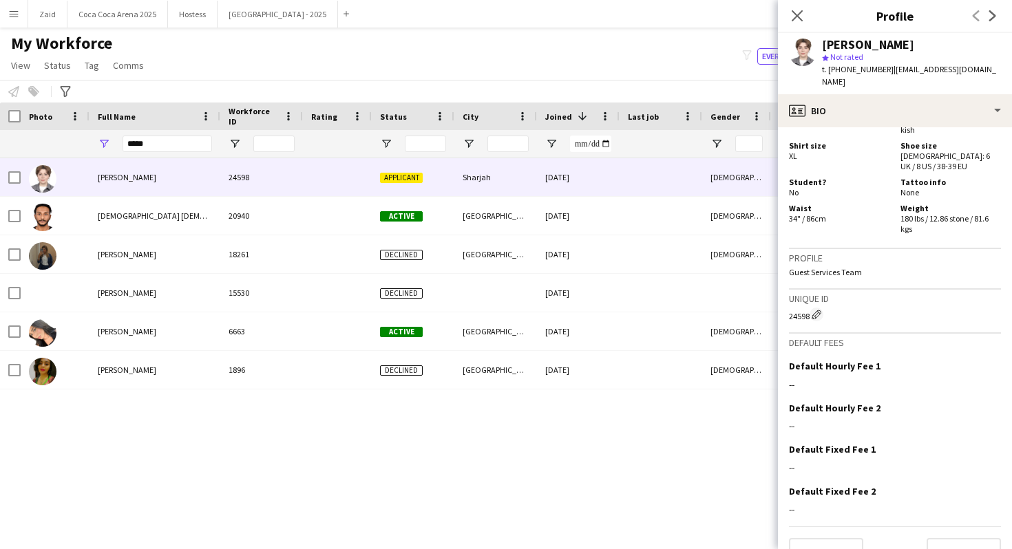
scroll to position [860, 0]
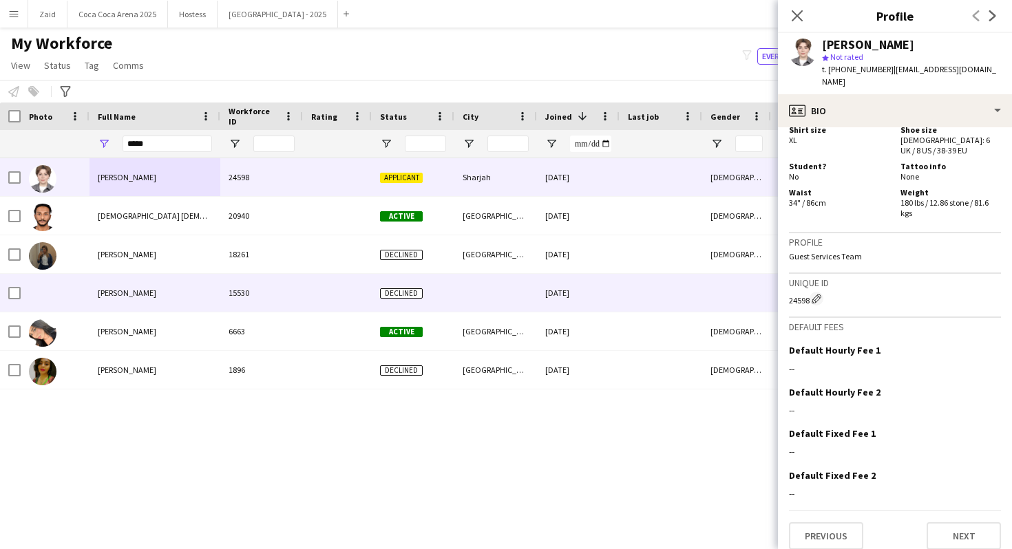
drag, startPoint x: 809, startPoint y: 291, endPoint x: 763, endPoint y: 291, distance: 46.1
click at [762, 291] on body "Menu Boards Boards Boards All jobs Status Workforce Workforce My Workforce Recr…" at bounding box center [506, 274] width 1012 height 549
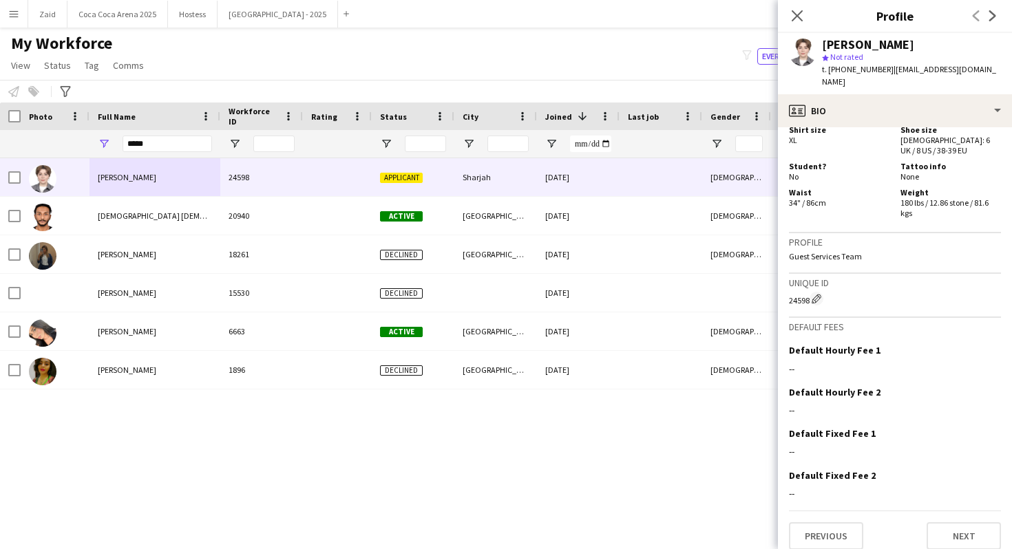
click at [853, 321] on h3 "Default fees" at bounding box center [895, 327] width 212 height 12
drag, startPoint x: 810, startPoint y: 290, endPoint x: 789, endPoint y: 288, distance: 21.4
click at [789, 292] on div "24598 Edit crew unique ID" at bounding box center [895, 299] width 212 height 14
copy div "24598"
click at [456, 106] on div "City" at bounding box center [495, 117] width 83 height 28
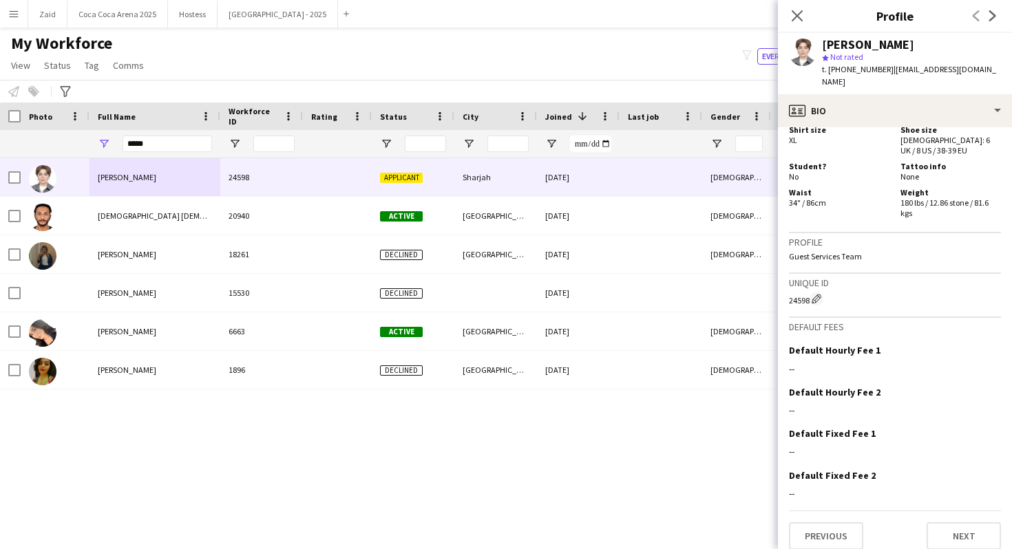
click at [2, 19] on button "Menu" at bounding box center [14, 14] width 28 height 28
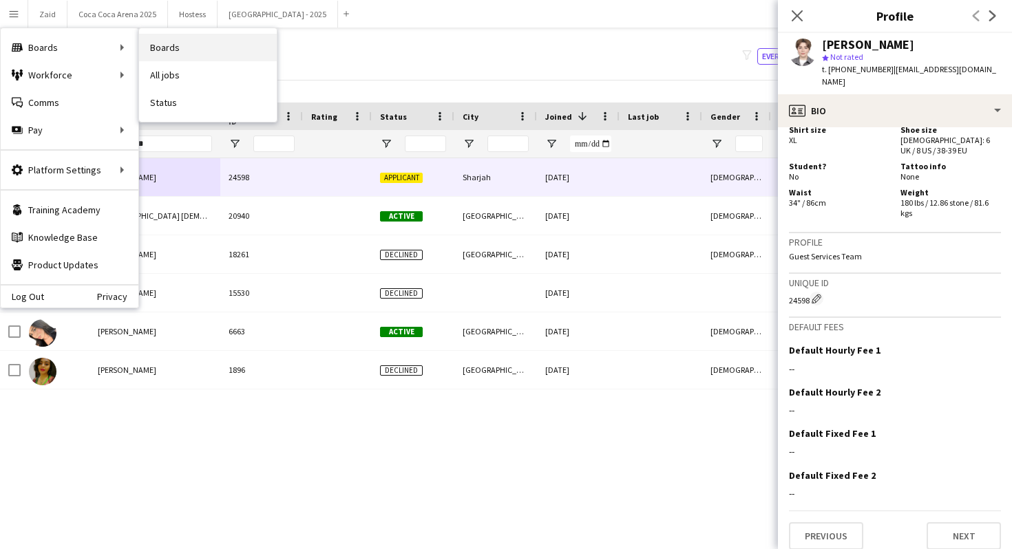
click at [154, 50] on link "Boards" at bounding box center [208, 48] width 138 height 28
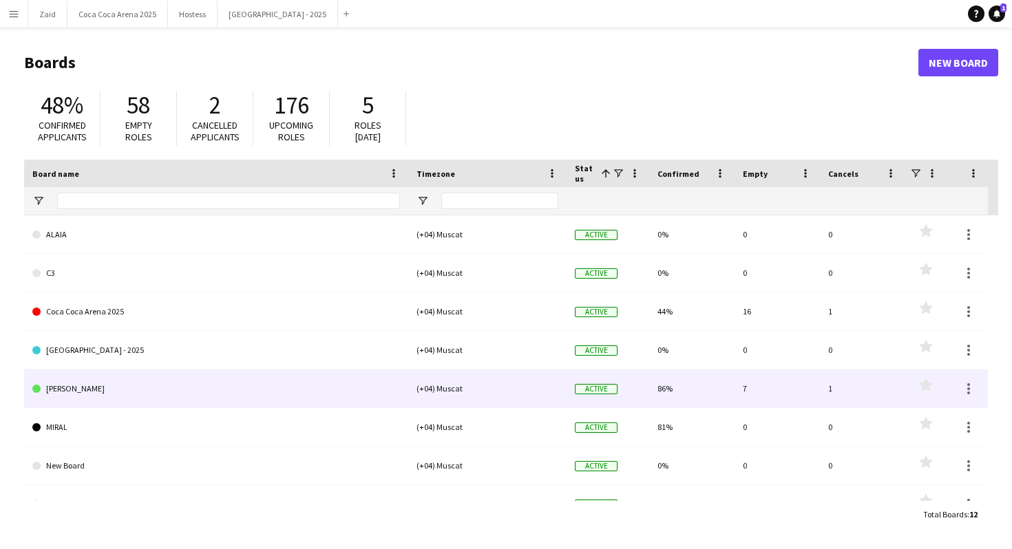
click at [167, 375] on link "[PERSON_NAME]" at bounding box center [215, 389] width 367 height 39
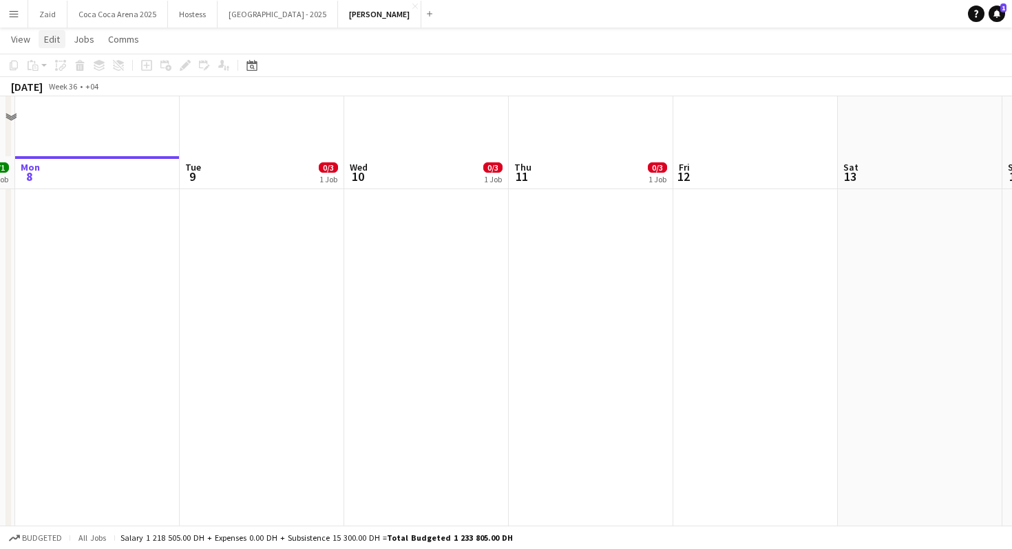
scroll to position [249, 0]
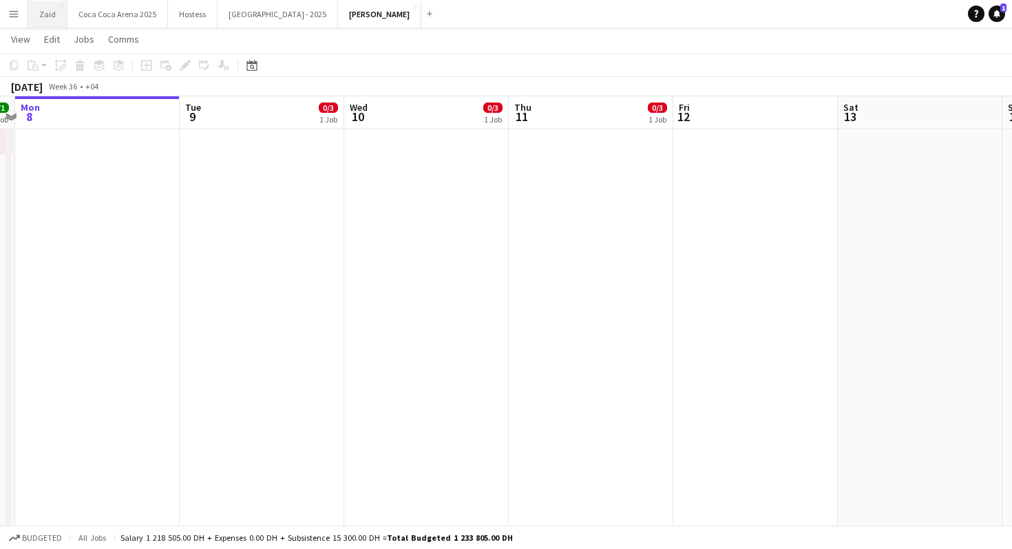
click at [39, 20] on button "Zaid Close" at bounding box center [47, 14] width 39 height 27
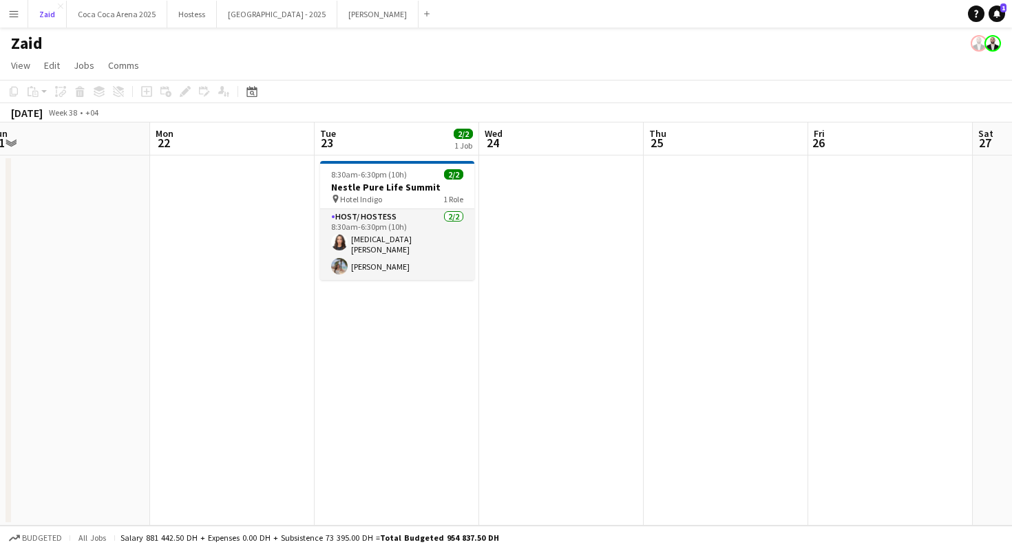
scroll to position [0, 510]
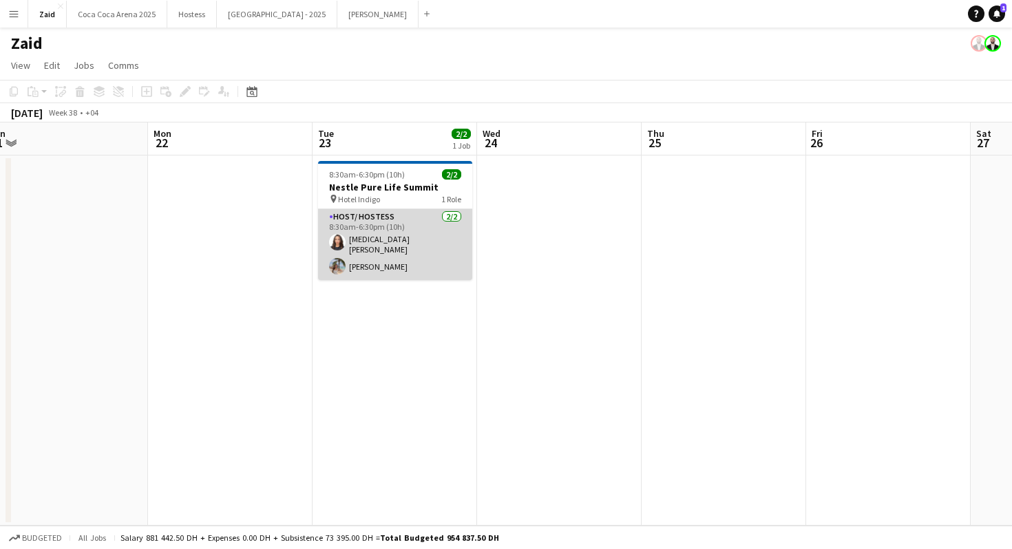
click at [352, 270] on app-card-role "Host/ Hostess 2/2 8:30am-6:30pm (10h) Amira Malek Polina Podkolzina" at bounding box center [395, 244] width 154 height 71
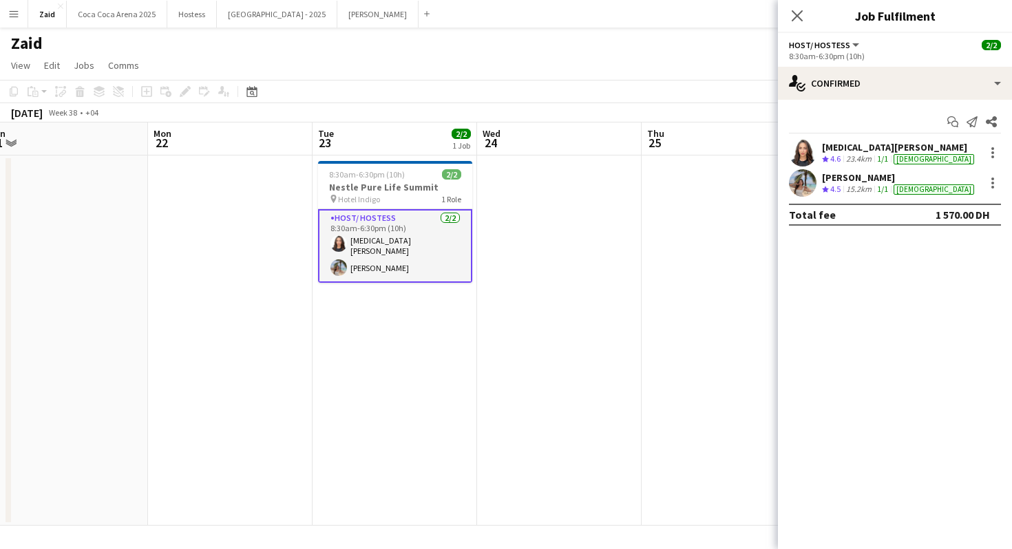
click at [488, 305] on app-date-cell at bounding box center [559, 341] width 164 height 370
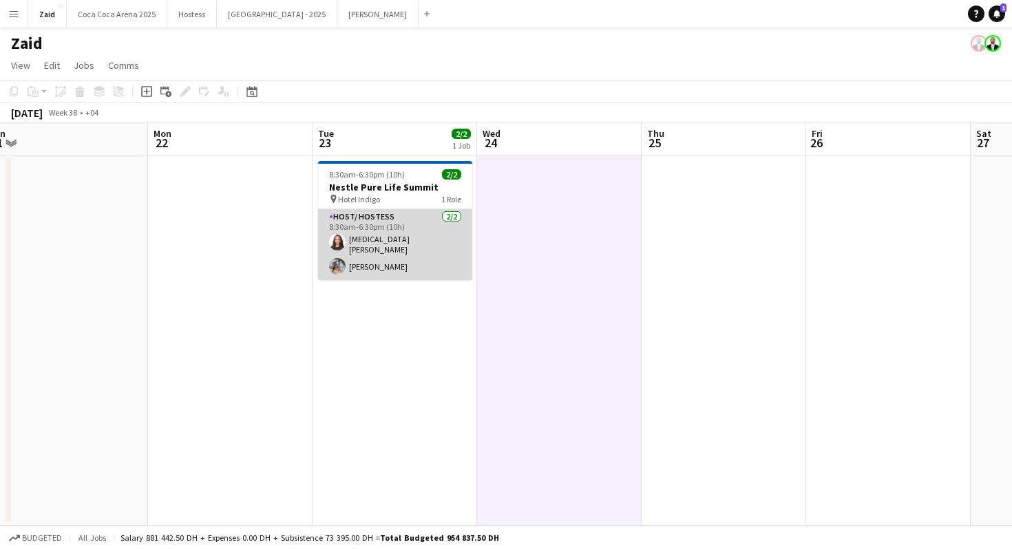
click at [431, 253] on app-card-role "Host/ Hostess 2/2 8:30am-6:30pm (10h) Amira Malek Polina Podkolzina" at bounding box center [395, 244] width 154 height 71
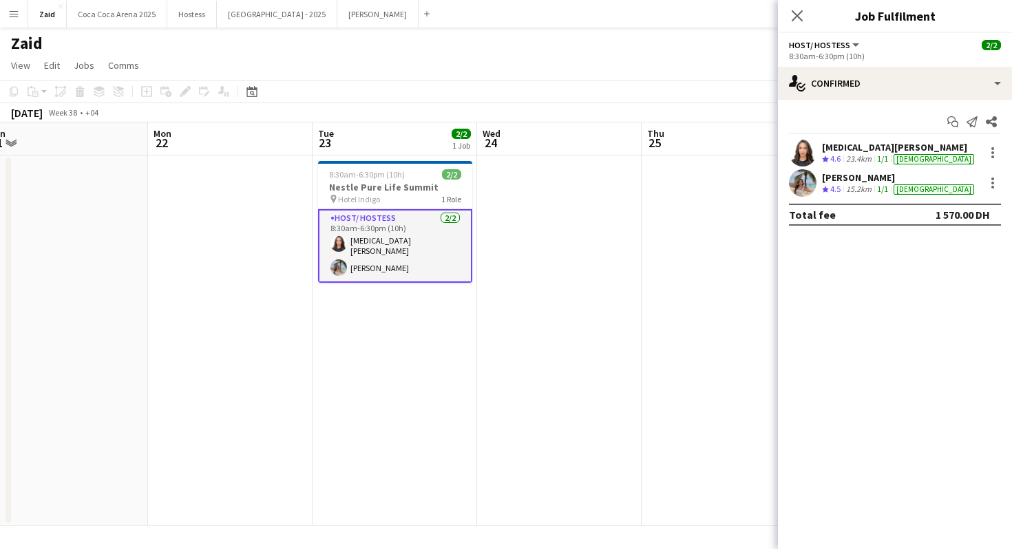
click at [524, 310] on app-date-cell at bounding box center [559, 341] width 164 height 370
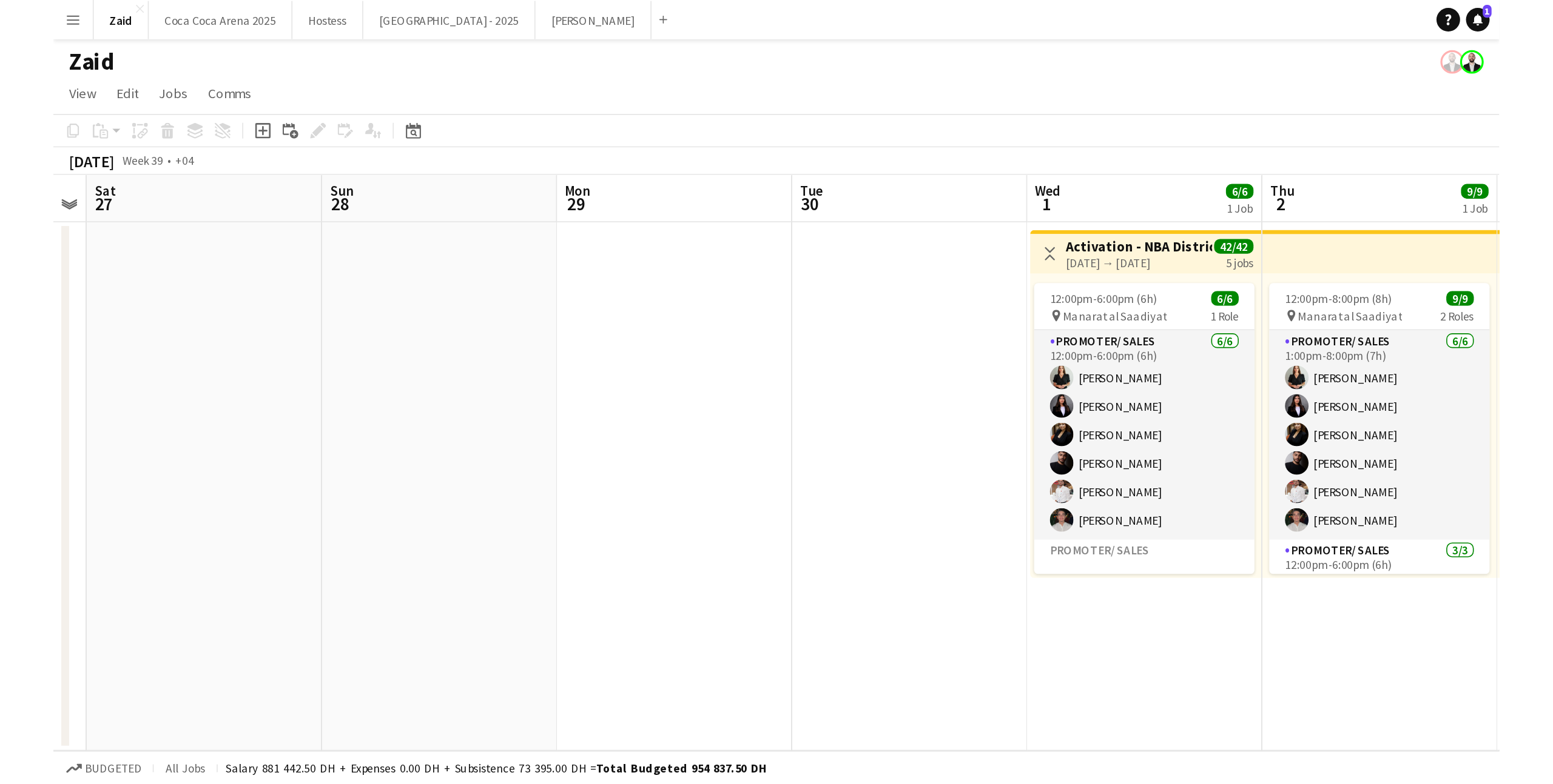
scroll to position [0, 269]
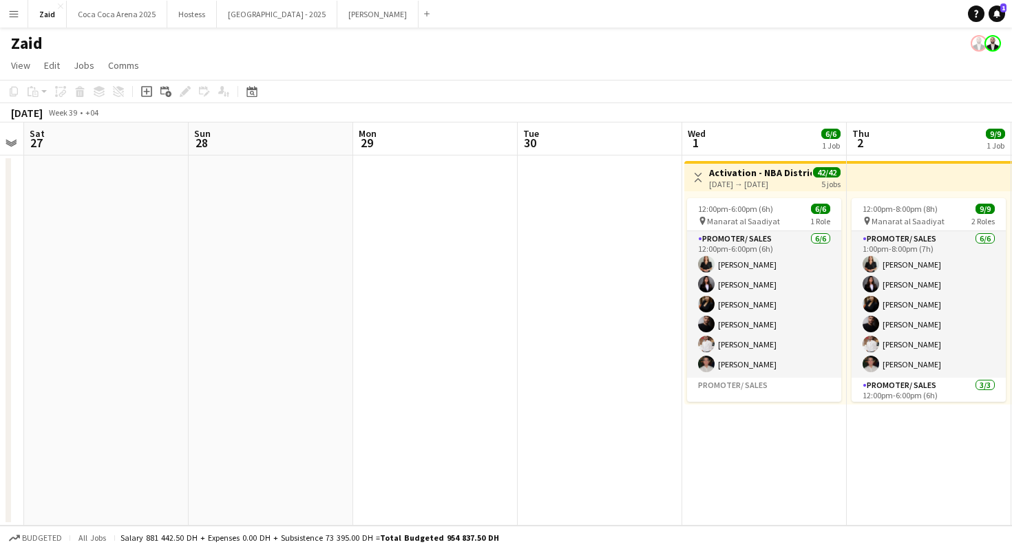
click at [455, 247] on app-date-cell at bounding box center [435, 341] width 164 height 370
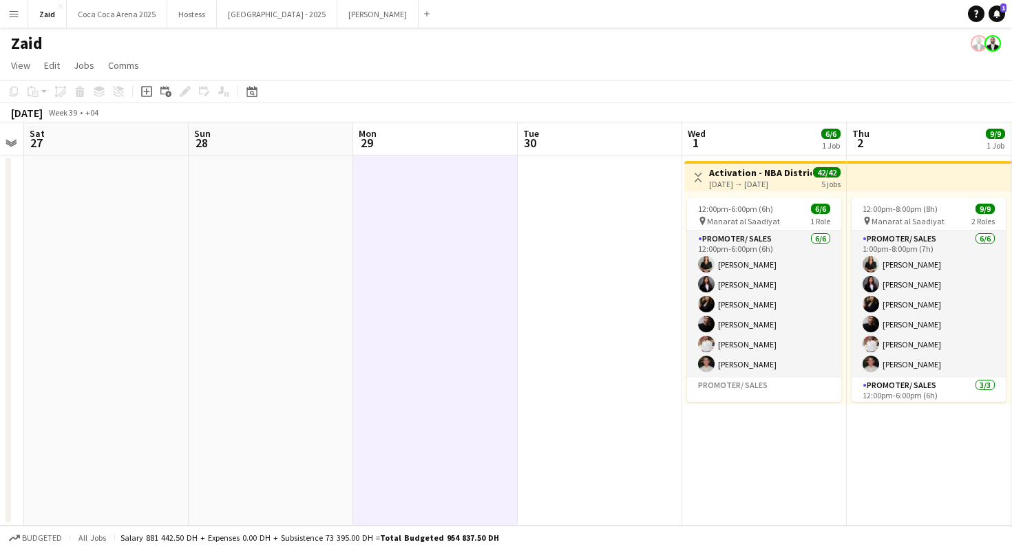
click at [530, 336] on app-date-cell at bounding box center [599, 341] width 164 height 370
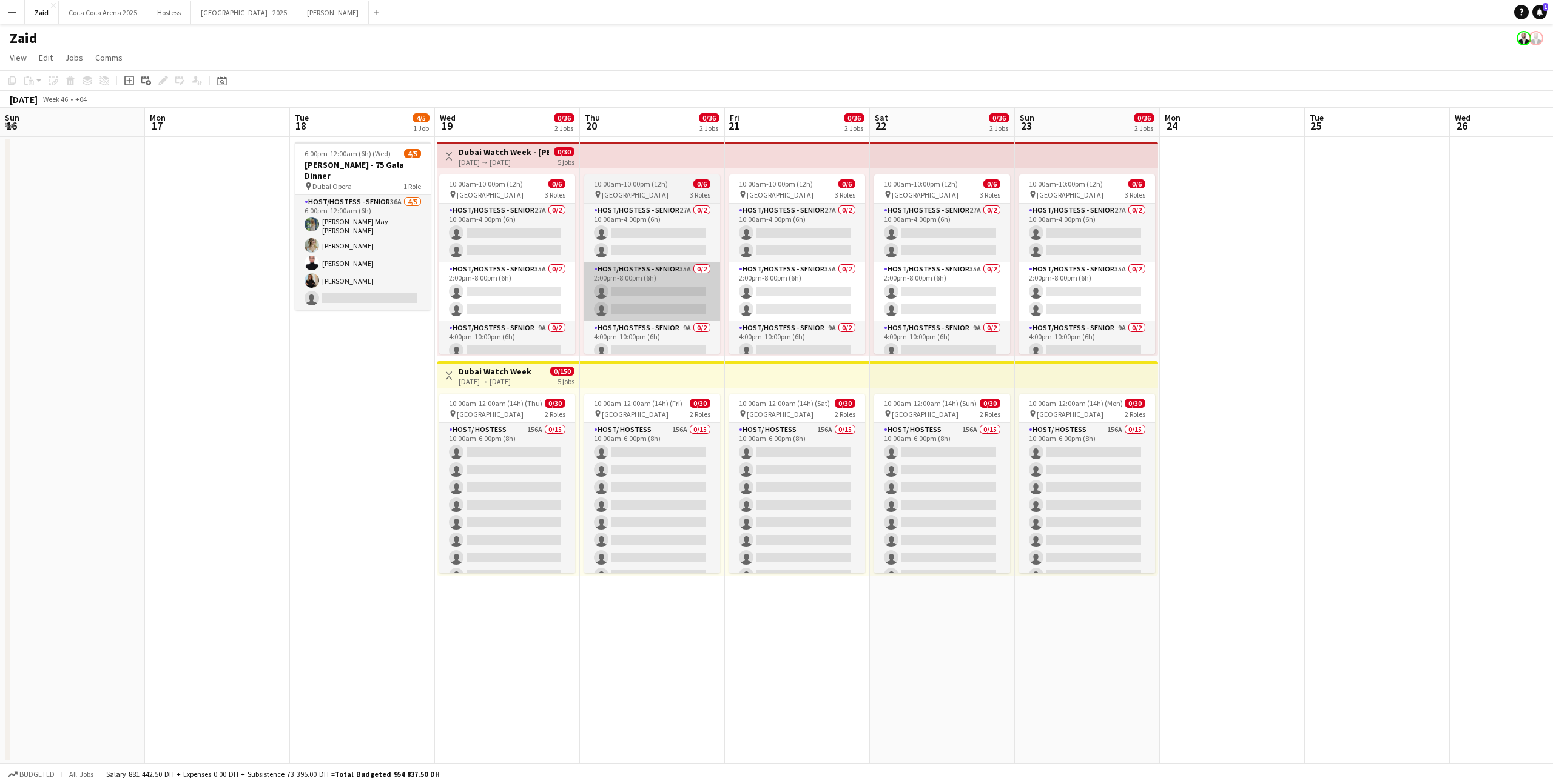
scroll to position [0, 433]
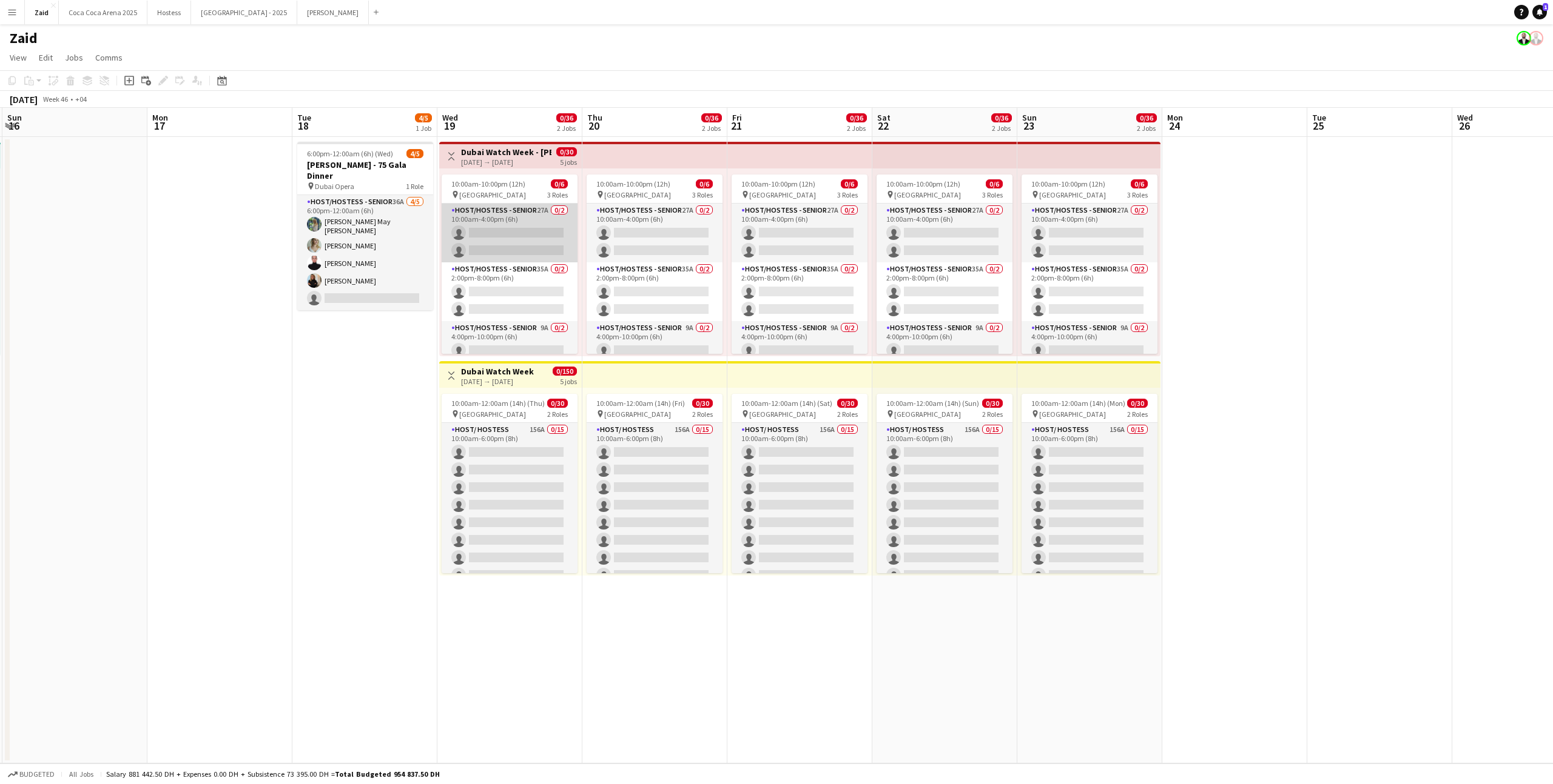
click at [515, 246] on app-card-role "Host/Hostess - Senior 27A 0/2 10:00am-4:00pm (6h) single-neutral-actions single…" at bounding box center [509, 233] width 136 height 59
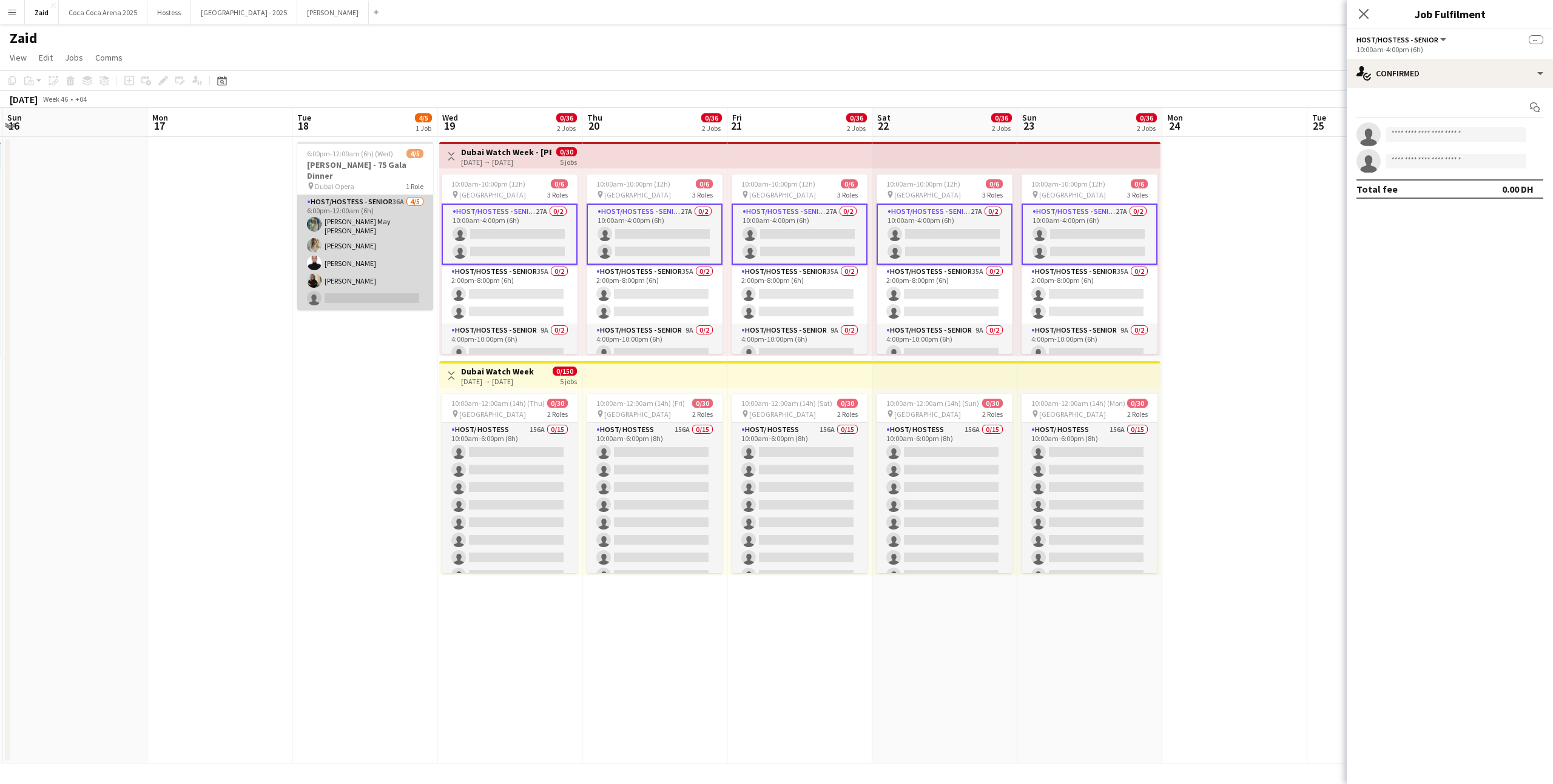
click at [394, 265] on app-card-role "Host/Hostess - Senior 36A 4/5 6:00pm-12:00am (6h) Laura May Harding Evelyn Harr…" at bounding box center [365, 253] width 136 height 115
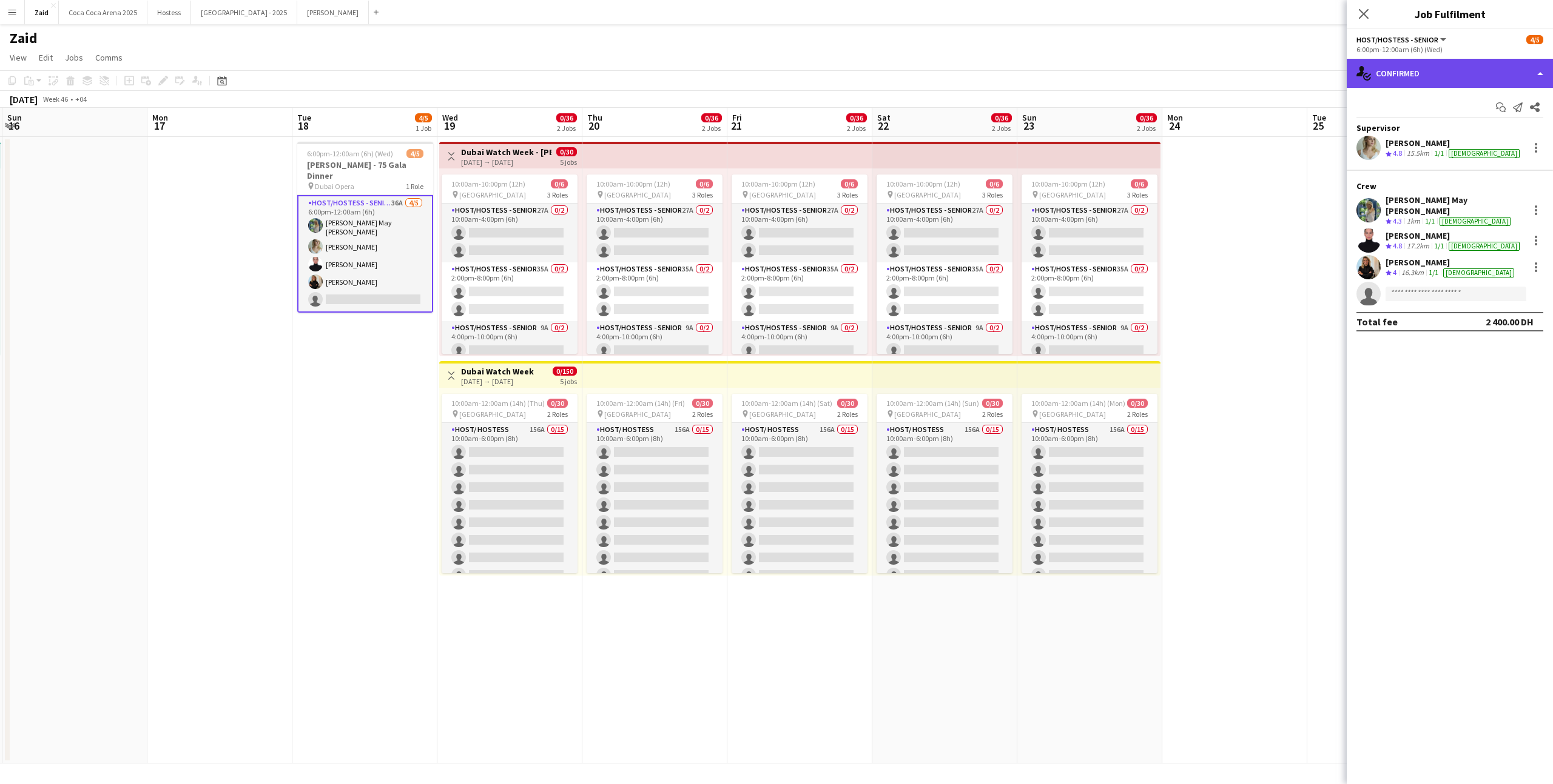
click at [891, 78] on div "single-neutral-actions-check-2 Confirmed" at bounding box center [1450, 73] width 206 height 29
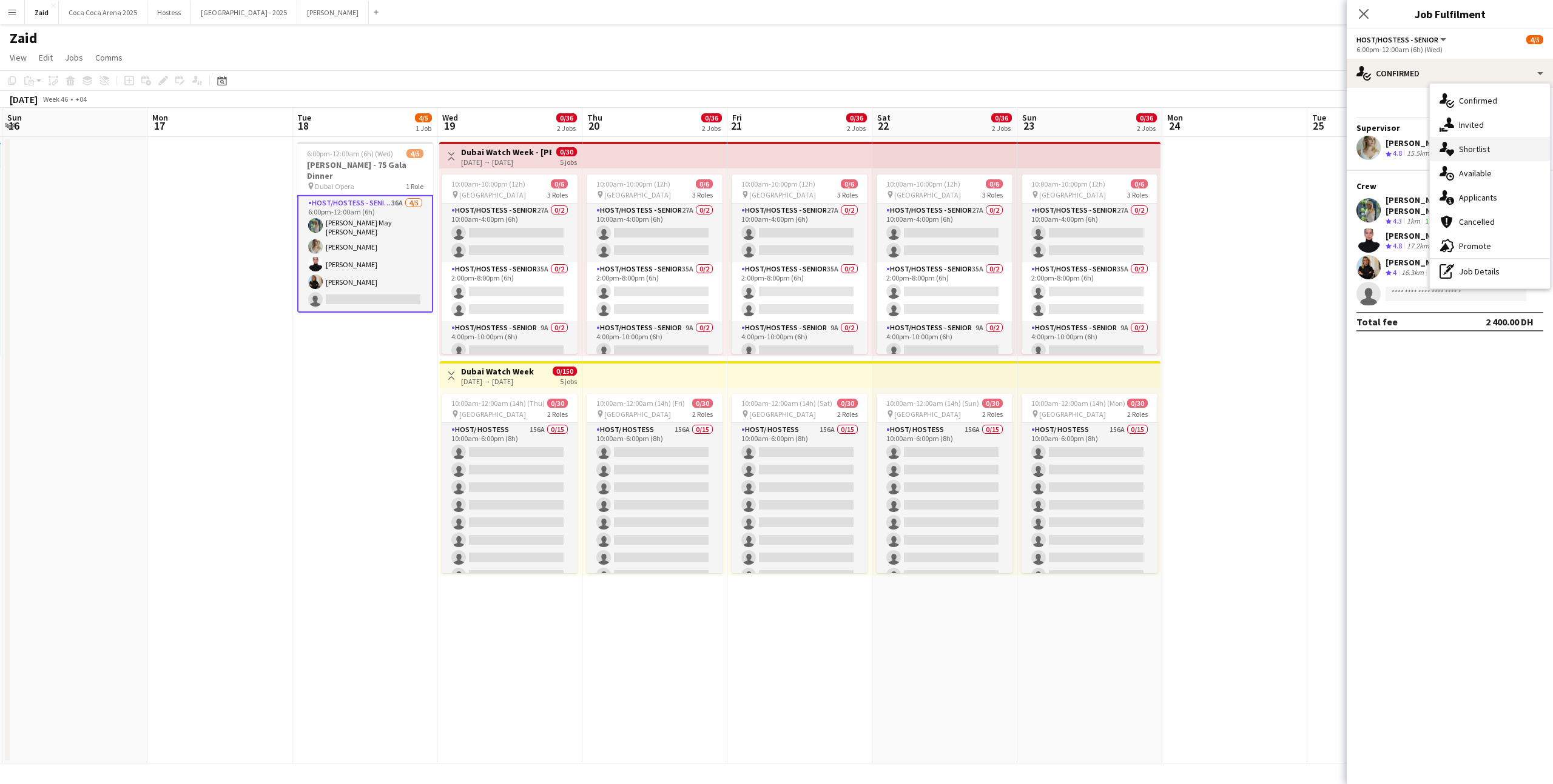
click at [891, 151] on div "single-neutral-actions-heart Shortlist" at bounding box center [1490, 150] width 120 height 25
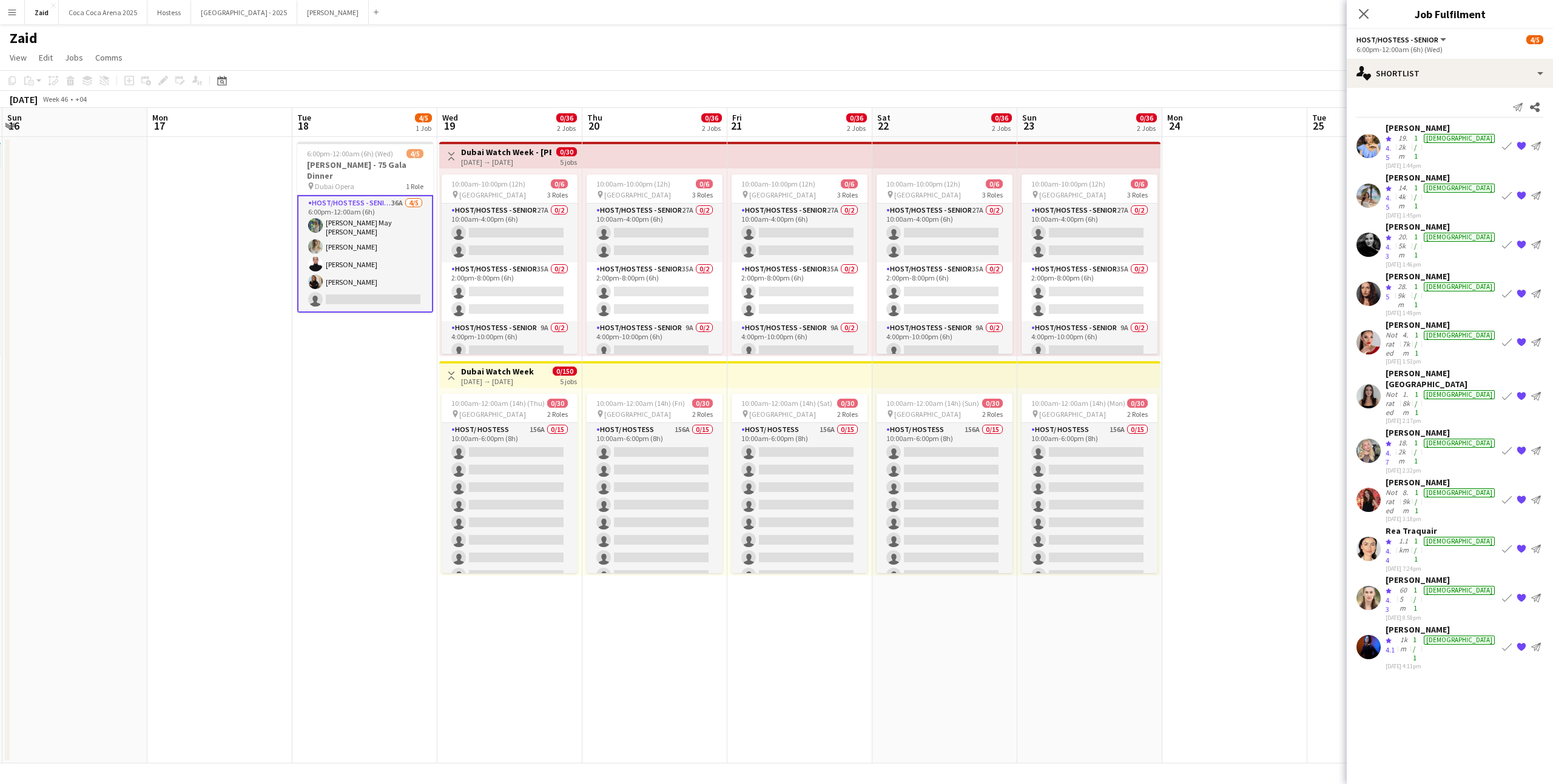
click at [891, 389] on div "1.8km" at bounding box center [1406, 403] width 12 height 27
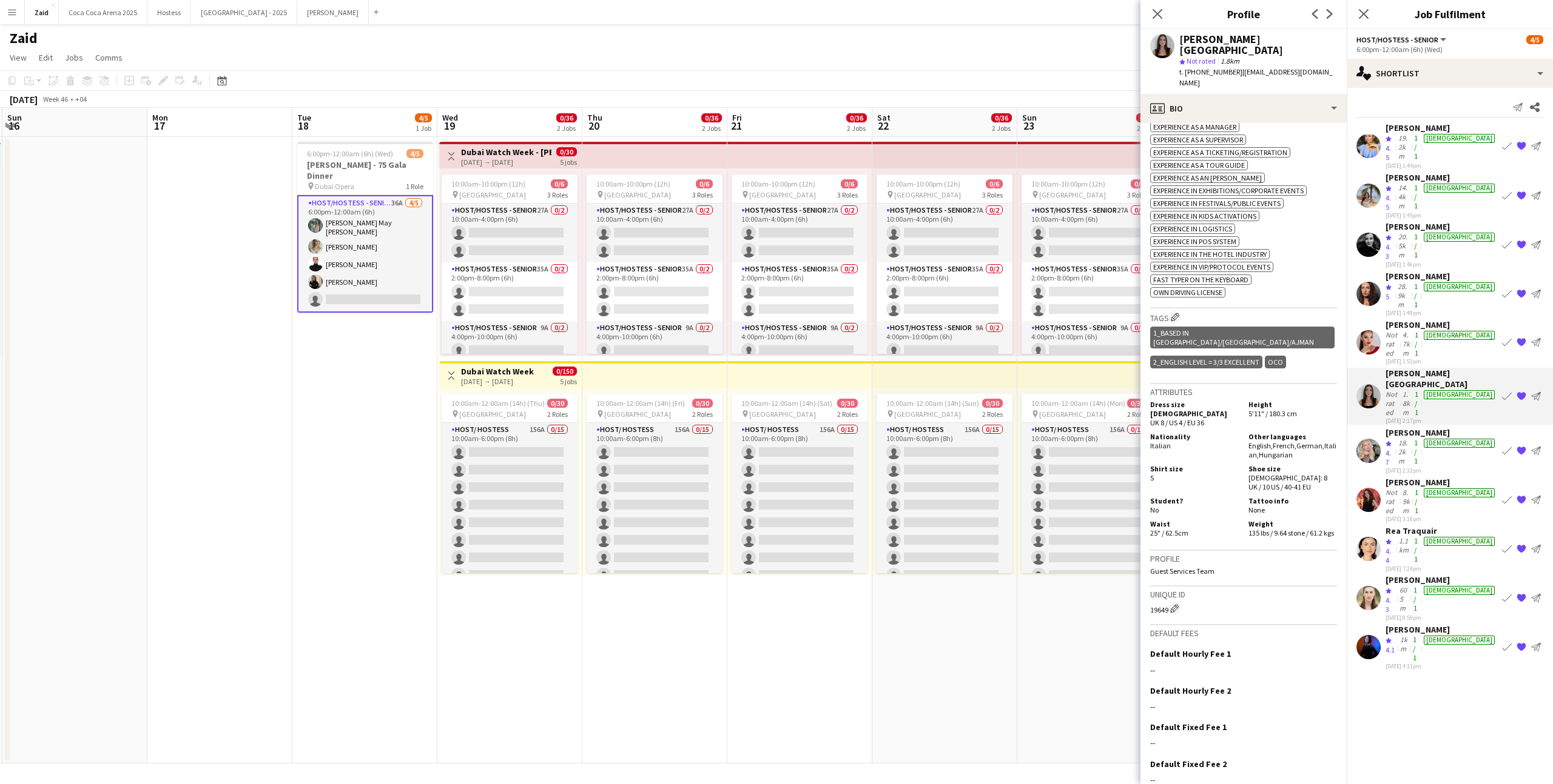
scroll to position [0, 0]
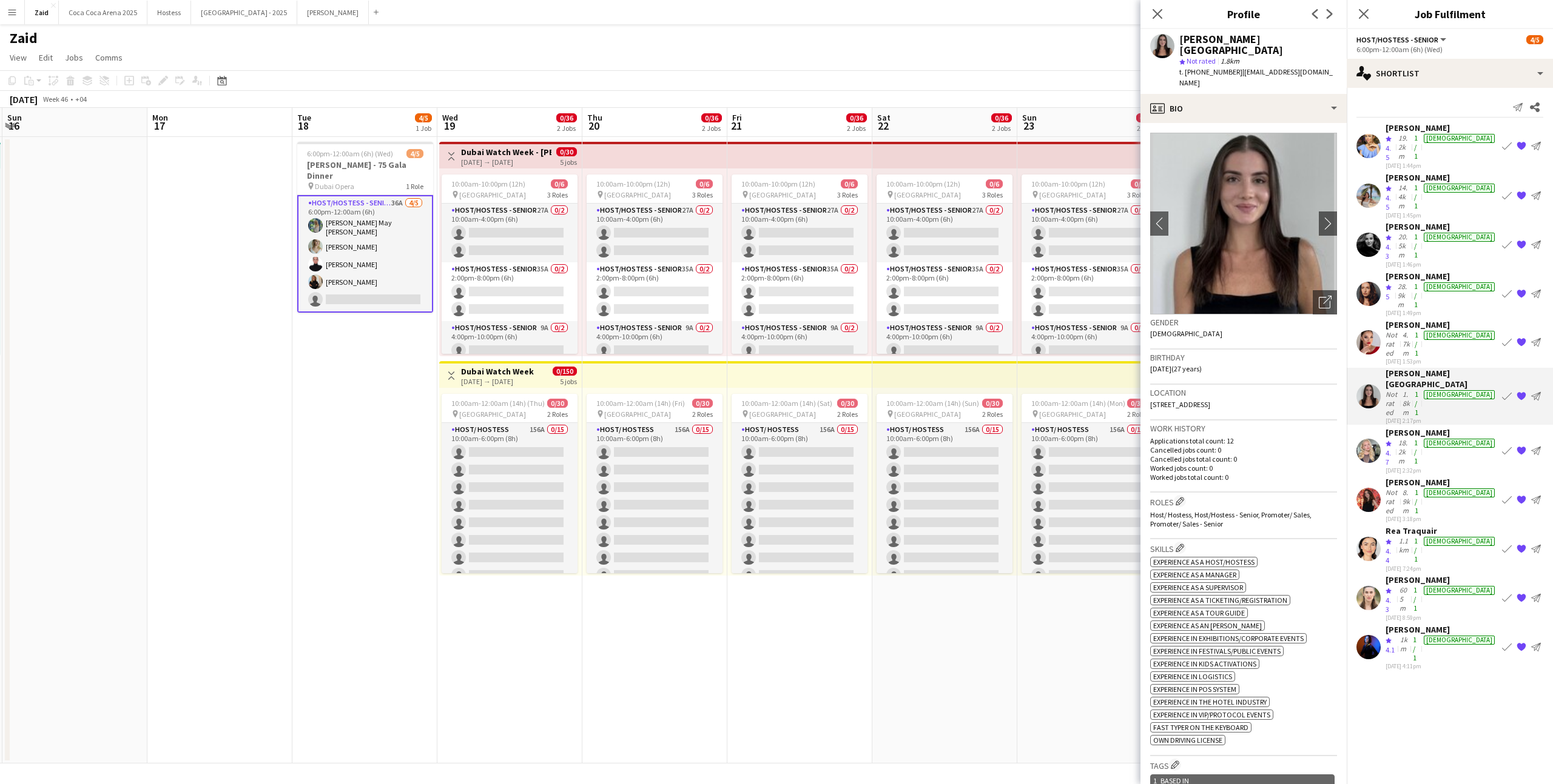
click at [891, 483] on div "1.1km" at bounding box center [1403, 551] width 15 height 28
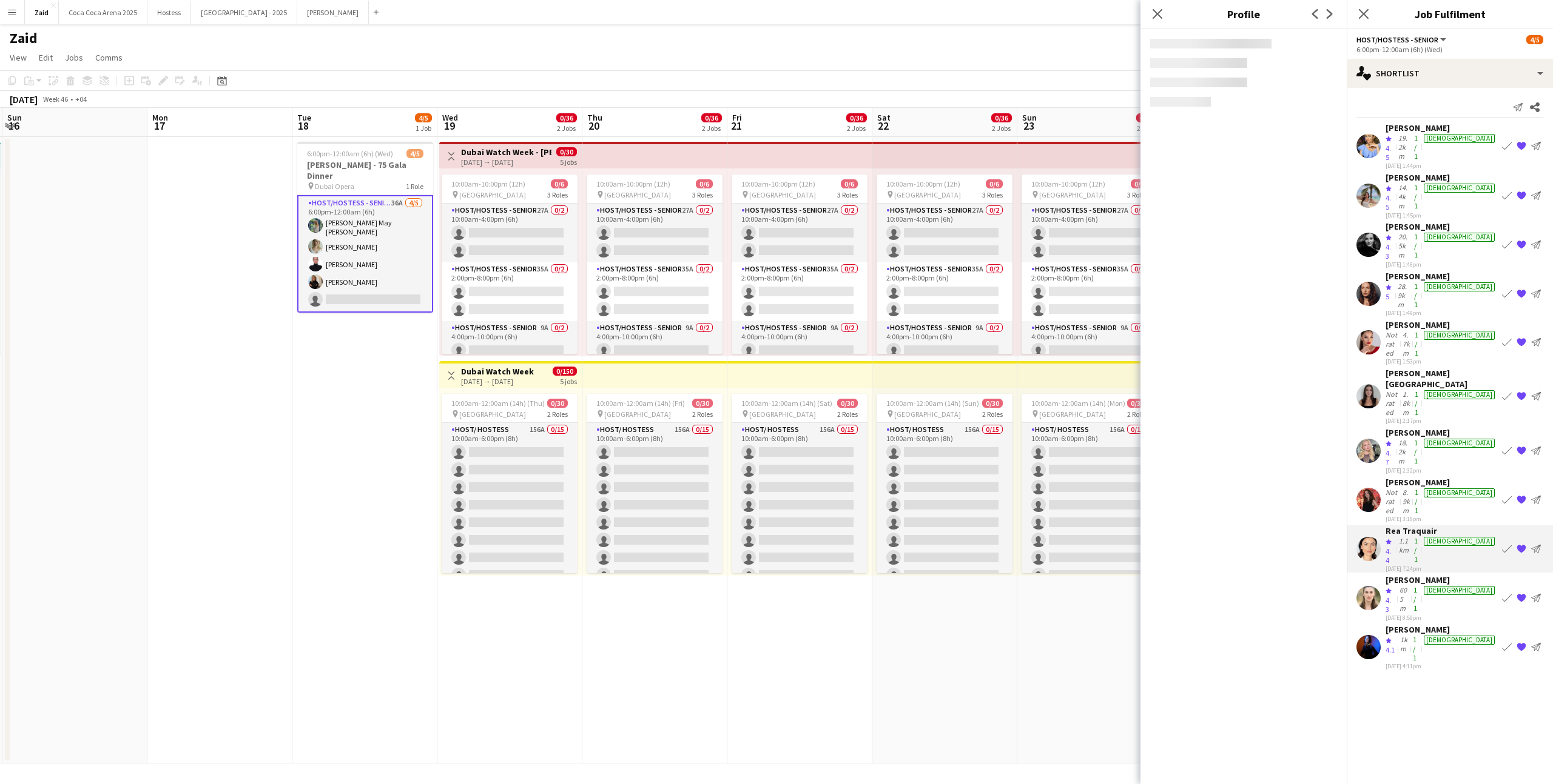
click at [891, 483] on div "28-08-2025 3:18pm" at bounding box center [1441, 519] width 112 height 8
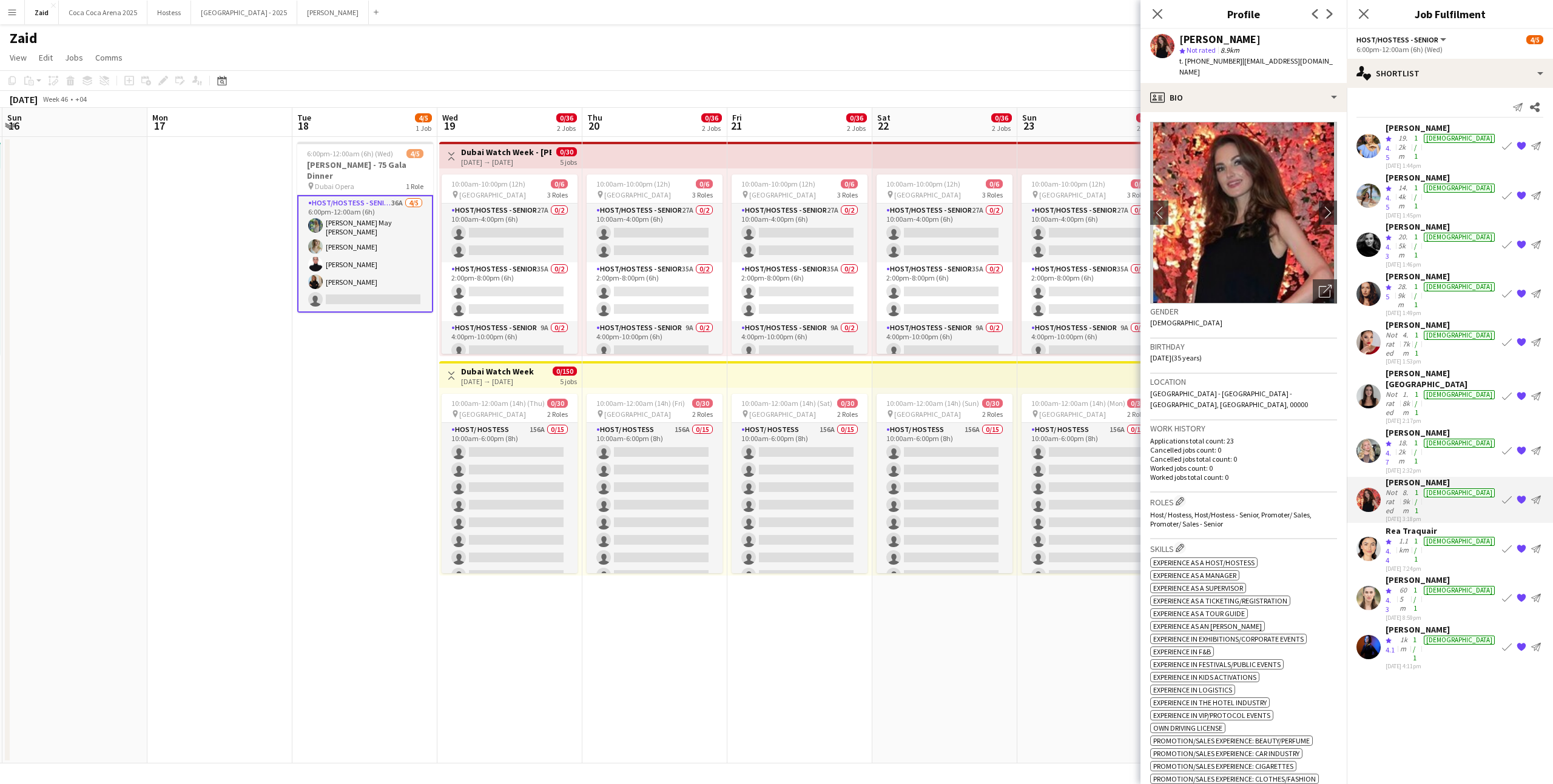
click at [891, 439] on div "18.2km" at bounding box center [1403, 453] width 16 height 28
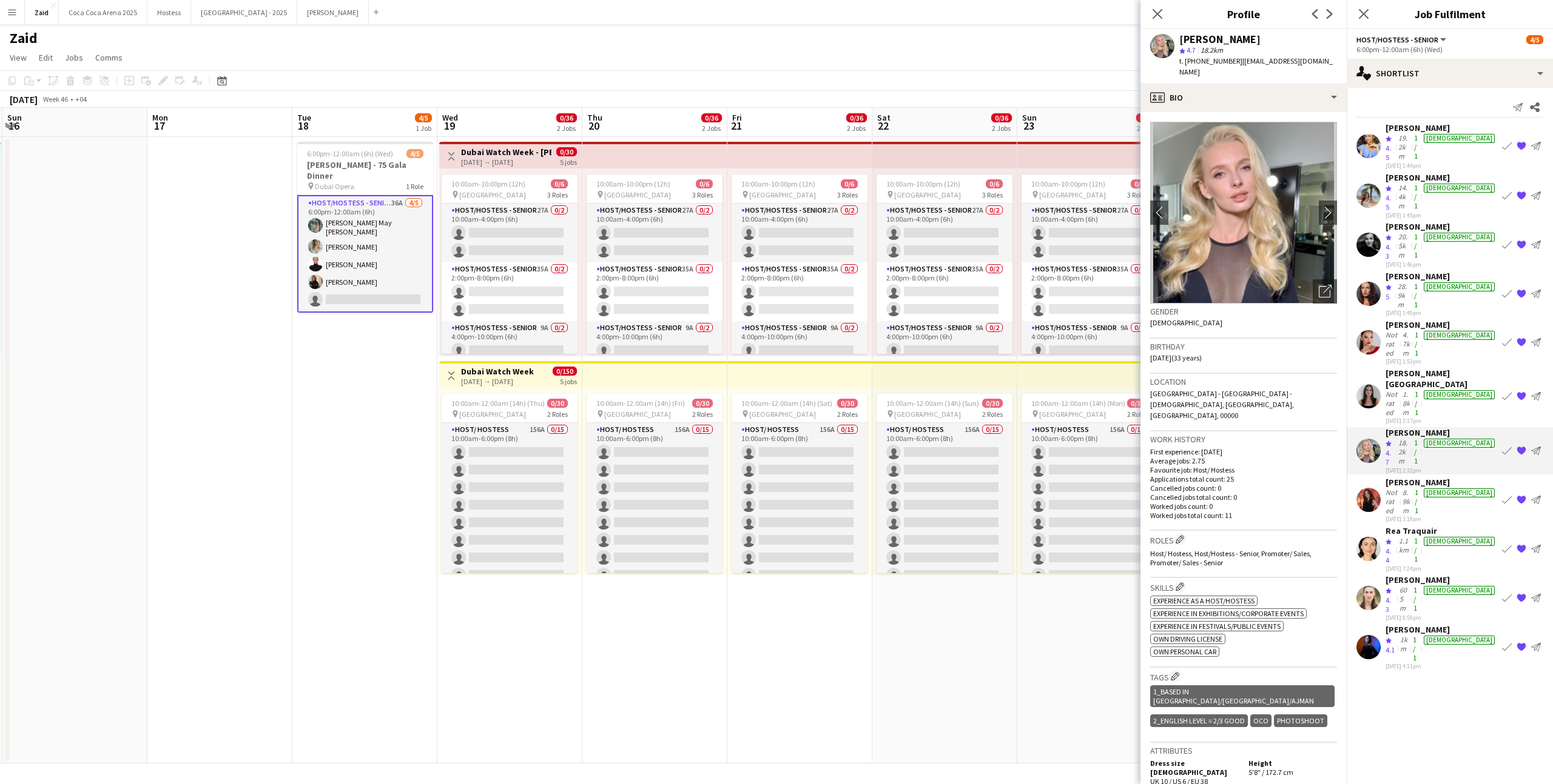
click at [891, 233] on div "20.5km" at bounding box center [1403, 247] width 16 height 28
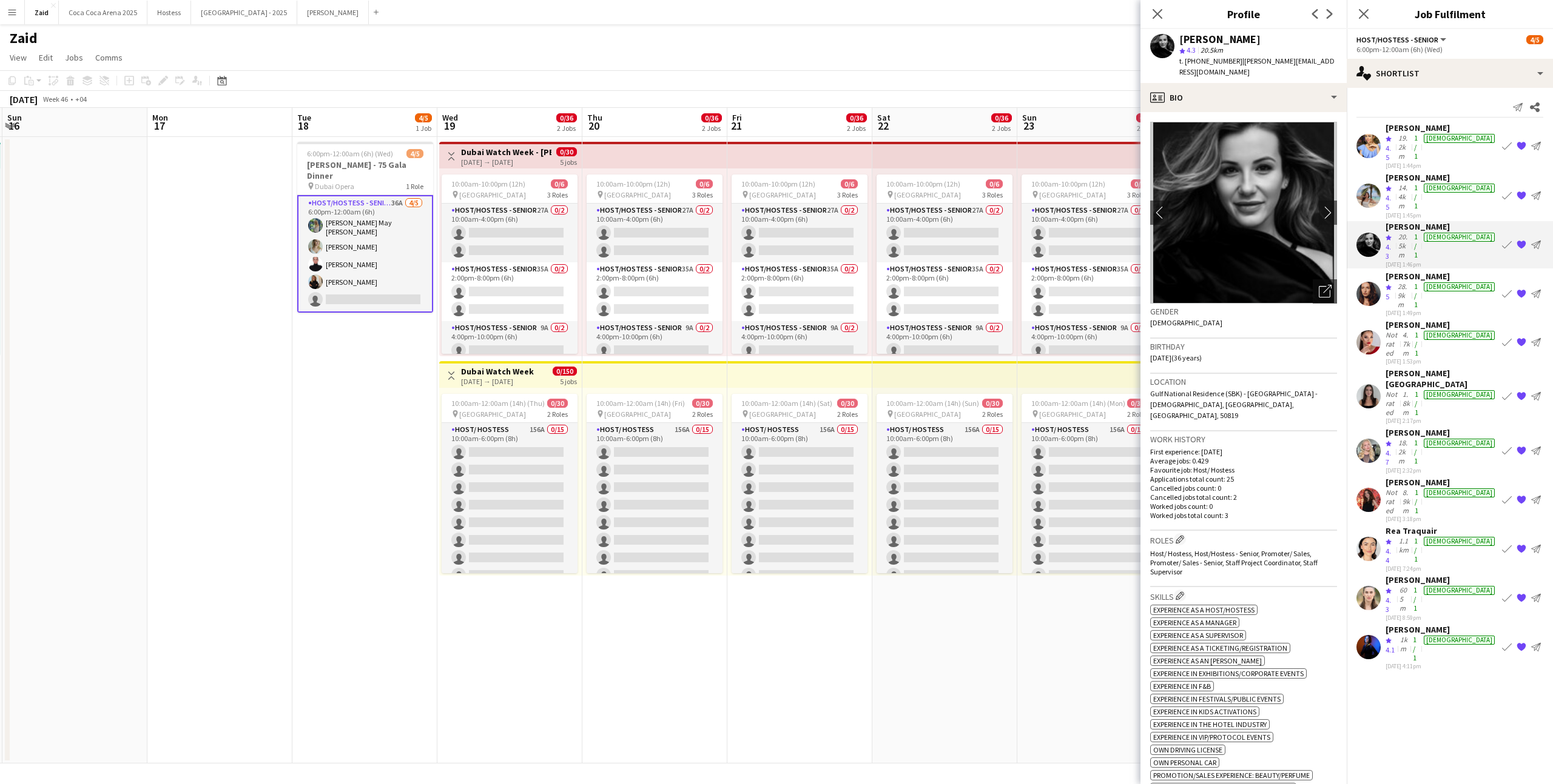
click at [891, 91] on div "Send notification Share Yana Lazareva Crew rating 4.5 19.2km 1/1 female 28-08-2…" at bounding box center [1450, 385] width 206 height 594
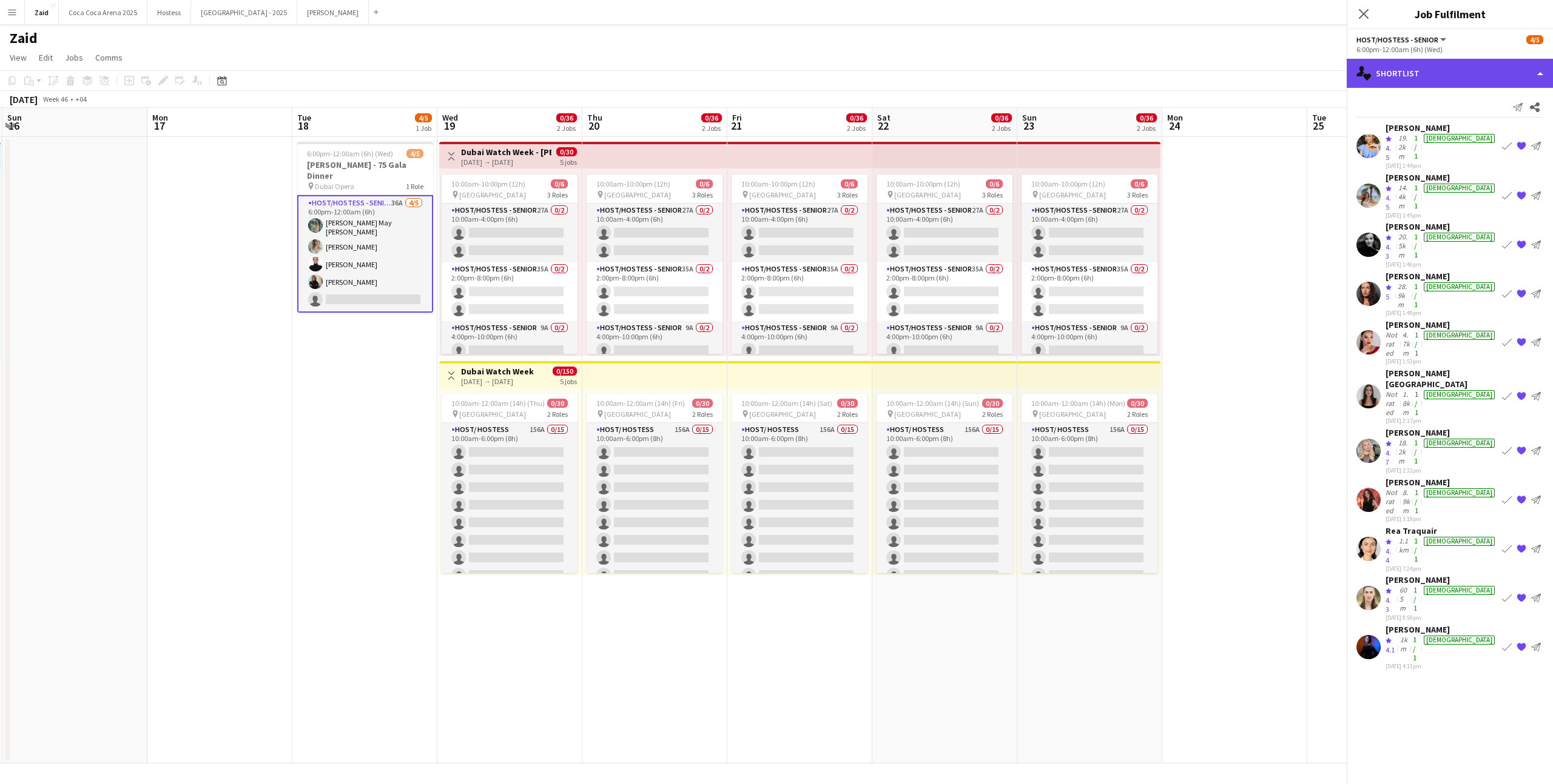
click at [891, 76] on div "single-neutral-actions-heart Shortlist" at bounding box center [1450, 73] width 206 height 29
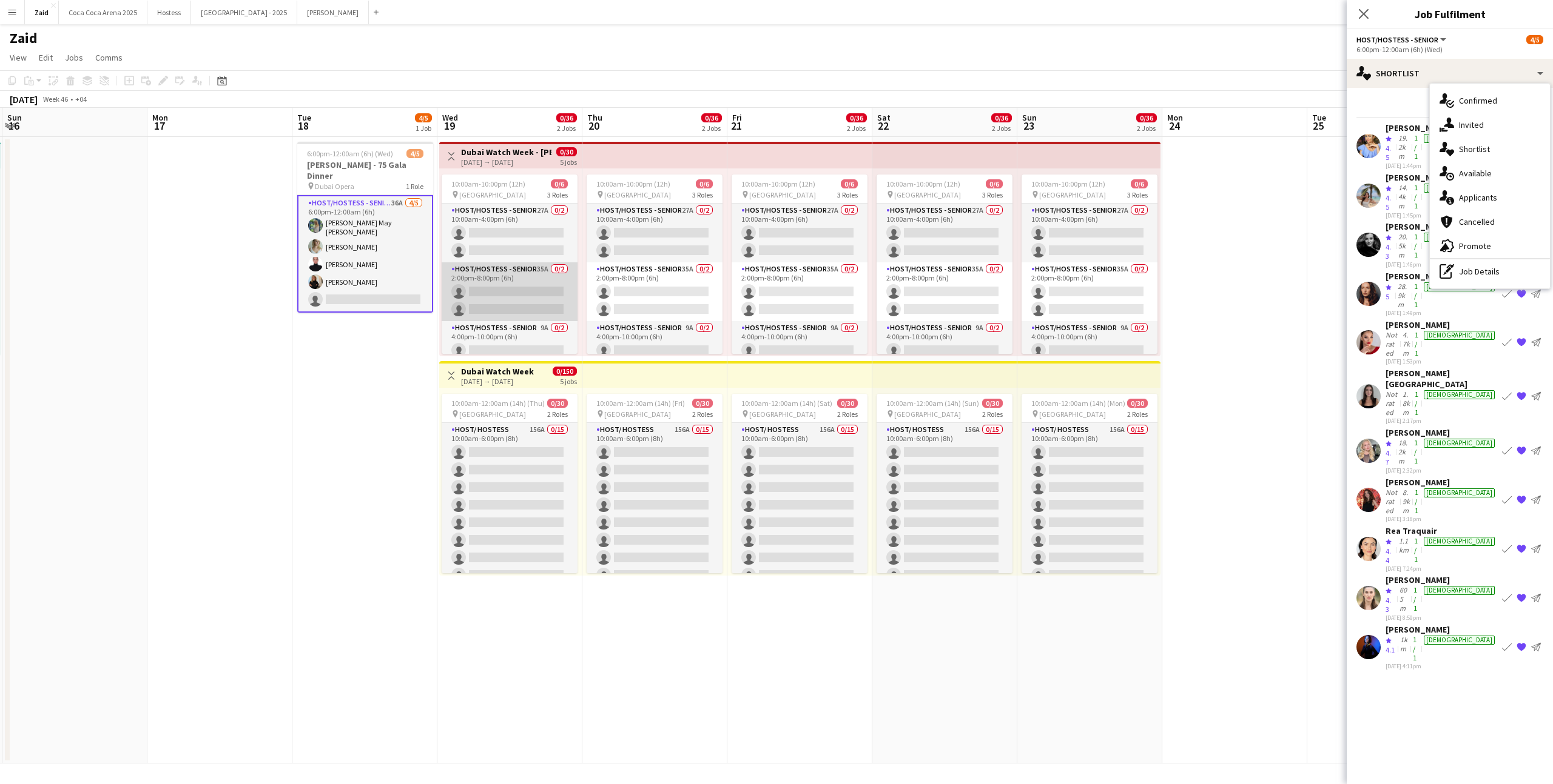
click at [528, 292] on app-card-role "Host/Hostess - Senior 35A 0/2 2:00pm-8:00pm (6h) single-neutral-actions single-…" at bounding box center [509, 292] width 136 height 59
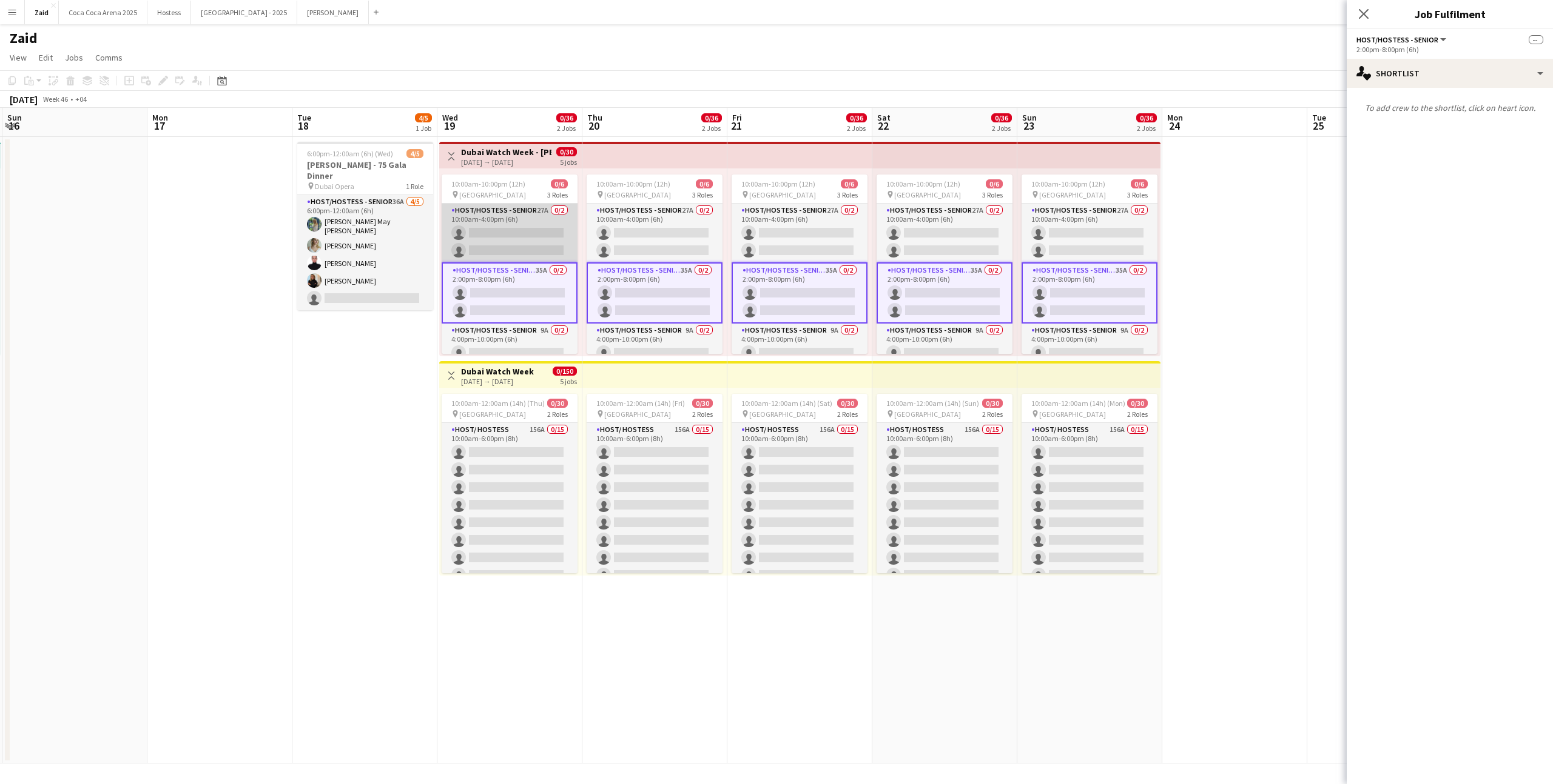
click at [531, 243] on app-card-role "Host/Hostess - Senior 27A 0/2 10:00am-4:00pm (6h) single-neutral-actions single…" at bounding box center [509, 233] width 136 height 59
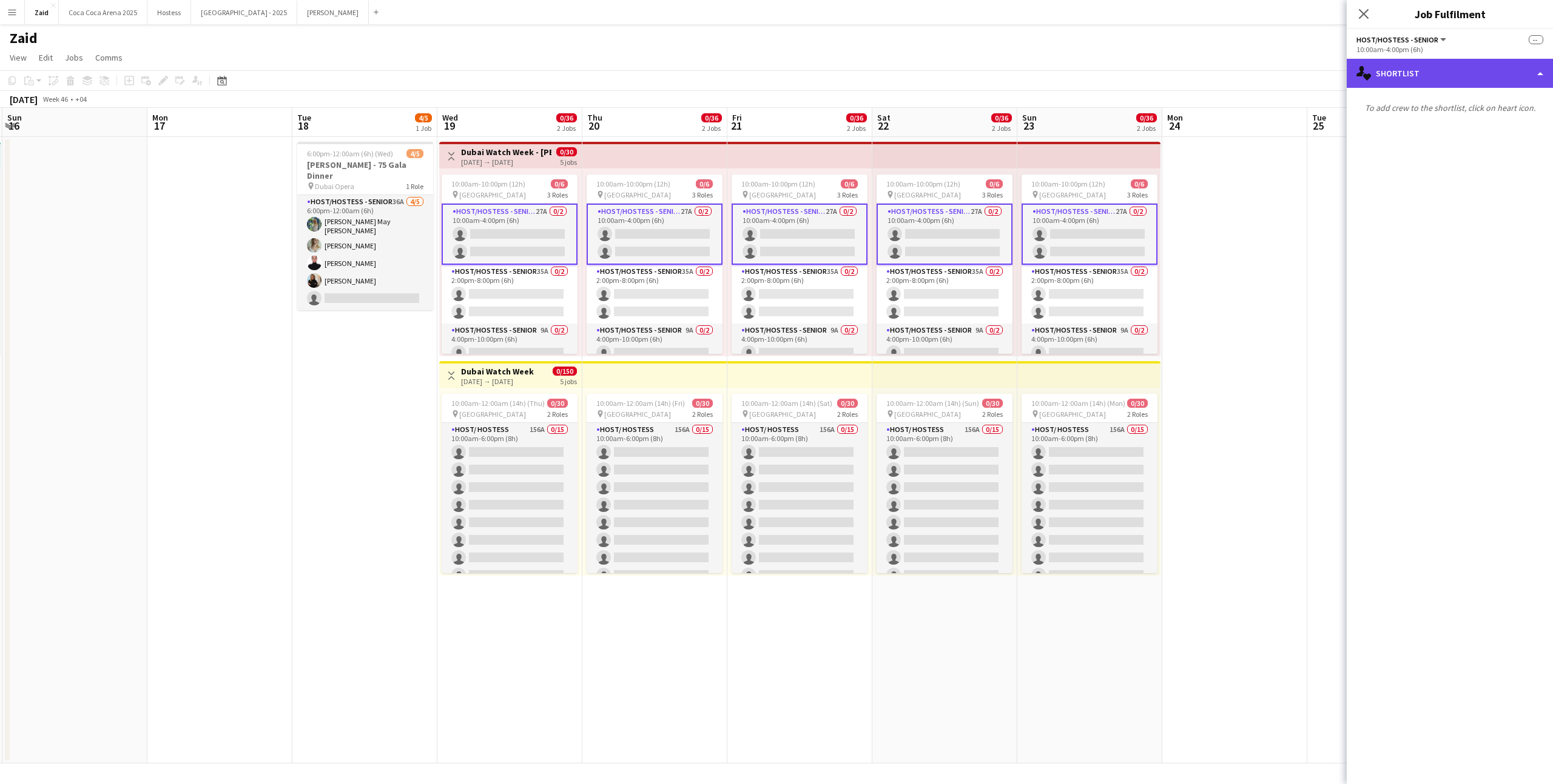
click at [891, 70] on div "single-neutral-actions-heart Shortlist" at bounding box center [1450, 73] width 206 height 29
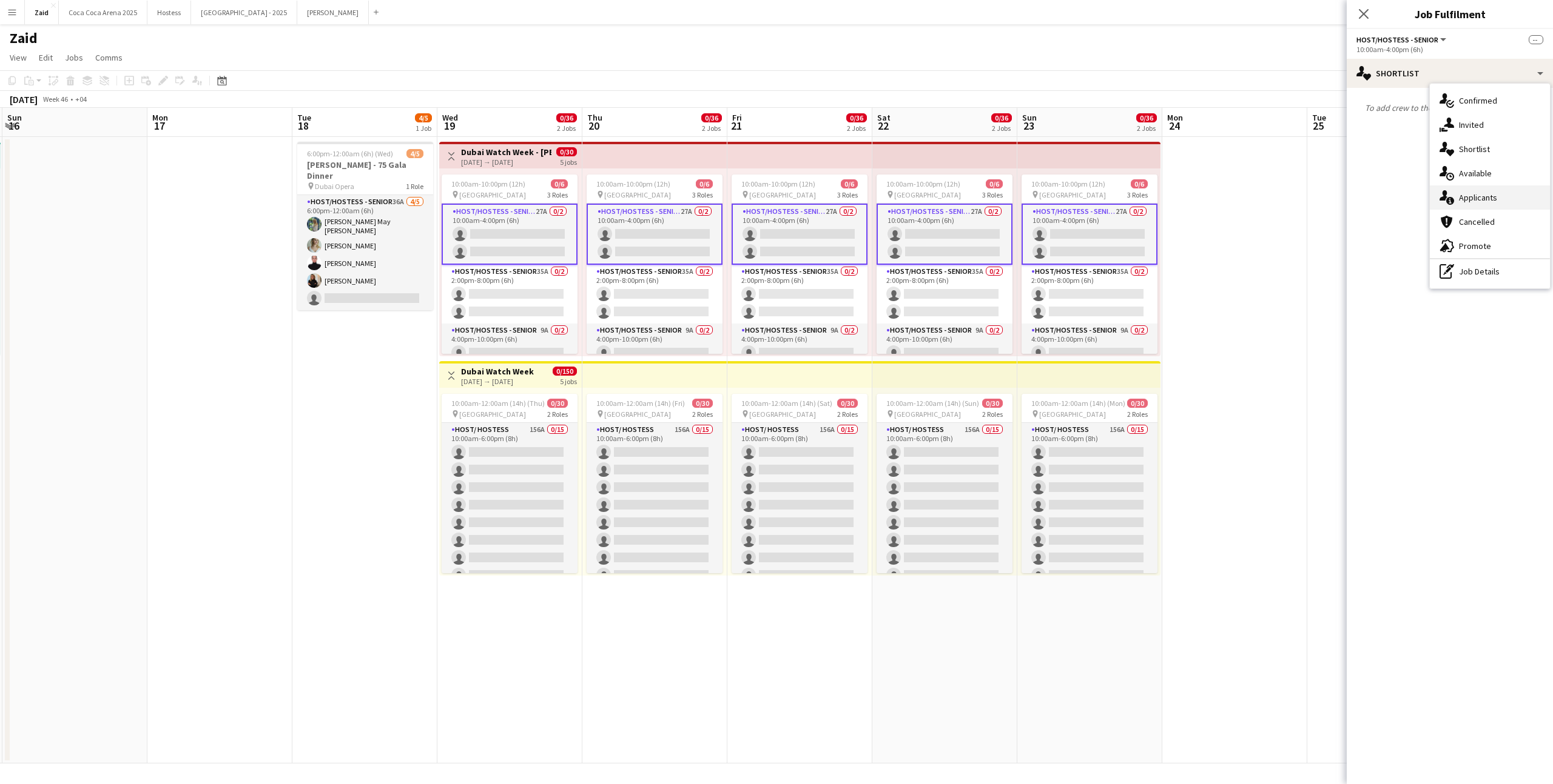
click at [891, 193] on div "single-neutral-actions-information Applicants" at bounding box center [1490, 198] width 120 height 25
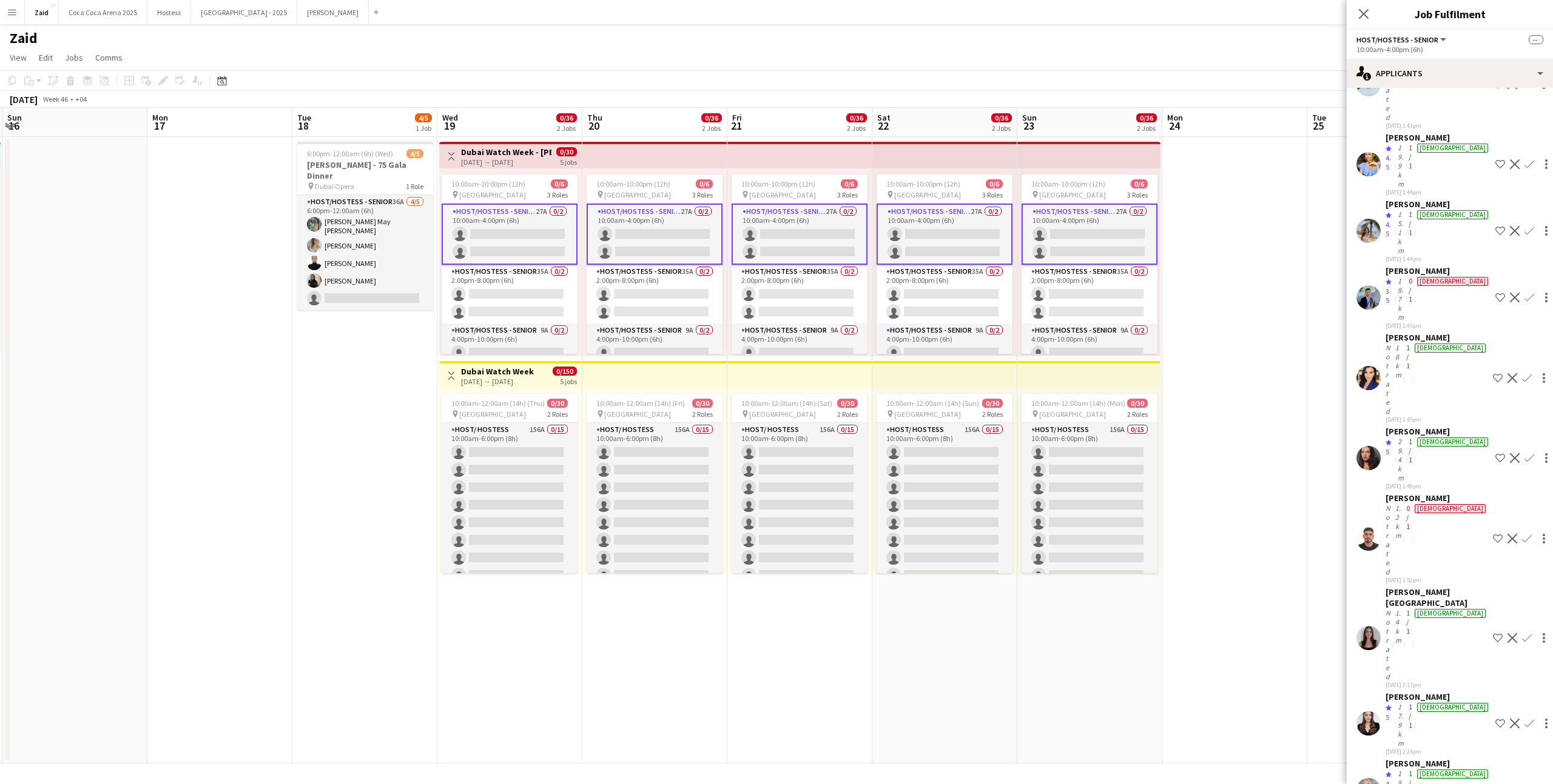
scroll to position [291, 0]
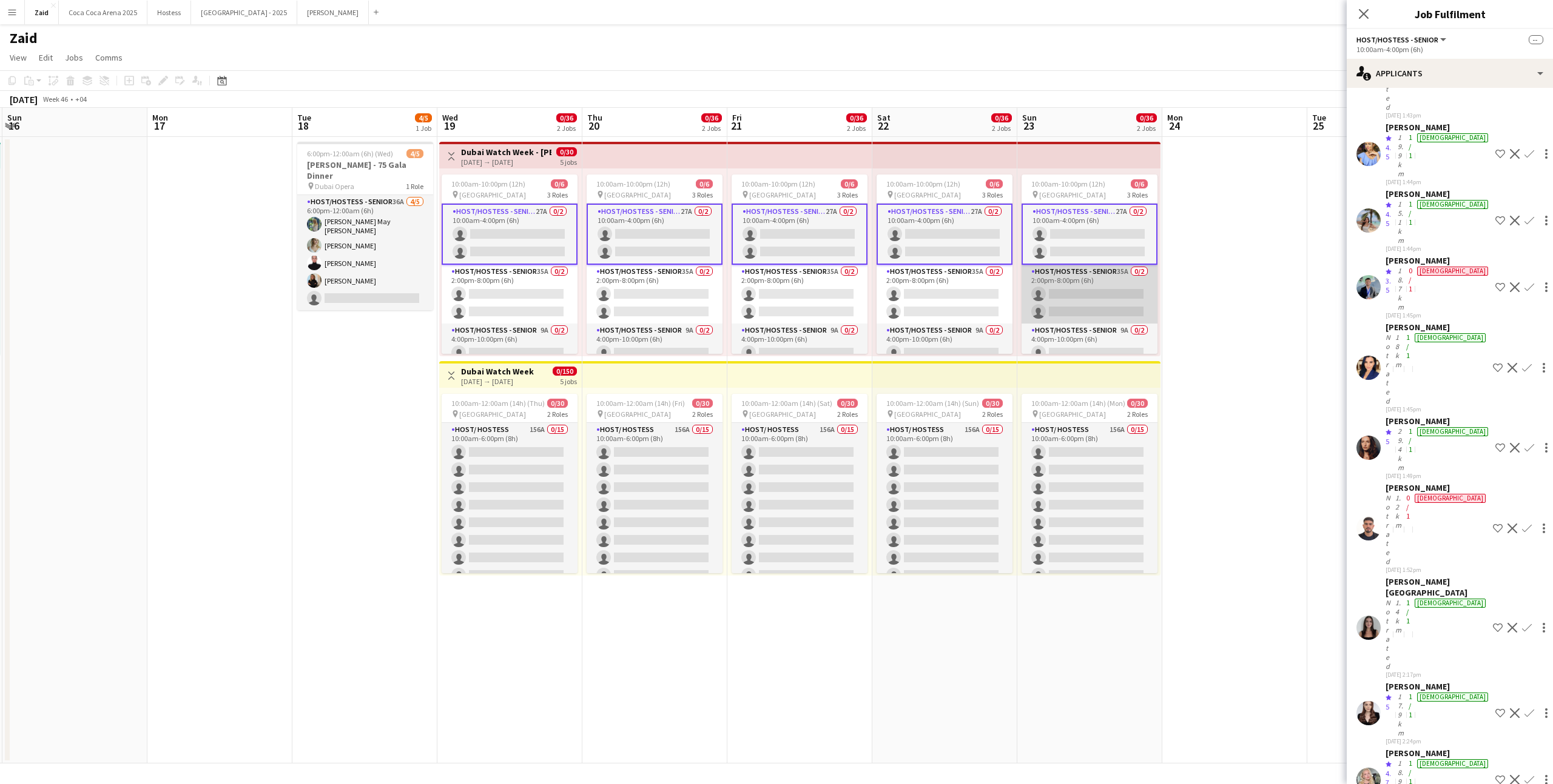
click at [891, 302] on app-card-role "Host/Hostess - Senior 35A 0/2 2:00pm-8:00pm (6h) single-neutral-actions single-…" at bounding box center [1089, 294] width 136 height 59
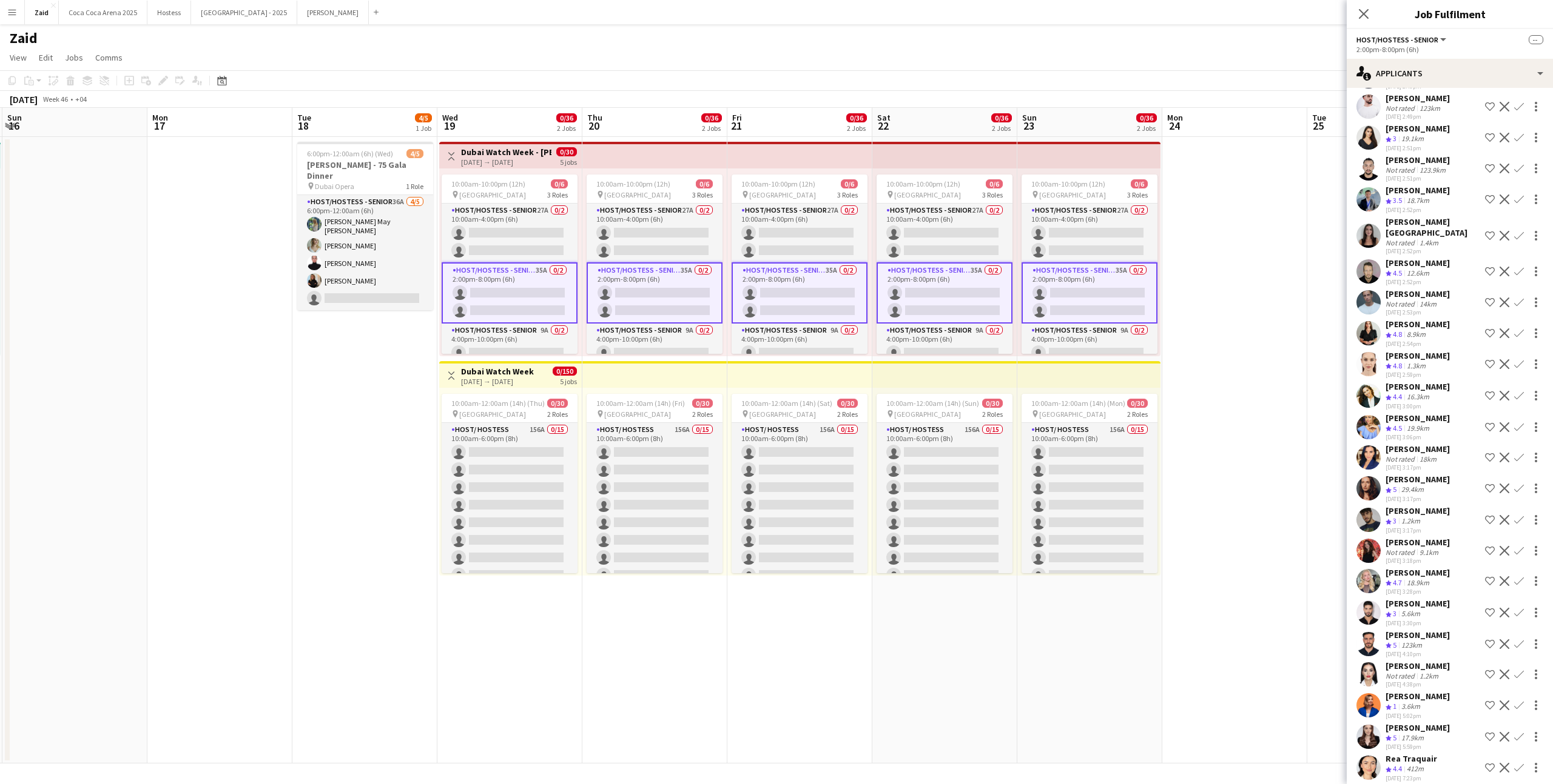
scroll to position [454, 0]
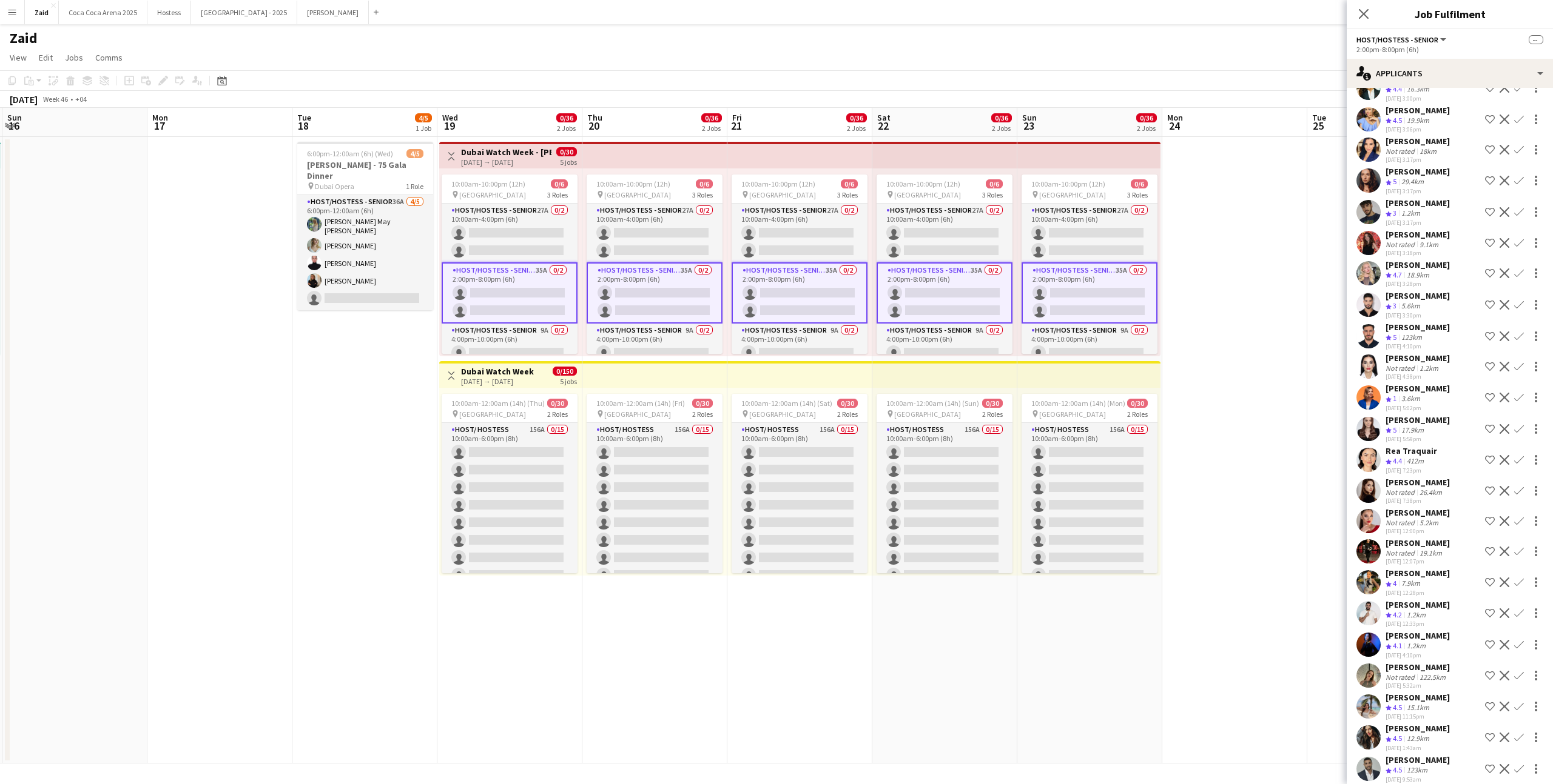
click at [442, 300] on app-card-role "Host/Hostess - Senior 35A 0/2 2:00pm-8:00pm (6h) single-neutral-actions single-…" at bounding box center [509, 293] width 136 height 62
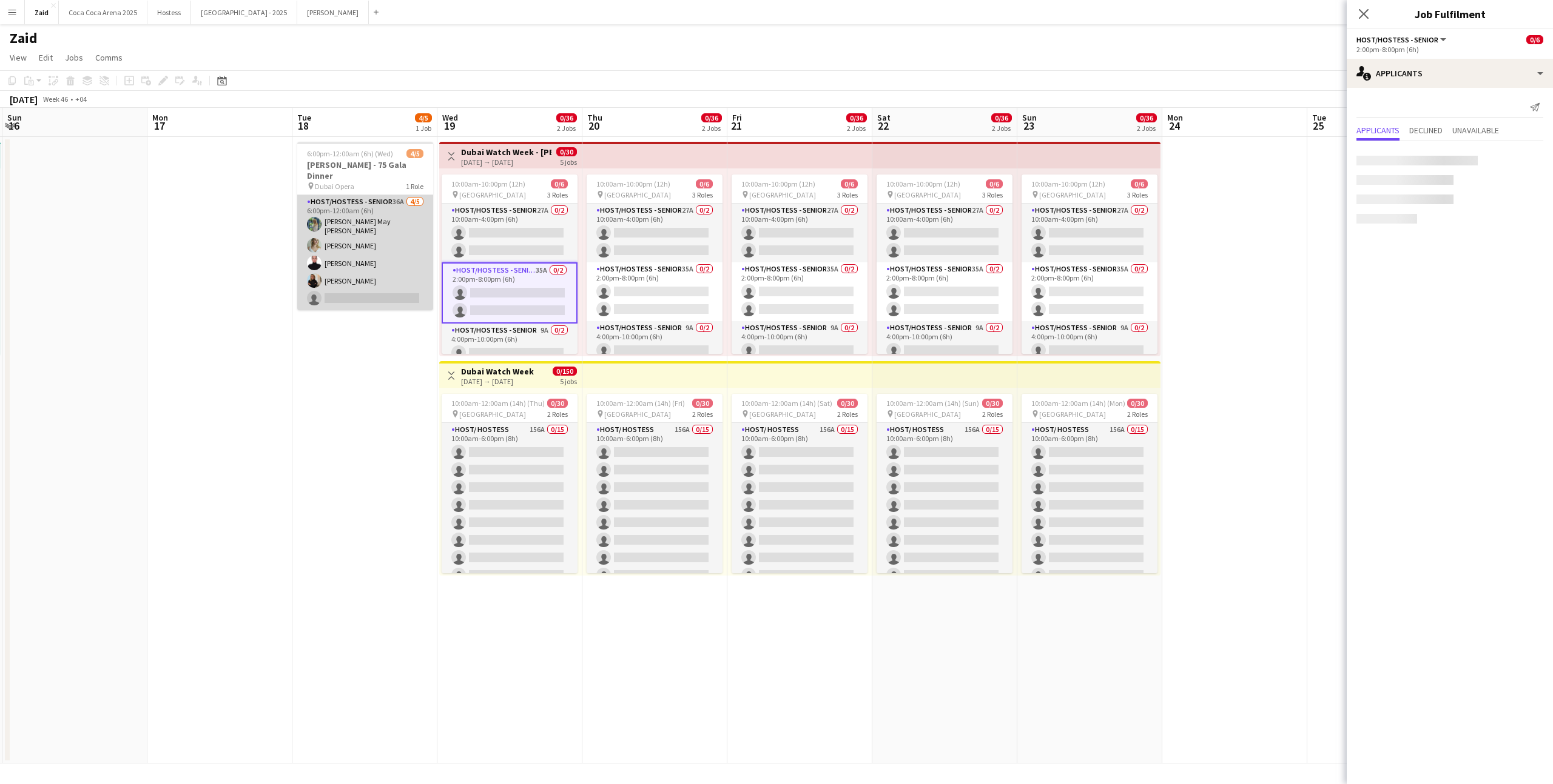
click at [402, 286] on app-card-role "Host/Hostess - Senior 36A 4/5 6:00pm-12:00am (6h) Laura May Harding Evelyn Harr…" at bounding box center [365, 253] width 136 height 115
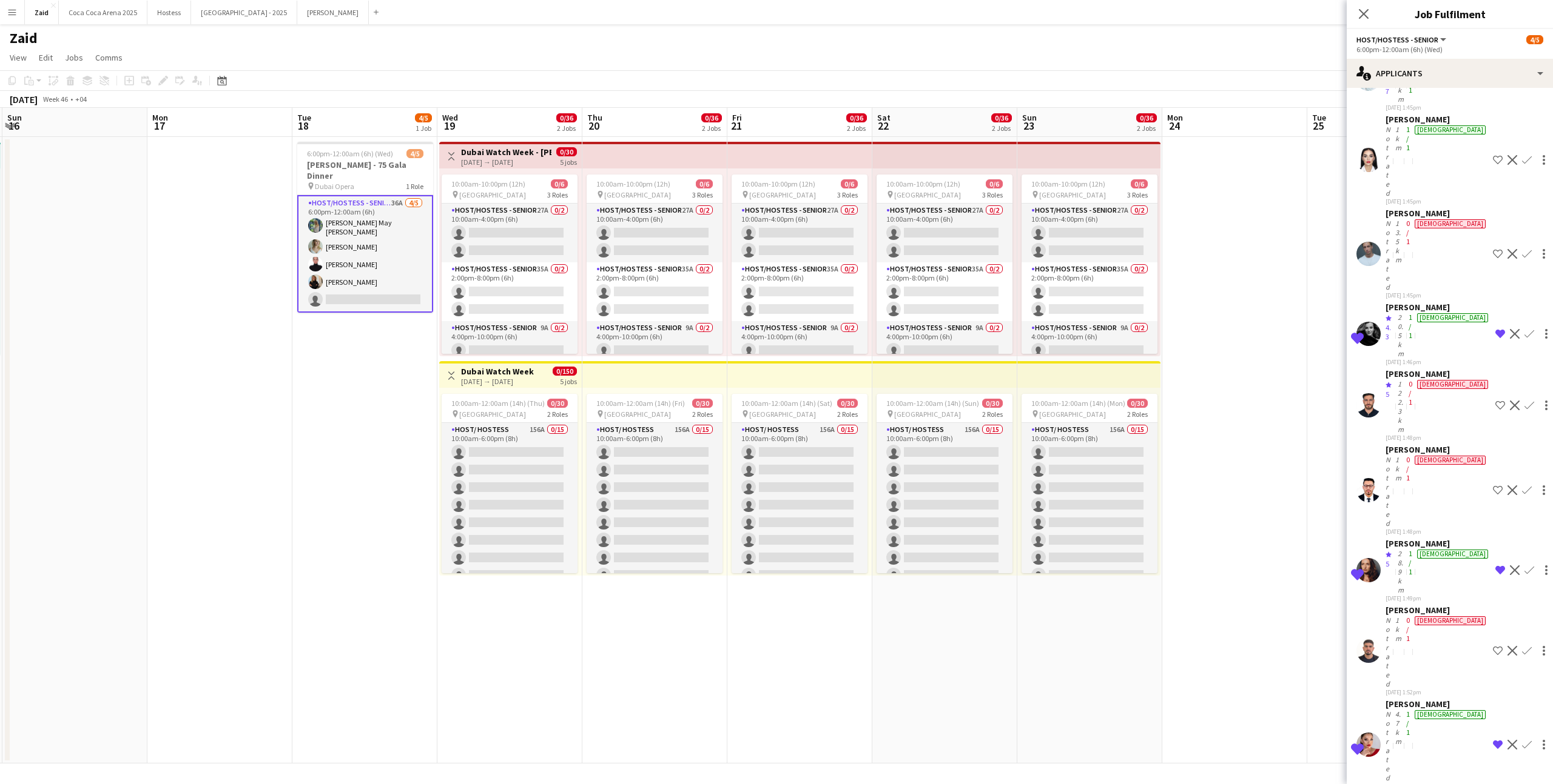
scroll to position [613, 0]
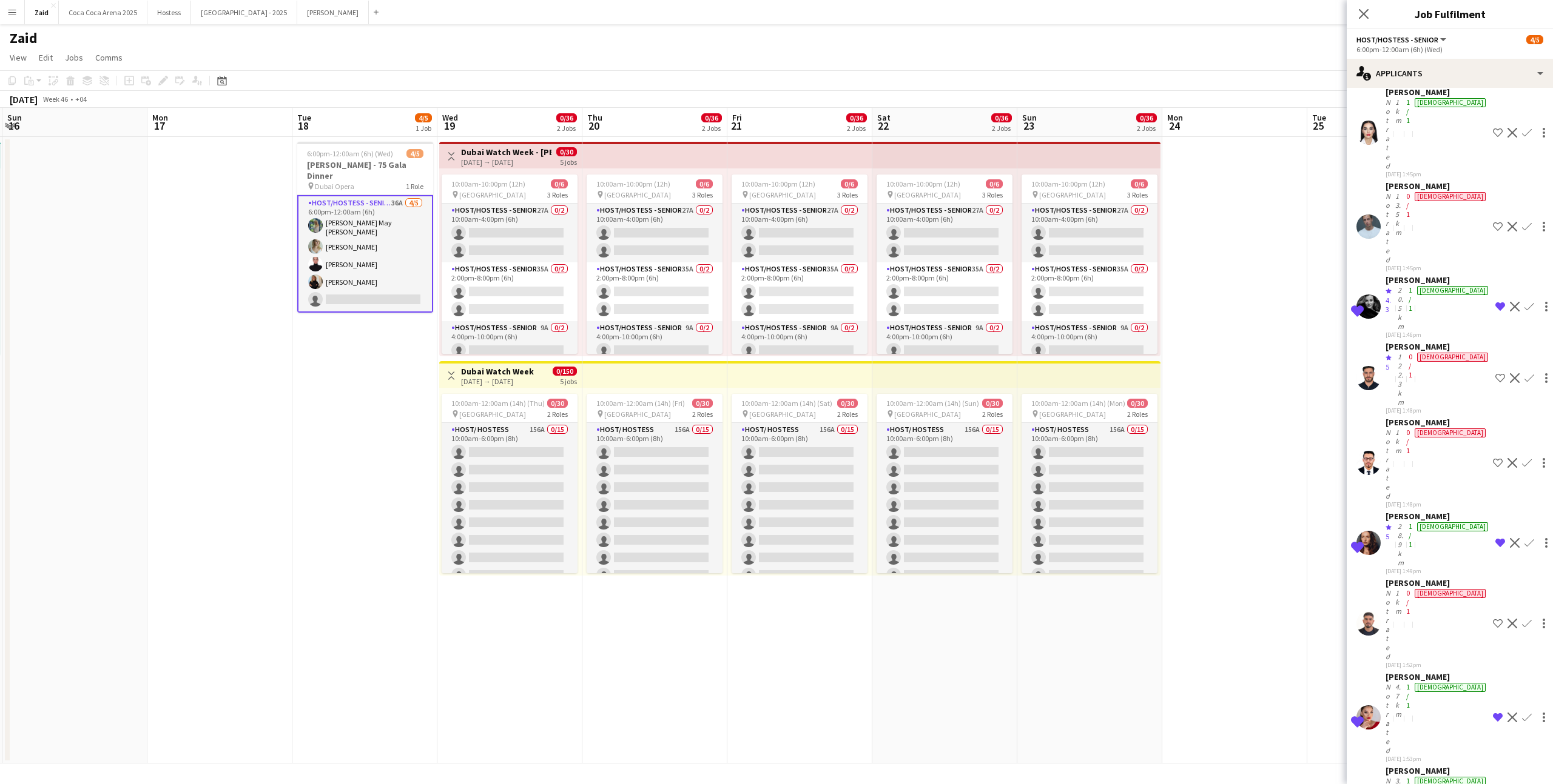
click at [406, 353] on app-date-cell "6:00pm-12:00am (6h) (Wed) 4/5 Ahmed Seddiqi - 75 Gala Dinner pin Dubai Opera 1 …" at bounding box center [365, 451] width 145 height 627
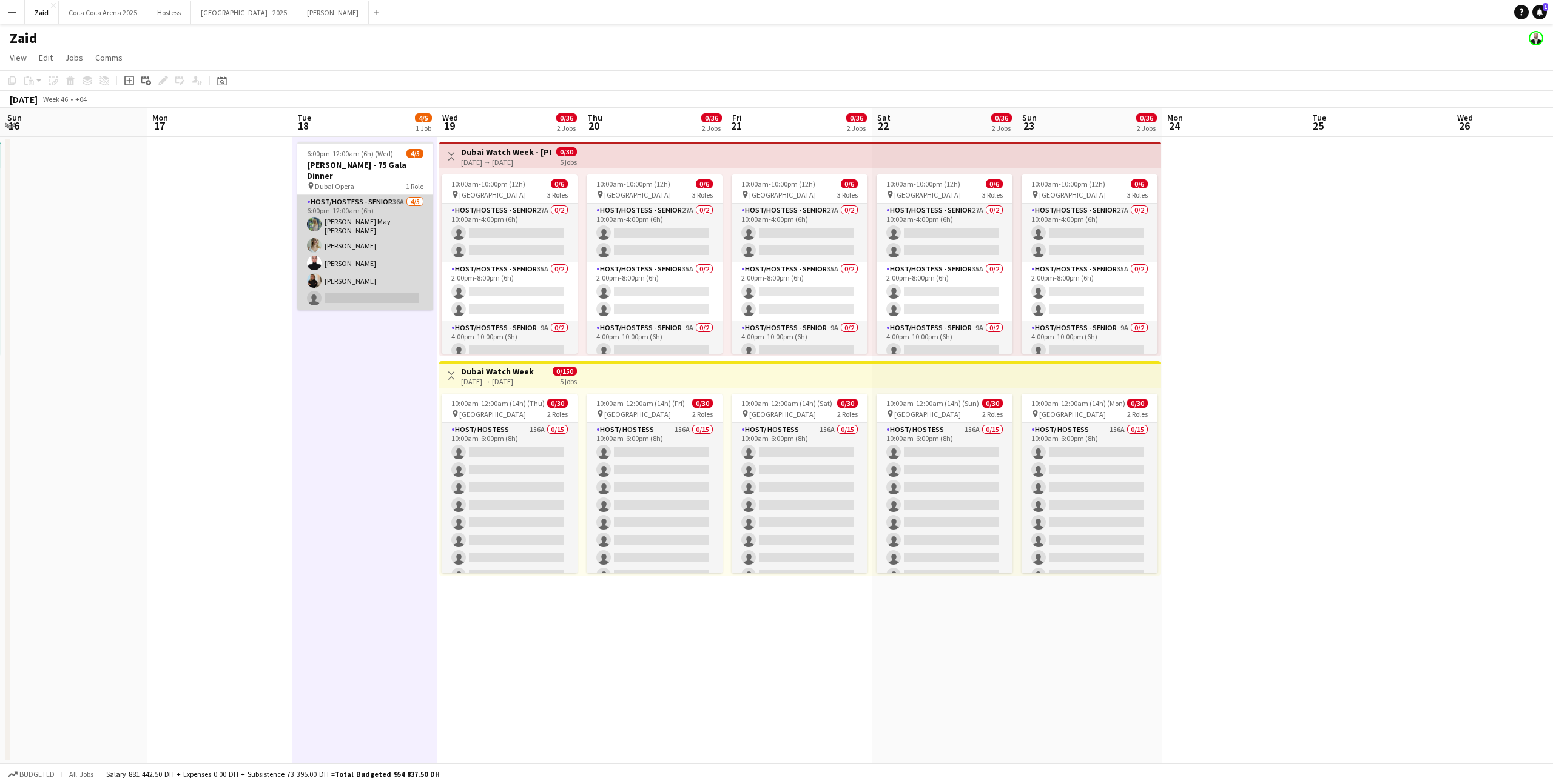
click at [397, 282] on app-card-role "Host/Hostess - Senior 36A 4/5 6:00pm-12:00am (6h) Laura May Harding Evelyn Harr…" at bounding box center [365, 253] width 136 height 115
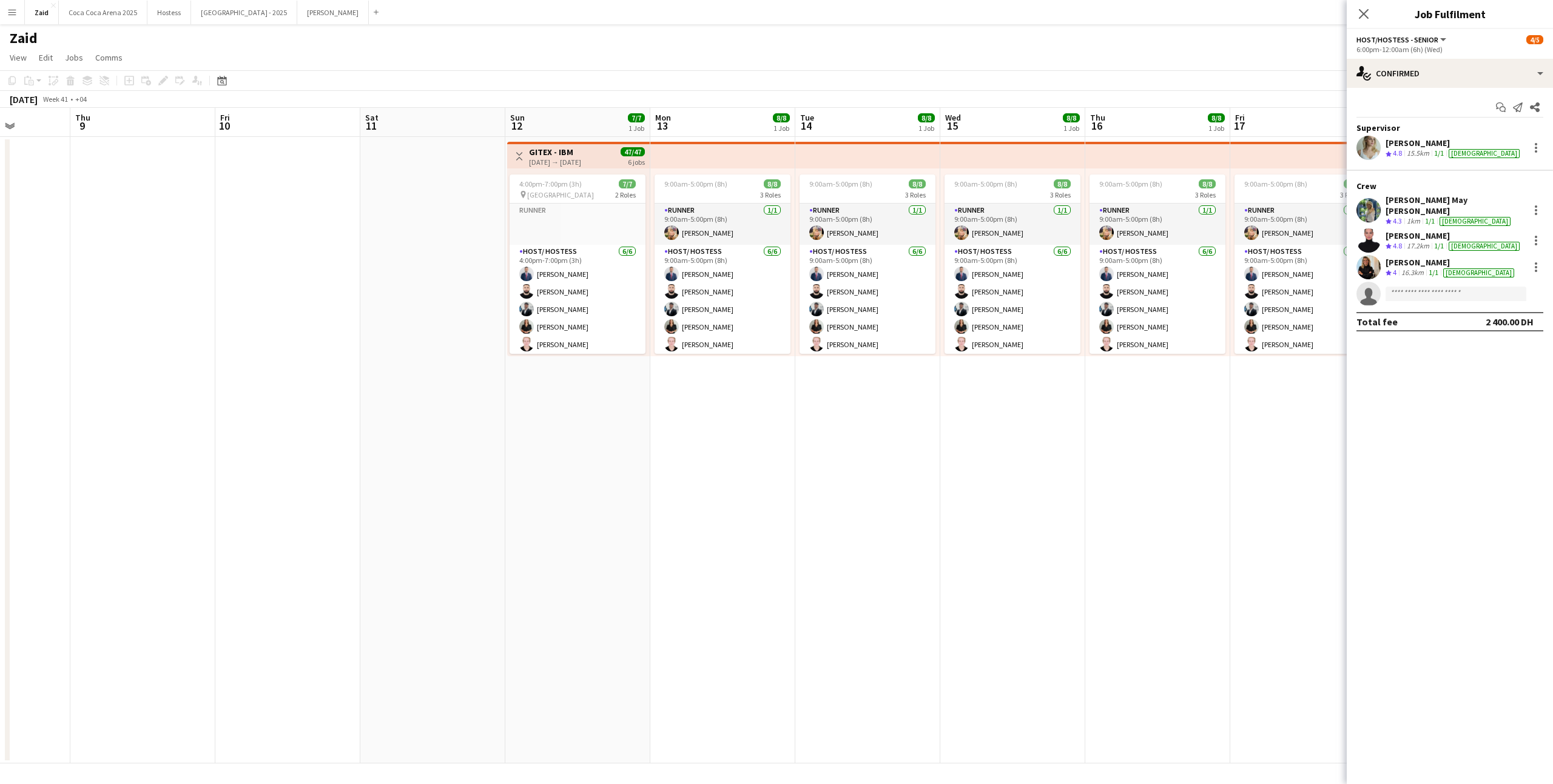
scroll to position [0, 366]
click at [747, 297] on app-card-role "Host/ Hostess 6/6 9:00am-5:00pm (8h) Mohammad Al Taweel Haitham Hammoud Osama H…" at bounding box center [721, 309] width 136 height 129
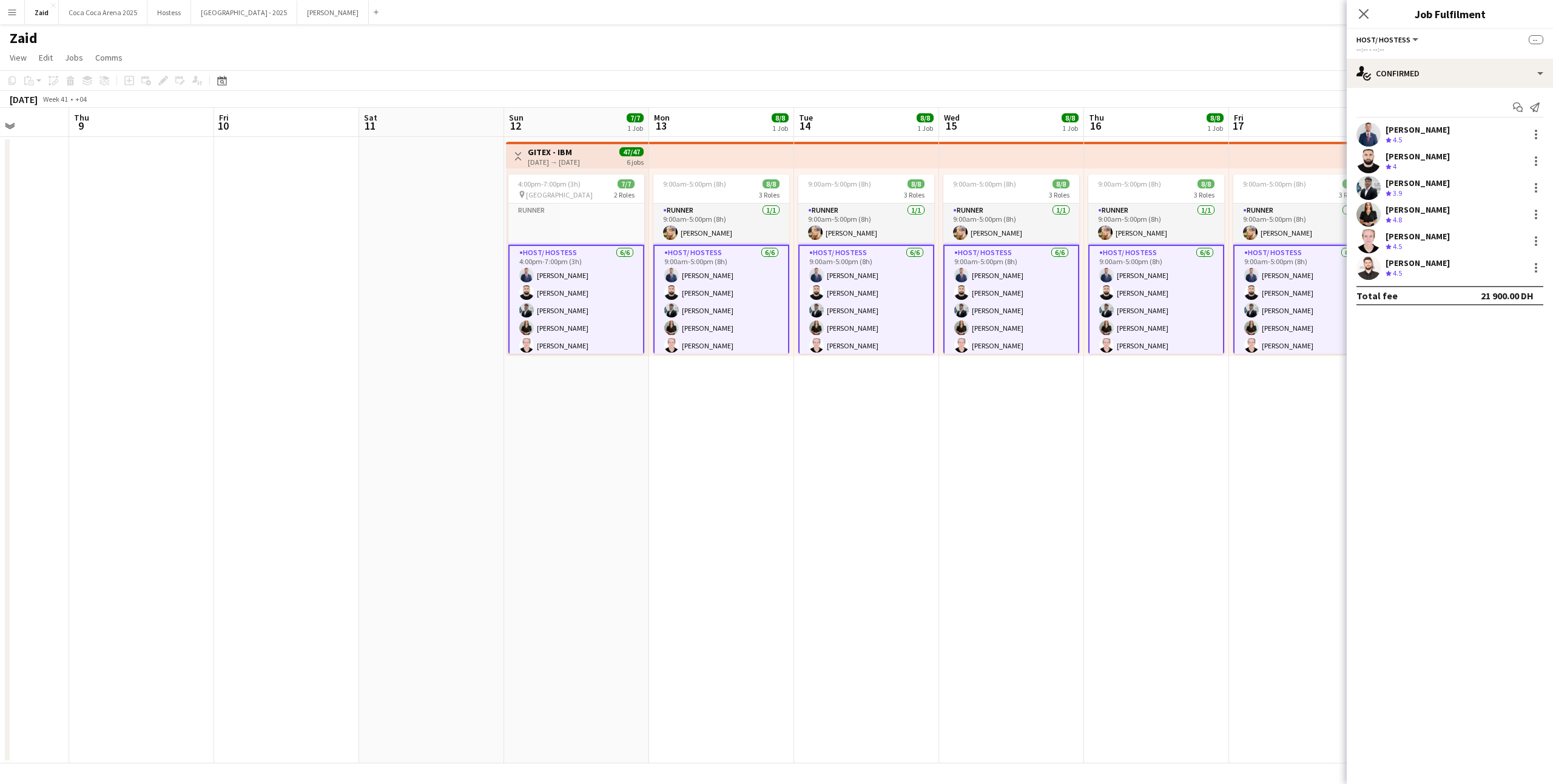
click at [728, 365] on app-date-cell "9:00am-5:00pm (8h) 8/8 3 Roles Runner 1/1 9:00am-5:00pm (8h) Domingo Hernandez …" at bounding box center [721, 451] width 145 height 627
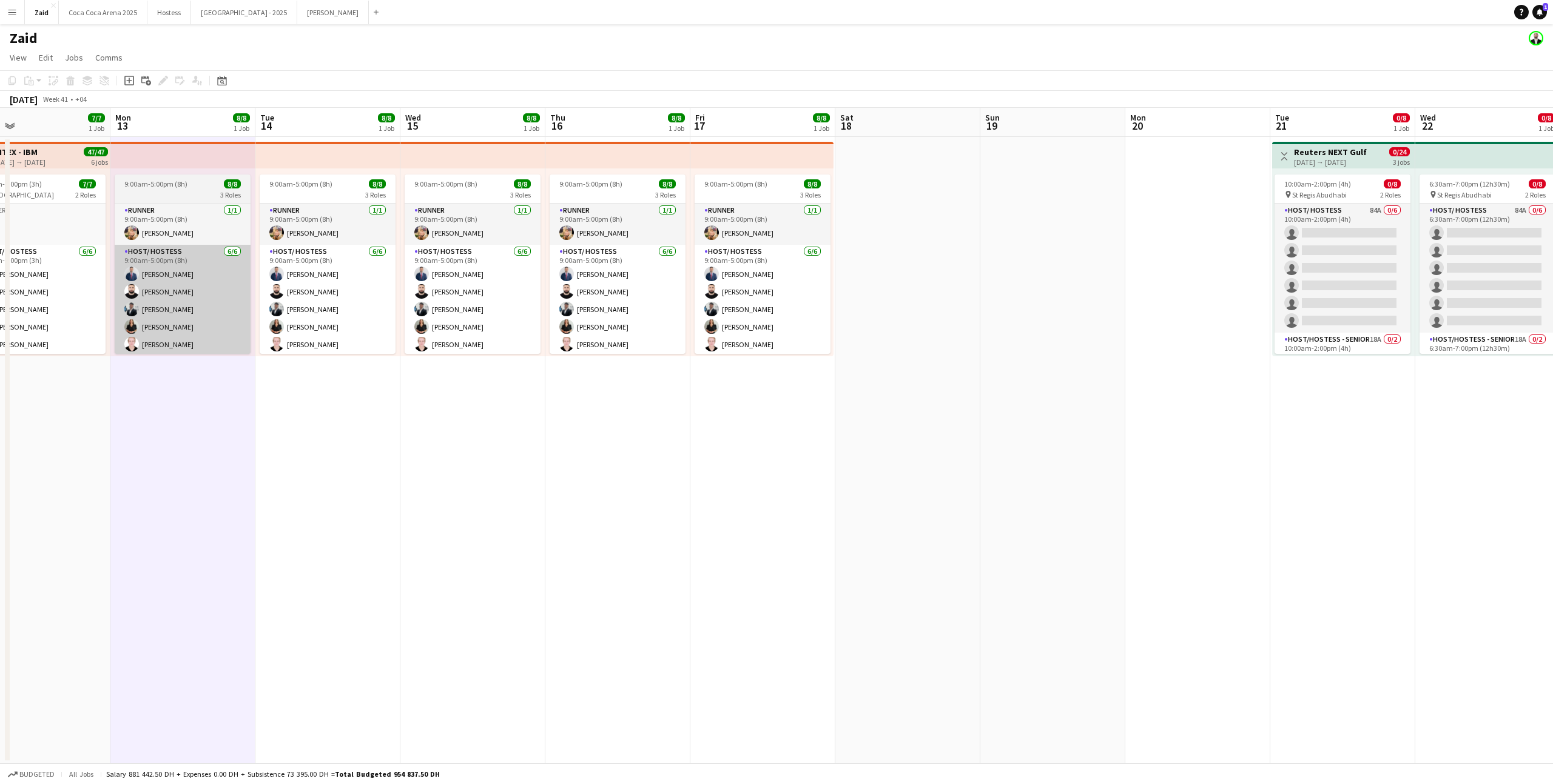
scroll to position [0, 468]
click at [754, 317] on app-card-role "Host/ Hostess 6/6 9:00am-5:00pm (8h) Mohammad Al Taweel Haitham Hammoud Osama H…" at bounding box center [763, 309] width 136 height 129
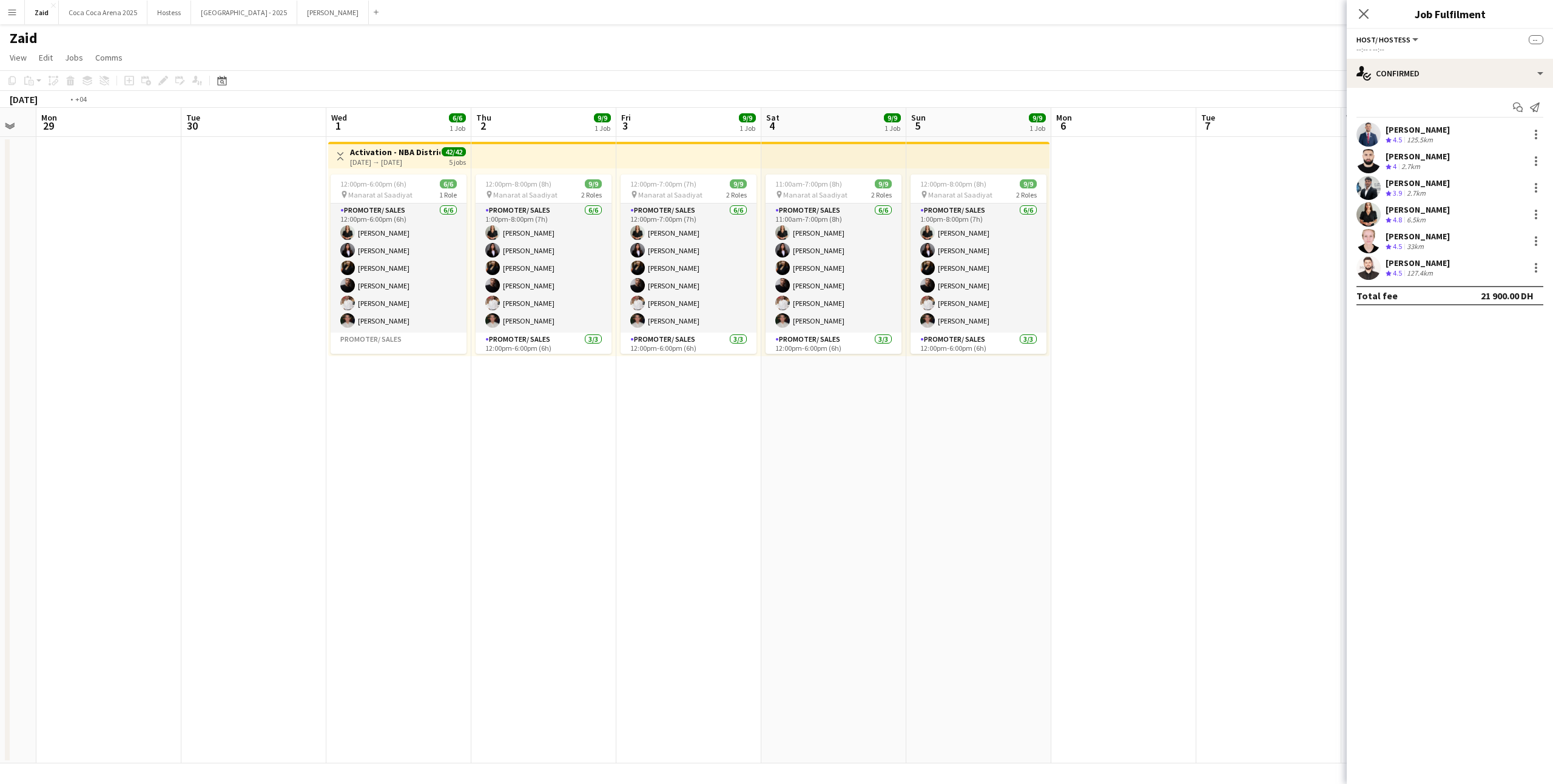
scroll to position [0, 363]
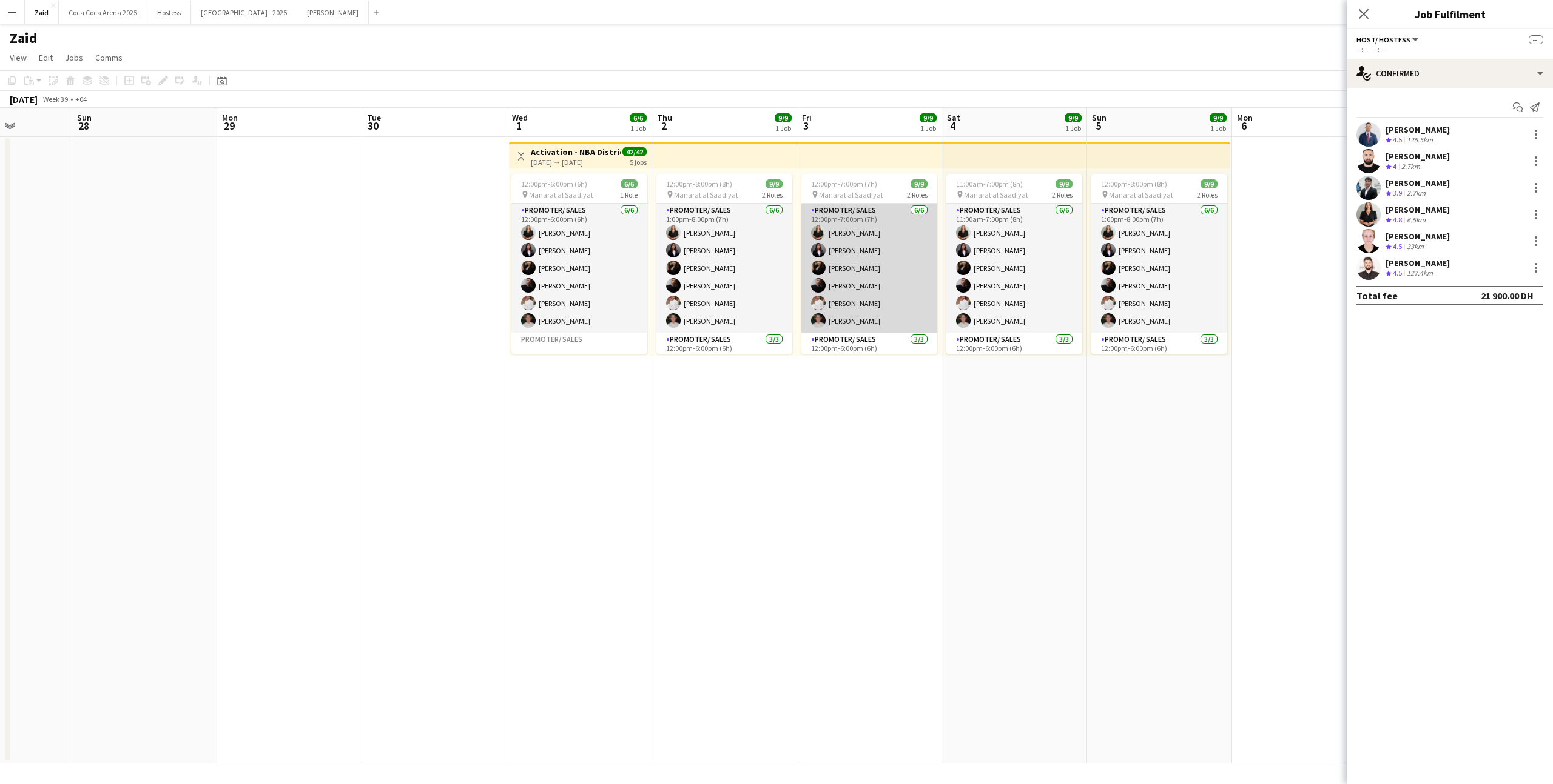
click at [844, 292] on app-card-role "Promoter/ Sales 6/6 12:00pm-7:00pm (7h) Daryna Ihnatenko Hala Salman Karina Shu…" at bounding box center [869, 268] width 136 height 129
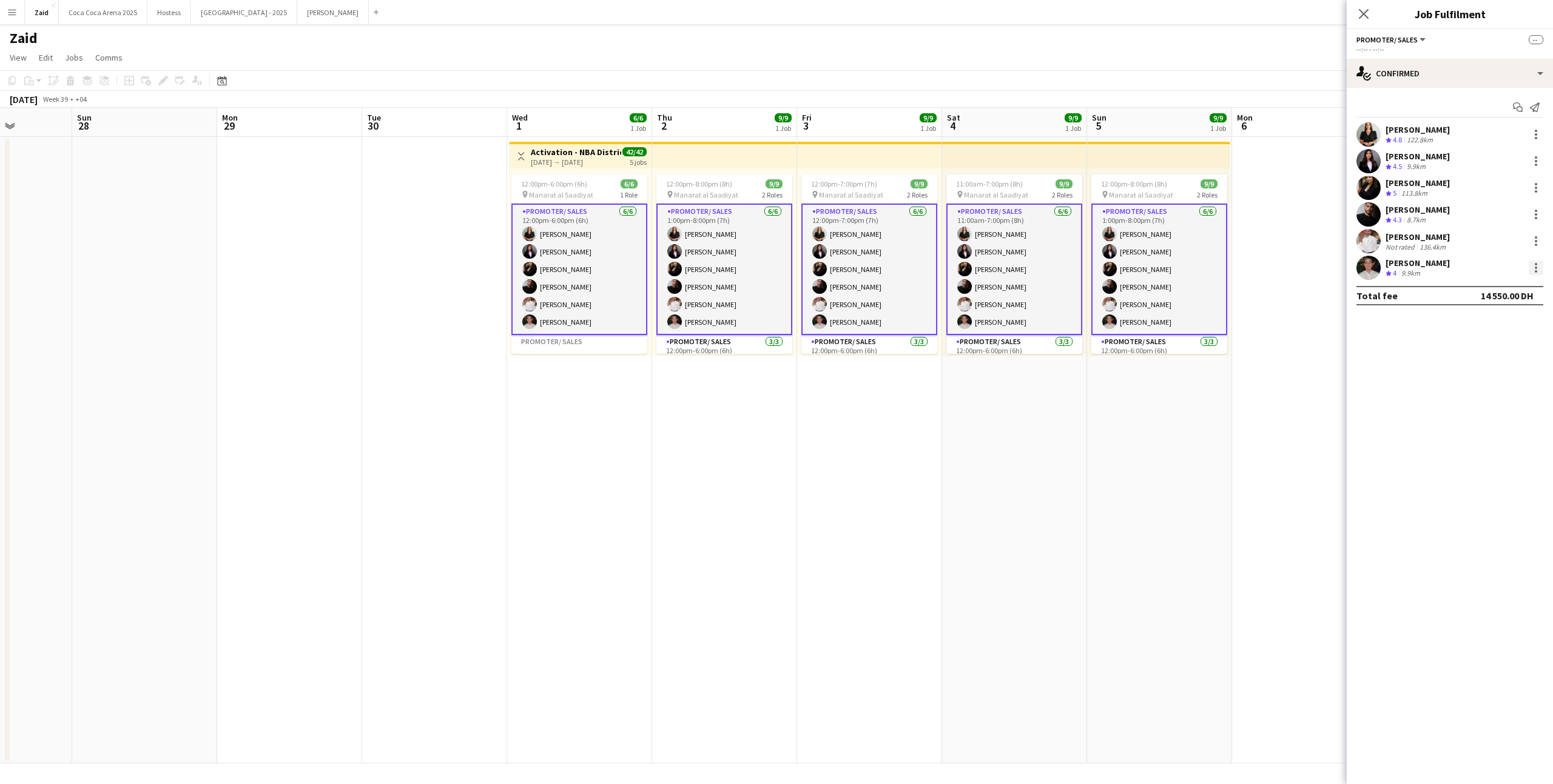
click at [891, 267] on div at bounding box center [1535, 268] width 15 height 15
drag, startPoint x: 1506, startPoint y: 360, endPoint x: 1505, endPoint y: 369, distance: 9.1
click at [891, 369] on div "Edit fee Send notification Start chat Remove Set as supervisor" at bounding box center [1495, 348] width 94 height 145
click at [891, 369] on mat-expansion-panel "check Confirmed Start chat Send notification Daryna Ihnatenko Crew rating 4.8 1…" at bounding box center [1450, 436] width 206 height 697
click at [891, 267] on div at bounding box center [1535, 268] width 3 height 3
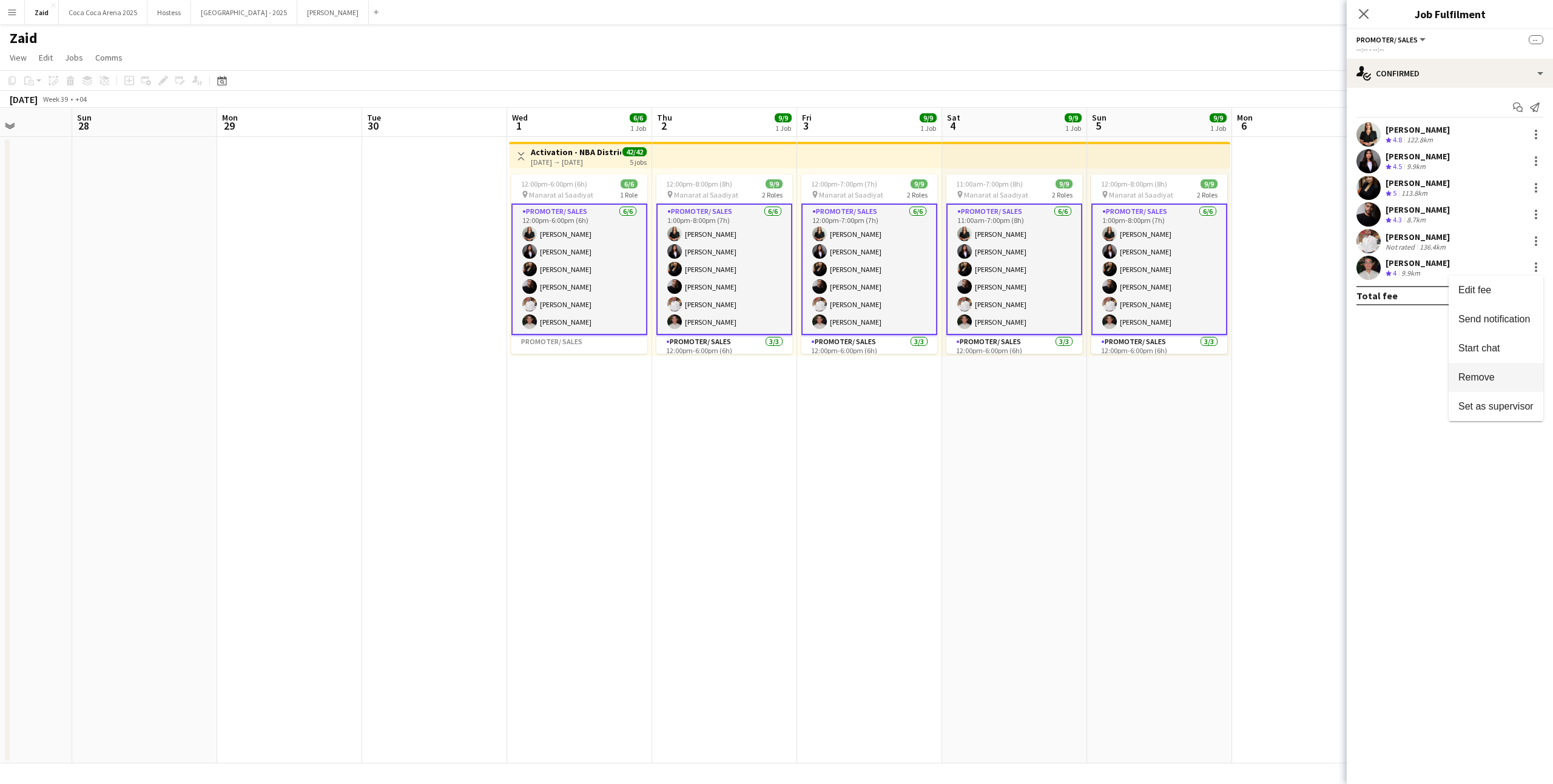
click at [891, 373] on span "Remove" at bounding box center [1495, 378] width 75 height 11
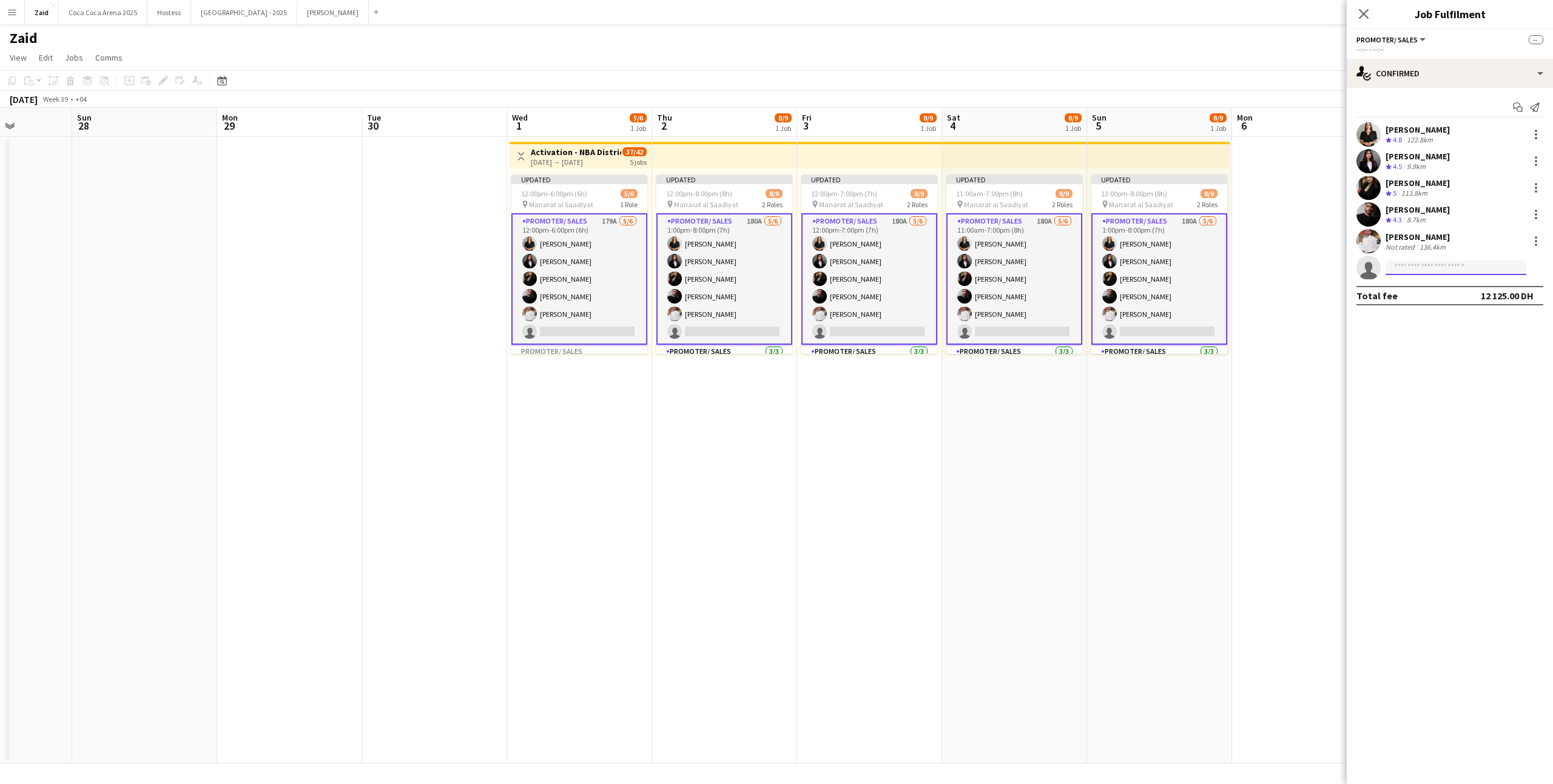
click at [891, 270] on input at bounding box center [1456, 268] width 141 height 15
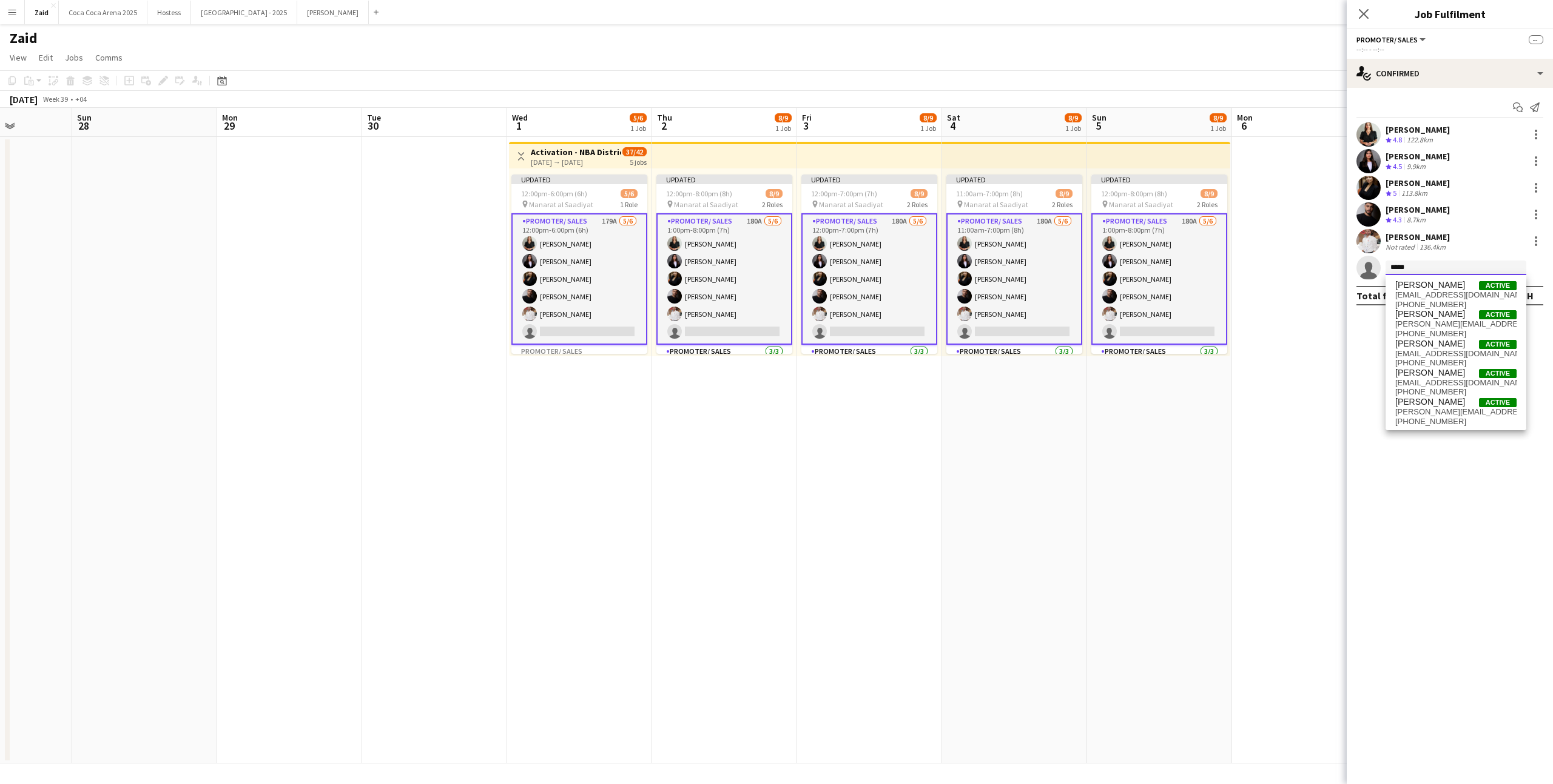
type input "*"
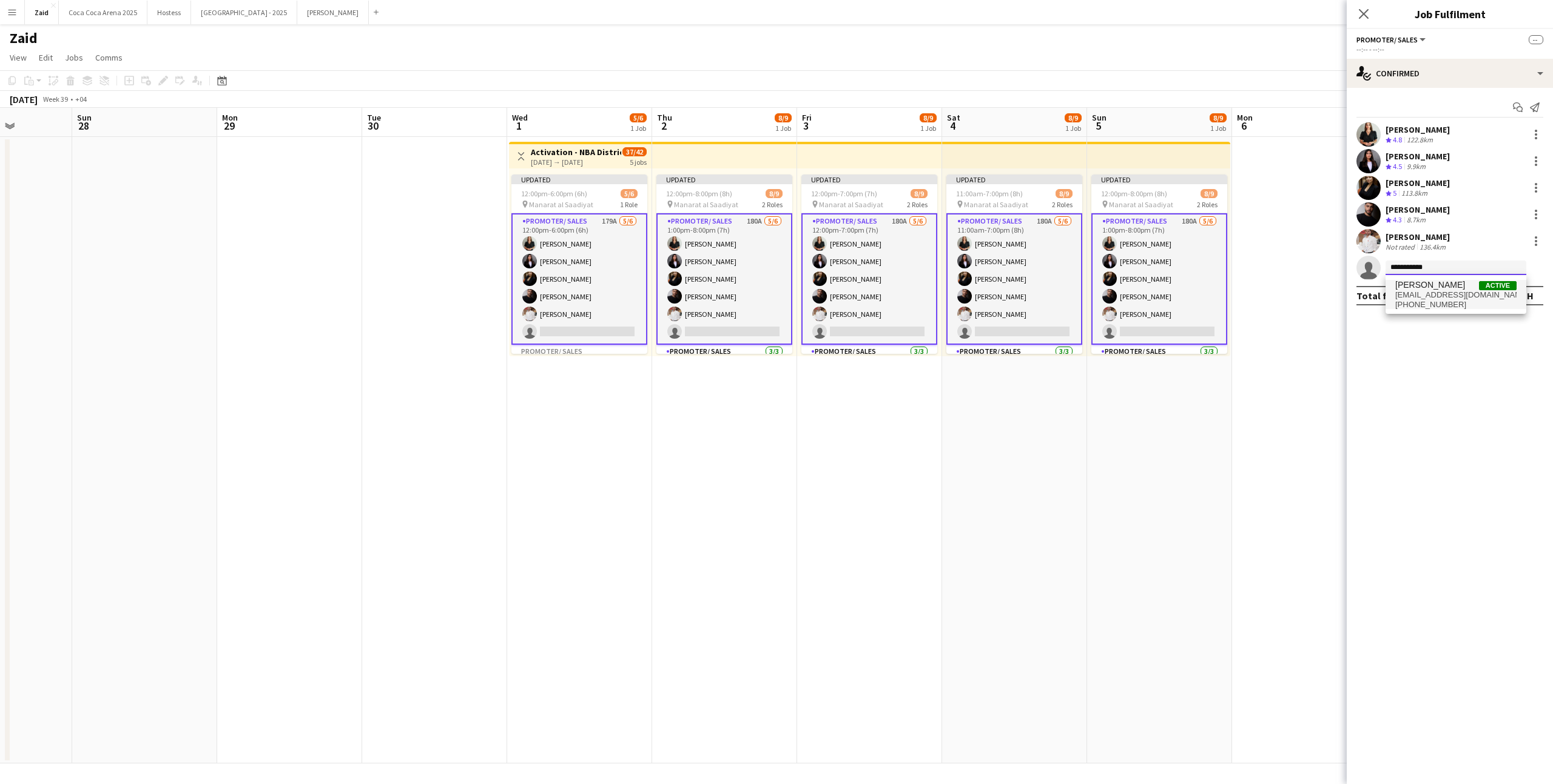
type input "**********"
click at [891, 291] on span "charbelmbayed97@gmail.com" at bounding box center [1456, 295] width 122 height 10
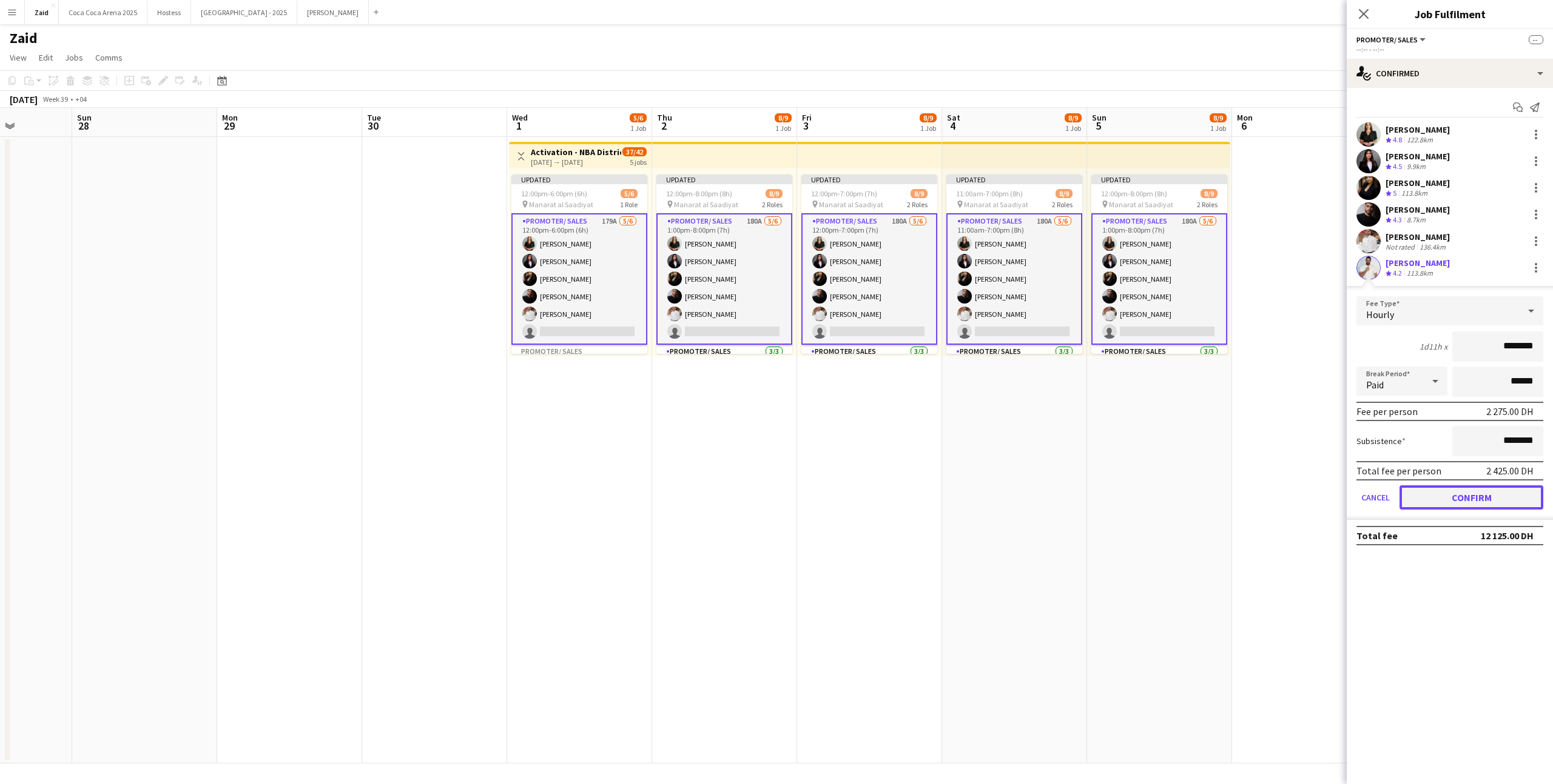
click at [891, 483] on button "Confirm" at bounding box center [1471, 498] width 144 height 25
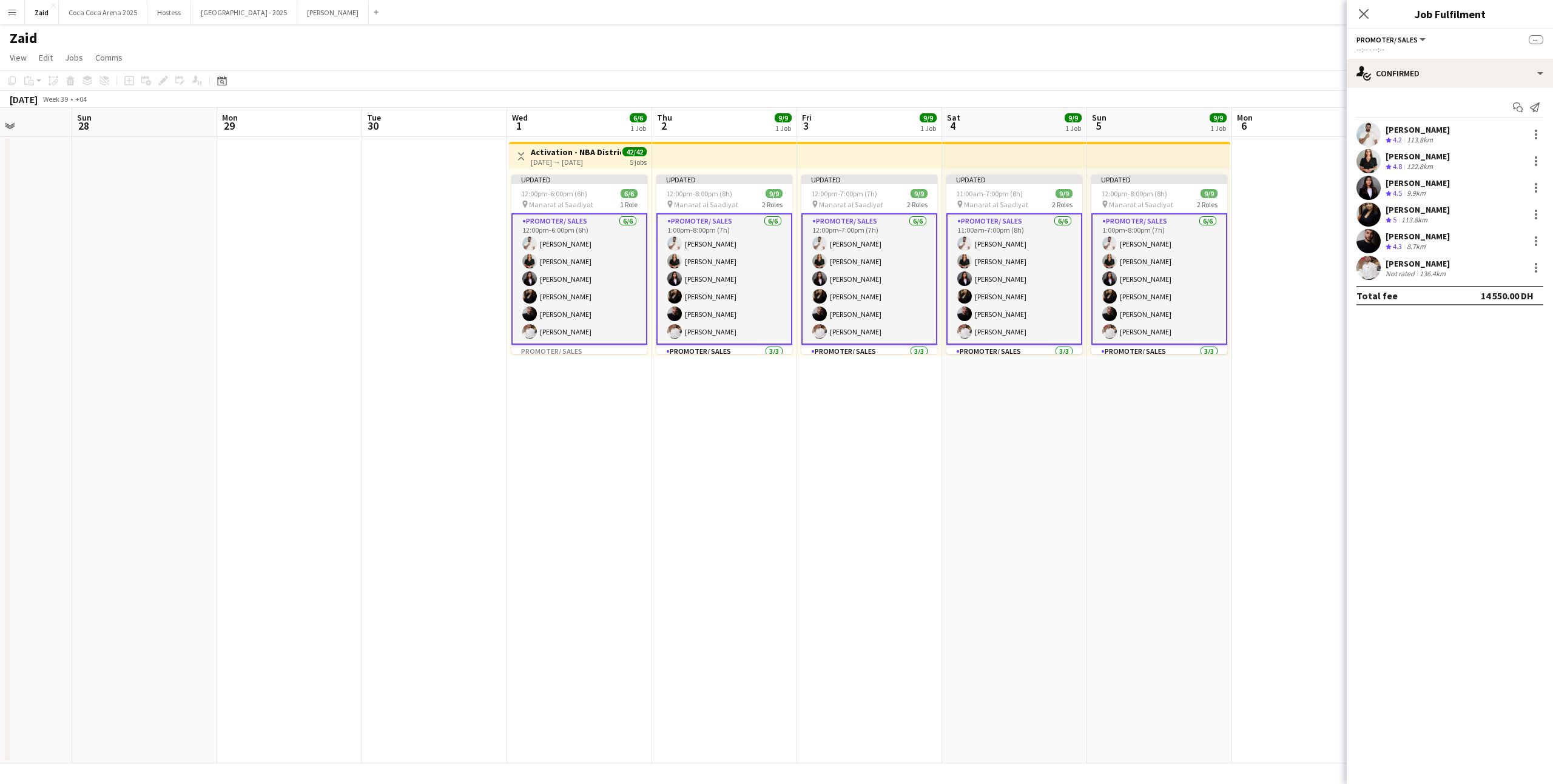
click at [891, 378] on app-date-cell "Updated 12:00pm-8:00pm (8h) 9/9 pin Manarat al Saadiyat 2 Roles Promoter/ Sales…" at bounding box center [1159, 451] width 145 height 627
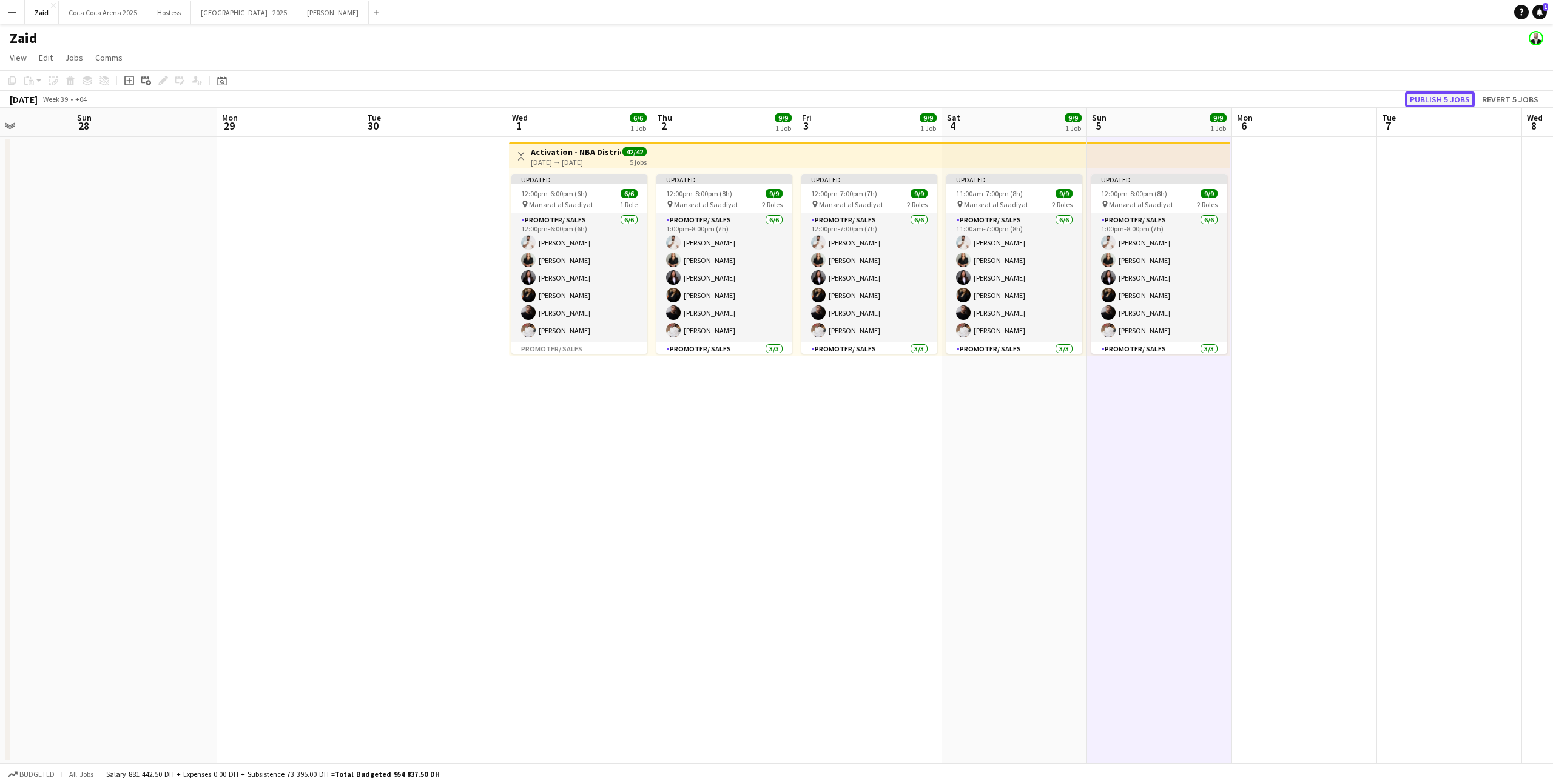
click at [891, 102] on button "Publish 5 jobs" at bounding box center [1439, 100] width 70 height 16
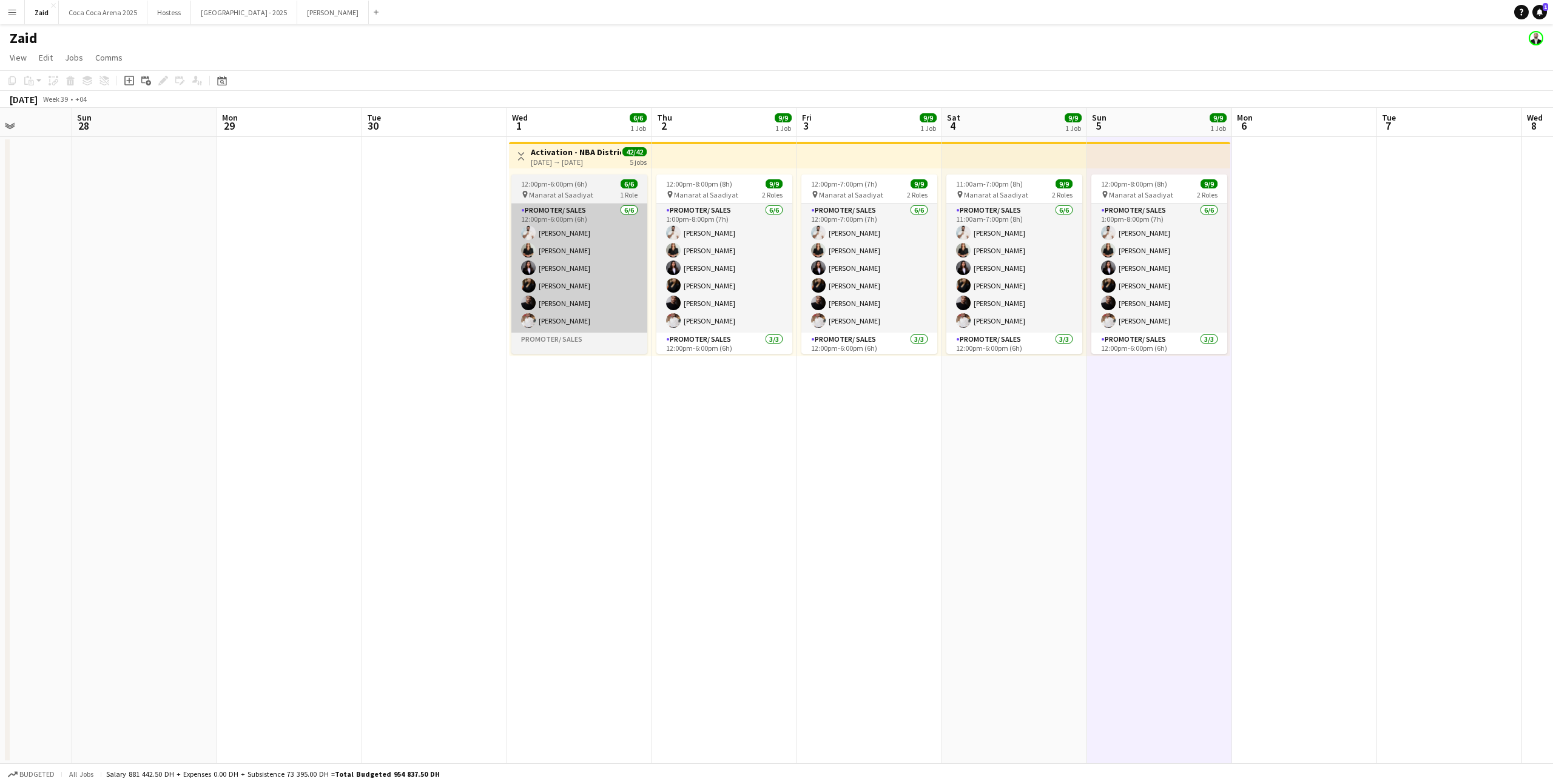
click at [605, 233] on app-card-role "Promoter/ Sales 6/6 12:00pm-6:00pm (6h) George charbel Mbayed Daryna Ihnatenko …" at bounding box center [579, 268] width 136 height 129
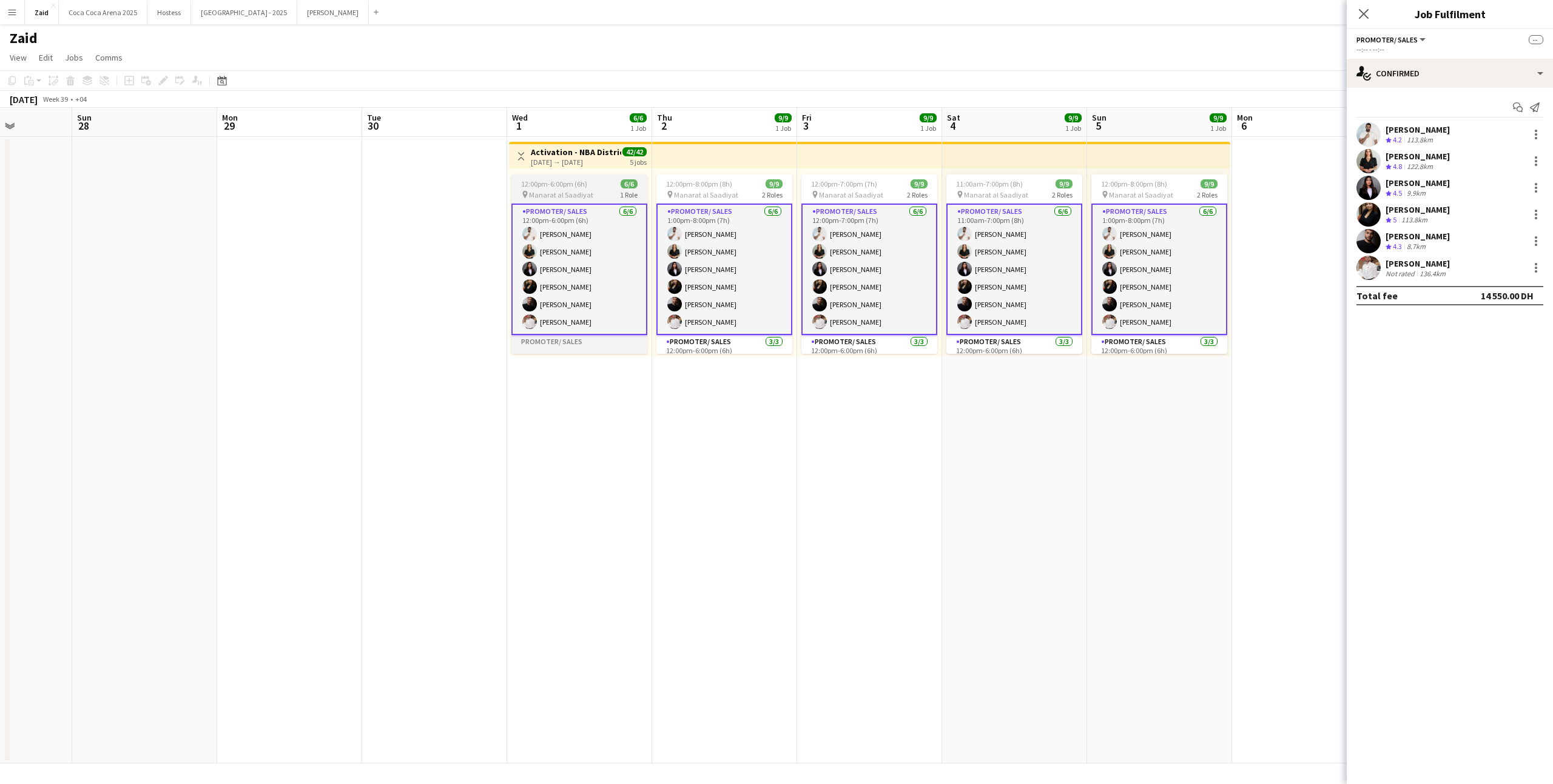
click at [623, 193] on span "1 Role" at bounding box center [628, 195] width 18 height 9
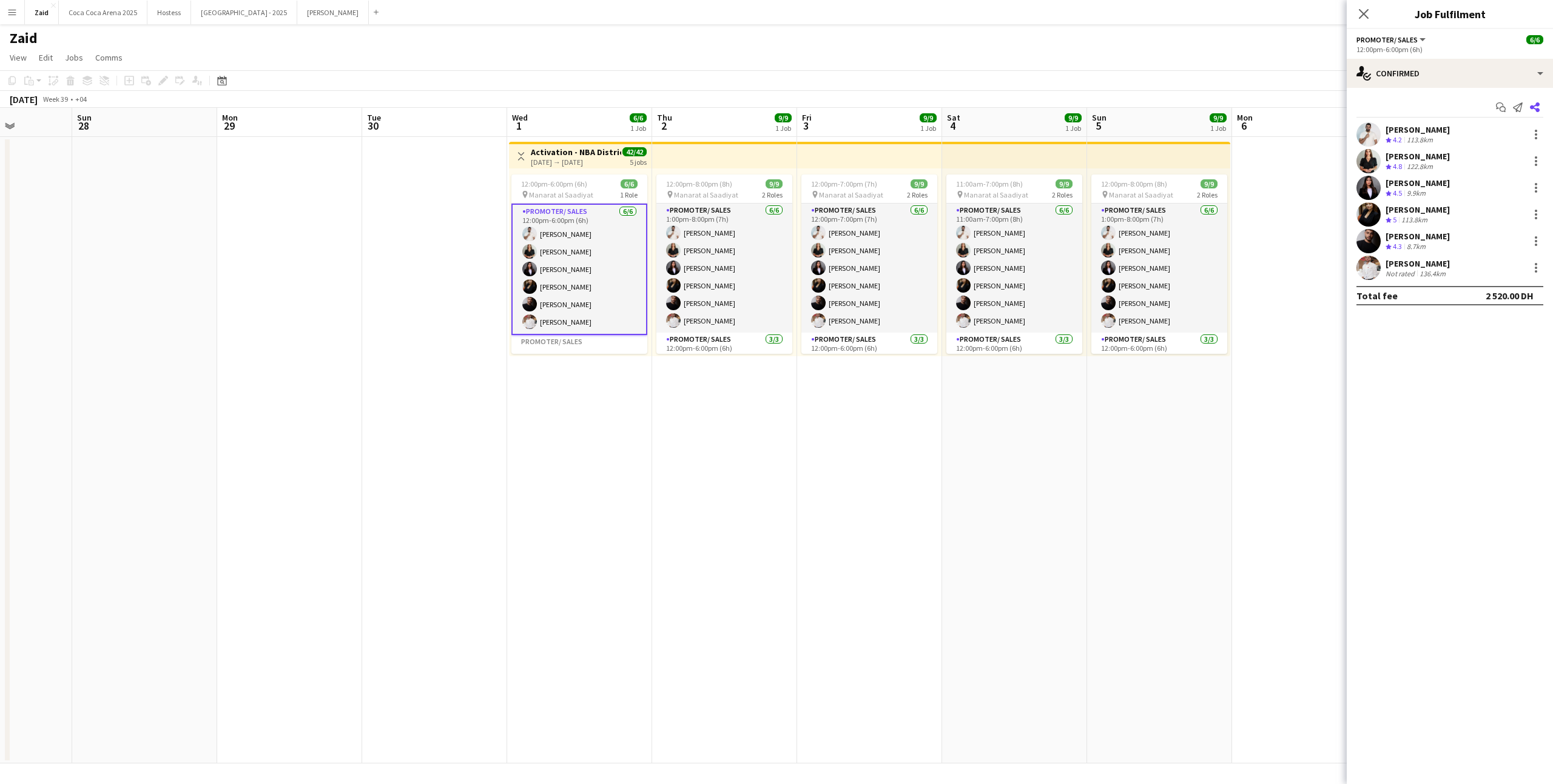
click at [891, 114] on app-icon "Share" at bounding box center [1534, 107] width 17 height 17
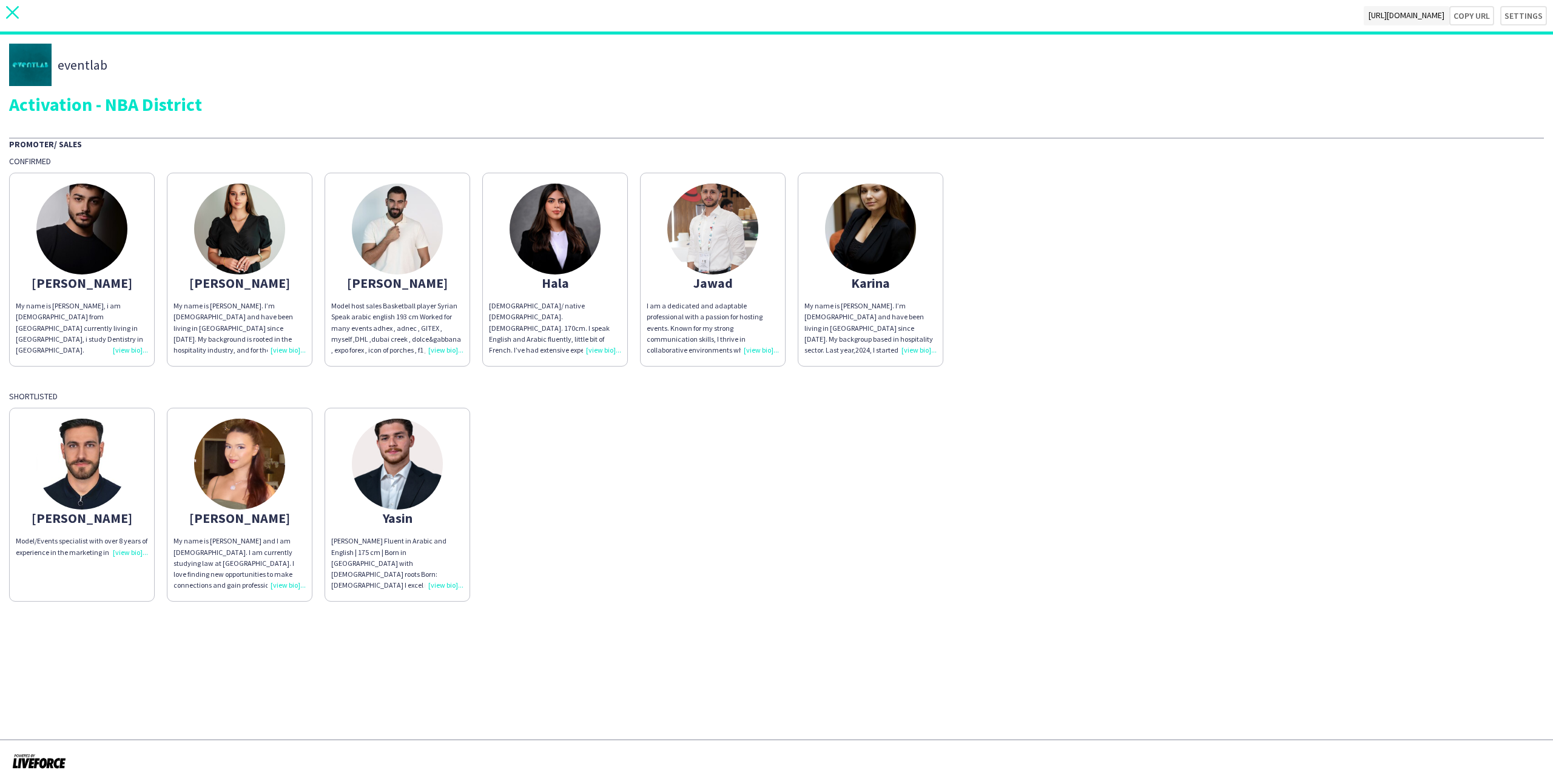
click at [9, 11] on icon "close" at bounding box center [12, 12] width 12 height 12
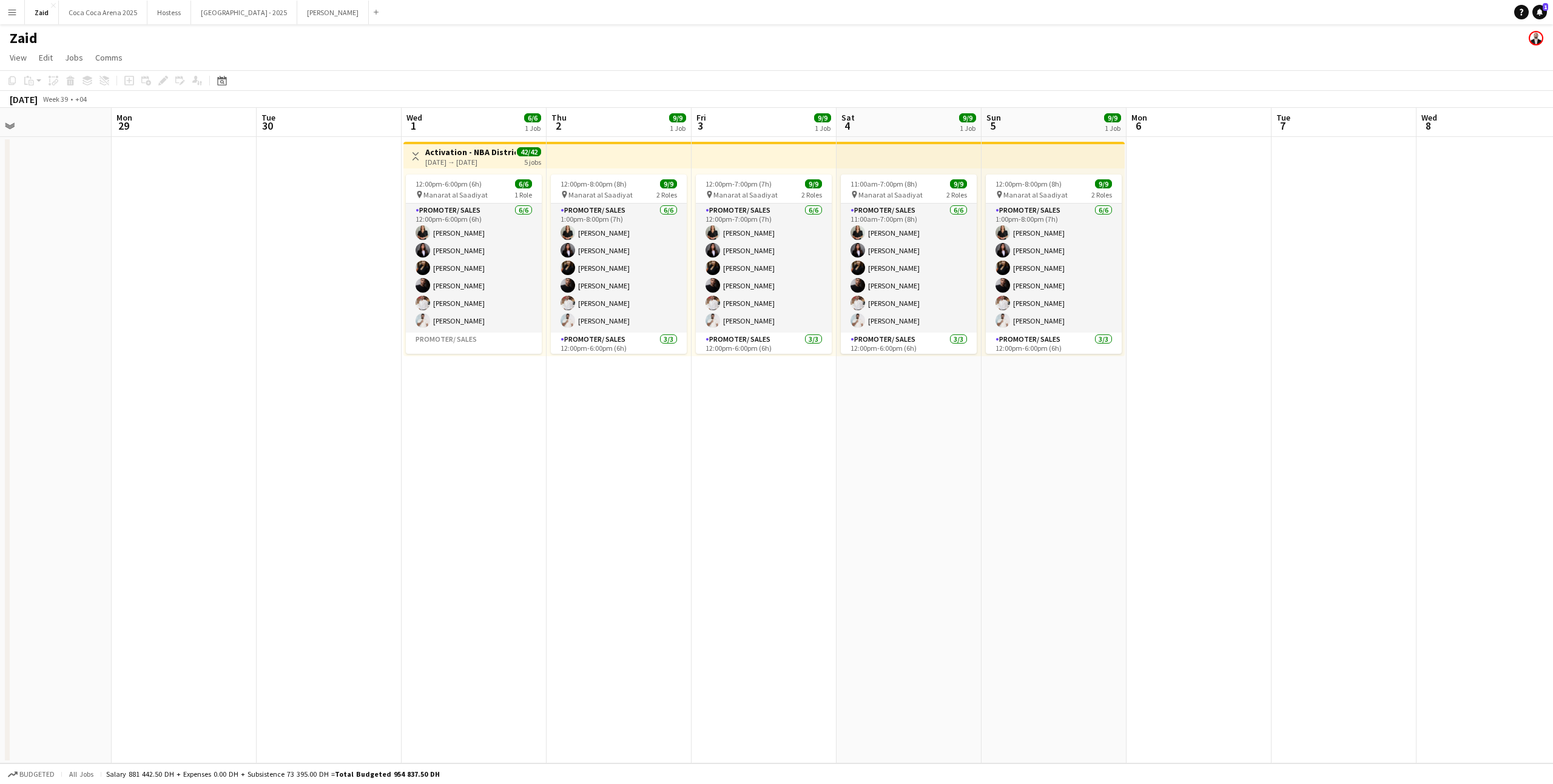
scroll to position [0, 469]
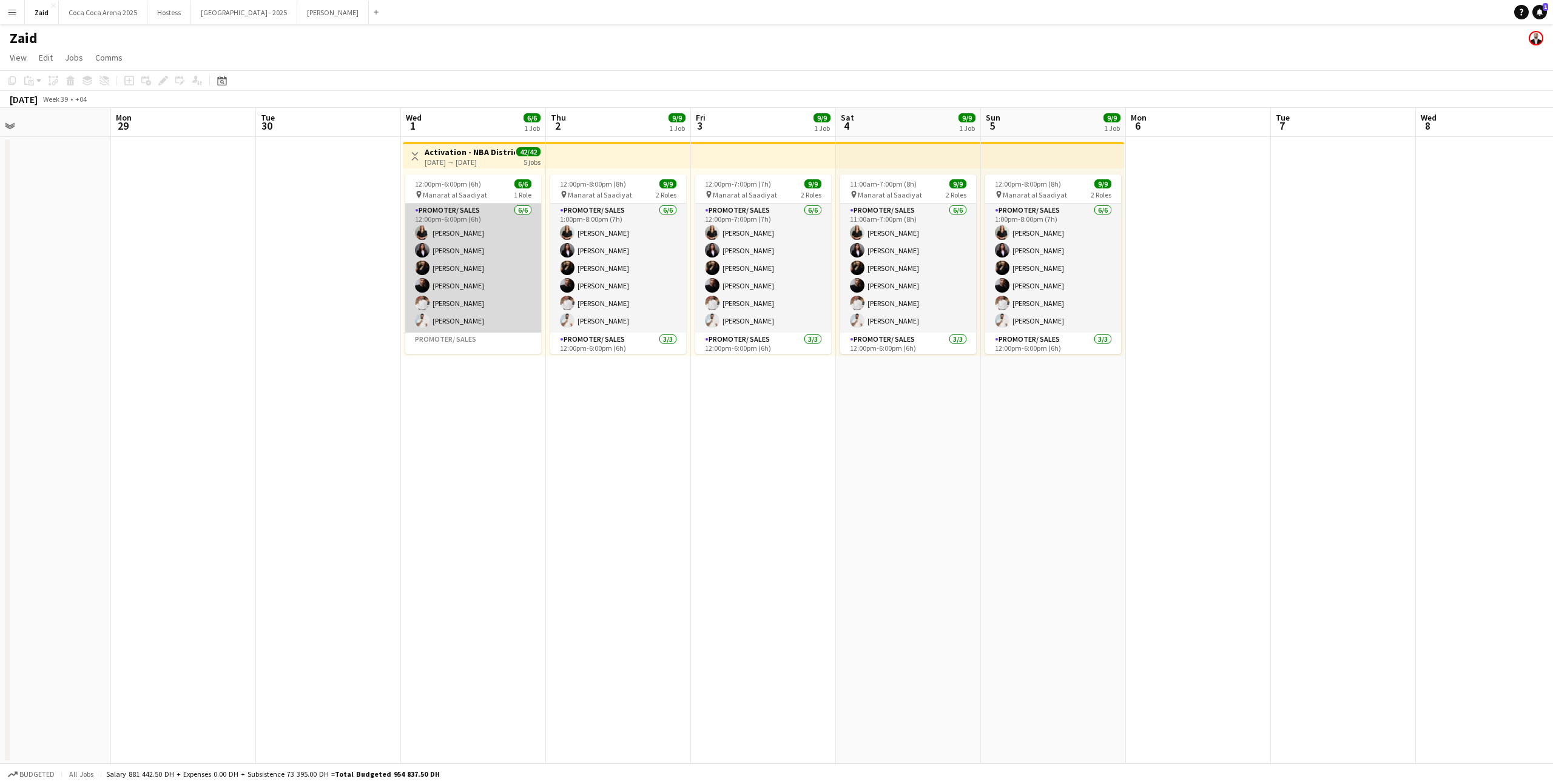
click at [518, 284] on app-card-role "Promoter/ Sales [DATE] 12:00pm-6:00pm (6h) [PERSON_NAME] [PERSON_NAME] [PERSON_…" at bounding box center [473, 268] width 136 height 129
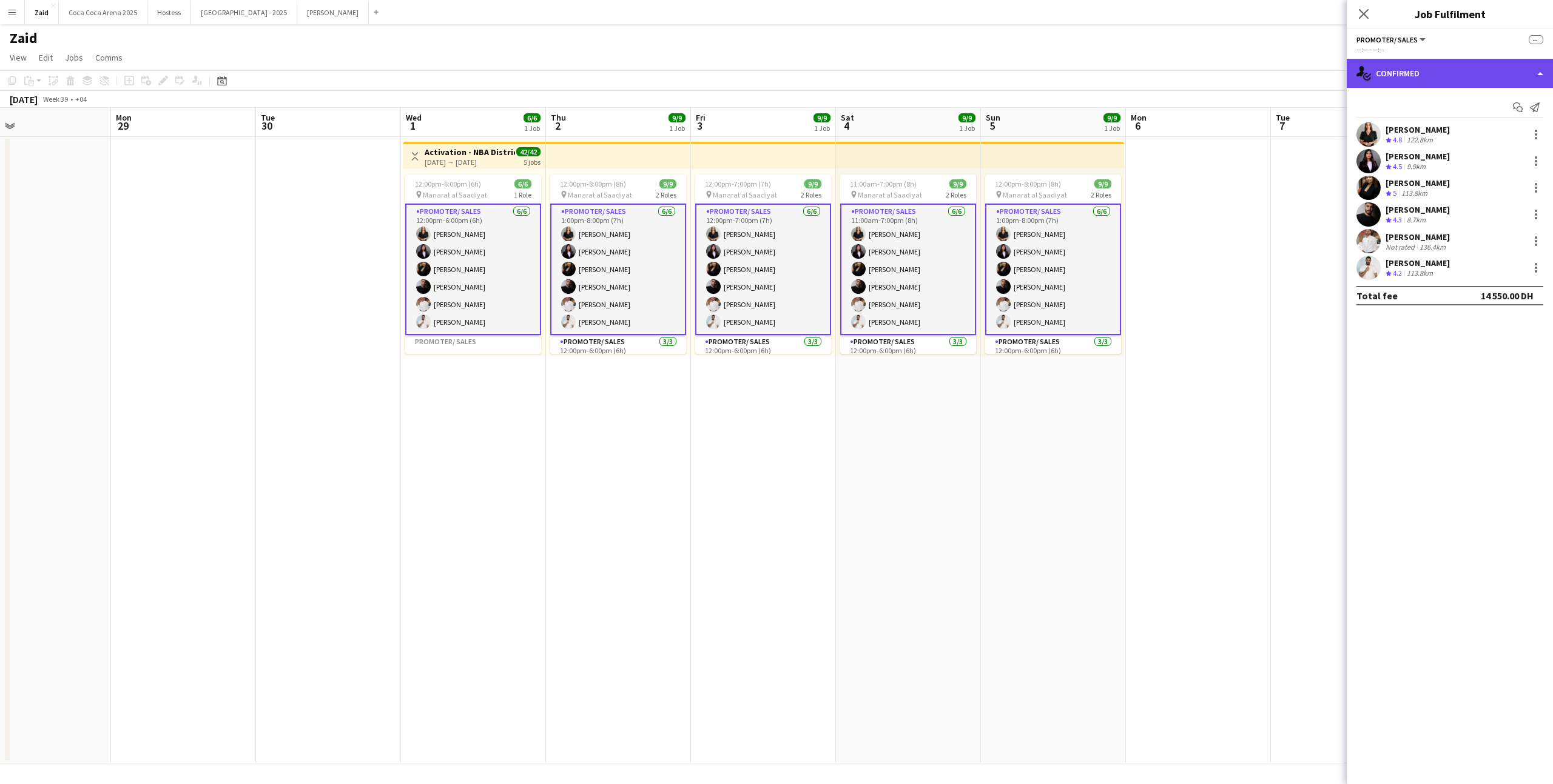
click at [891, 78] on div "single-neutral-actions-check-2 Confirmed" at bounding box center [1450, 73] width 206 height 29
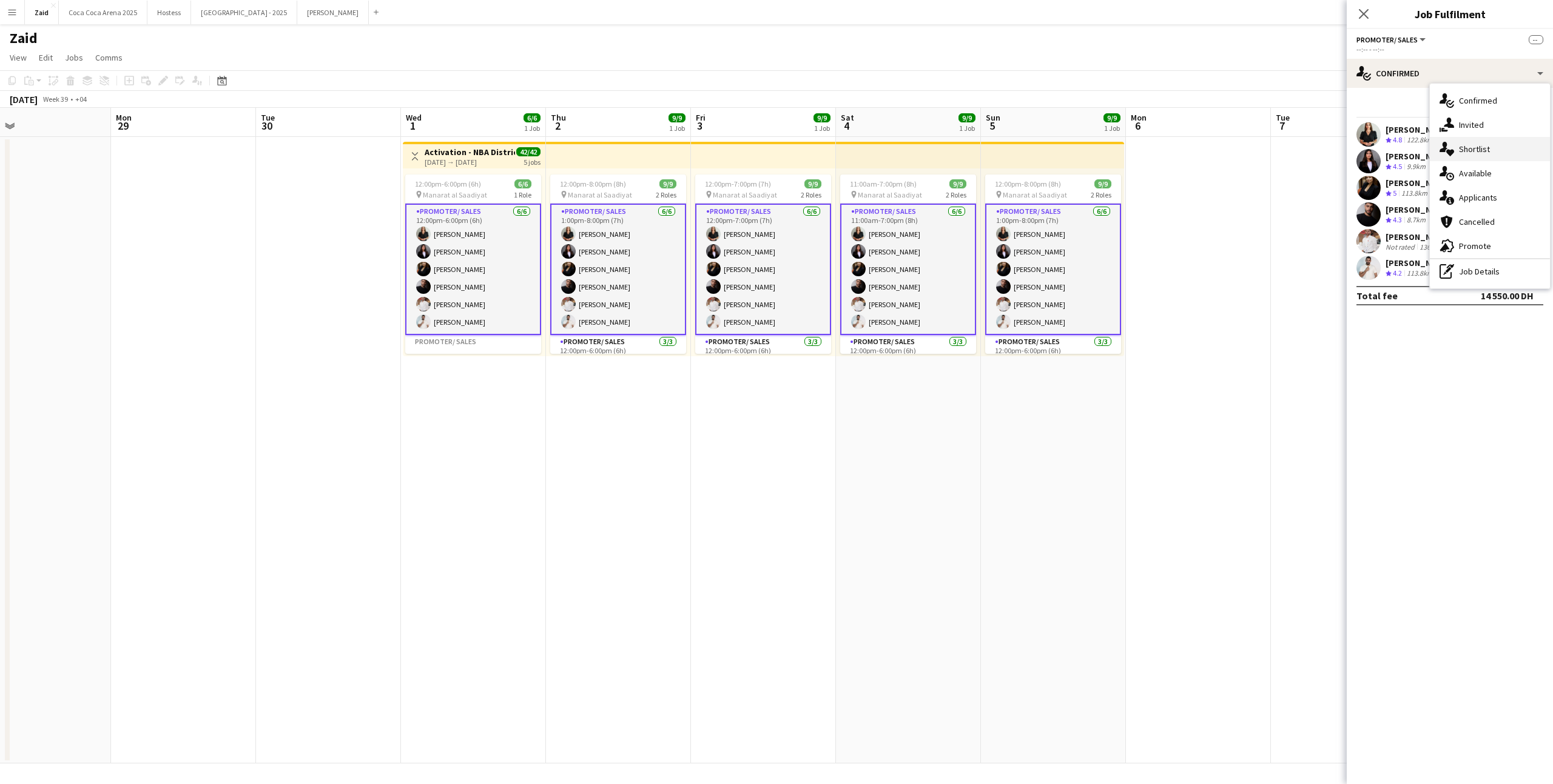
click at [891, 159] on div "single-neutral-actions-heart Shortlist" at bounding box center [1490, 150] width 120 height 25
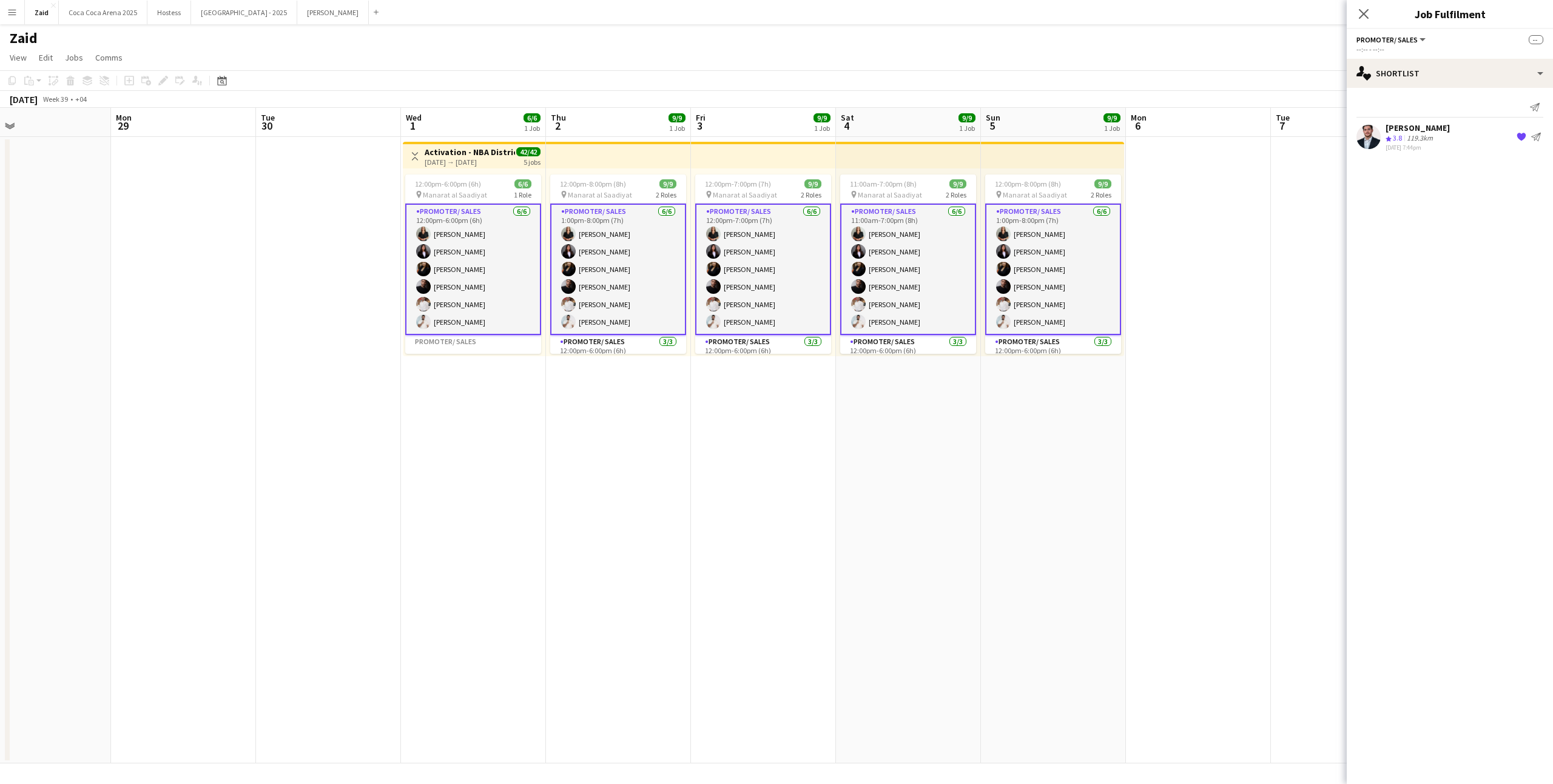
click at [891, 141] on app-icon "{{ spriteTitle }}" at bounding box center [1520, 137] width 10 height 10
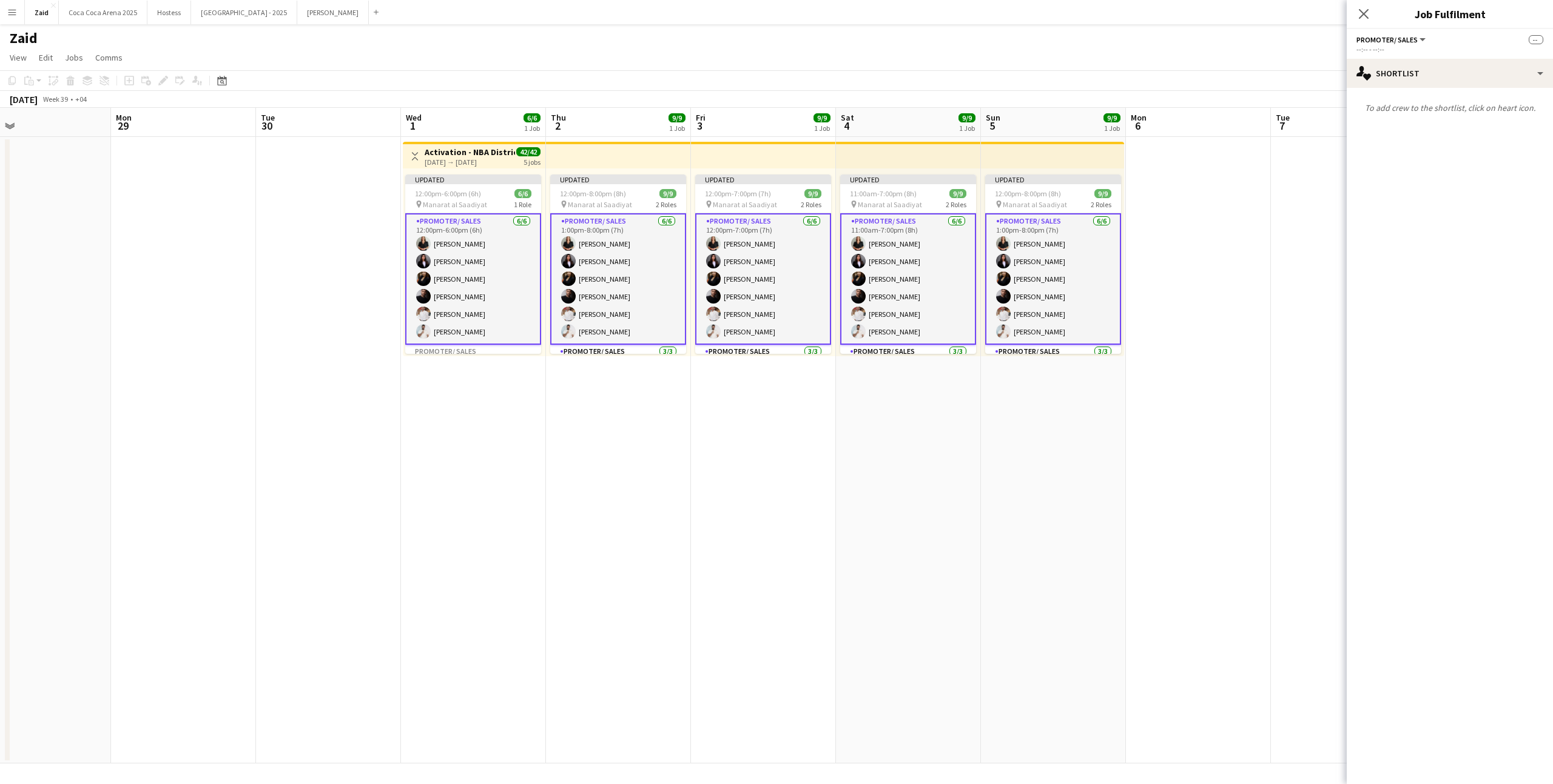
click at [891, 271] on app-date-cell at bounding box center [1198, 451] width 145 height 627
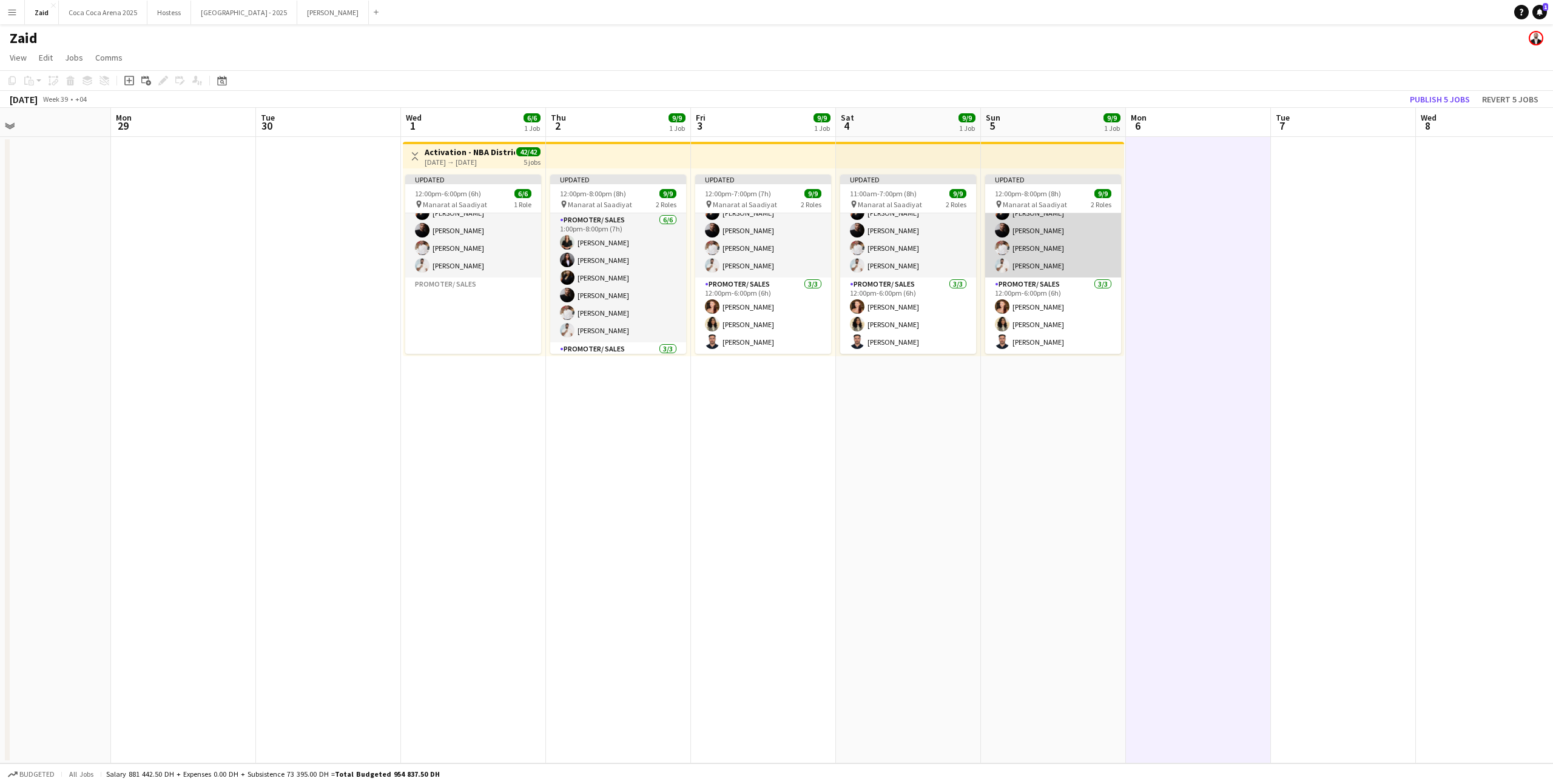
scroll to position [65, 0]
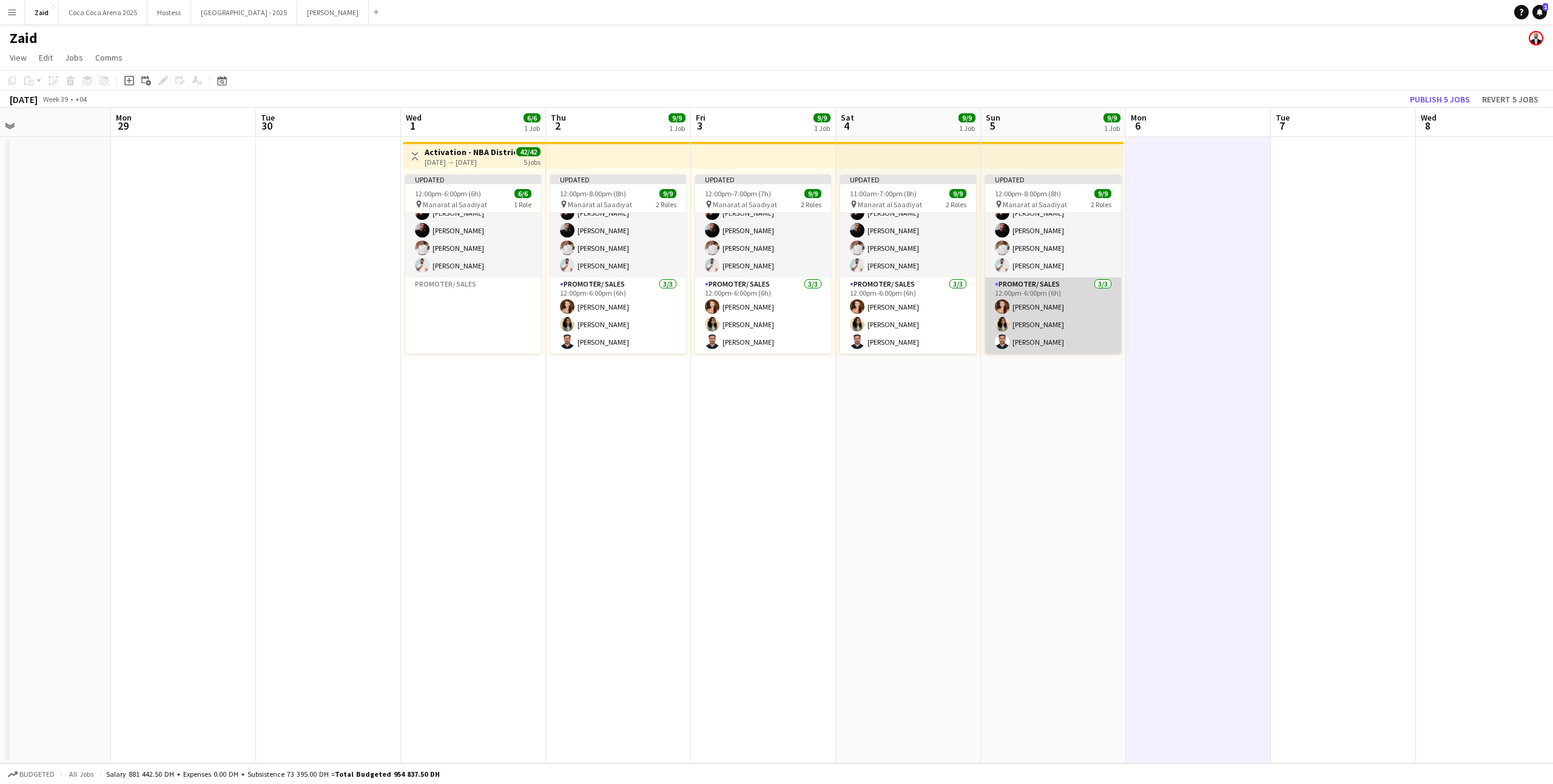
click at [891, 288] on app-card-role "Promoter/ Sales [DATE] 12:00pm-6:00pm (6h) [PERSON_NAME] Urooj [PERSON_NAME] El…" at bounding box center [1053, 315] width 136 height 77
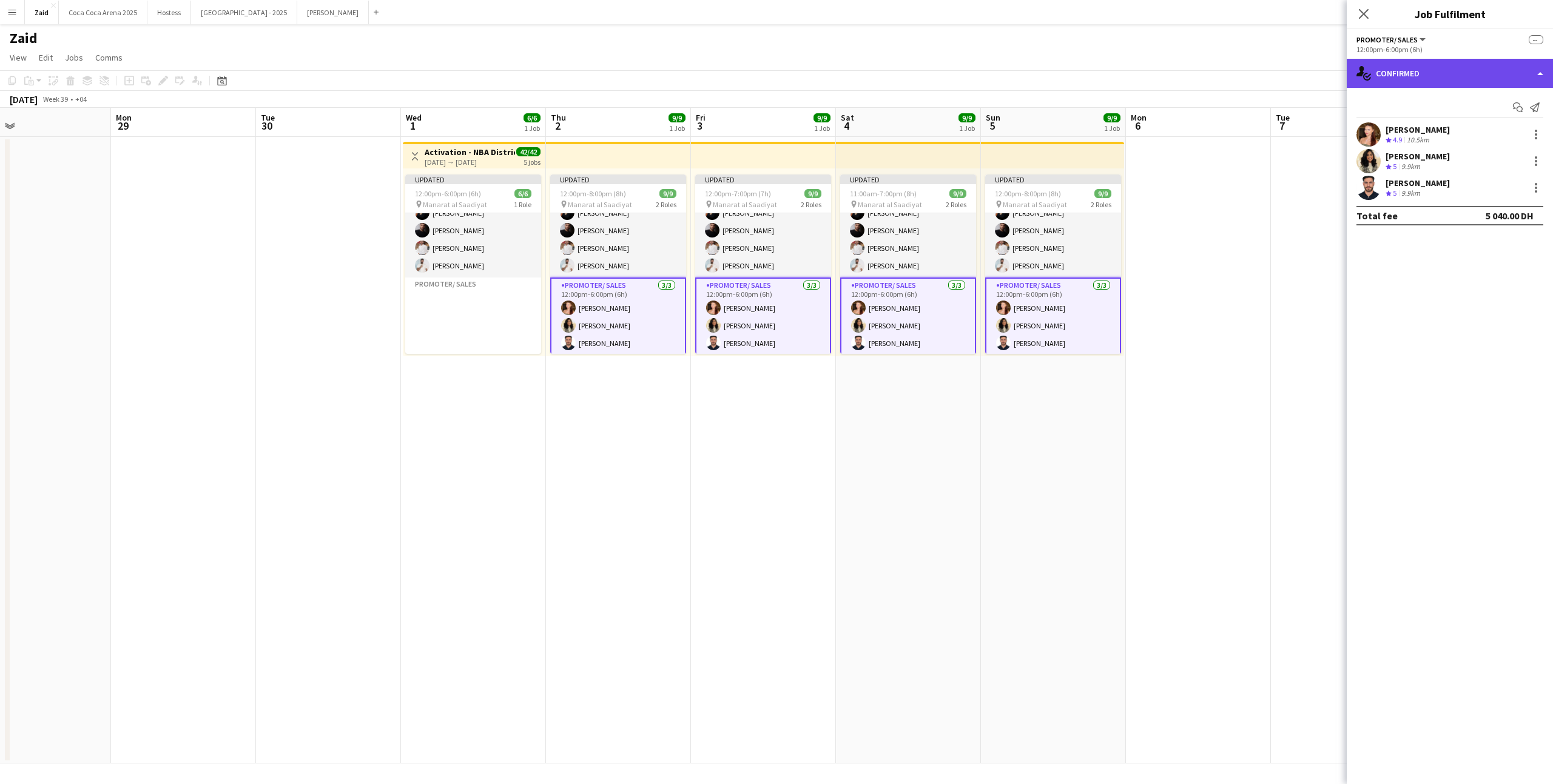
click at [891, 73] on div "single-neutral-actions-check-2 Confirmed" at bounding box center [1450, 73] width 206 height 29
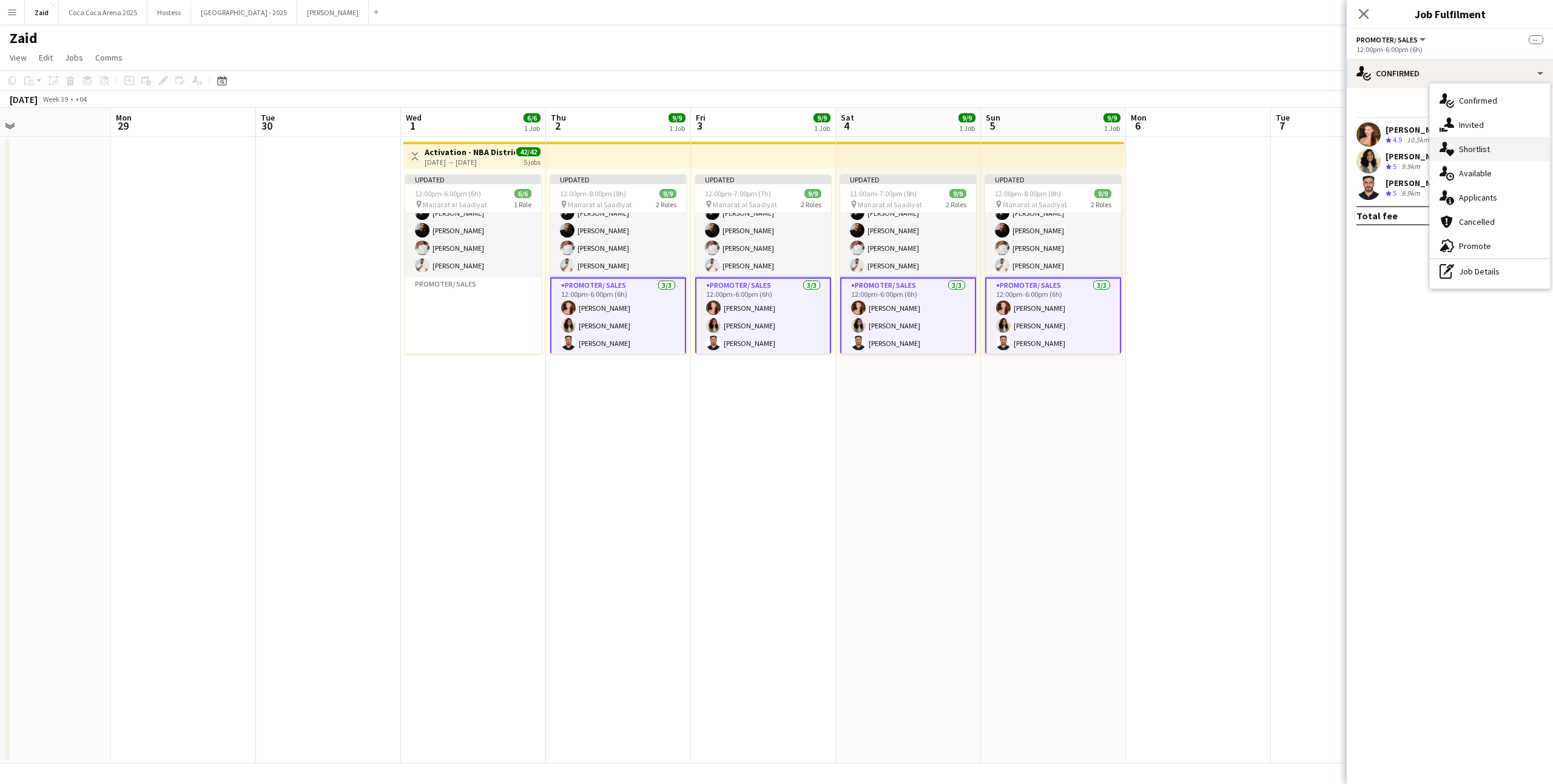
click at [891, 138] on div "single-neutral-actions-heart Shortlist" at bounding box center [1490, 150] width 120 height 25
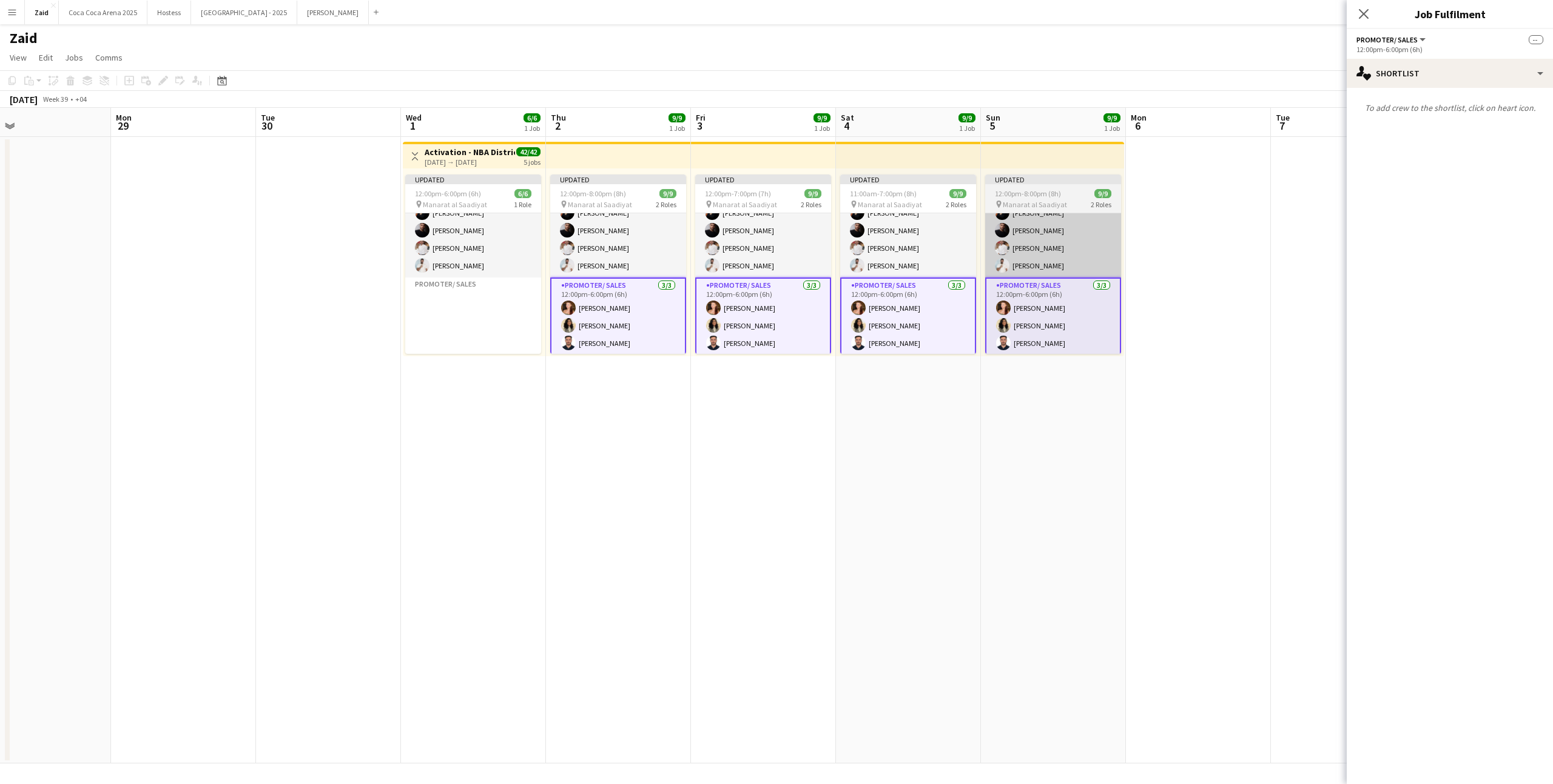
click at [891, 255] on app-card-role "Promoter/ Sales 6/6 1:00pm-8:00pm (7h) Daryna Ihnatenko Hala Salman Karina Shul…" at bounding box center [1053, 213] width 136 height 129
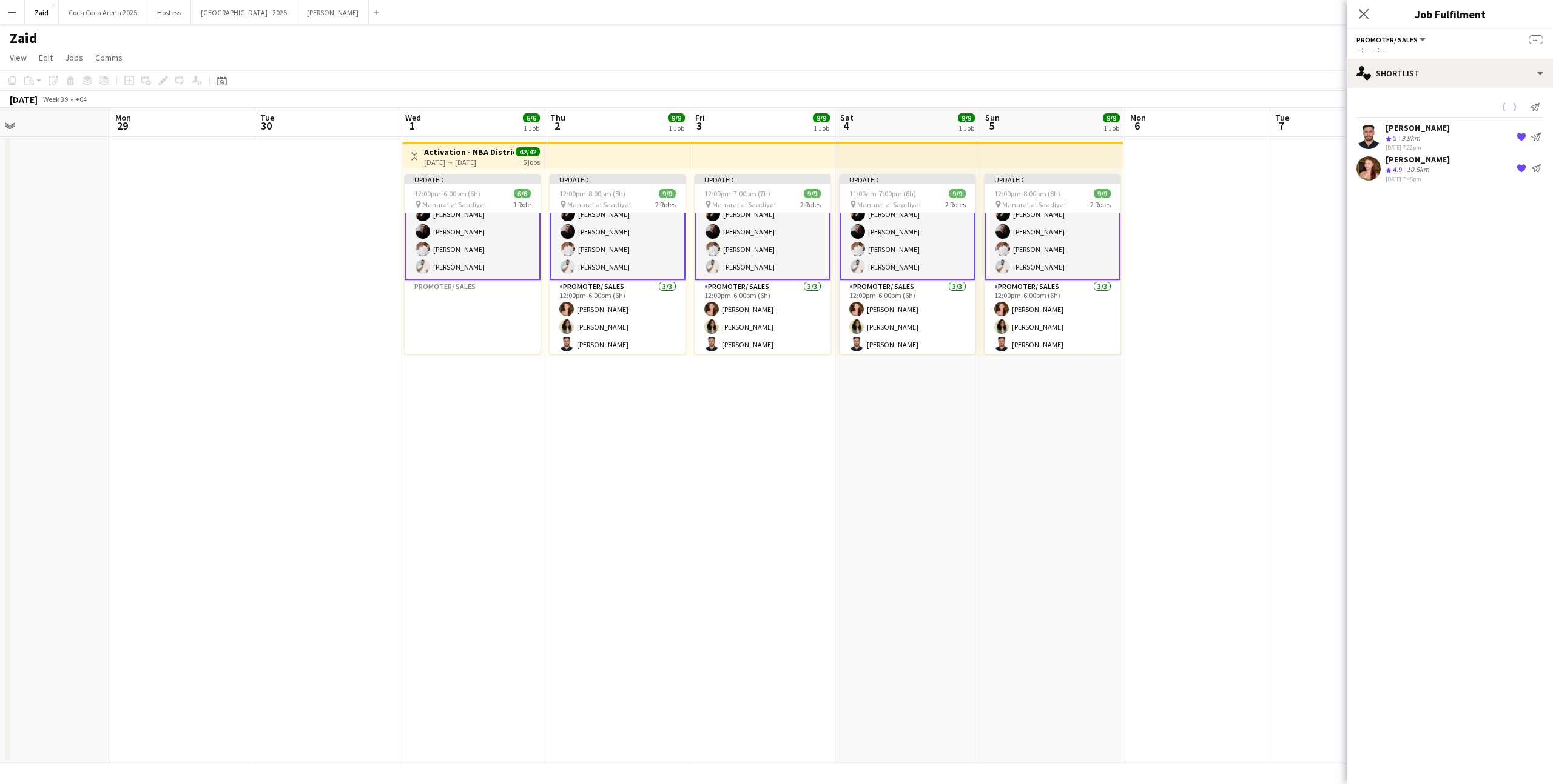
scroll to position [66, 0]
click at [508, 248] on app-card-role "Promoter/ Sales [DATE] 12:00pm-6:00pm (6h) [PERSON_NAME] [PERSON_NAME] [PERSON_…" at bounding box center [472, 212] width 136 height 131
click at [891, 137] on app-icon "{{ spriteTitle }}" at bounding box center [1520, 137] width 10 height 10
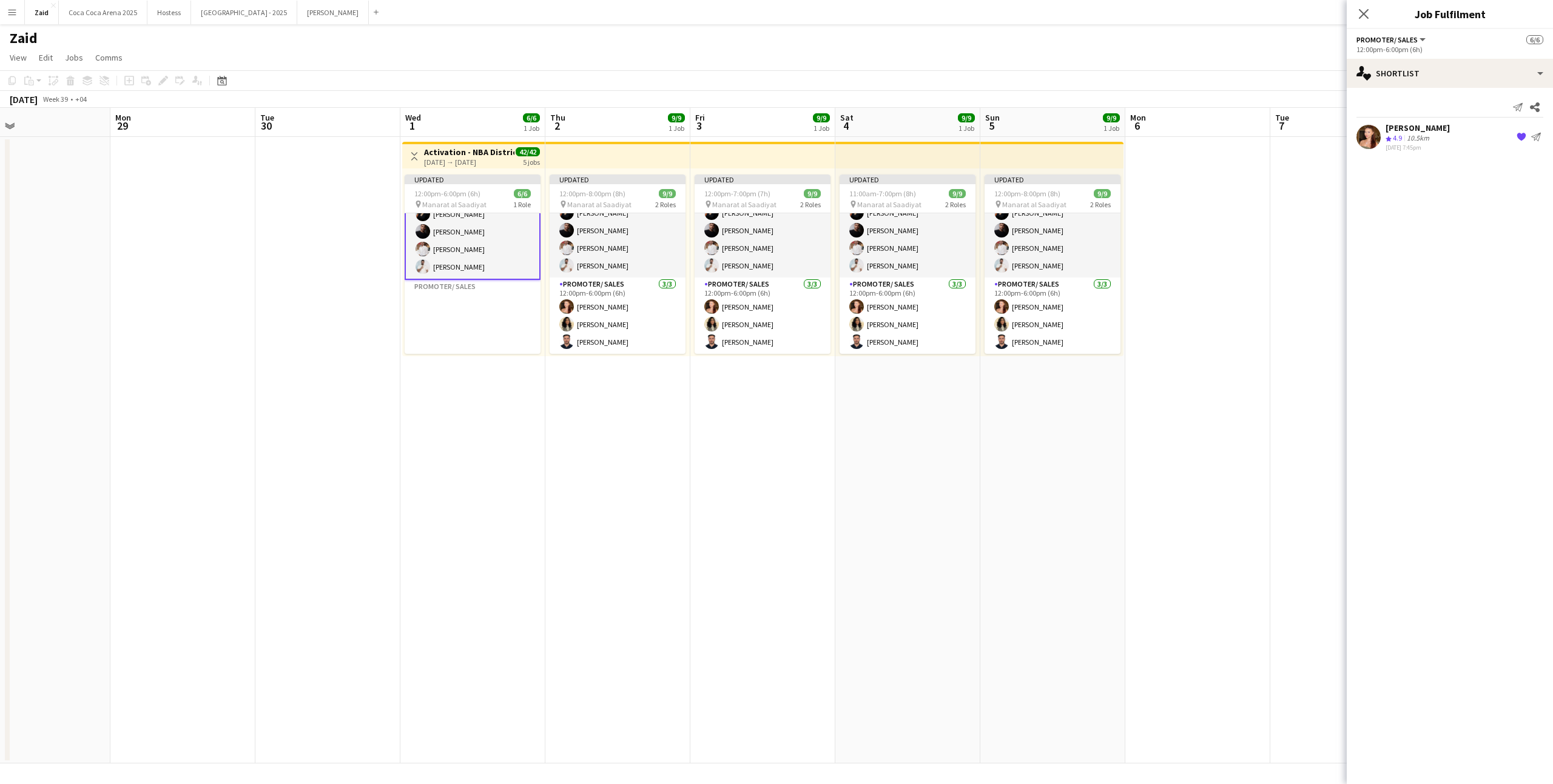
click at [891, 143] on button "{{ spriteTitle }}" at bounding box center [1521, 137] width 15 height 15
click at [891, 265] on app-date-cell at bounding box center [1342, 451] width 145 height 627
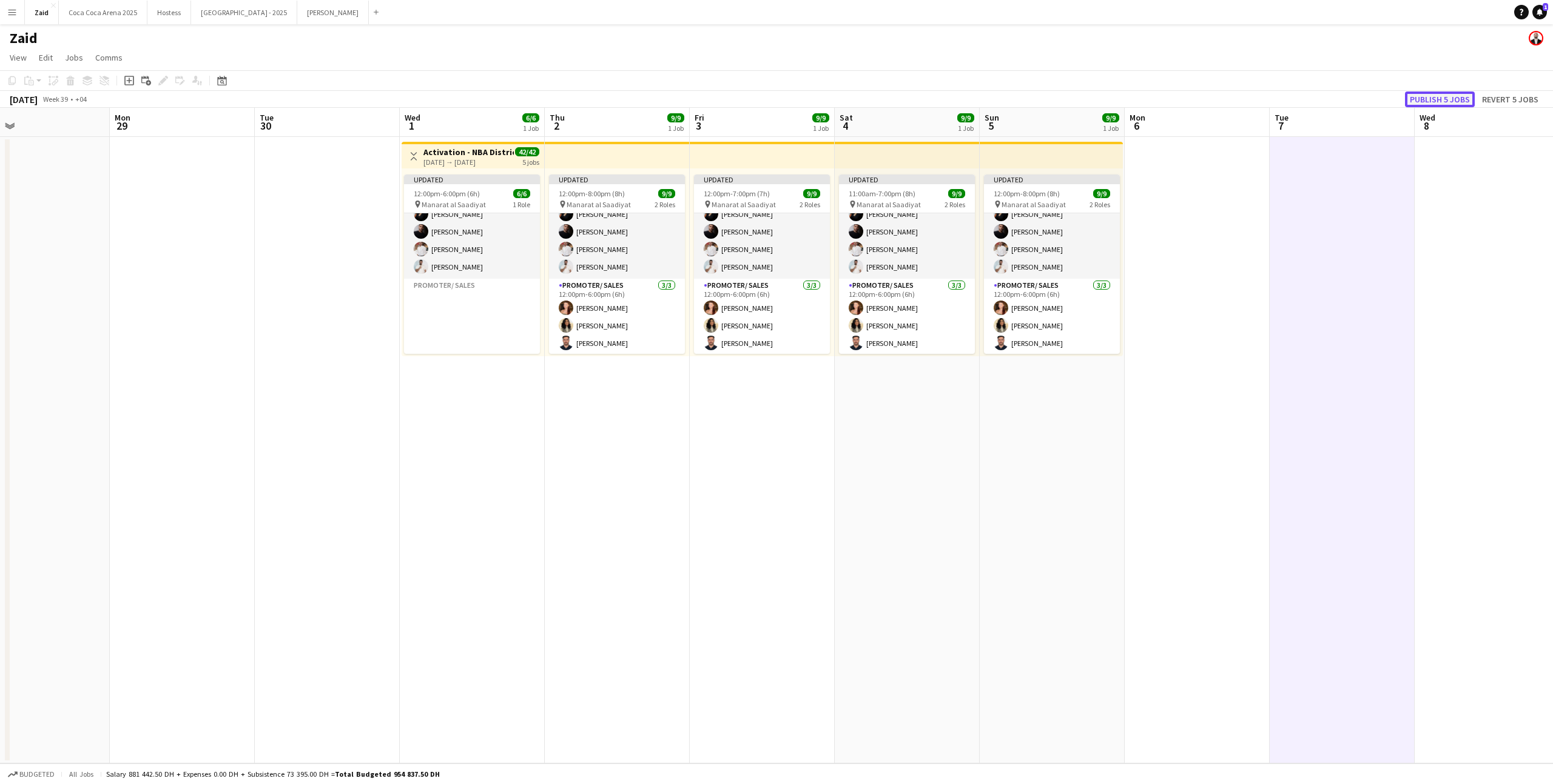
click at [891, 105] on button "Publish 5 jobs" at bounding box center [1439, 100] width 70 height 16
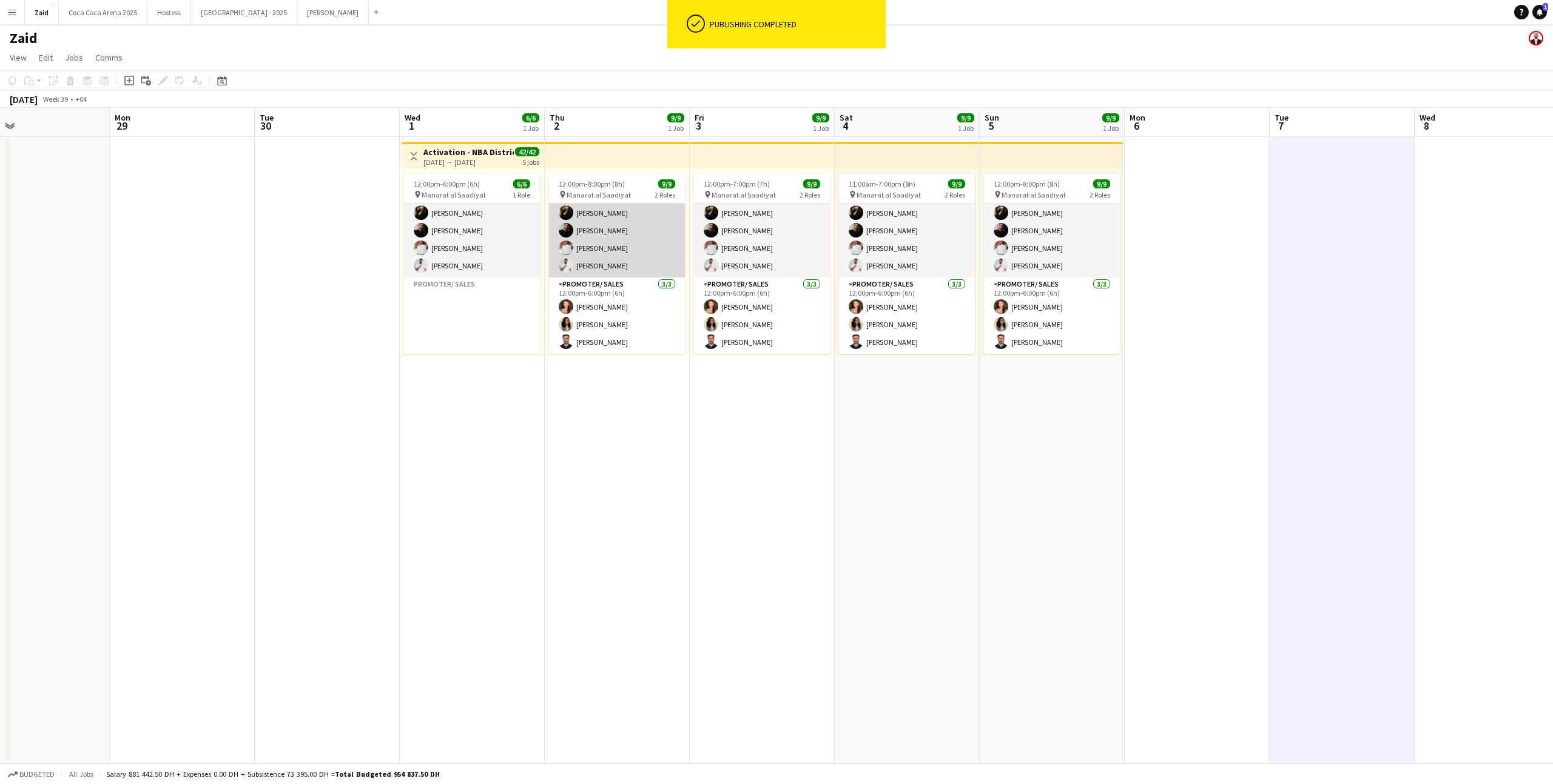
scroll to position [0, 0]
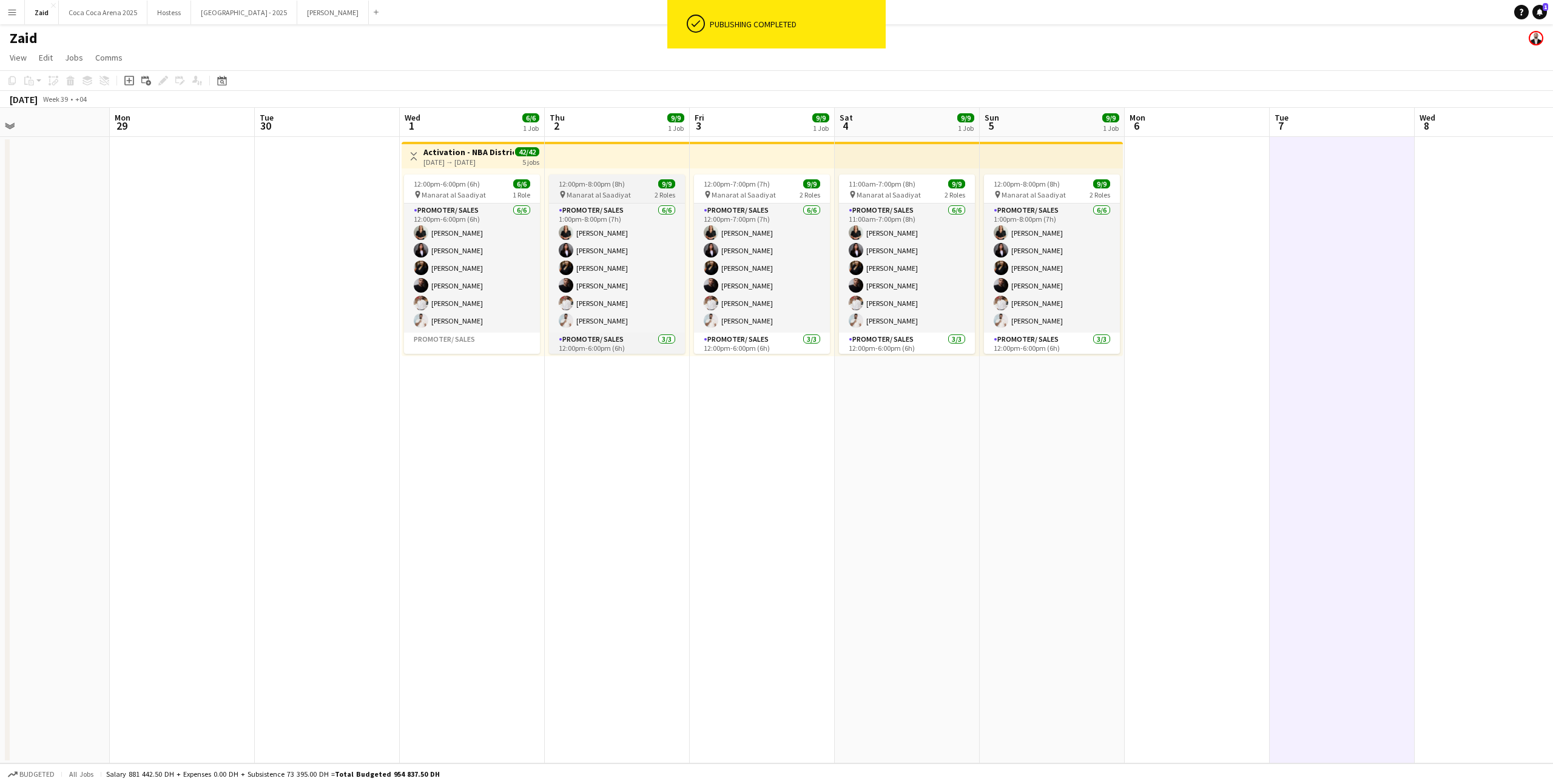
click at [631, 184] on div "12:00pm-8:00pm (8h) 9/9" at bounding box center [617, 184] width 136 height 9
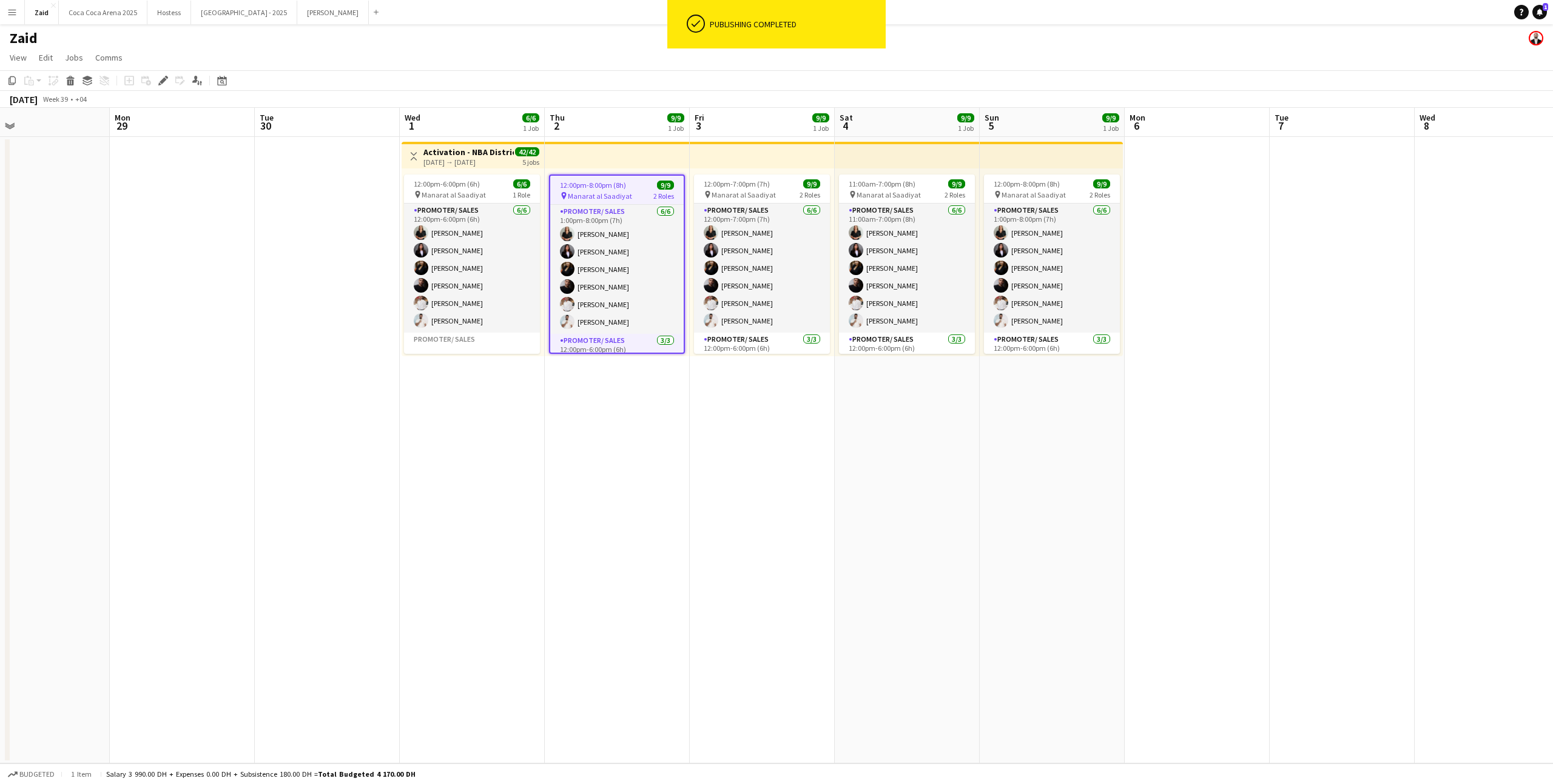
click at [631, 184] on div "12:00pm-8:00pm (8h) 9/9" at bounding box center [616, 185] width 133 height 9
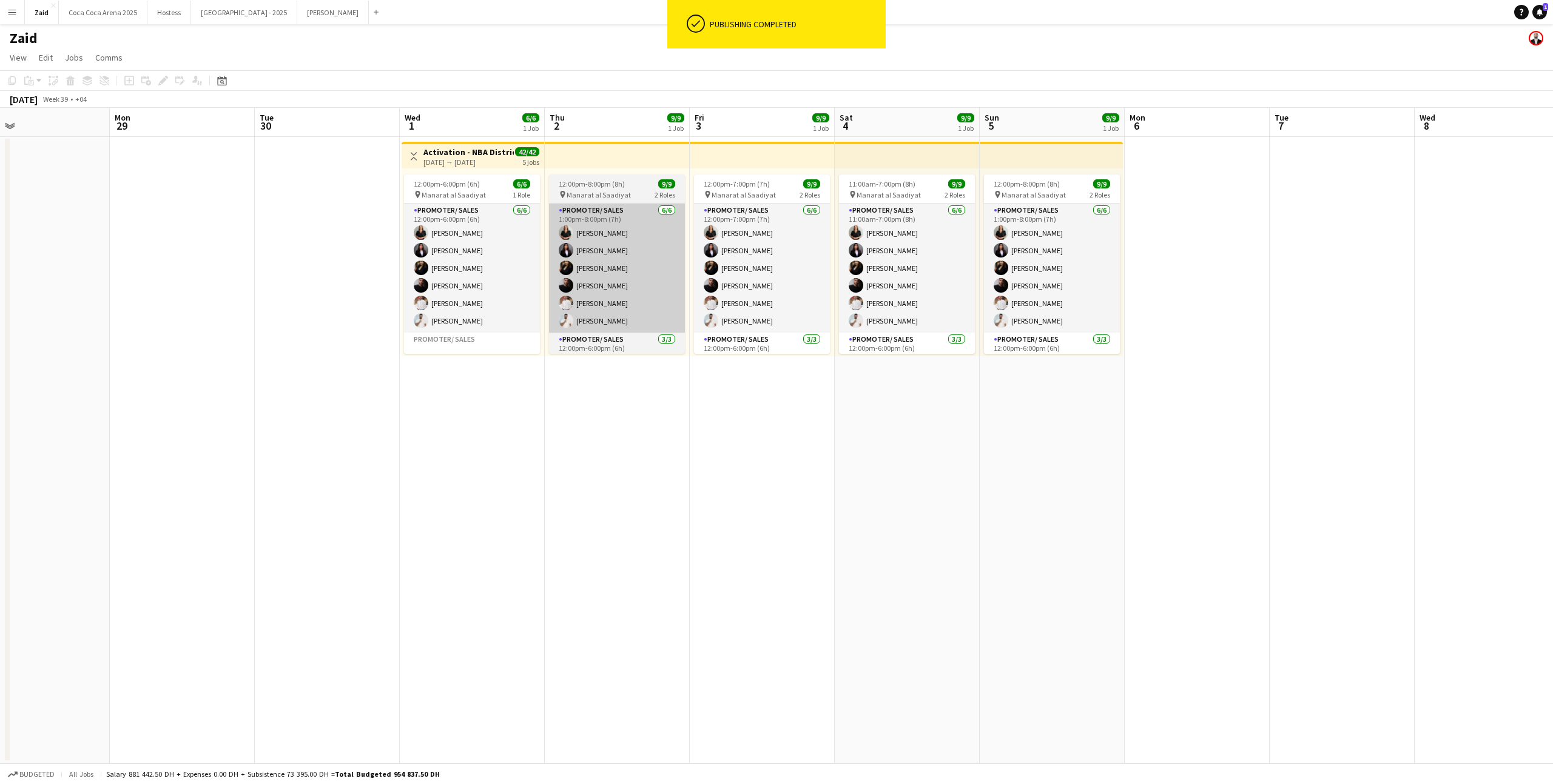
click at [642, 219] on app-card-role "Promoter/ Sales 6/6 1:00pm-8:00pm (7h) Daryna Ihnatenko Hala Salman Karina Shul…" at bounding box center [617, 268] width 136 height 129
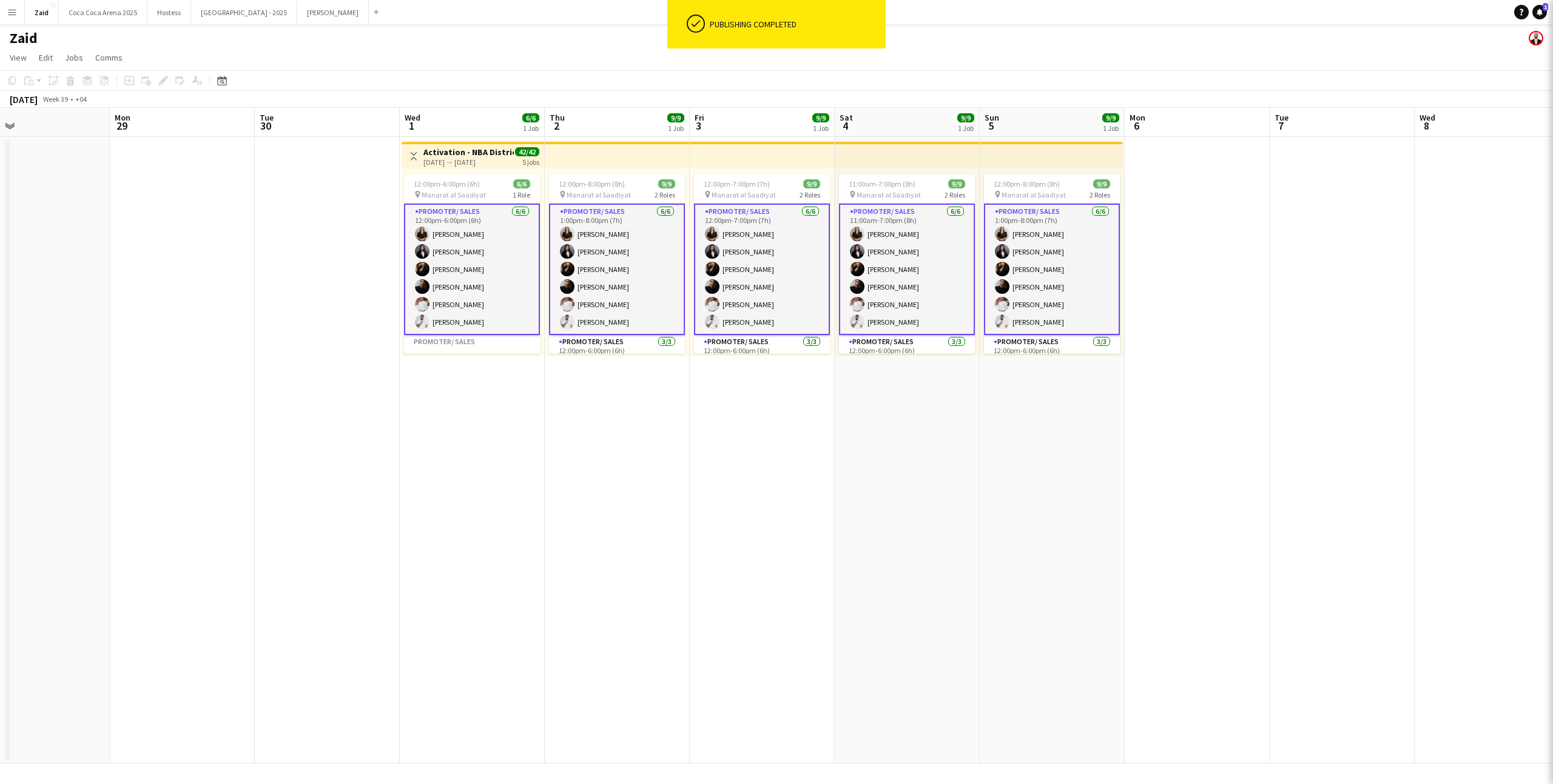
click at [639, 203] on app-card-role "Promoter/ Sales 6/6 1:00pm-8:00pm (7h) Daryna Ihnatenko Hala Salman Karina Shul…" at bounding box center [617, 269] width 136 height 131
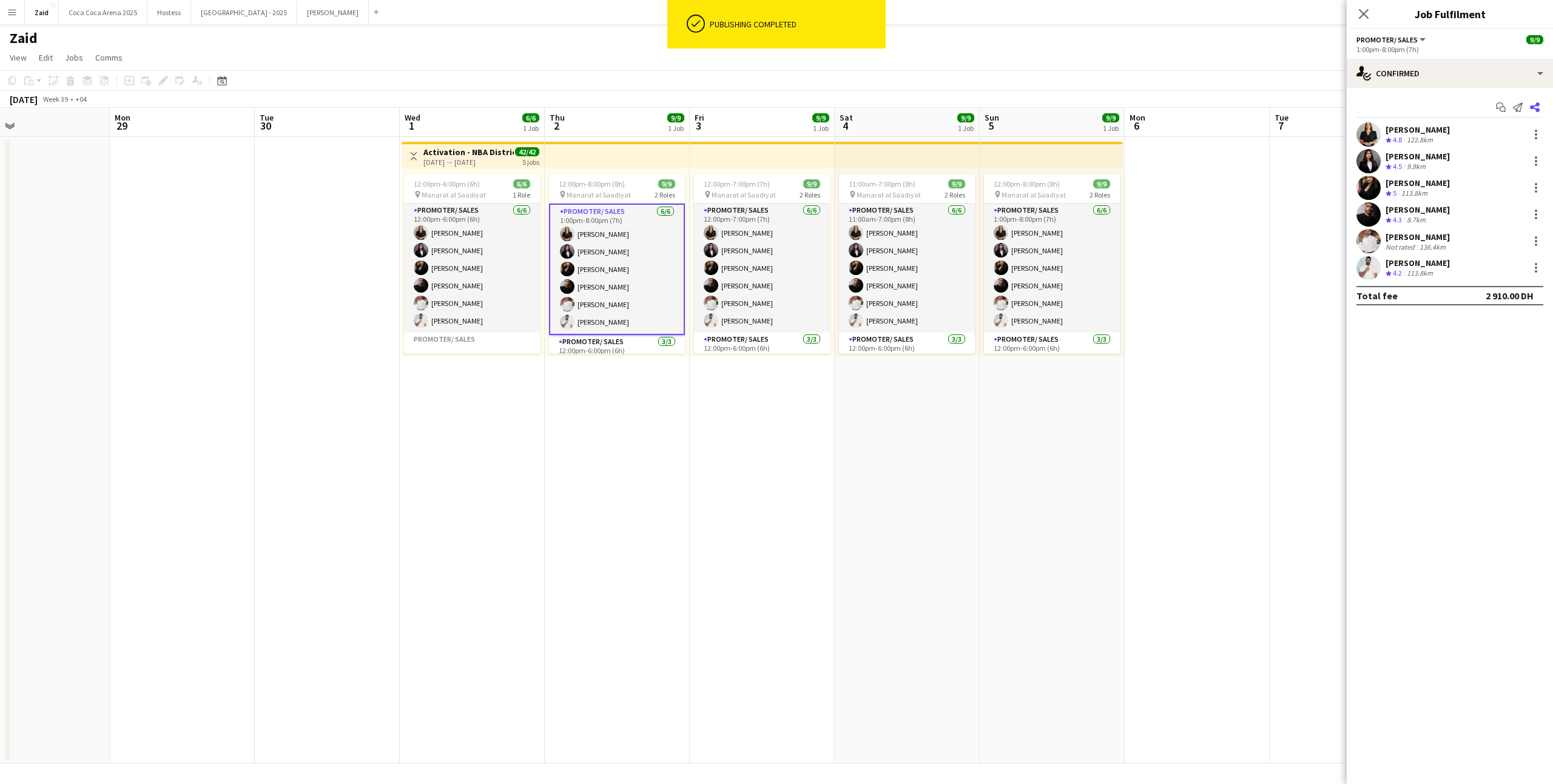
click at [891, 110] on icon at bounding box center [1534, 107] width 10 height 10
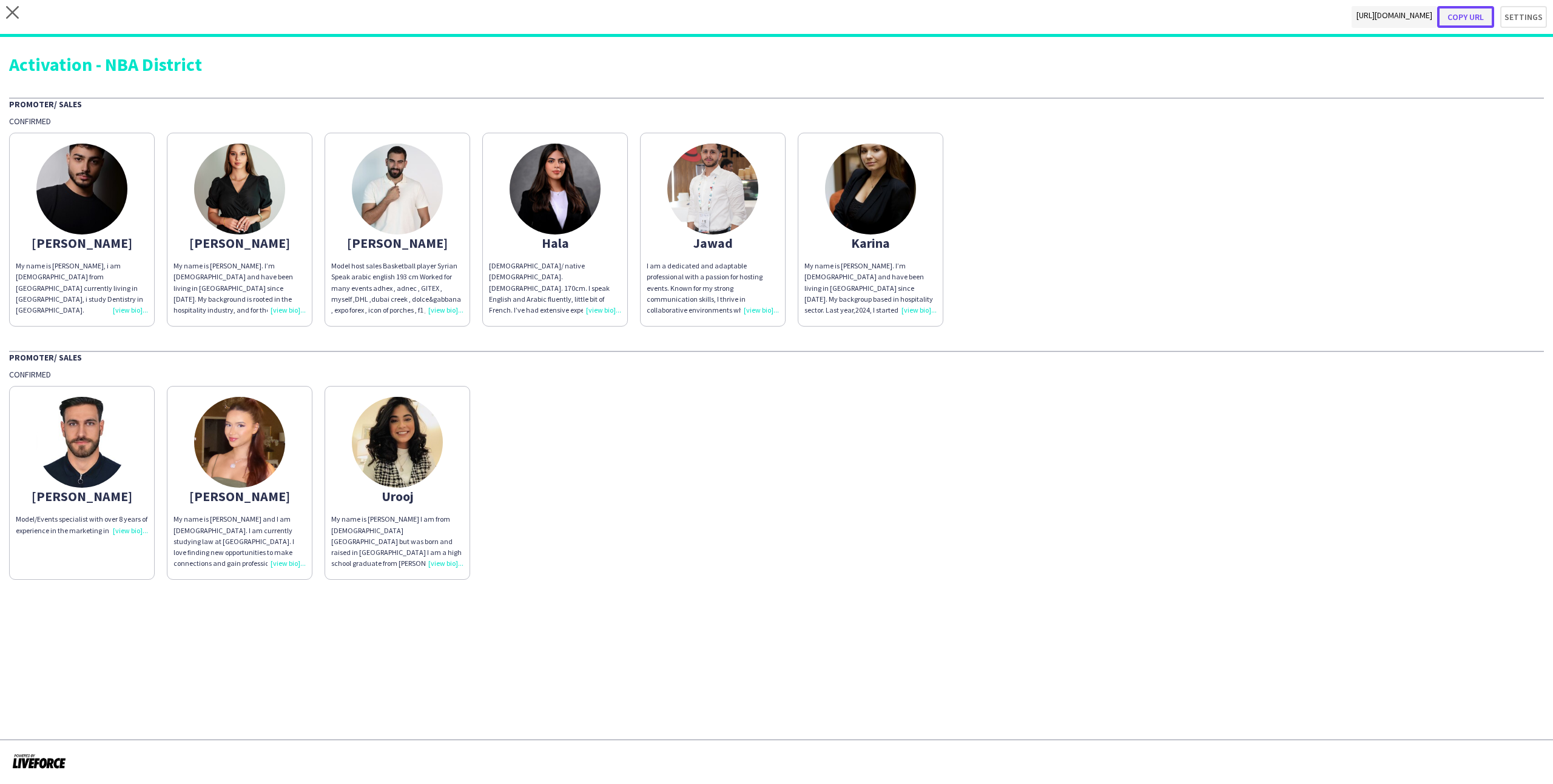
click at [891, 22] on button "Copy url" at bounding box center [1465, 17] width 57 height 22
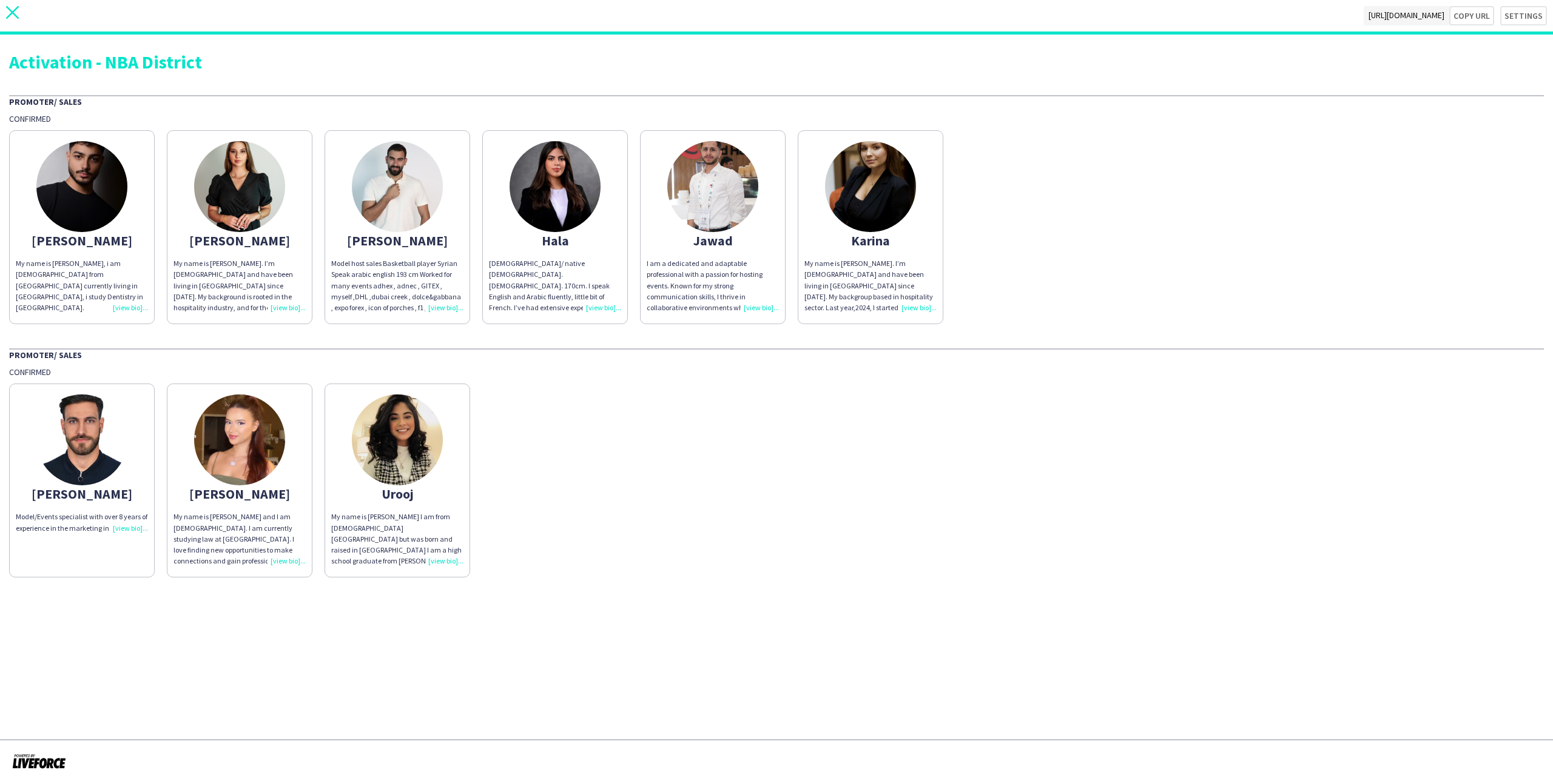
click at [16, 19] on app-icon "close" at bounding box center [12, 16] width 12 height 19
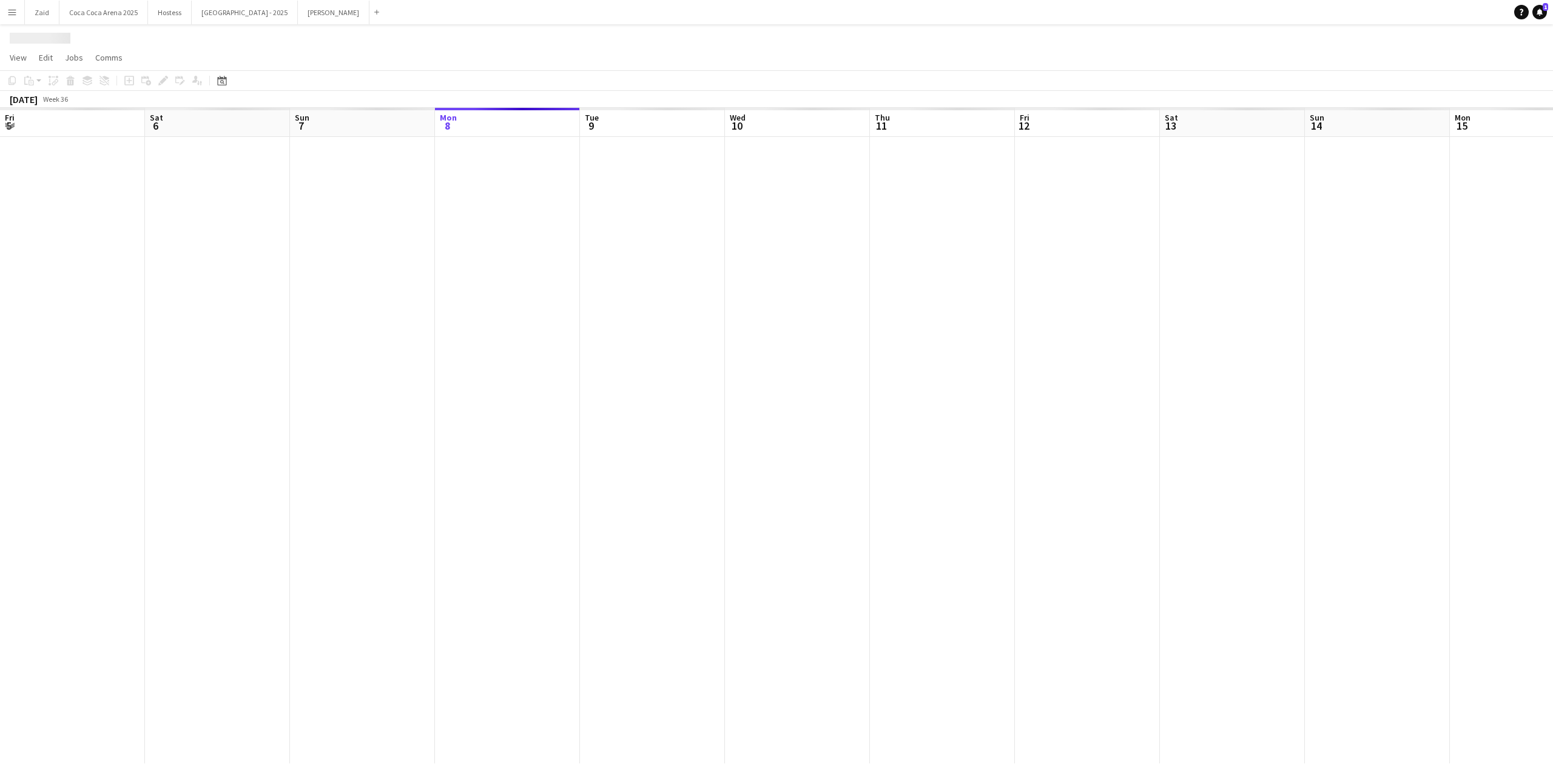
scroll to position [0, 290]
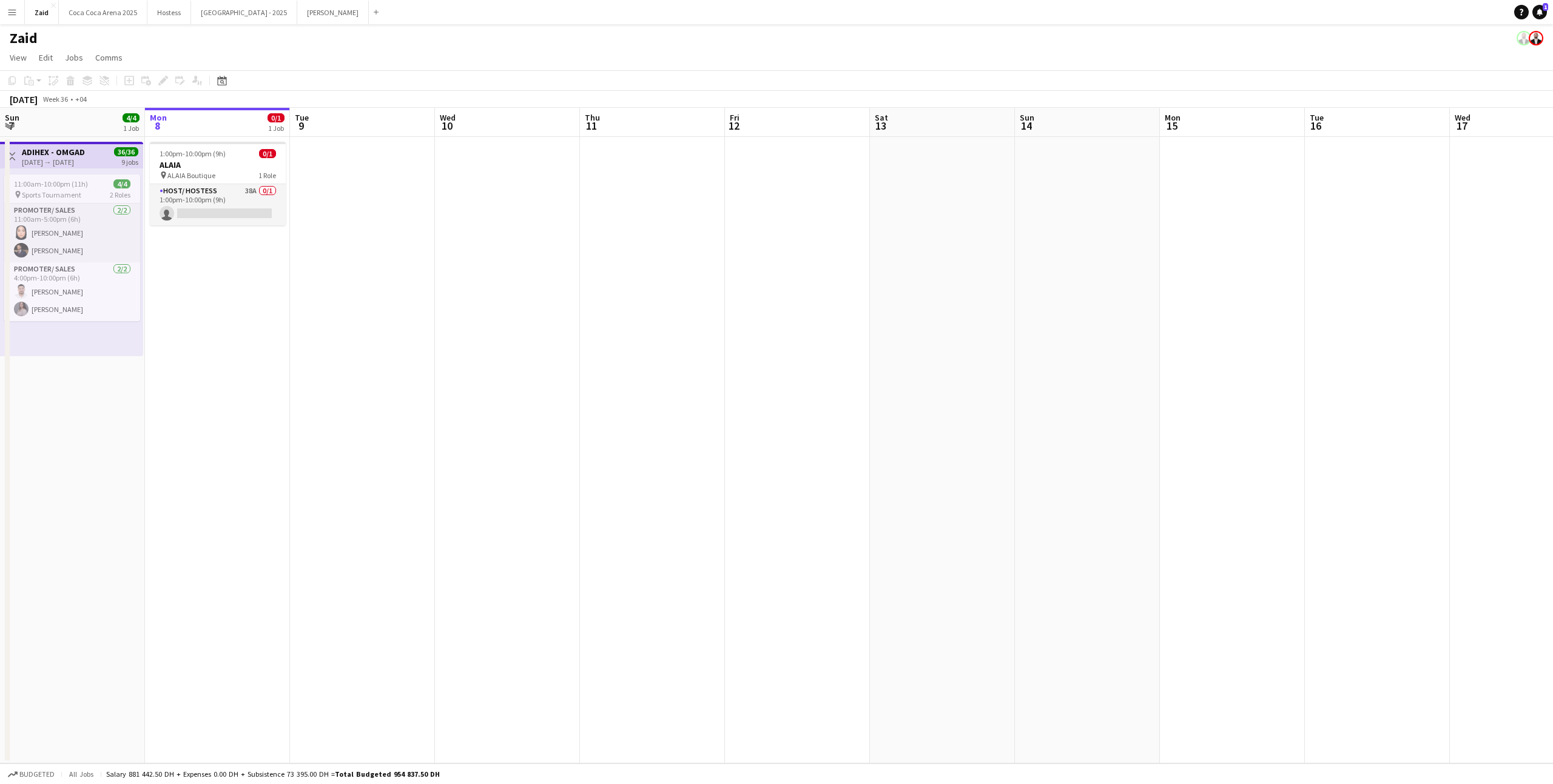
click at [9, 16] on app-icon "Menu" at bounding box center [11, 11] width 10 height 10
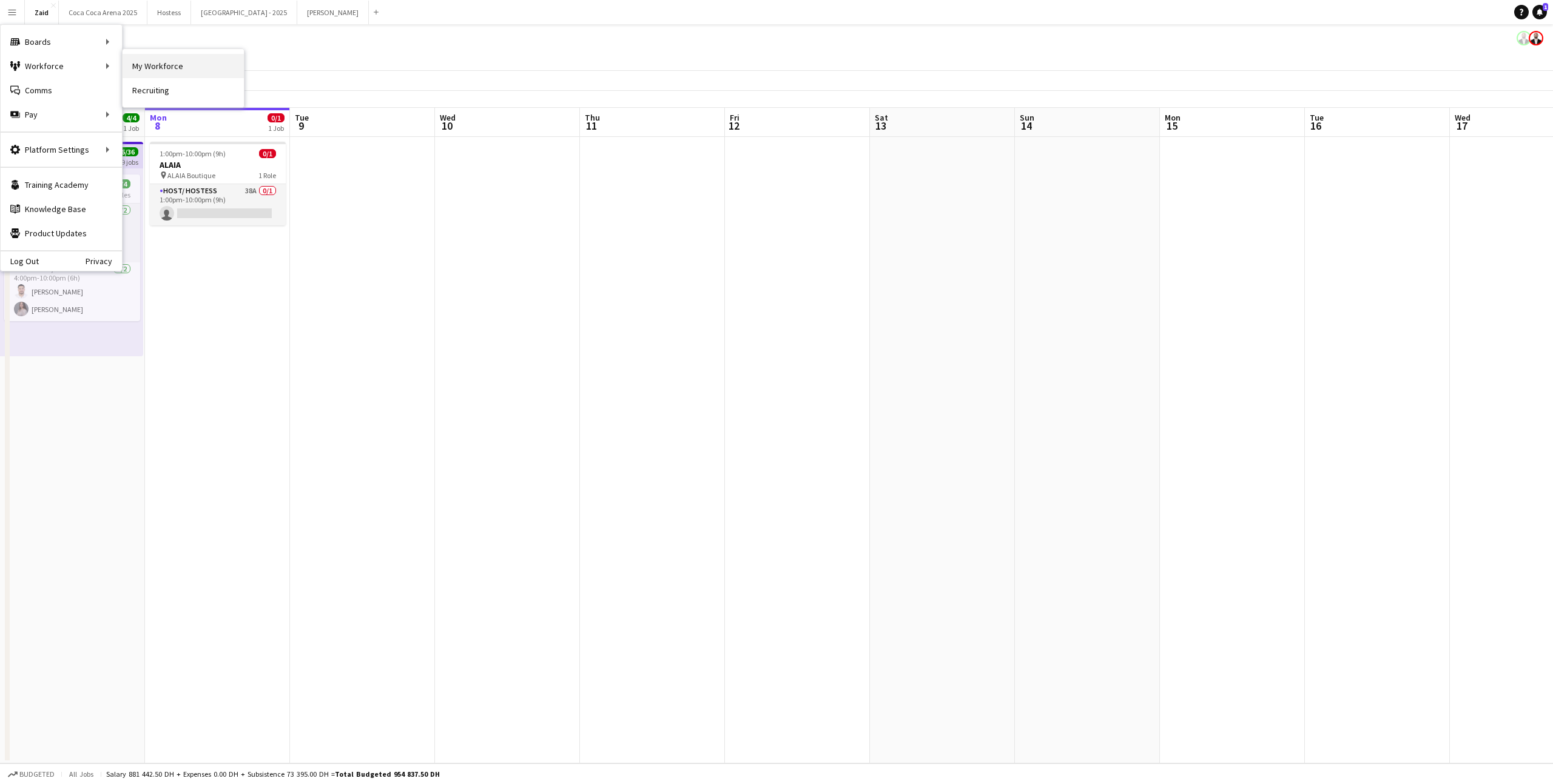
click at [160, 59] on link "My Workforce" at bounding box center [183, 66] width 122 height 25
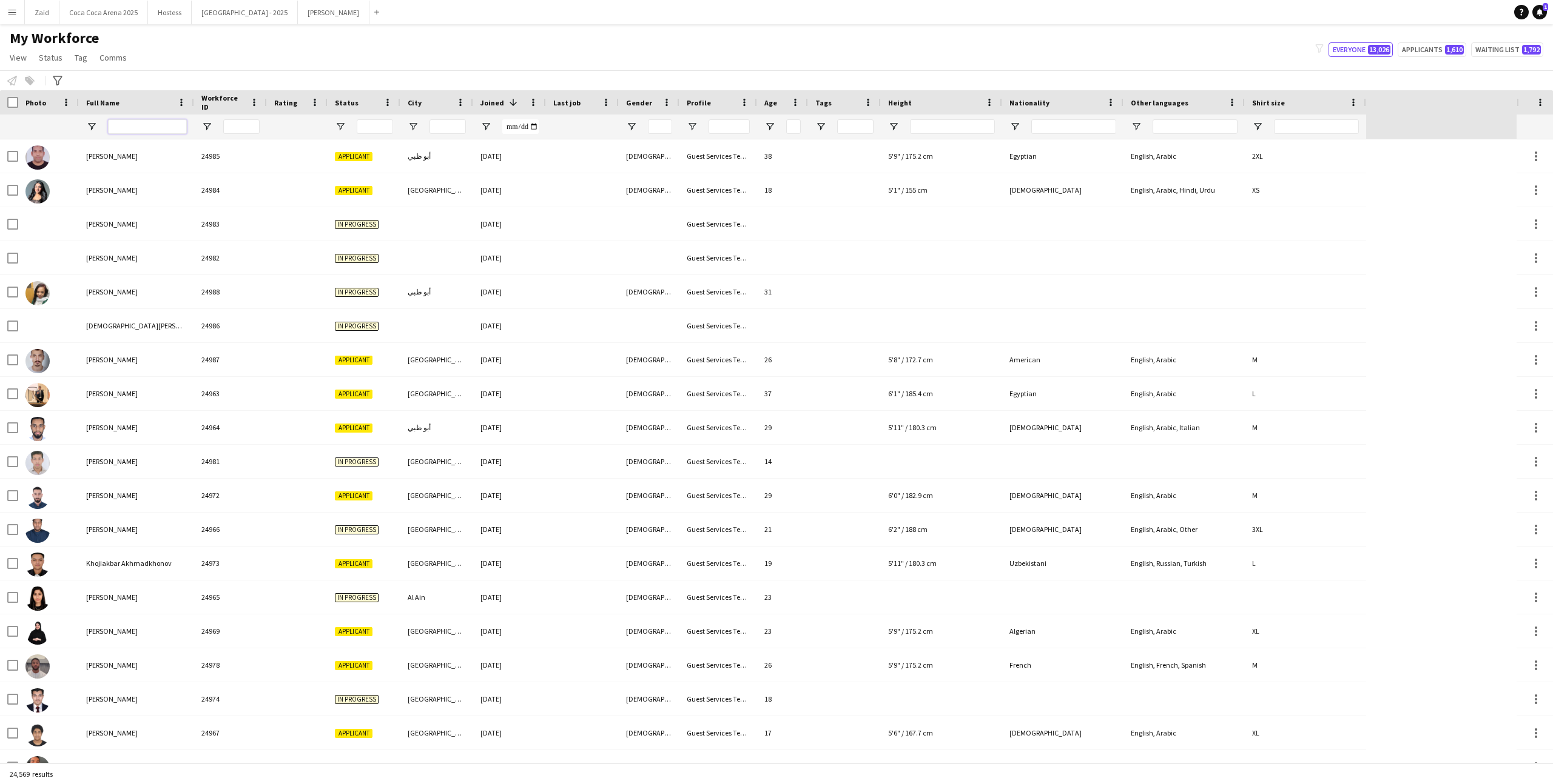
click at [145, 122] on input "Full Name Filter Input" at bounding box center [146, 127] width 78 height 15
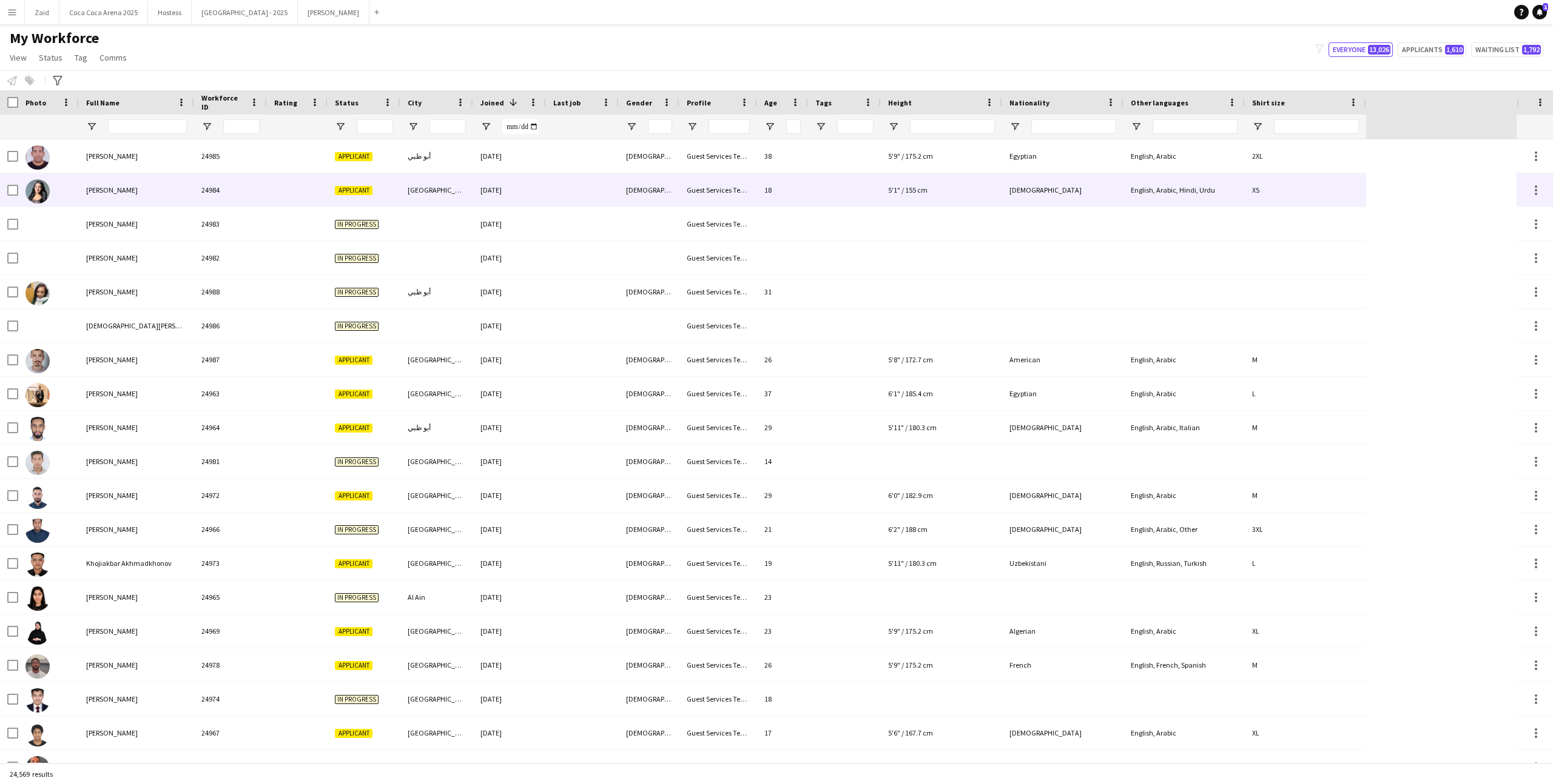
click at [211, 188] on div "24984" at bounding box center [230, 190] width 73 height 33
